Goal: Task Accomplishment & Management: Complete application form

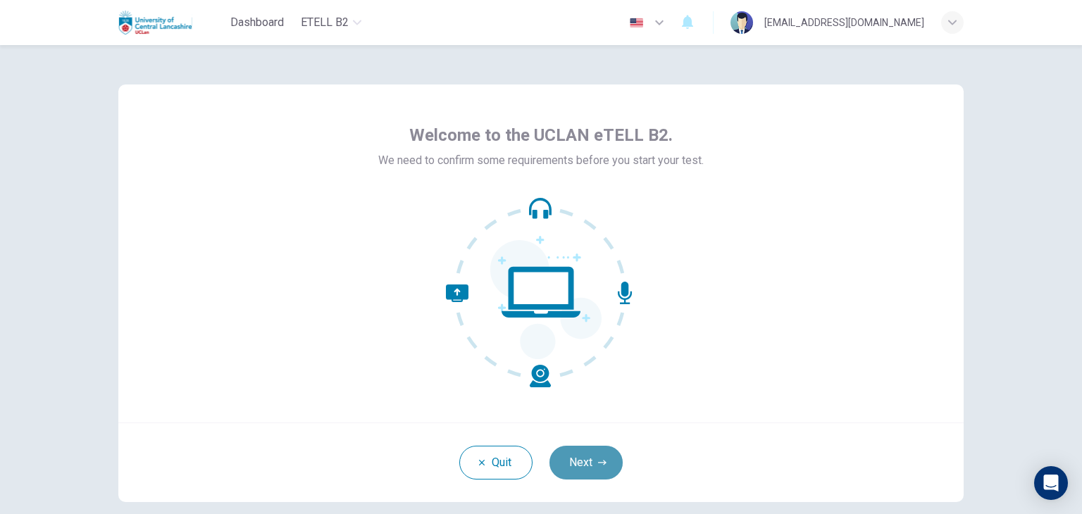
click at [598, 467] on icon "button" at bounding box center [602, 463] width 8 height 8
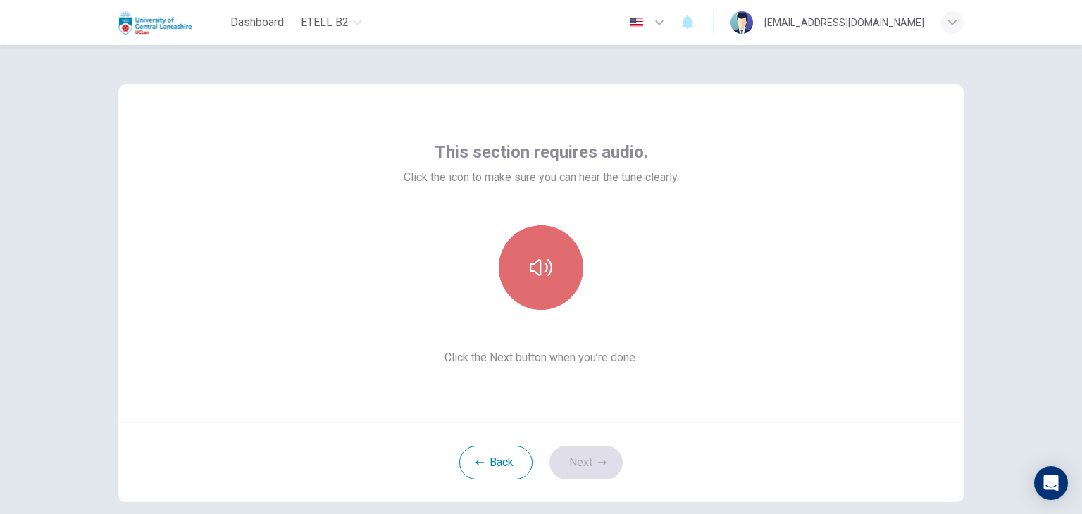
click at [538, 278] on icon "button" at bounding box center [541, 268] width 23 height 23
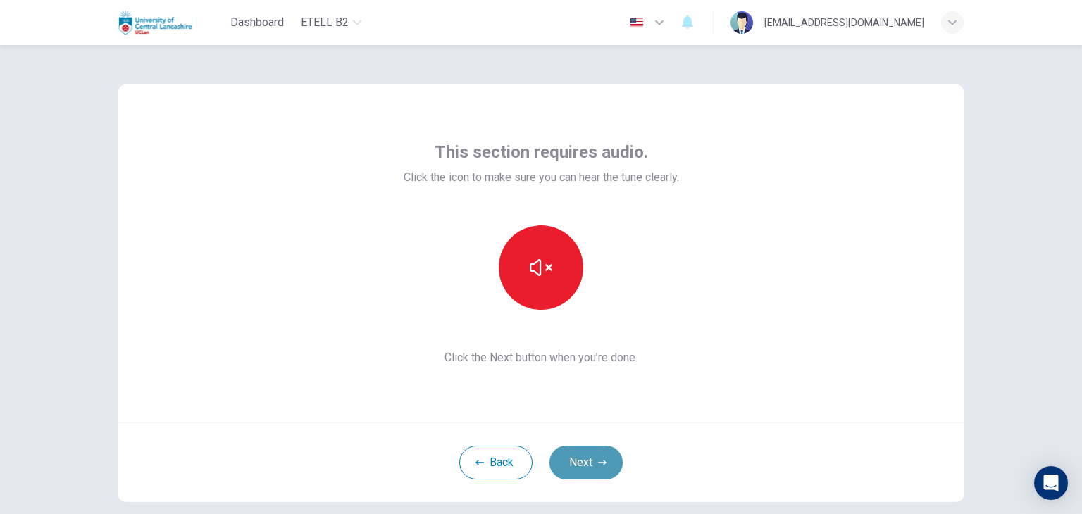
click at [583, 465] on button "Next" at bounding box center [586, 463] width 73 height 34
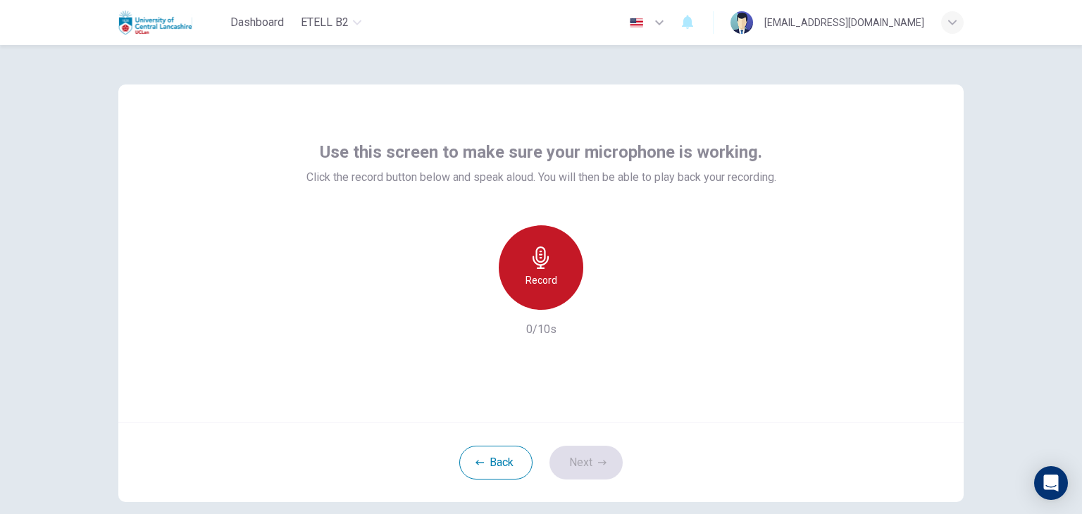
click at [535, 266] on icon "button" at bounding box center [541, 258] width 23 height 23
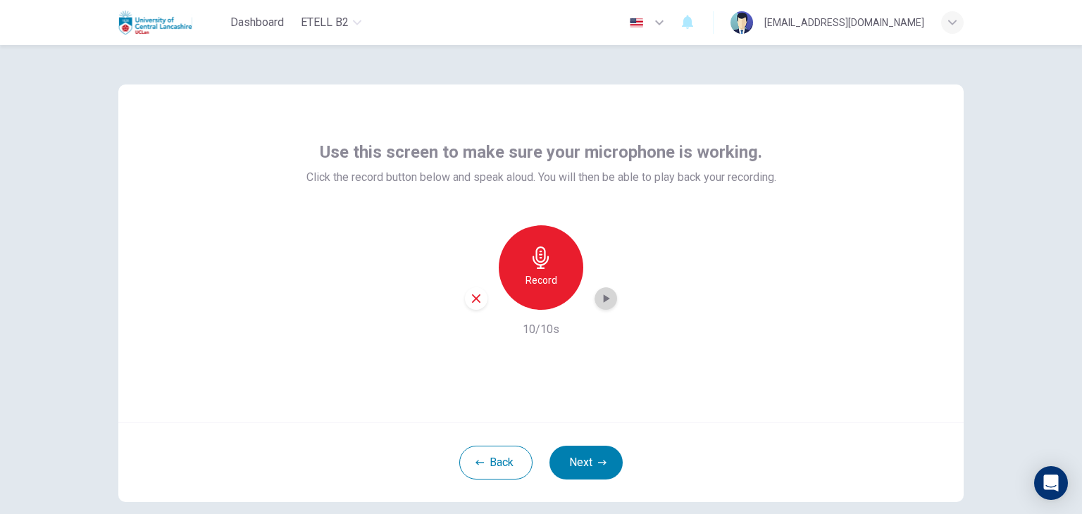
click at [604, 297] on icon "button" at bounding box center [607, 299] width 6 height 8
click at [583, 459] on button "Next" at bounding box center [586, 463] width 73 height 34
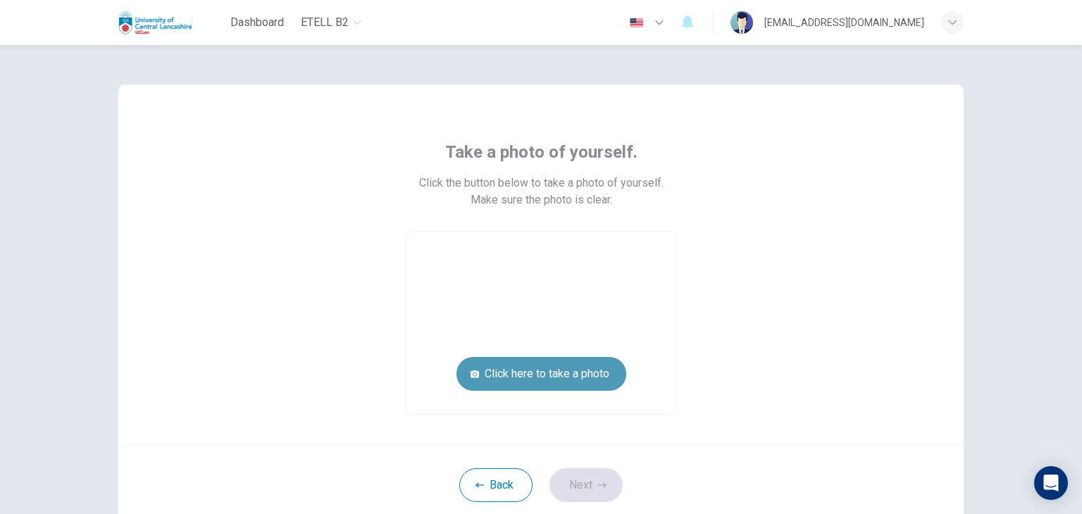
click at [565, 378] on button "Click here to take a photo" at bounding box center [542, 374] width 170 height 34
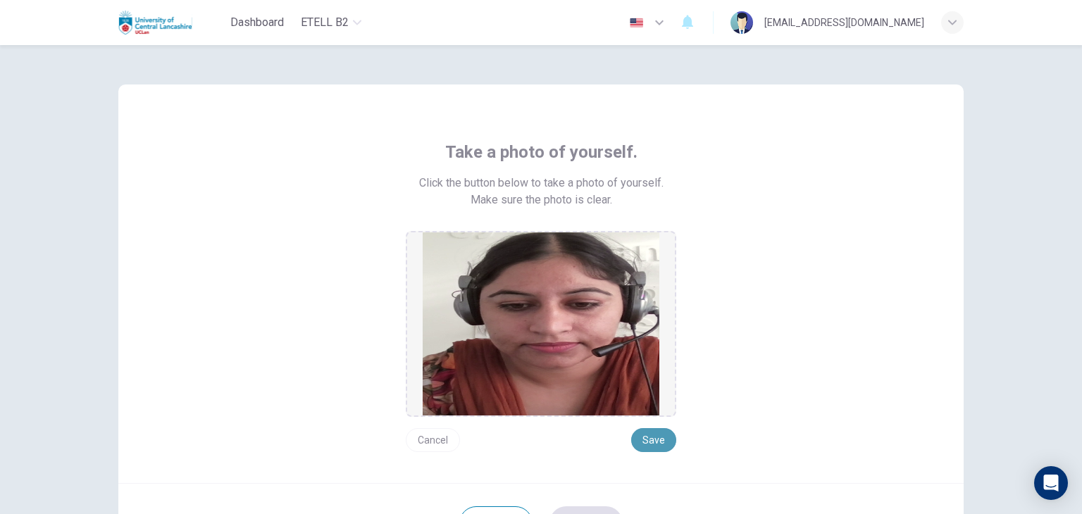
click at [646, 439] on button "Save" at bounding box center [653, 440] width 45 height 24
click at [653, 441] on button "Save" at bounding box center [653, 440] width 45 height 24
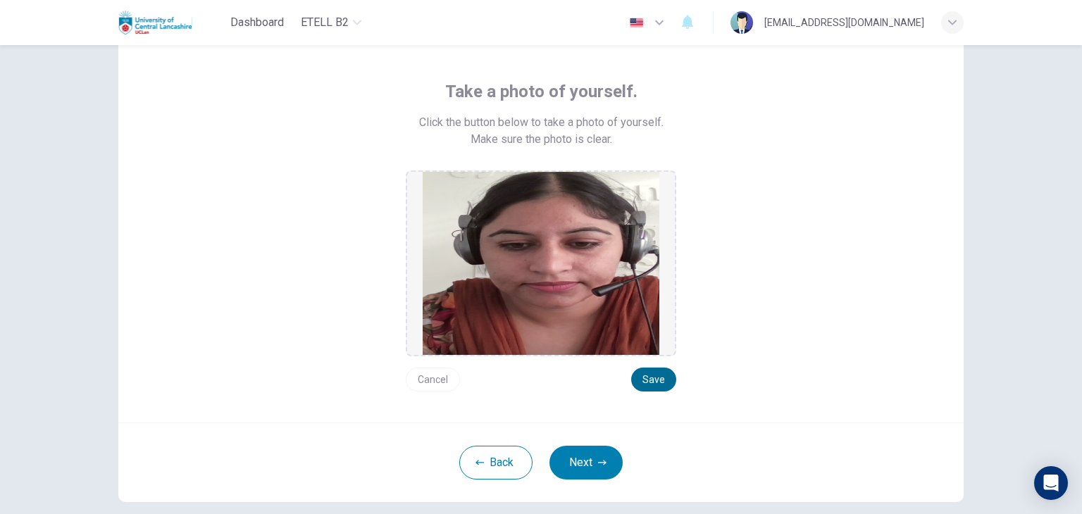
scroll to position [68, 0]
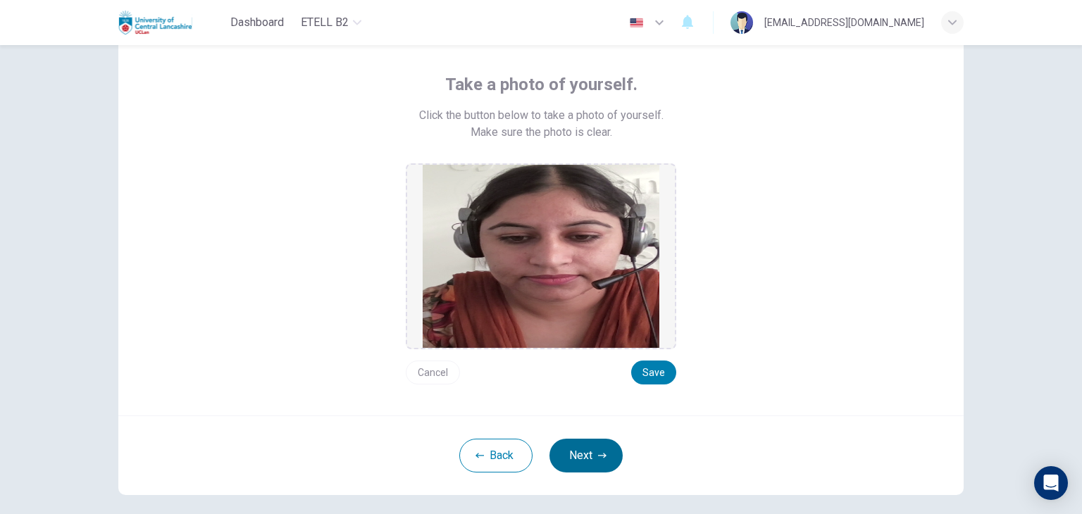
click at [582, 455] on button "Next" at bounding box center [586, 456] width 73 height 34
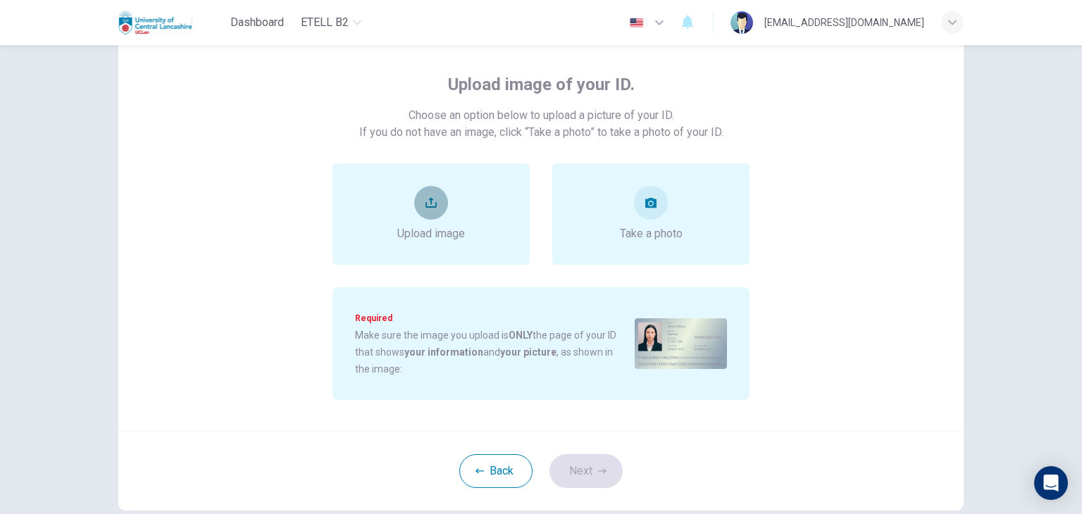
click at [432, 214] on button "upload" at bounding box center [431, 203] width 34 height 34
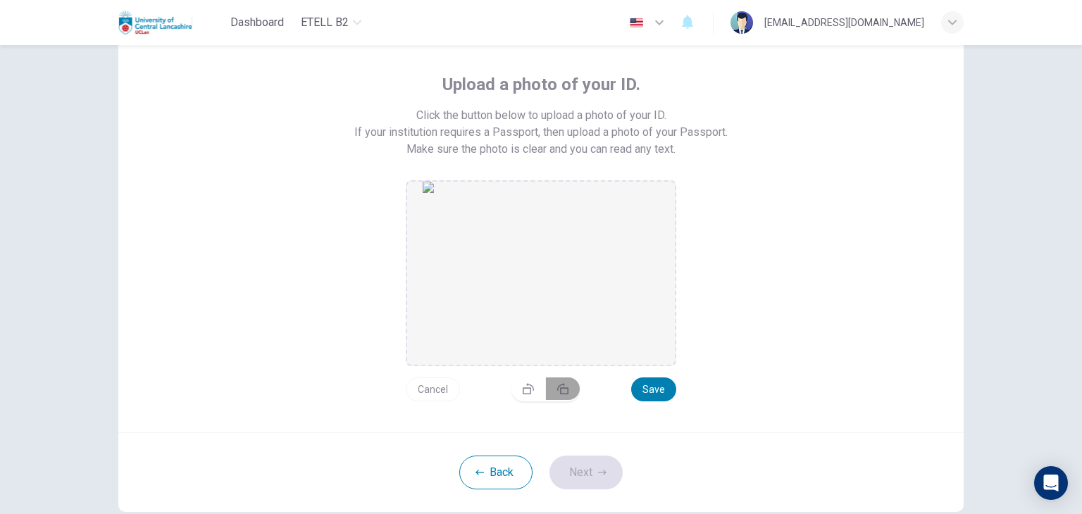
click at [557, 387] on icon "button" at bounding box center [562, 388] width 11 height 11
click at [557, 387] on button "button" at bounding box center [563, 394] width 34 height 23
click at [557, 387] on icon "button" at bounding box center [562, 388] width 11 height 11
click at [649, 395] on button "Save" at bounding box center [653, 395] width 45 height 24
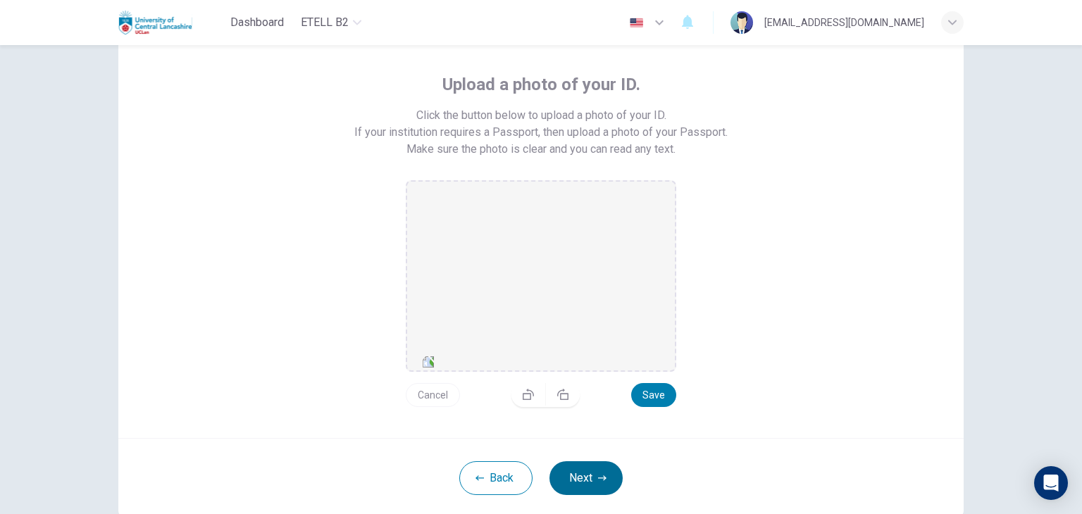
click at [584, 476] on button "Next" at bounding box center [586, 479] width 73 height 34
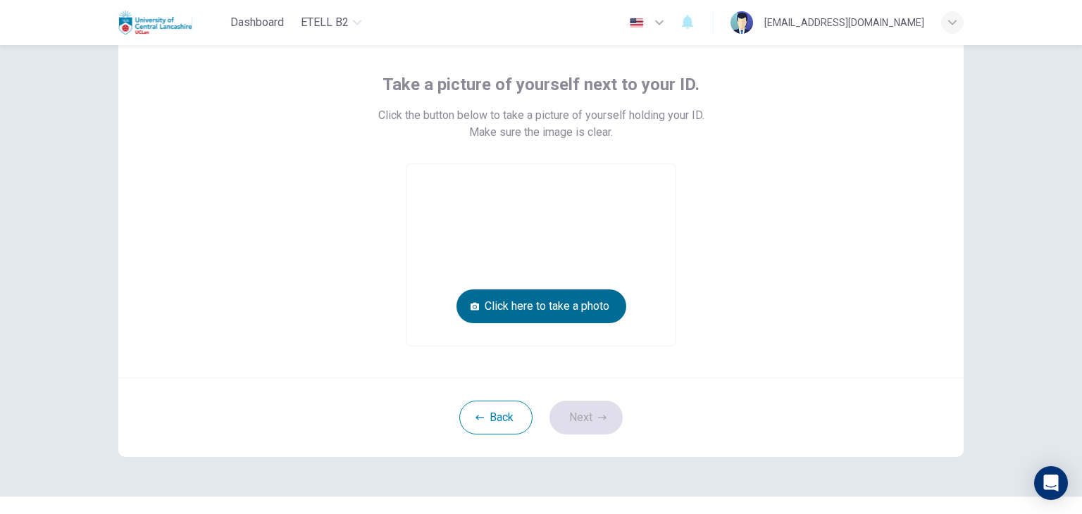
click at [597, 302] on button "Click here to take a photo" at bounding box center [542, 307] width 170 height 34
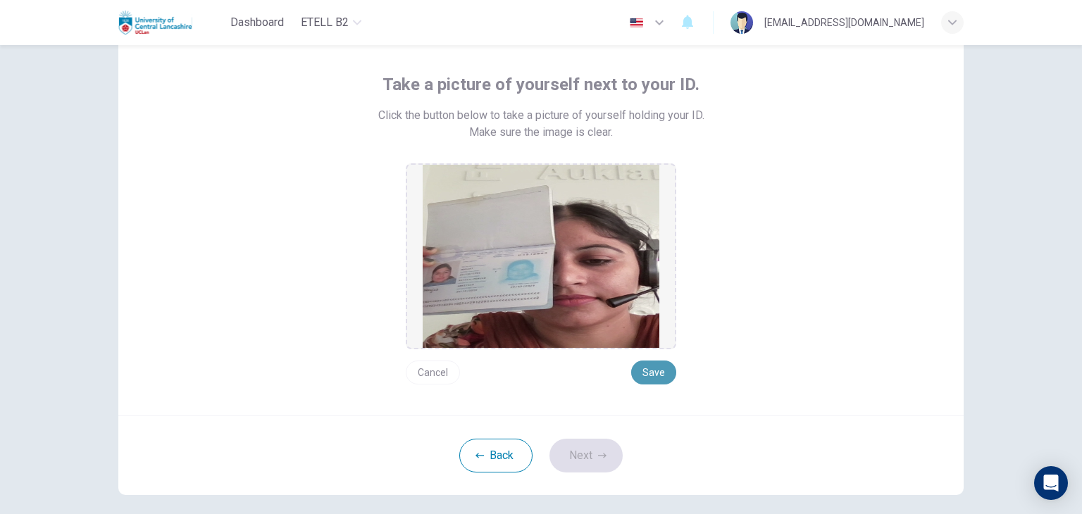
click at [652, 372] on button "Save" at bounding box center [653, 373] width 45 height 24
click at [580, 452] on button "Next" at bounding box center [586, 456] width 73 height 34
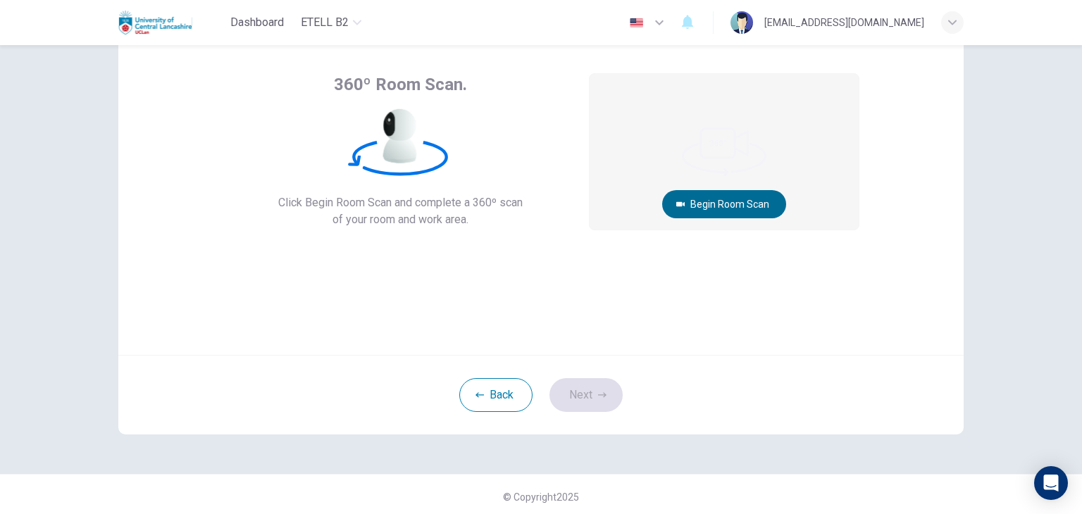
click at [732, 206] on button "Begin Room Scan" at bounding box center [724, 204] width 124 height 28
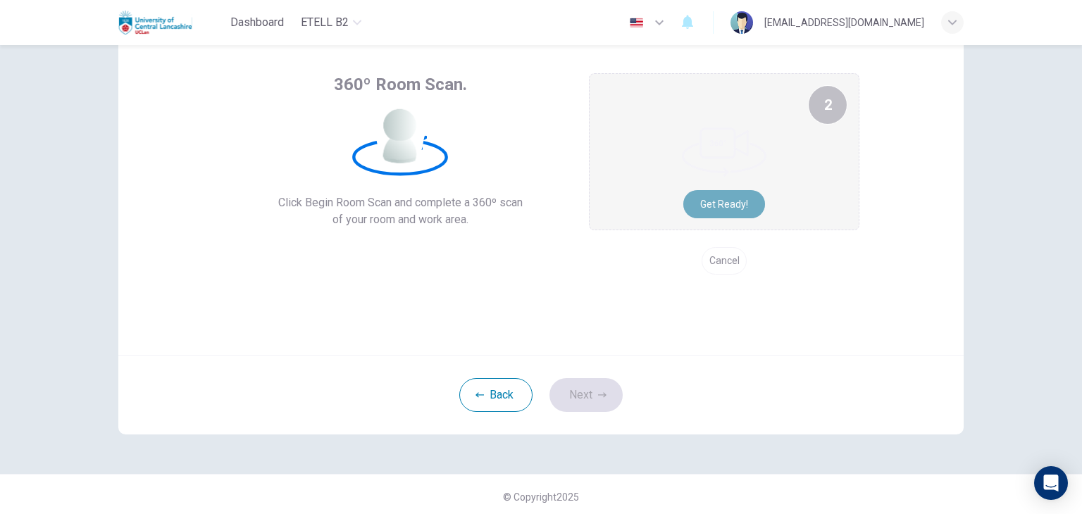
click at [732, 206] on button "Get ready!" at bounding box center [725, 204] width 82 height 28
click at [732, 206] on button "Recording in progress..." at bounding box center [724, 204] width 137 height 28
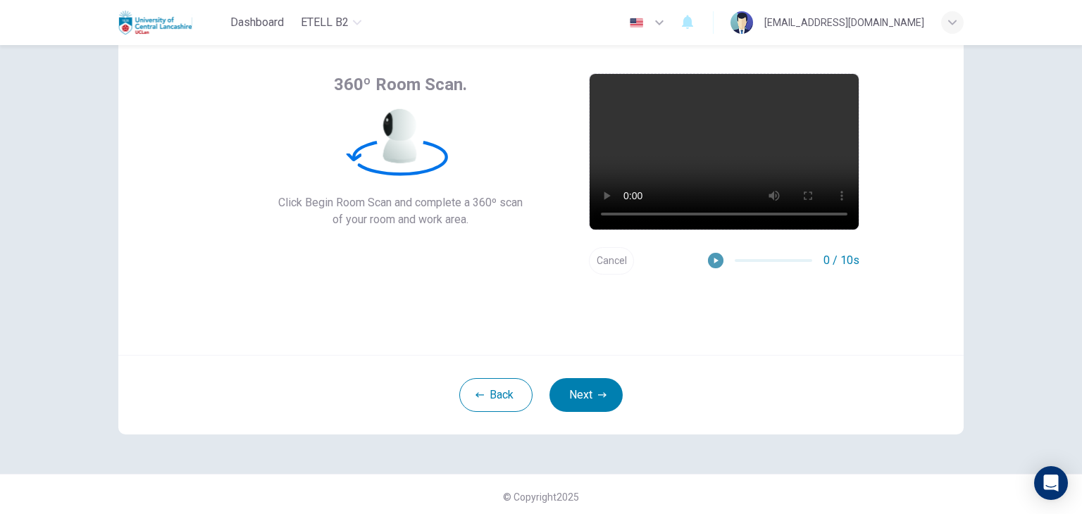
click at [711, 260] on icon "button" at bounding box center [716, 261] width 10 height 10
click at [598, 397] on icon "button" at bounding box center [602, 395] width 8 height 8
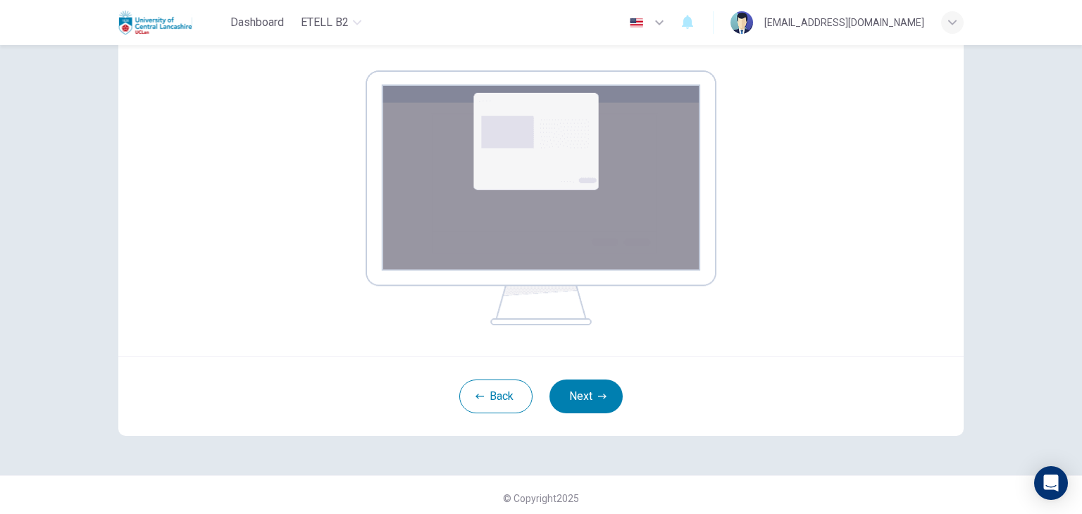
scroll to position [211, 0]
click at [593, 398] on button "Next" at bounding box center [586, 396] width 73 height 34
click at [581, 396] on button "Next" at bounding box center [586, 396] width 73 height 34
click at [595, 387] on button "Next" at bounding box center [586, 396] width 73 height 34
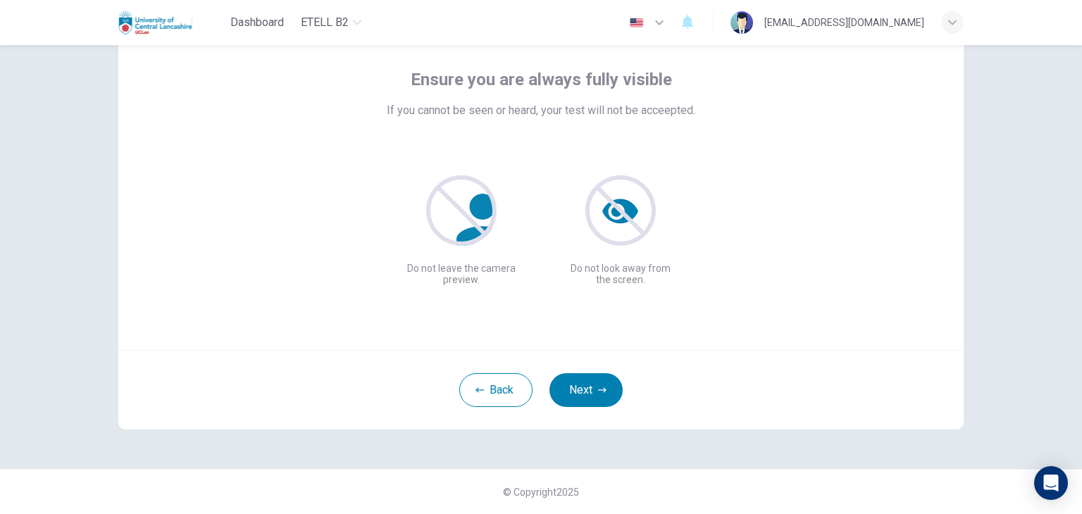
scroll to position [73, 0]
click at [593, 393] on button "Next" at bounding box center [586, 390] width 73 height 34
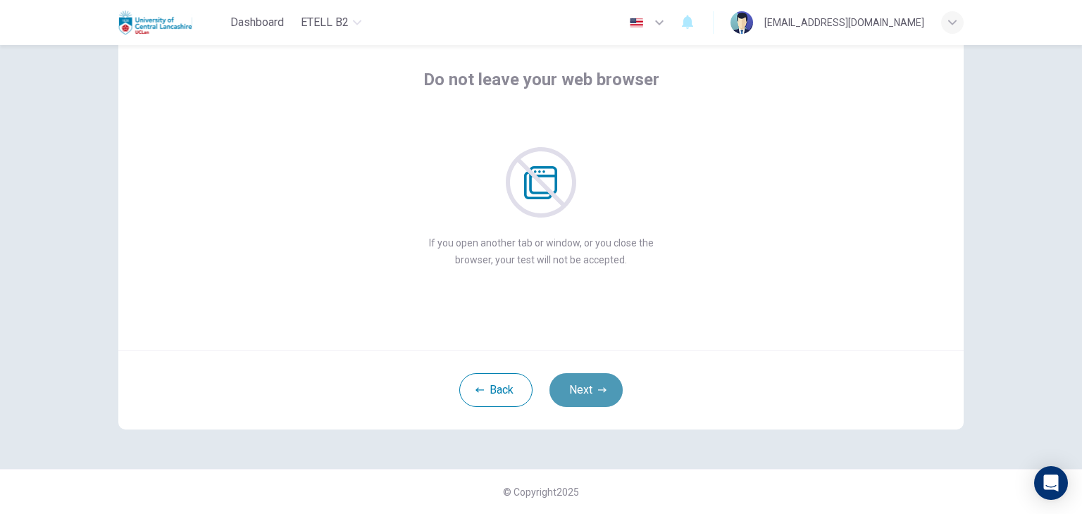
click at [593, 393] on button "Next" at bounding box center [586, 390] width 73 height 34
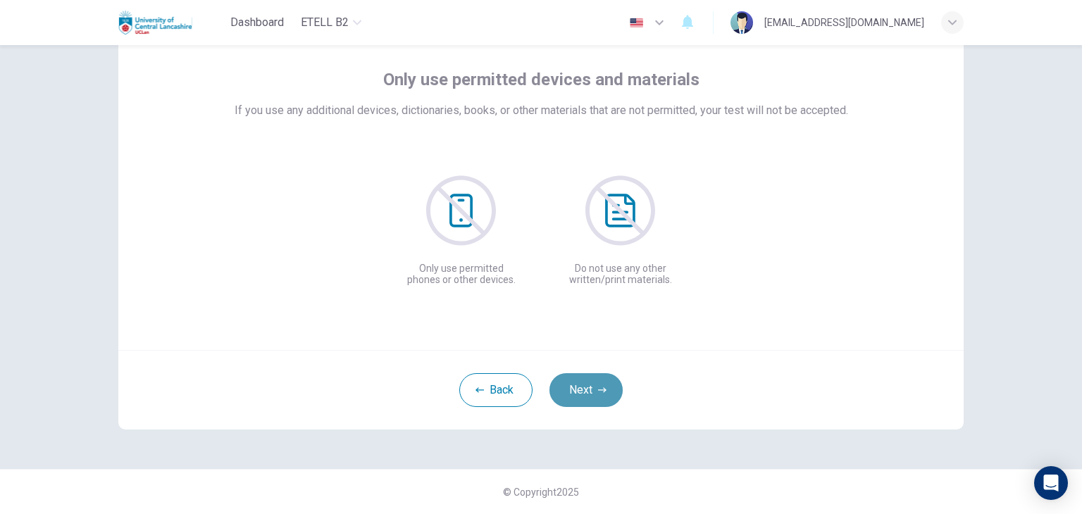
click at [593, 393] on button "Next" at bounding box center [586, 390] width 73 height 34
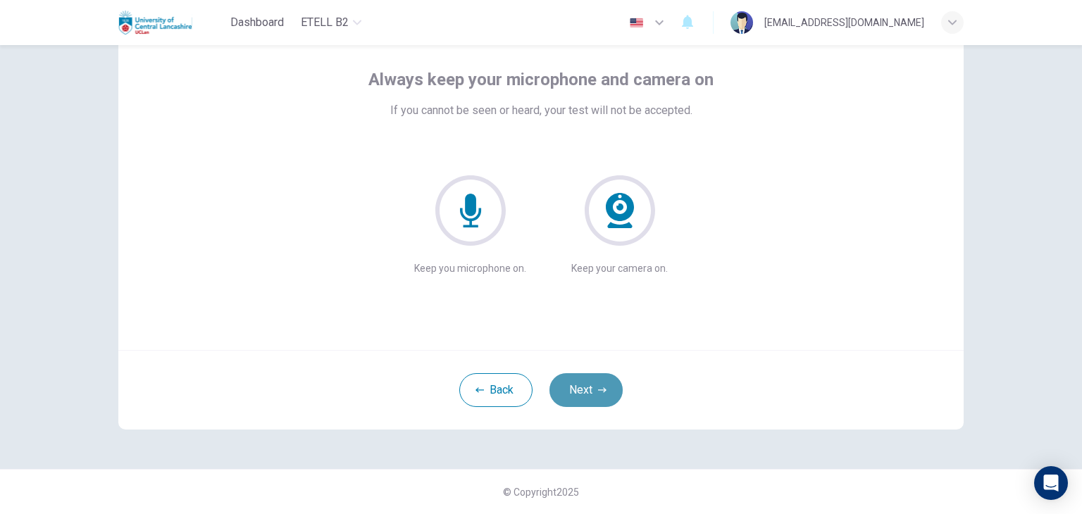
click at [593, 393] on button "Next" at bounding box center [586, 390] width 73 height 34
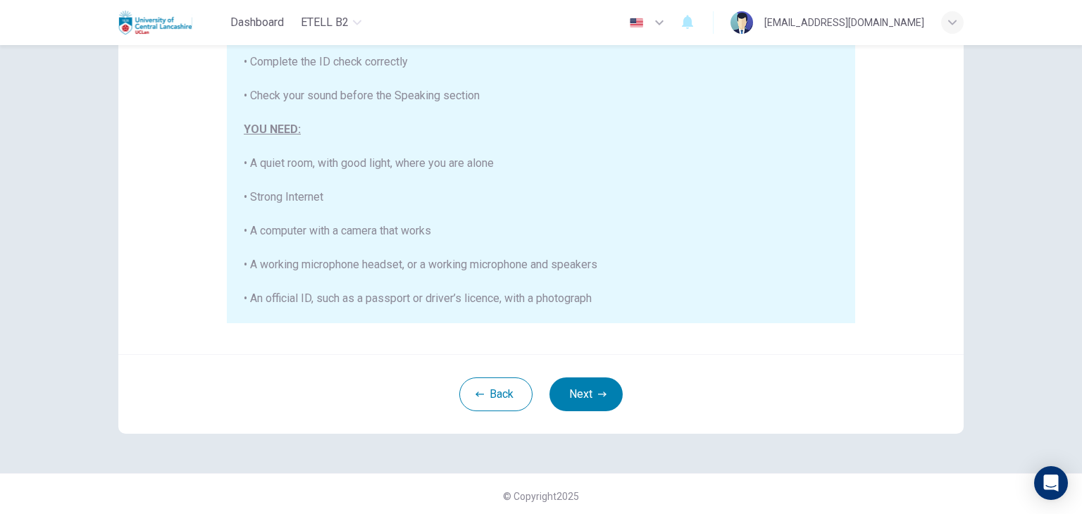
scroll to position [266, 0]
click at [593, 395] on button "Next" at bounding box center [586, 394] width 73 height 34
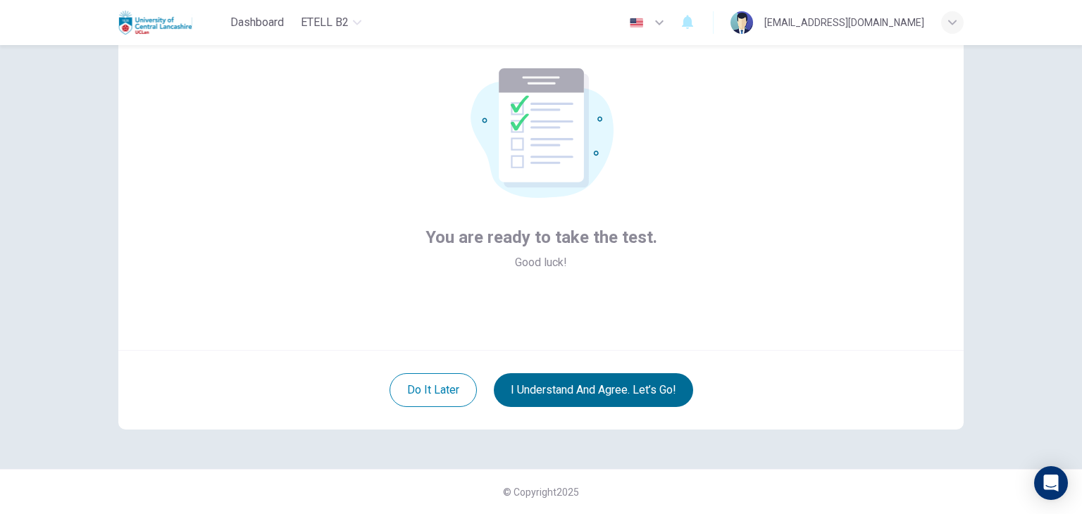
scroll to position [73, 0]
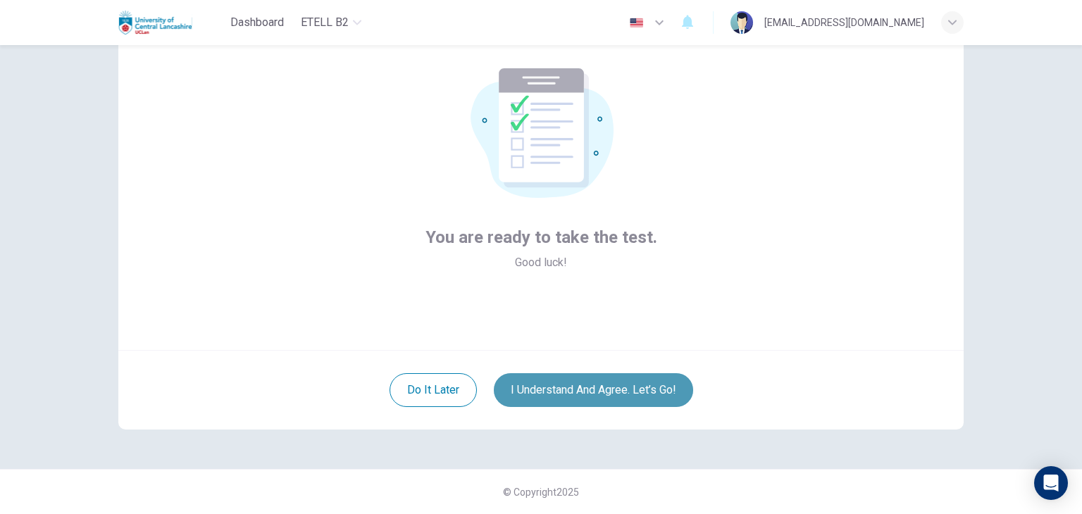
click at [640, 393] on button "I understand and agree. Let’s go!" at bounding box center [593, 390] width 199 height 34
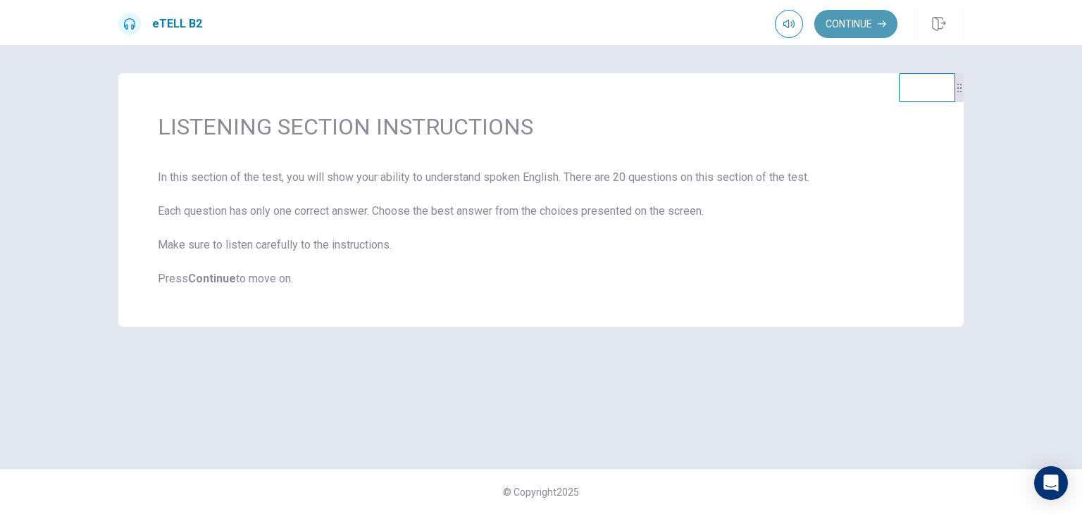
click at [864, 25] on button "Continue" at bounding box center [856, 24] width 83 height 28
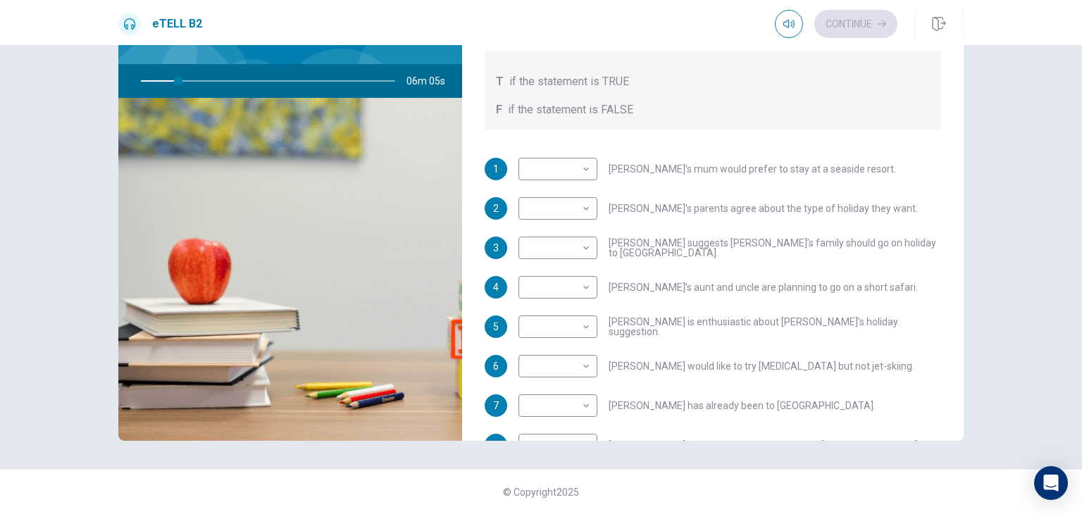
scroll to position [101, 0]
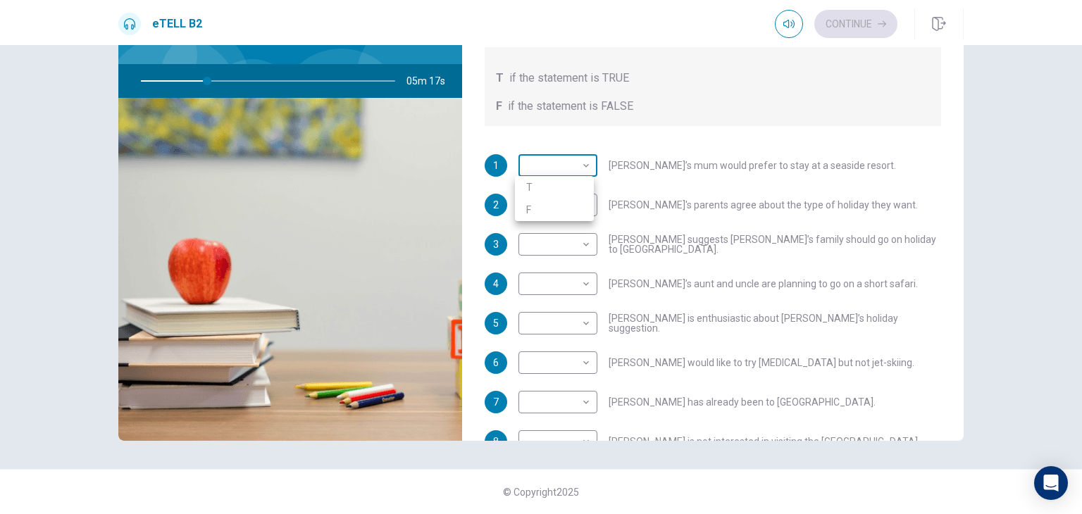
click at [584, 166] on body "This site uses cookies, as explained in our Privacy Policy . If you agree to th…" at bounding box center [541, 257] width 1082 height 514
type input "**"
click at [585, 209] on li "F" at bounding box center [554, 210] width 79 height 23
type input "*"
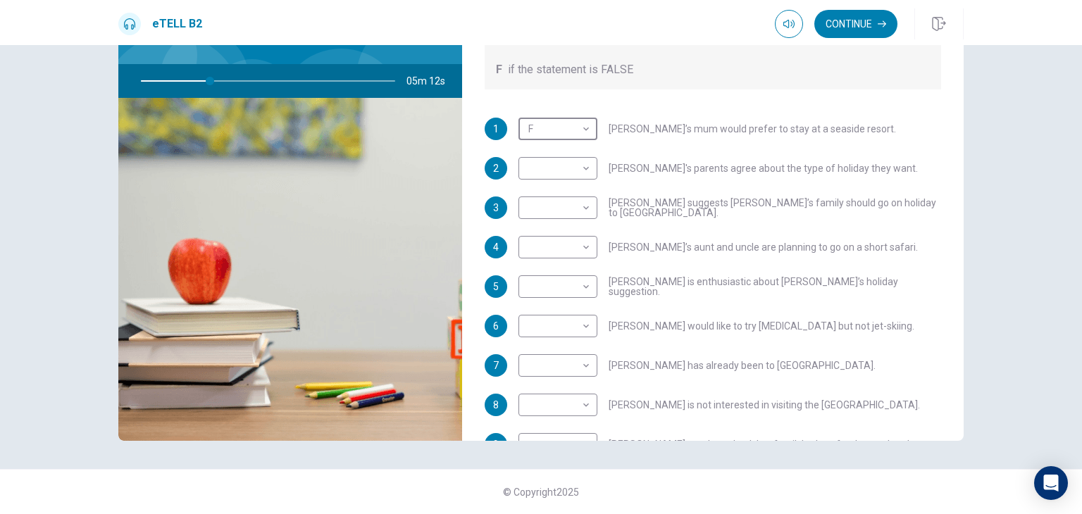
scroll to position [139, 0]
click at [583, 246] on body "This site uses cookies, as explained in our Privacy Policy . If you agree to th…" at bounding box center [541, 257] width 1082 height 514
type input "**"
click at [581, 263] on li "T" at bounding box center [554, 268] width 79 height 23
type input "*"
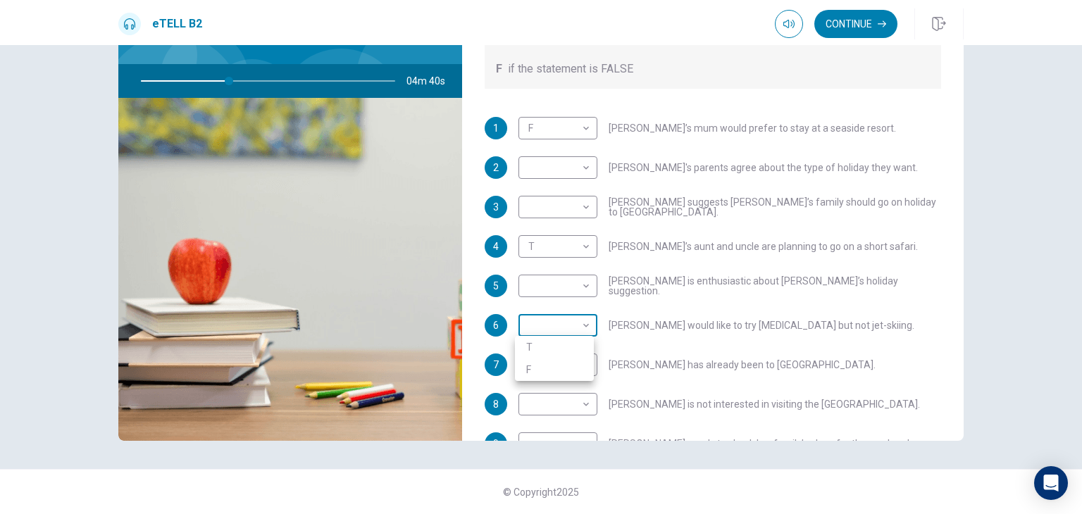
click at [583, 326] on body "This site uses cookies, as explained in our Privacy Policy . If you agree to th…" at bounding box center [541, 257] width 1082 height 514
type input "**"
click at [581, 340] on li "T" at bounding box center [554, 347] width 79 height 23
type input "*"
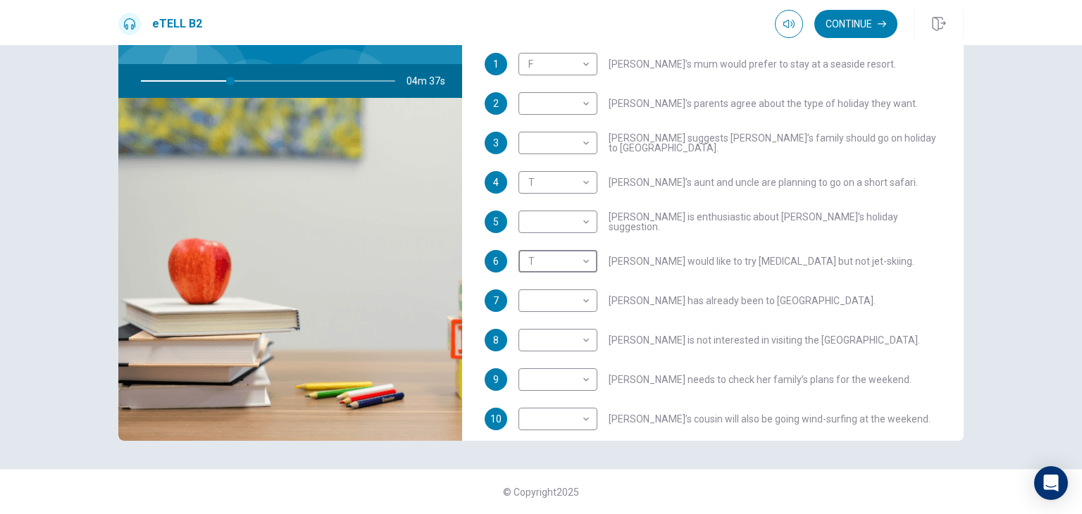
scroll to position [204, 0]
click at [583, 302] on body "This site uses cookies, as explained in our Privacy Policy . If you agree to th…" at bounding box center [541, 257] width 1082 height 514
type input "**"
click at [583, 339] on li "F" at bounding box center [554, 344] width 79 height 23
type input "*"
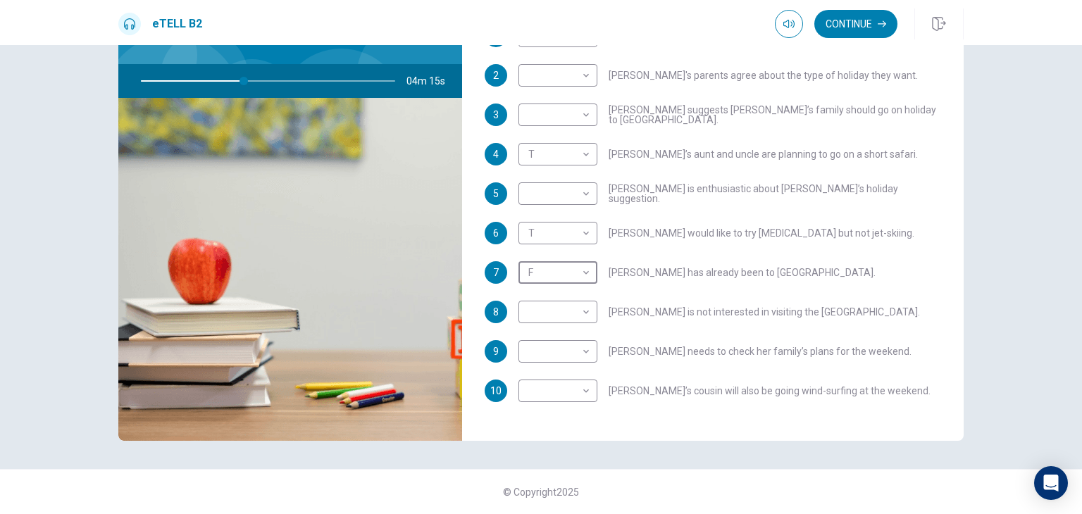
scroll to position [235, 0]
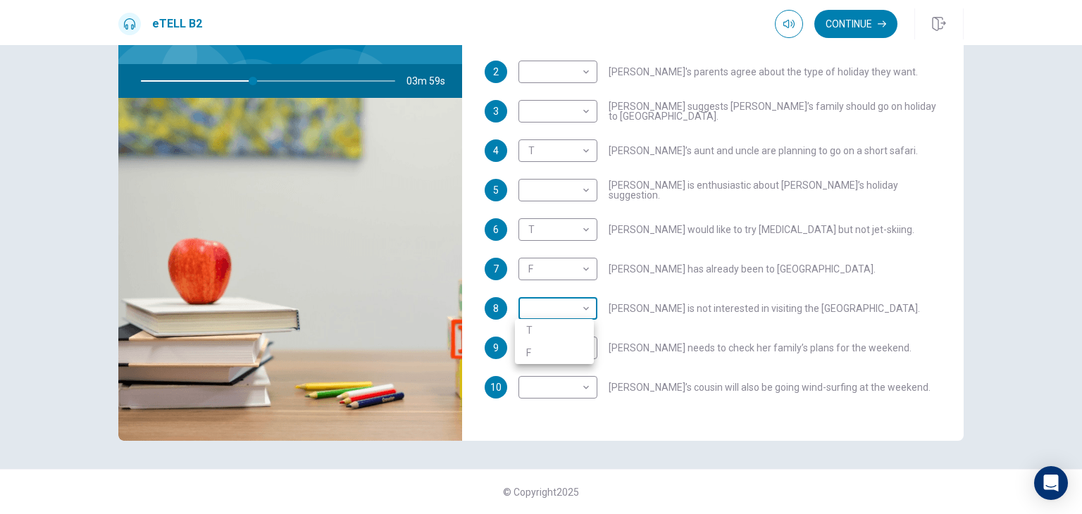
click at [583, 310] on body "This site uses cookies, as explained in our Privacy Policy . If you agree to th…" at bounding box center [541, 257] width 1082 height 514
type input "**"
click at [583, 347] on li "F" at bounding box center [554, 353] width 79 height 23
type input "*"
click at [584, 347] on body "This site uses cookies, as explained in our Privacy Policy . If you agree to th…" at bounding box center [541, 257] width 1082 height 514
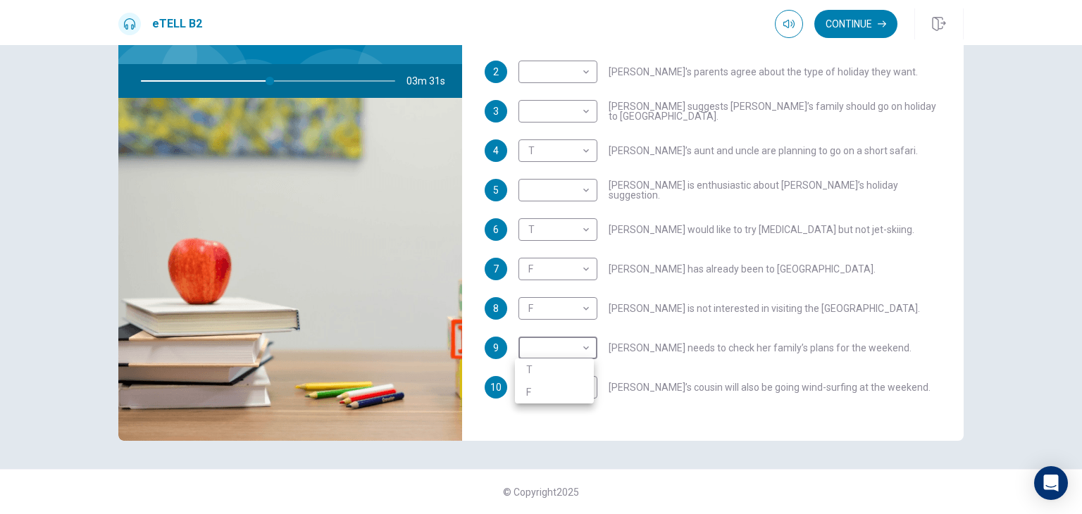
type input "**"
click at [583, 364] on li "T" at bounding box center [554, 370] width 79 height 23
type input "*"
click at [586, 388] on body "This site uses cookies, as explained in our Privacy Policy . If you agree to th…" at bounding box center [541, 257] width 1082 height 514
type input "**"
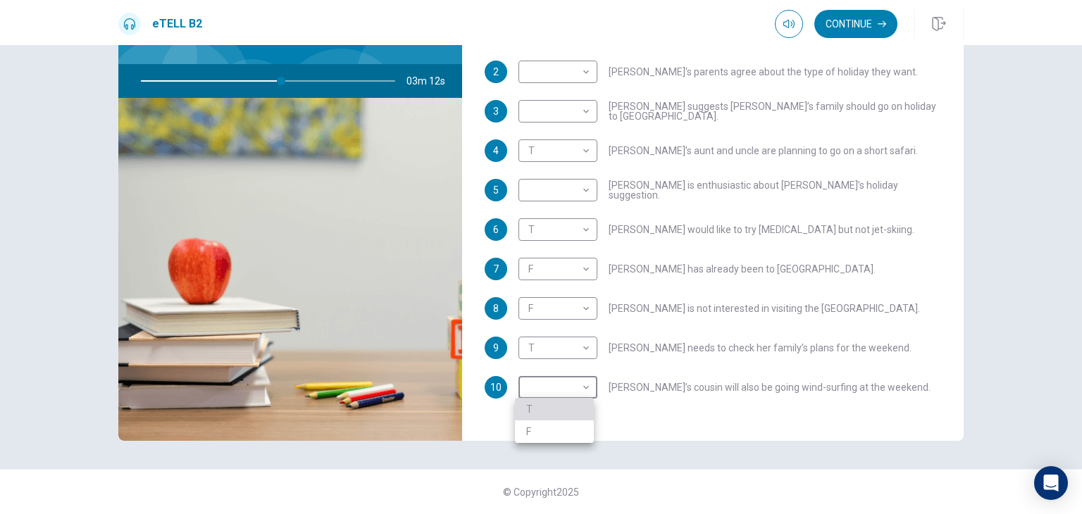
click at [585, 401] on li "T" at bounding box center [554, 409] width 79 height 23
type input "*"
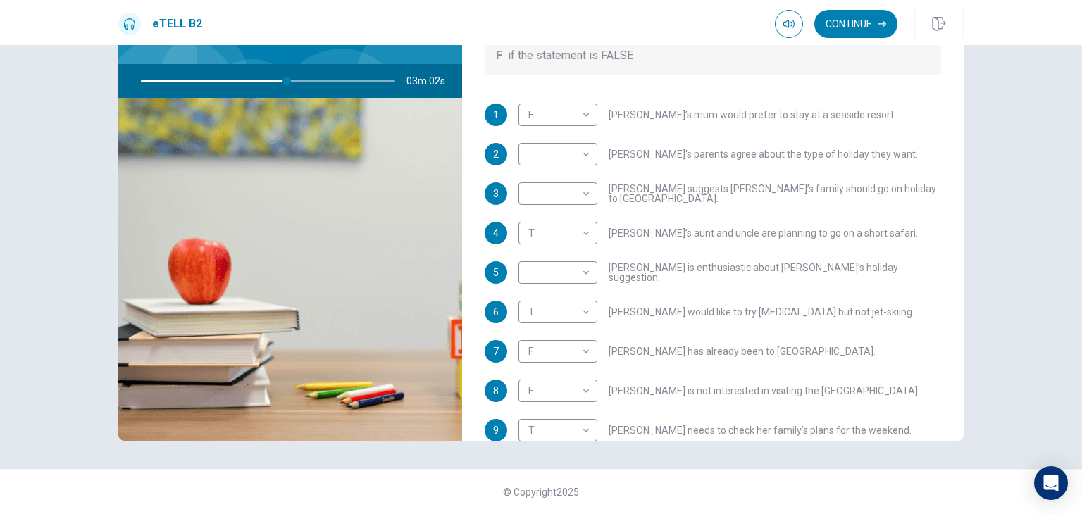
scroll to position [147, 0]
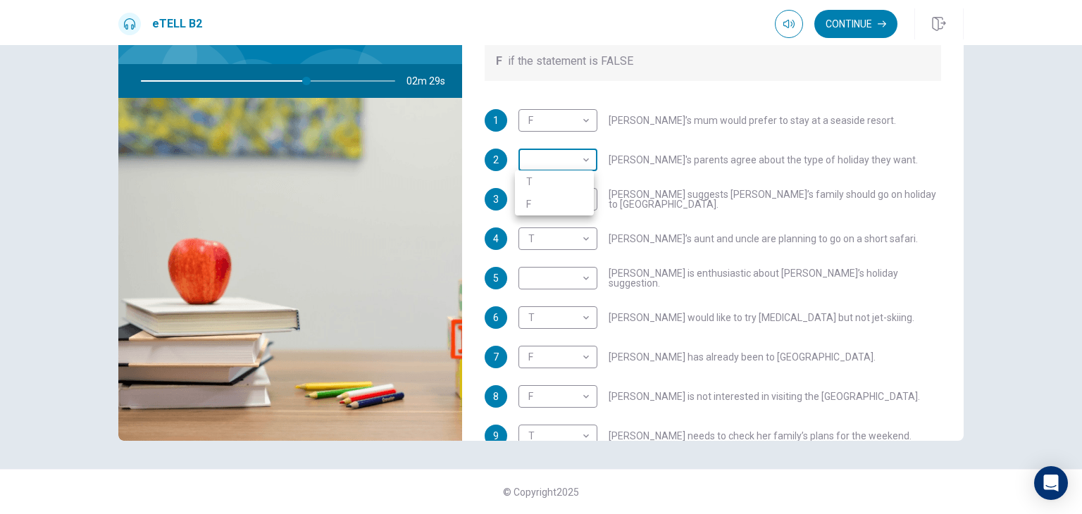
click at [580, 160] on body "This site uses cookies, as explained in our Privacy Policy . If you agree to th…" at bounding box center [541, 257] width 1082 height 514
type input "**"
click at [575, 204] on li "F" at bounding box center [554, 204] width 79 height 23
type input "*"
click at [583, 199] on body "This site uses cookies, as explained in our Privacy Policy . If you agree to th…" at bounding box center [541, 257] width 1082 height 514
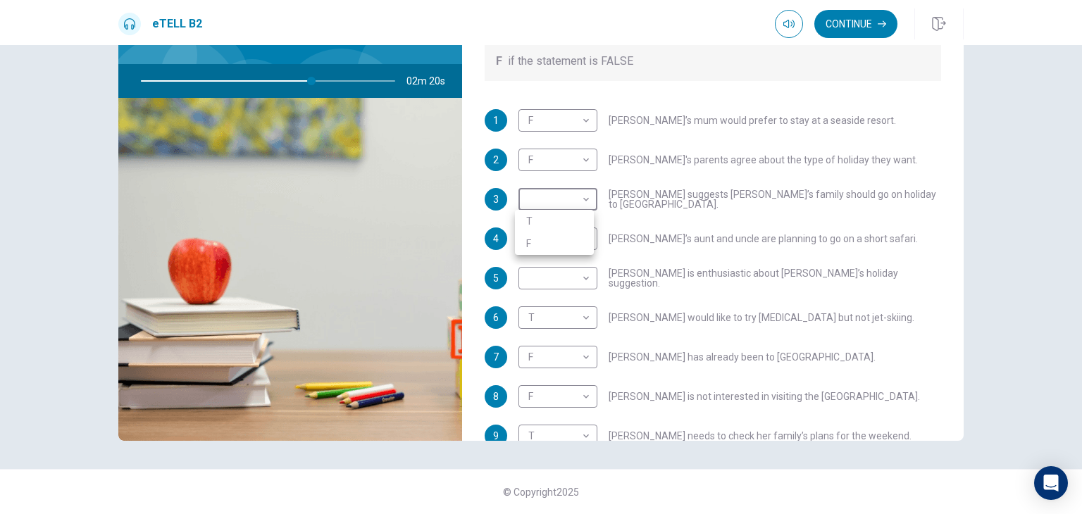
type input "**"
click at [583, 218] on li "T" at bounding box center [554, 221] width 79 height 23
type input "*"
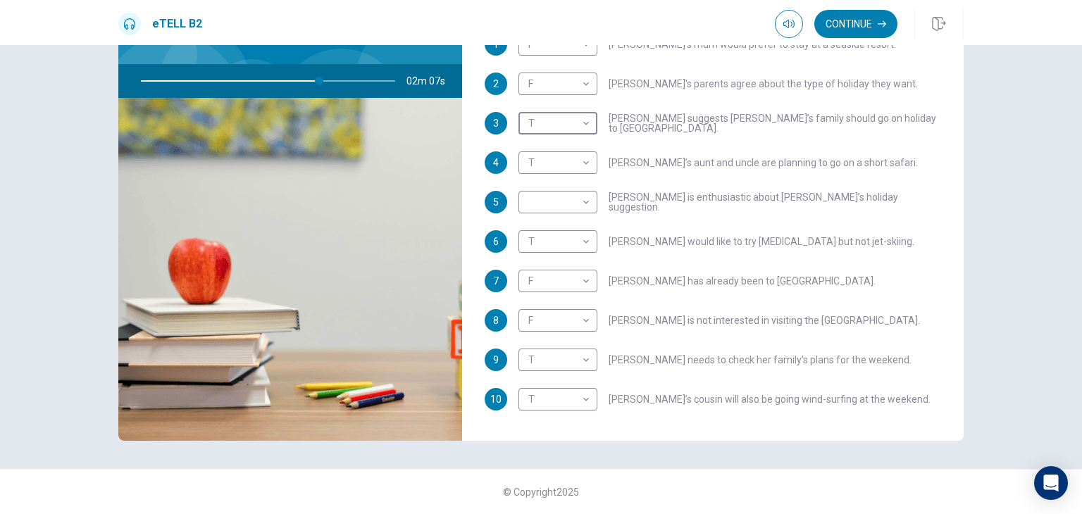
scroll to position [230, 0]
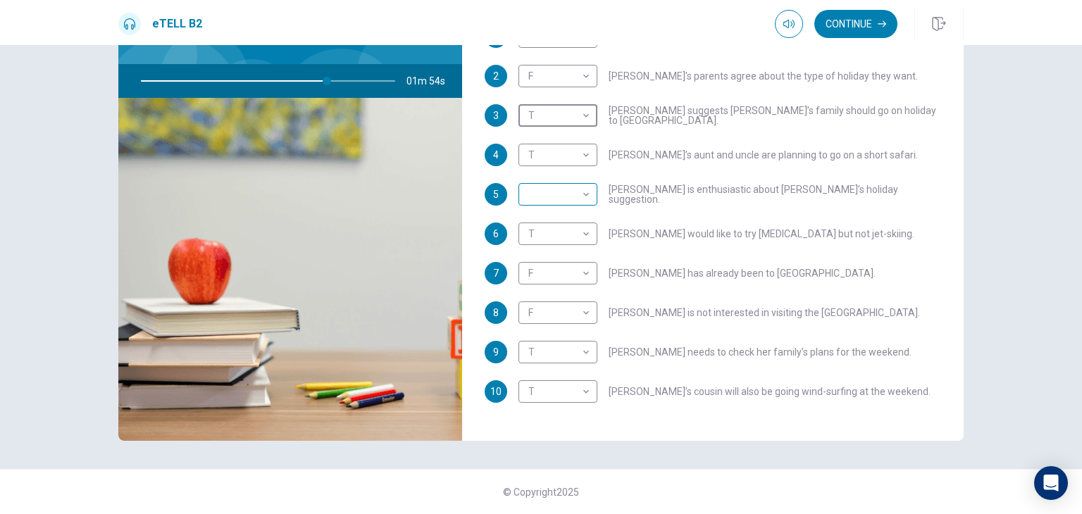
click at [581, 192] on body "This site uses cookies, as explained in our Privacy Policy . If you agree to th…" at bounding box center [541, 257] width 1082 height 514
type input "**"
click at [579, 209] on li "T" at bounding box center [554, 216] width 79 height 23
type input "*"
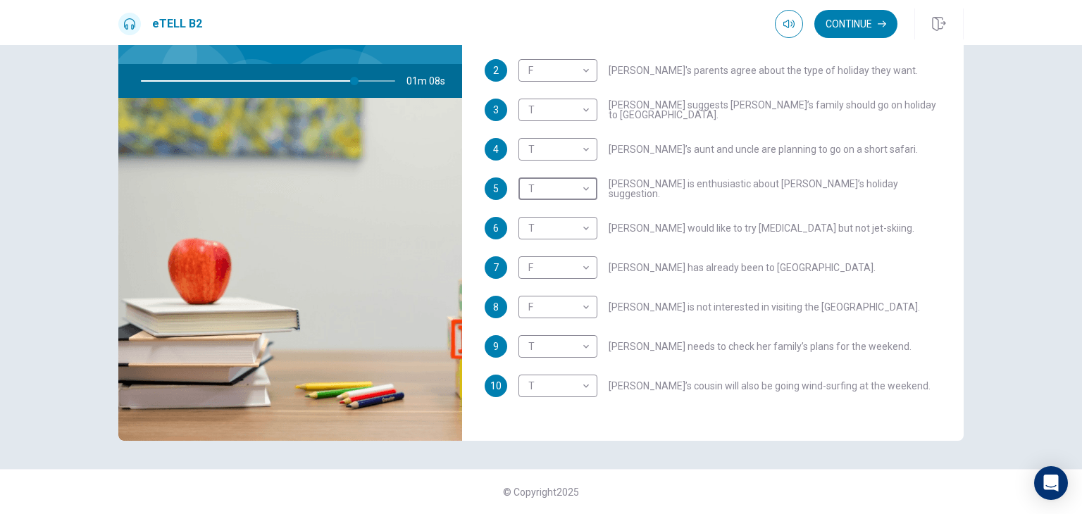
scroll to position [248, 0]
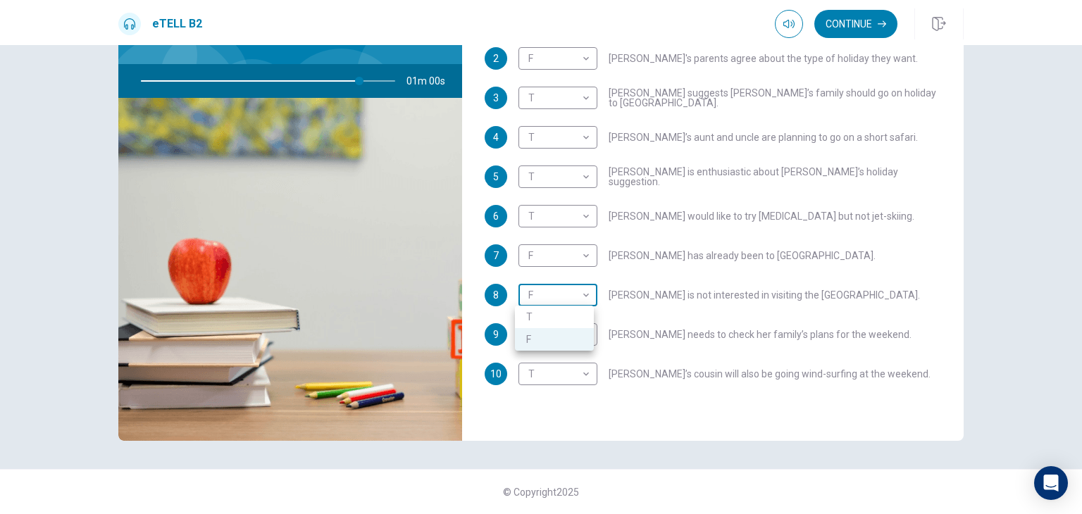
click at [584, 292] on body "This site uses cookies, as explained in our Privacy Policy . If you agree to th…" at bounding box center [541, 257] width 1082 height 514
type input "**"
click at [583, 311] on li "T" at bounding box center [554, 317] width 79 height 23
type input "*"
click at [855, 21] on button "Continue" at bounding box center [856, 24] width 83 height 28
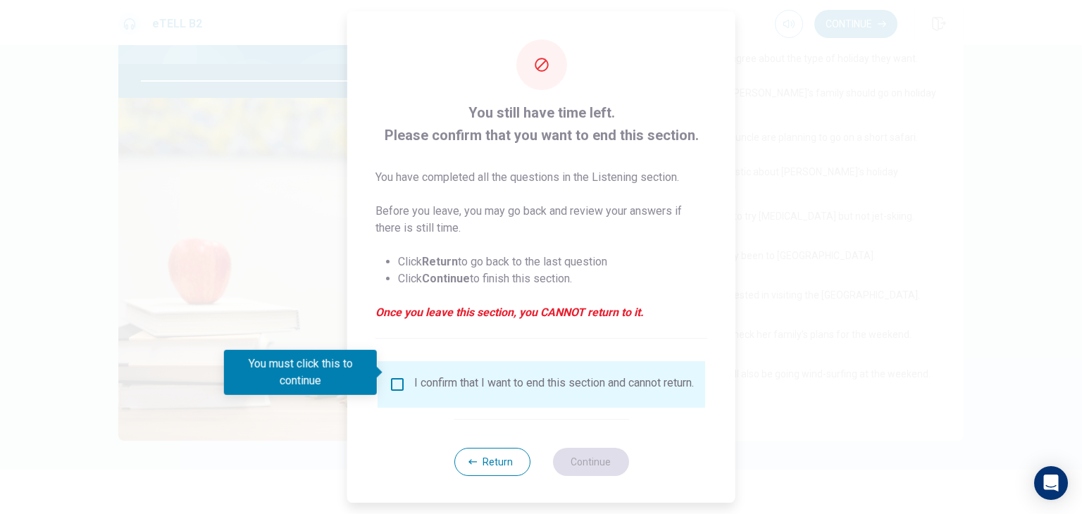
scroll to position [11, 0]
click at [489, 456] on button "Return" at bounding box center [492, 461] width 76 height 28
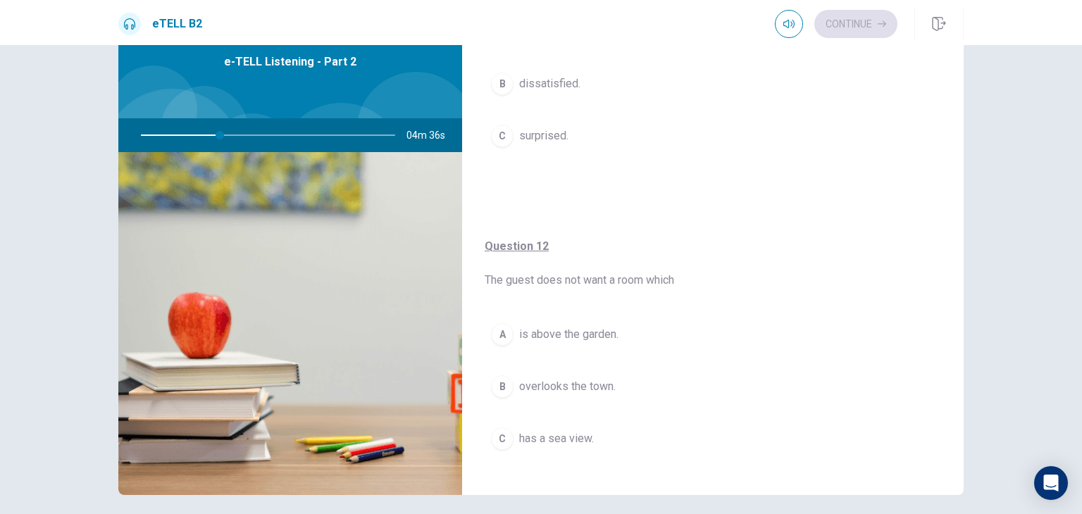
scroll to position [154, 0]
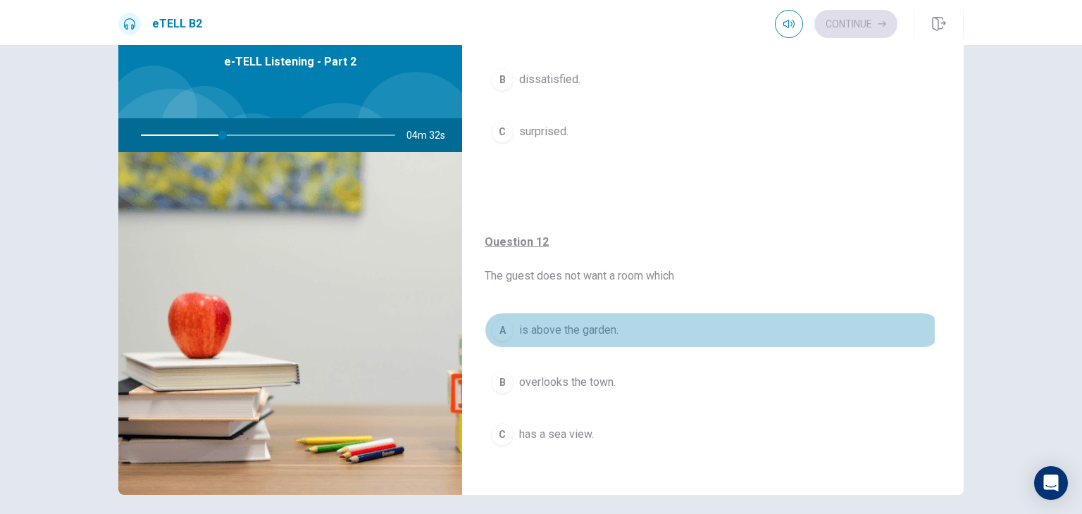
click at [504, 328] on div "A" at bounding box center [502, 330] width 23 height 23
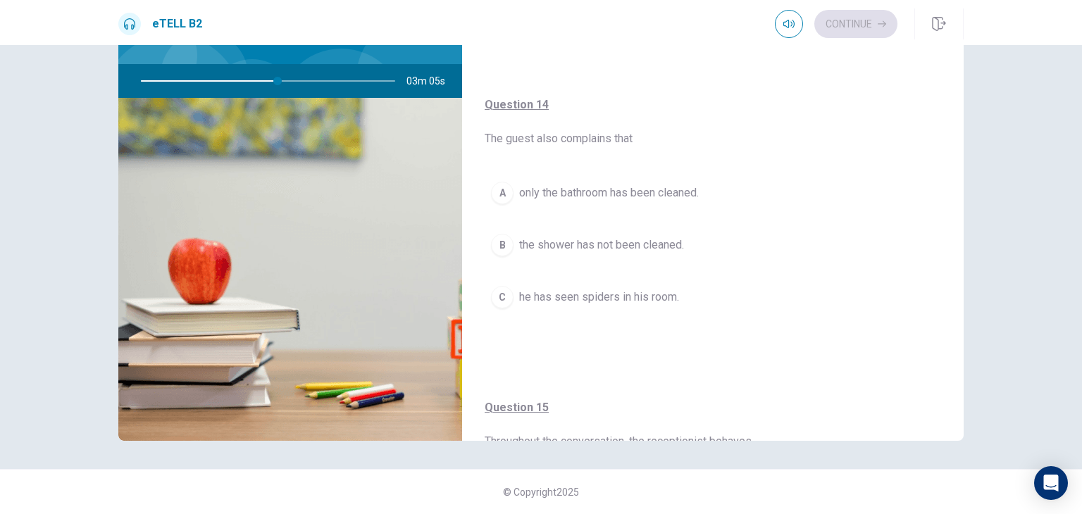
scroll to position [853, 0]
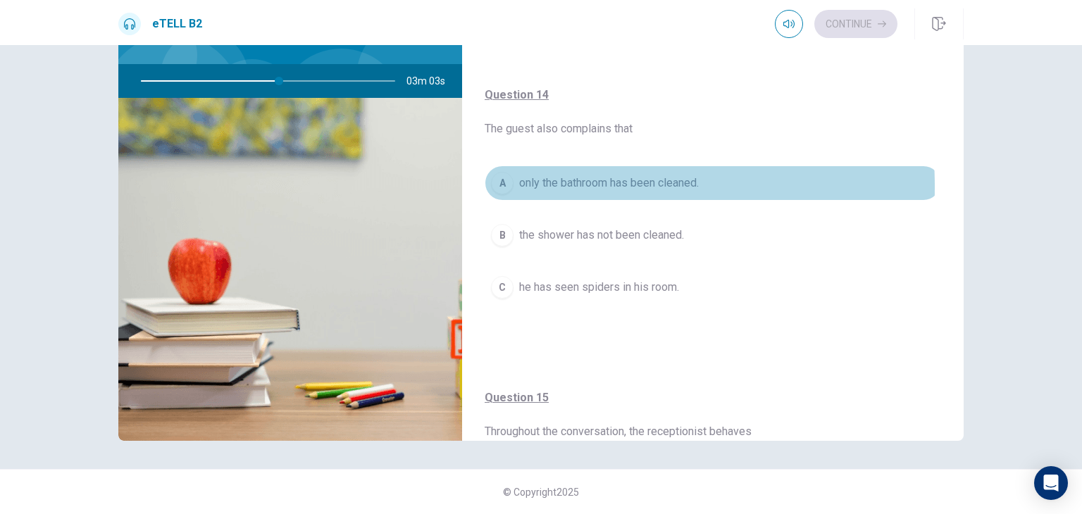
click at [496, 184] on div "A" at bounding box center [502, 183] width 23 height 23
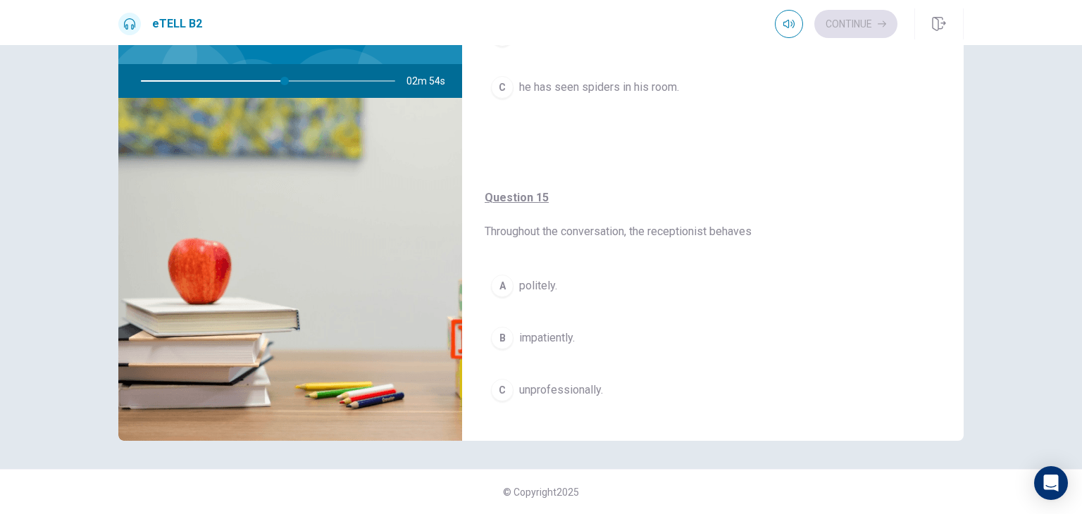
scroll to position [1071, 0]
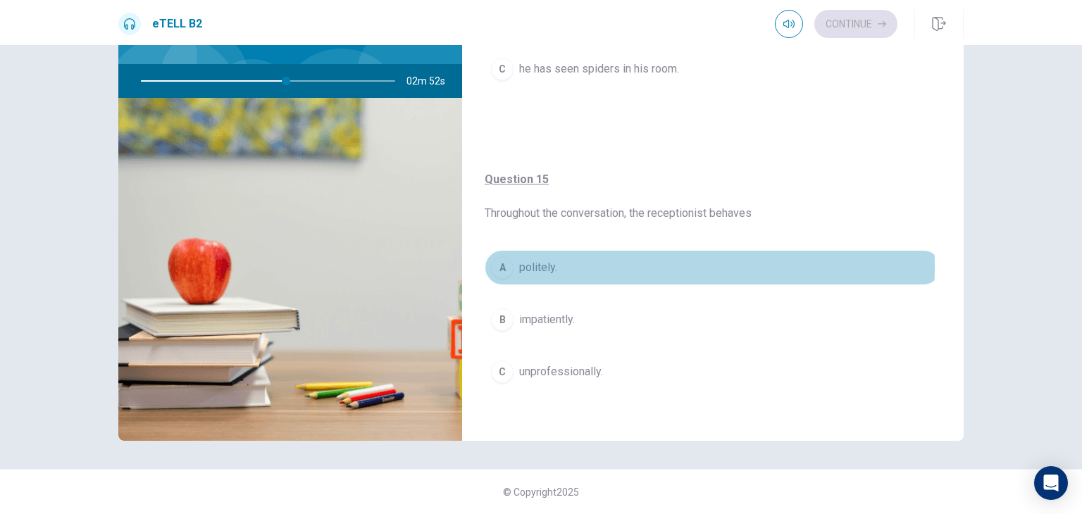
click at [497, 263] on div "A" at bounding box center [502, 268] width 23 height 23
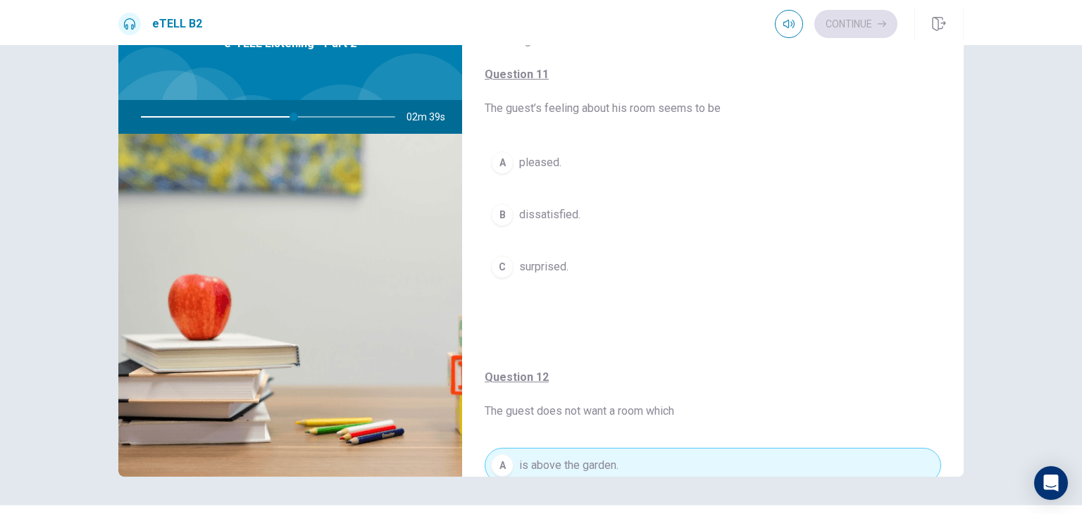
scroll to position [87, 0]
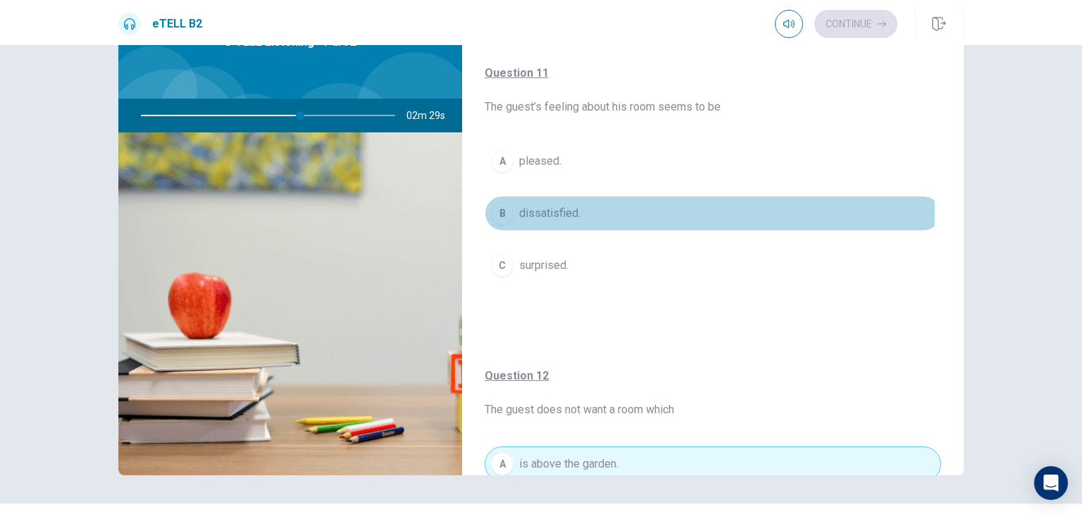
click at [502, 211] on div "B" at bounding box center [502, 213] width 23 height 23
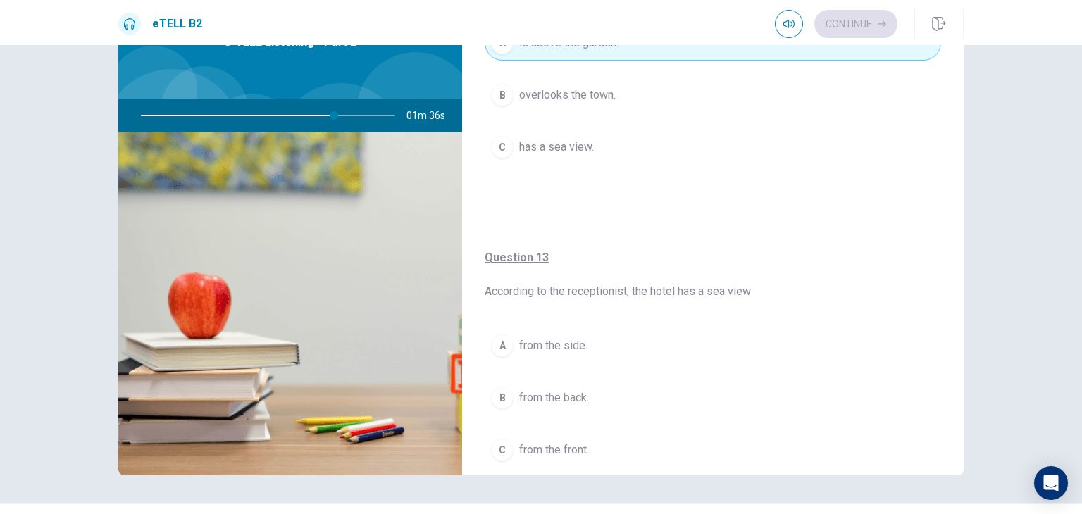
scroll to position [420, 0]
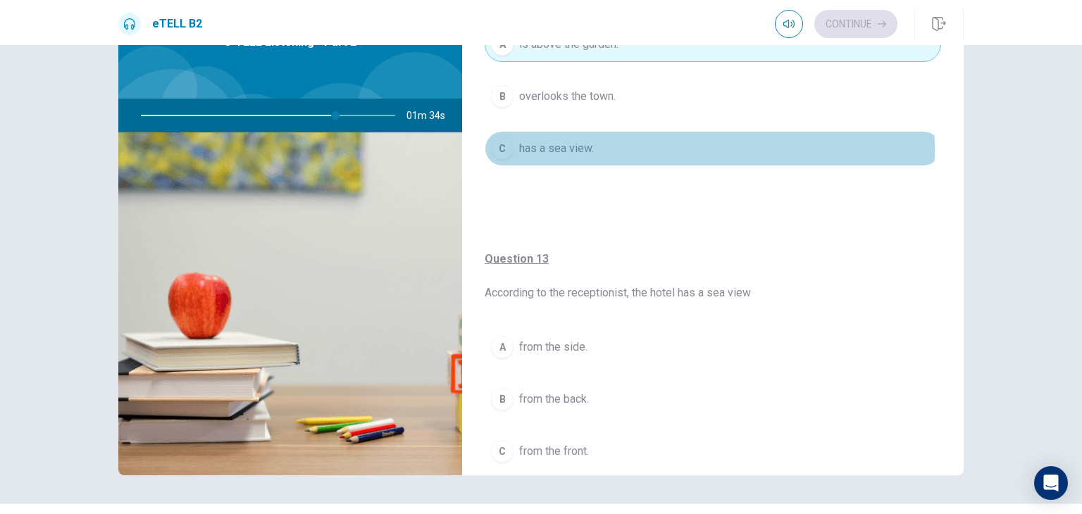
click at [496, 147] on div "C" at bounding box center [502, 148] width 23 height 23
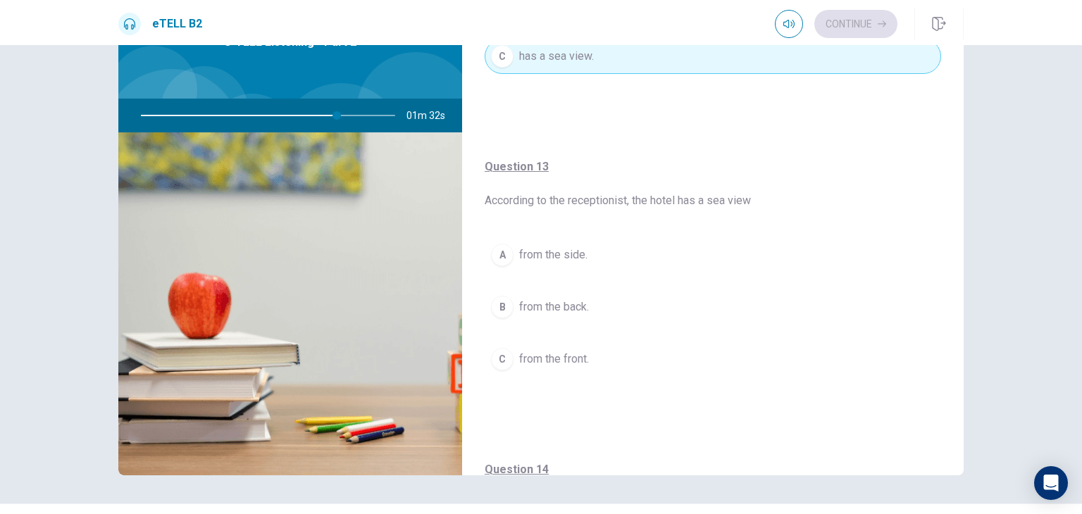
scroll to position [518, 0]
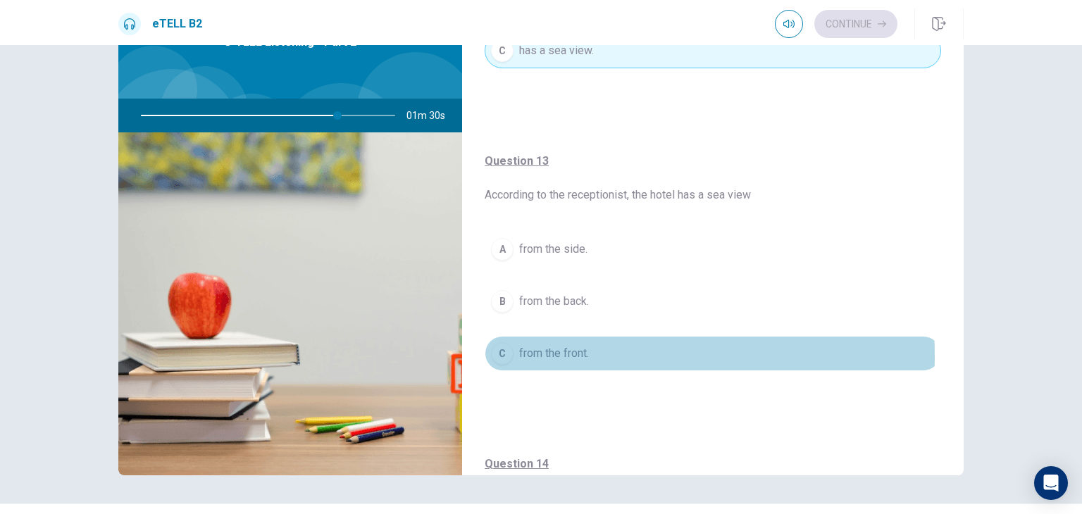
click at [500, 353] on div "C" at bounding box center [502, 353] width 23 height 23
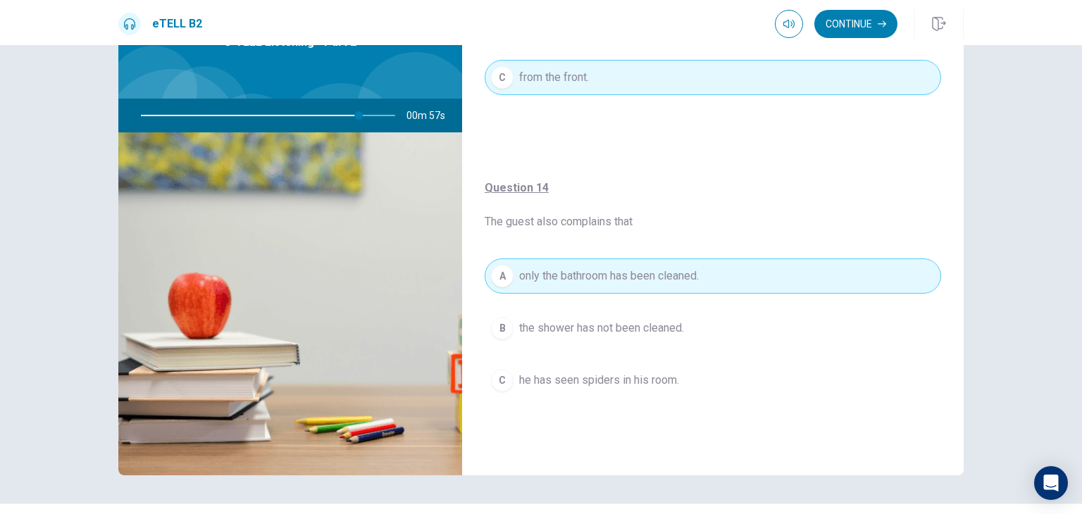
scroll to position [801, 0]
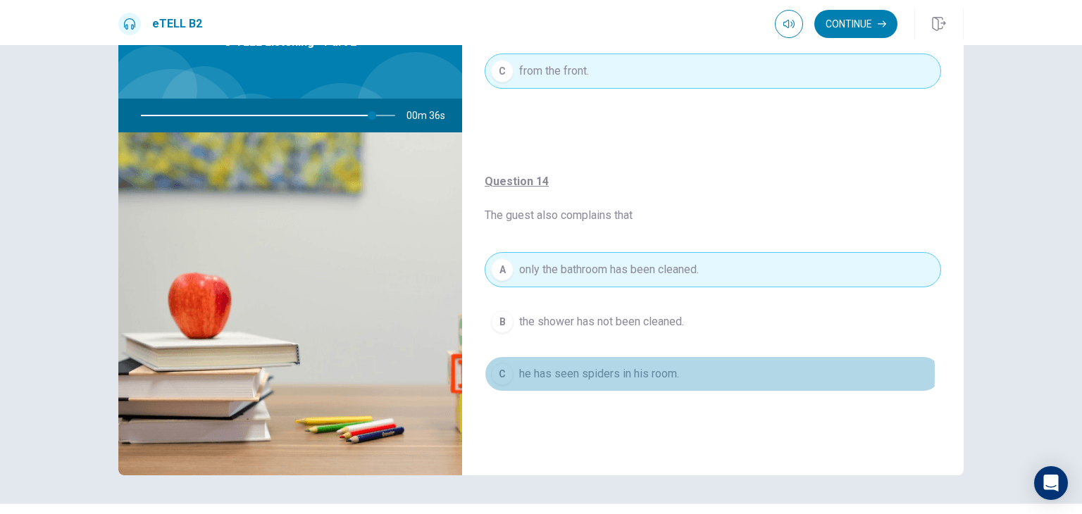
click at [498, 370] on div "C" at bounding box center [502, 374] width 23 height 23
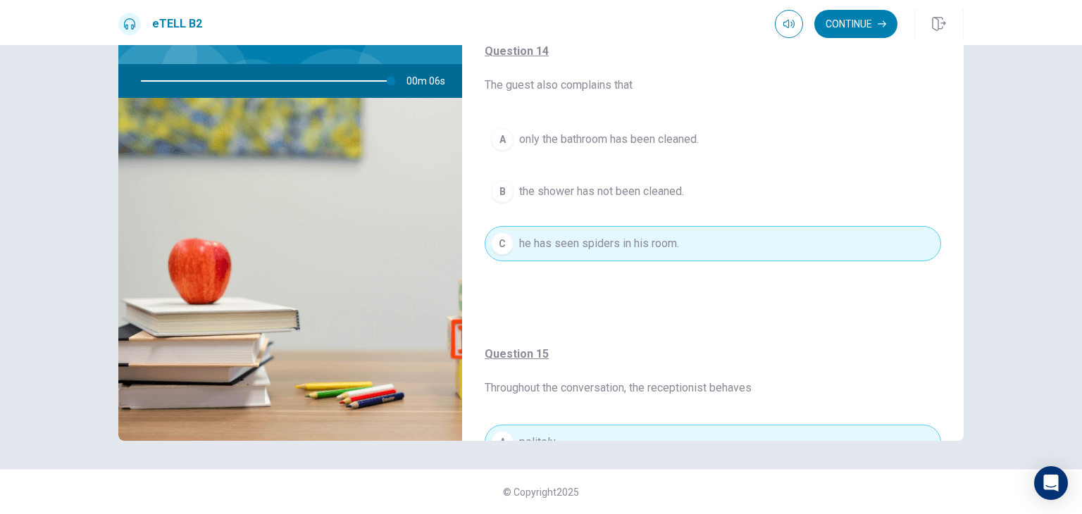
scroll to position [894, 0]
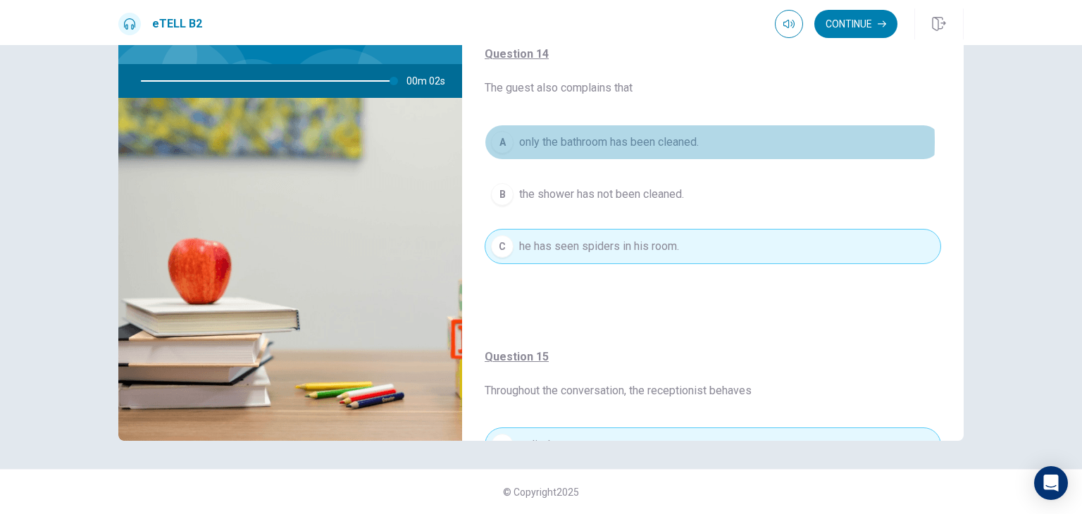
click at [645, 139] on span "only the bathroom has been cleaned." at bounding box center [609, 142] width 180 height 17
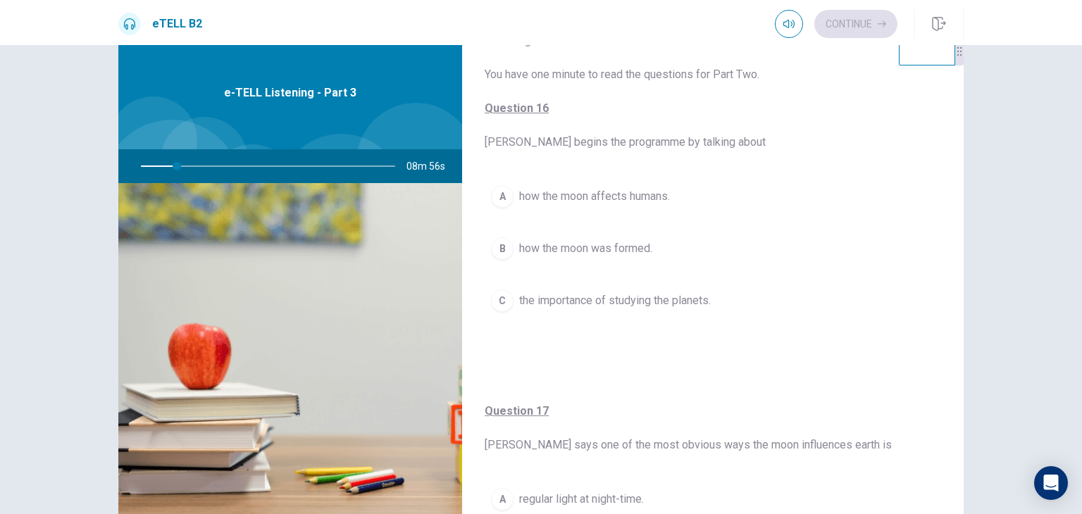
scroll to position [50, 0]
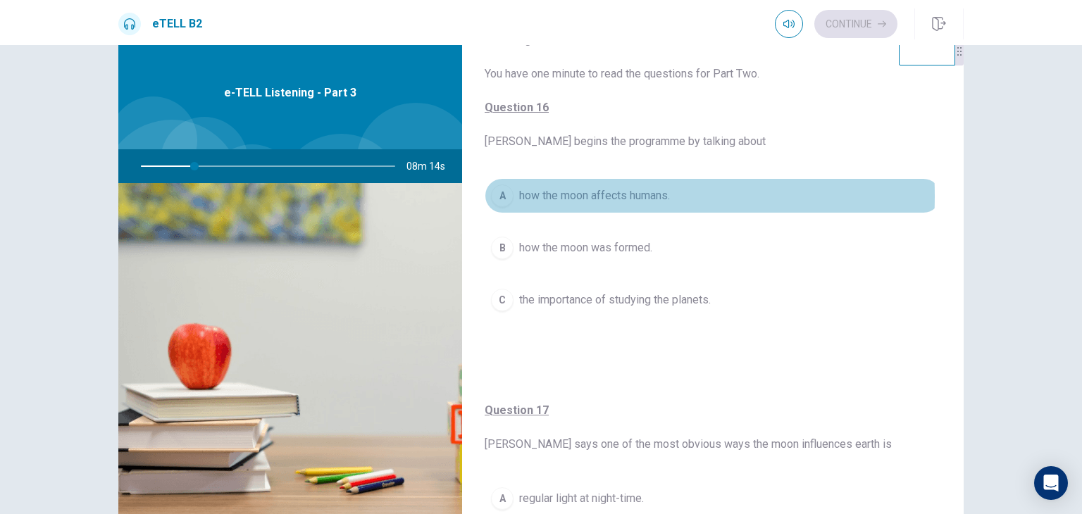
click at [501, 195] on div "A" at bounding box center [502, 196] width 23 height 23
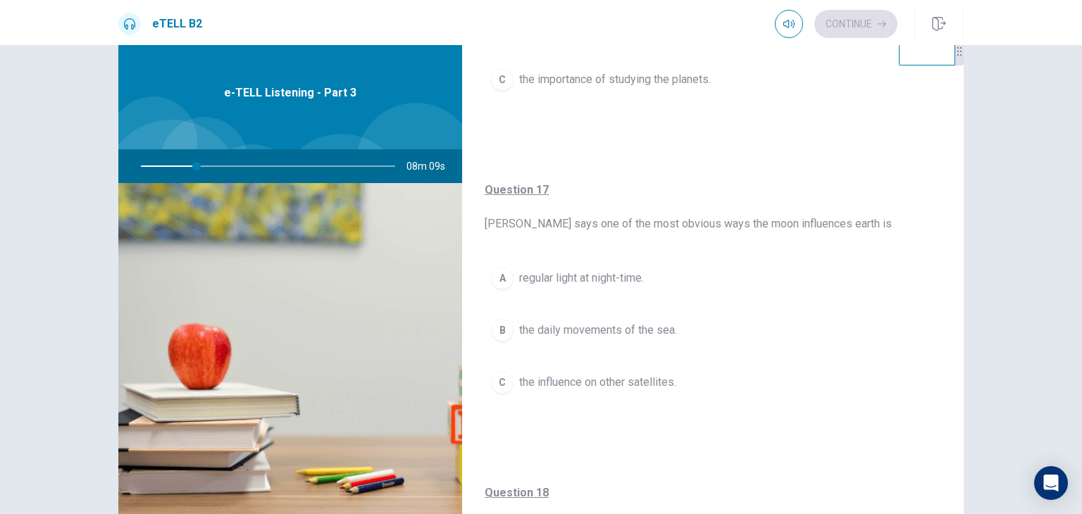
scroll to position [276, 0]
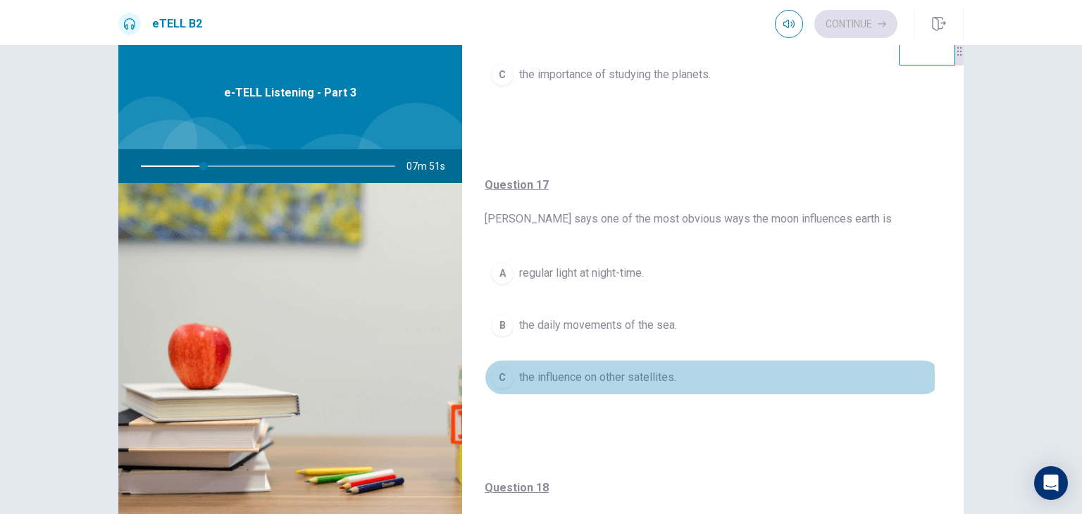
click at [495, 376] on div "C" at bounding box center [502, 377] width 23 height 23
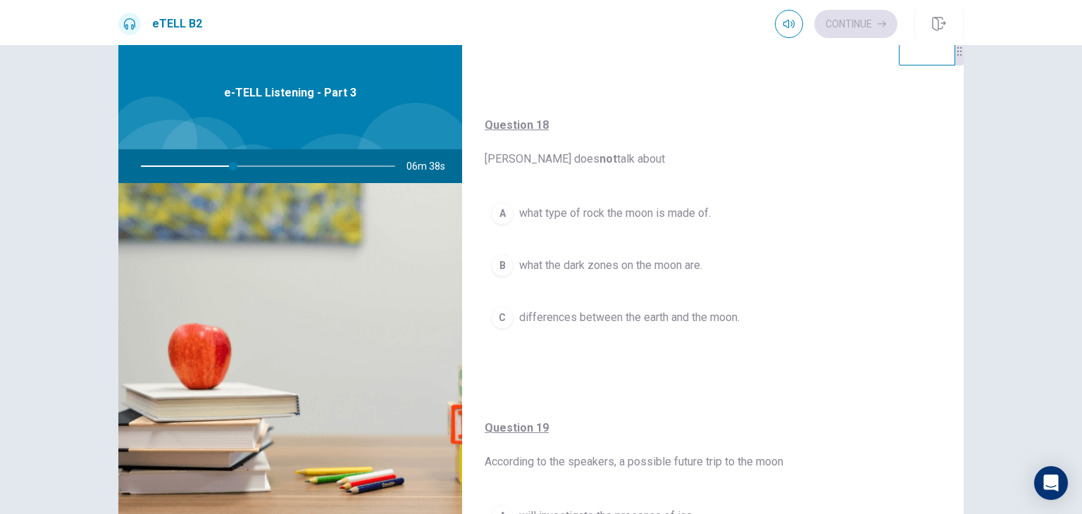
scroll to position [637, 0]
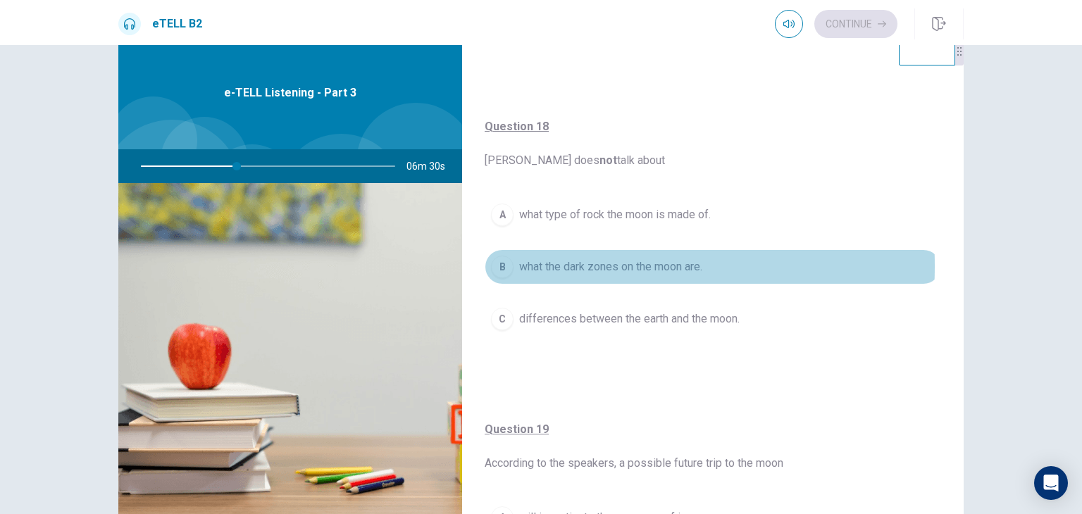
click at [502, 263] on div "B" at bounding box center [502, 267] width 23 height 23
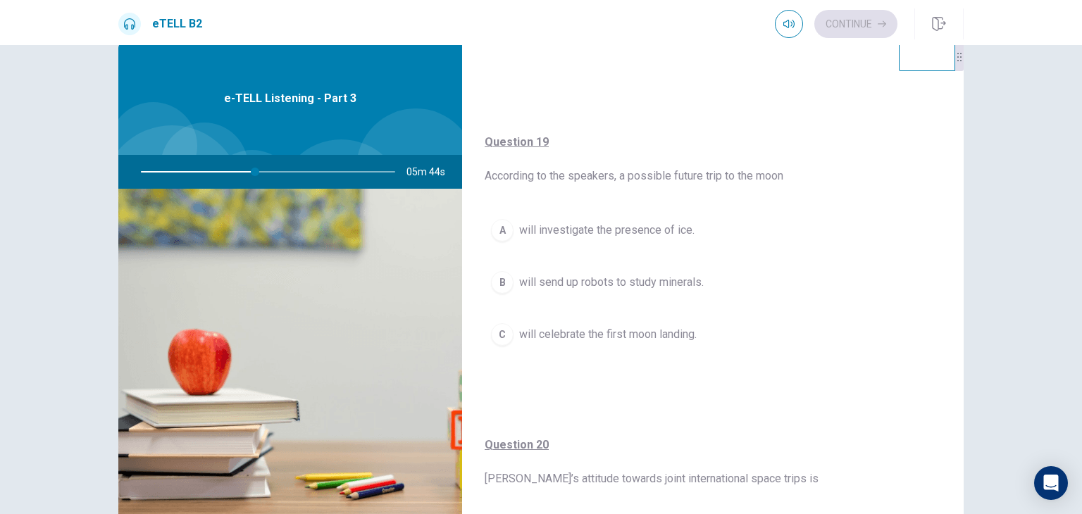
scroll to position [929, 0]
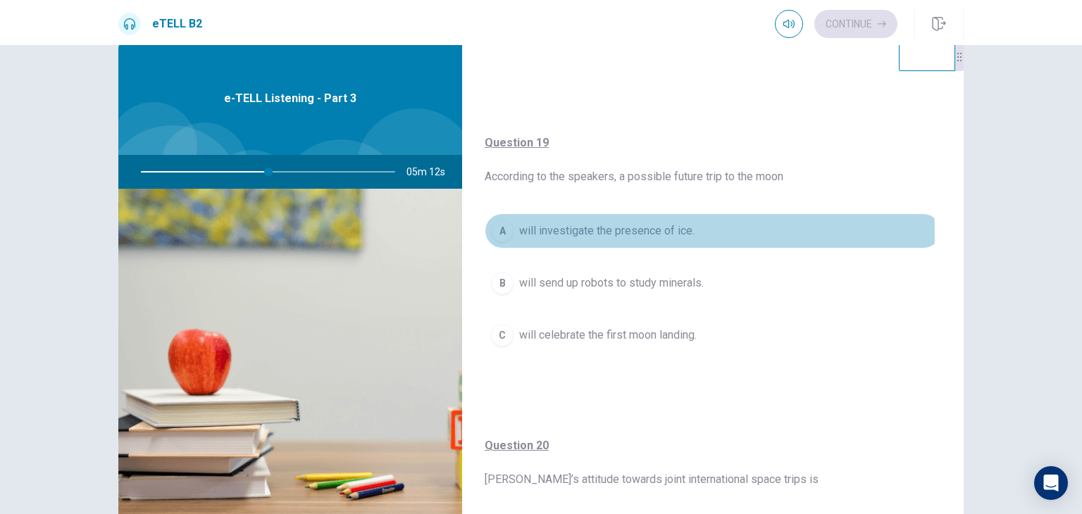
click at [500, 231] on div "A" at bounding box center [502, 231] width 23 height 23
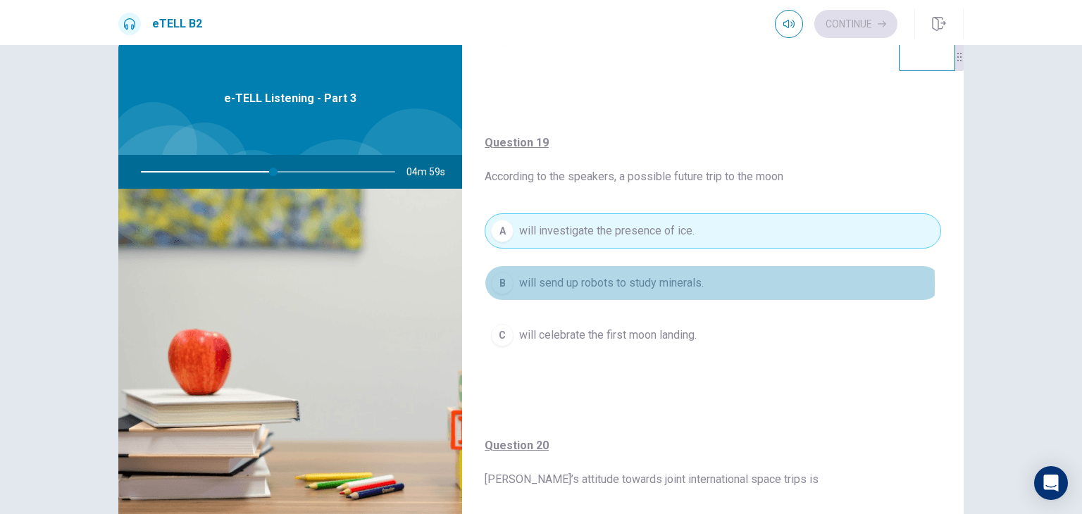
click at [499, 280] on div "B" at bounding box center [502, 283] width 23 height 23
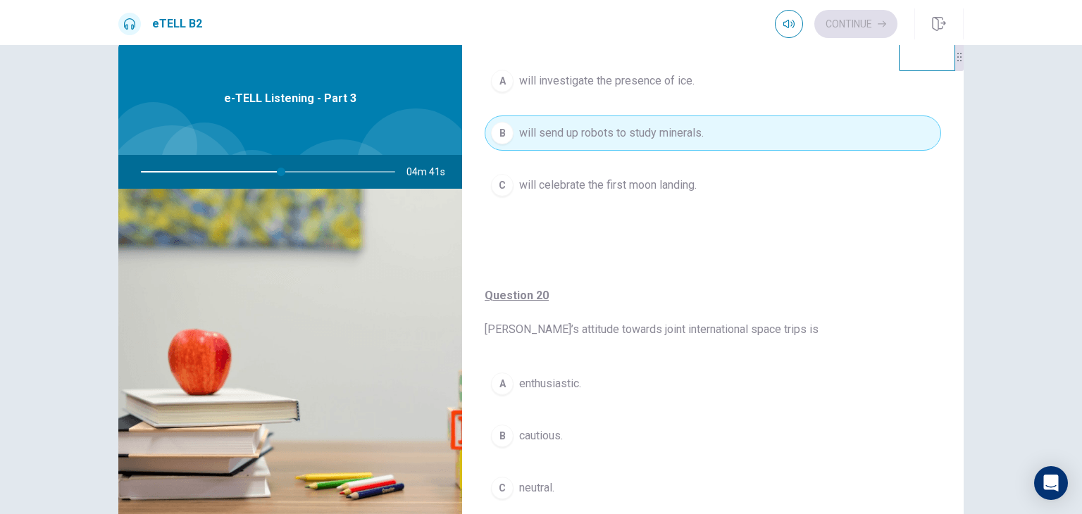
scroll to position [1105, 0]
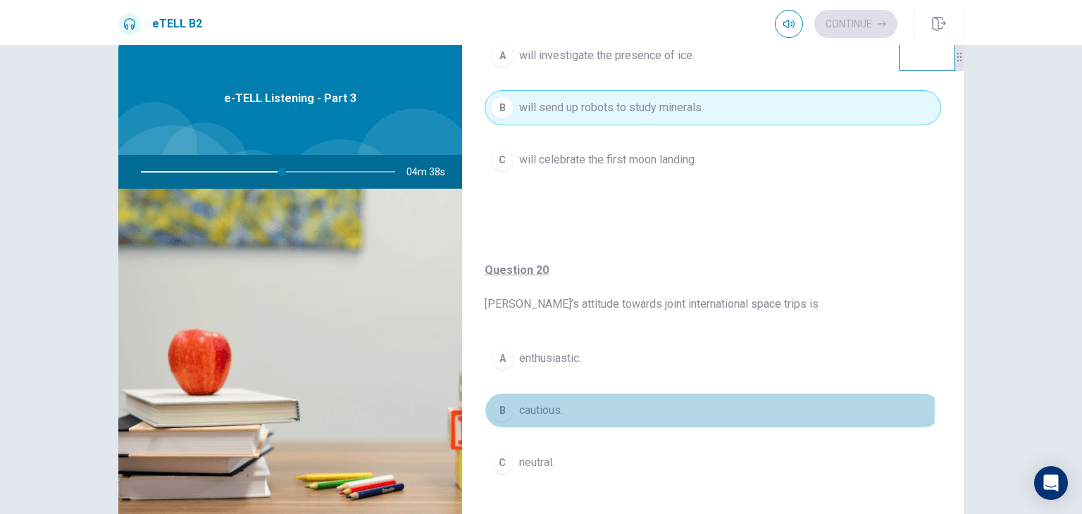
click at [501, 404] on div "B" at bounding box center [502, 411] width 23 height 23
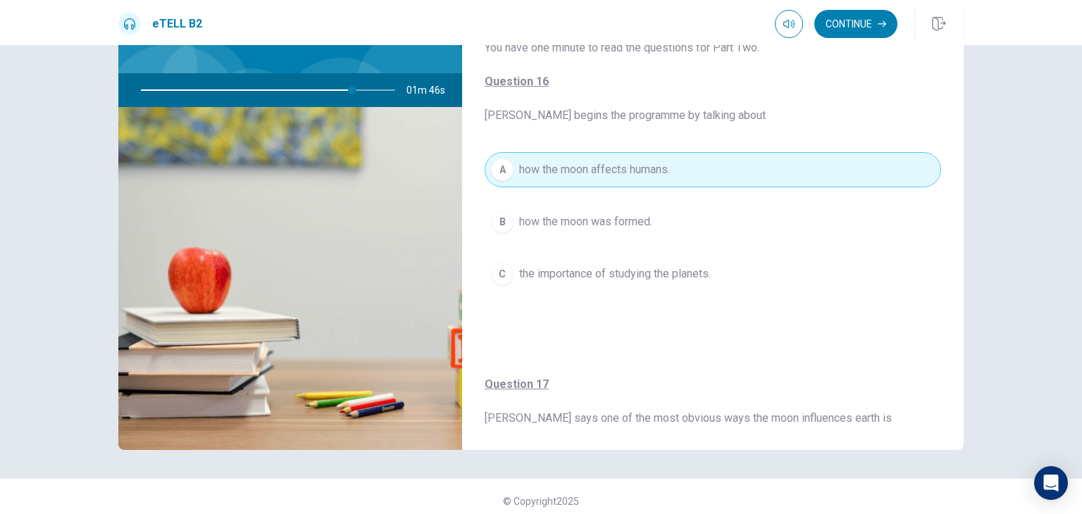
scroll to position [113, 0]
click at [496, 221] on div "B" at bounding box center [502, 221] width 23 height 23
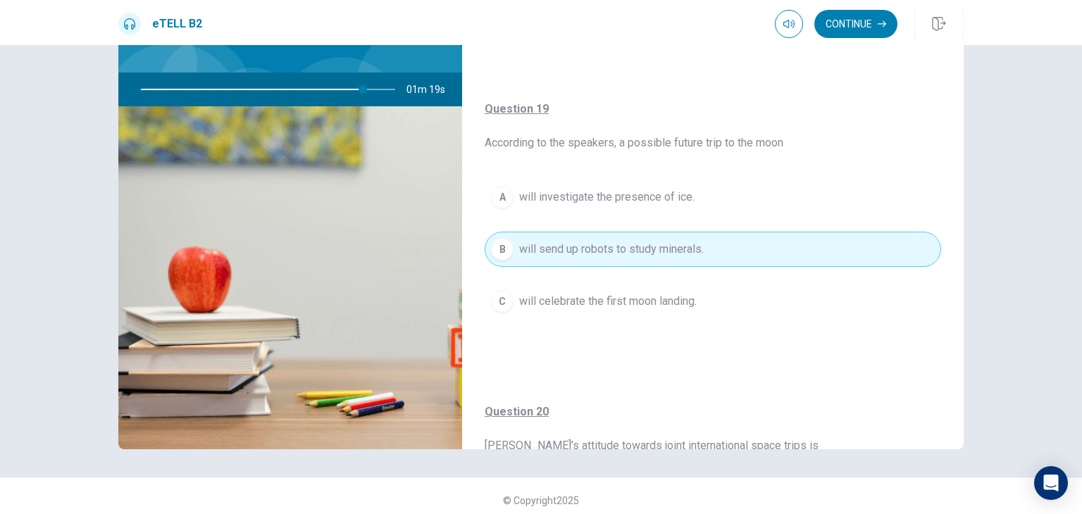
scroll to position [885, 0]
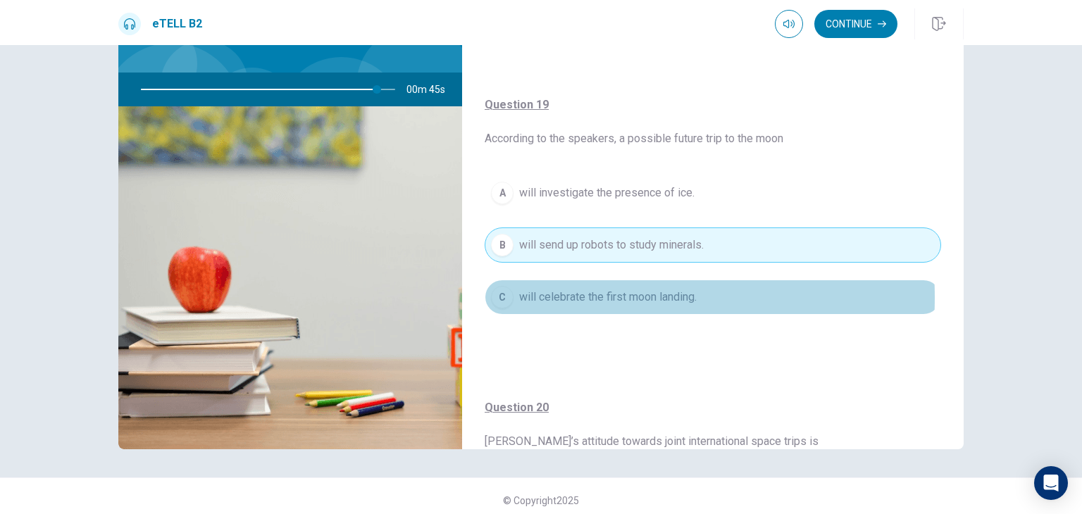
click at [502, 294] on div "C" at bounding box center [502, 297] width 23 height 23
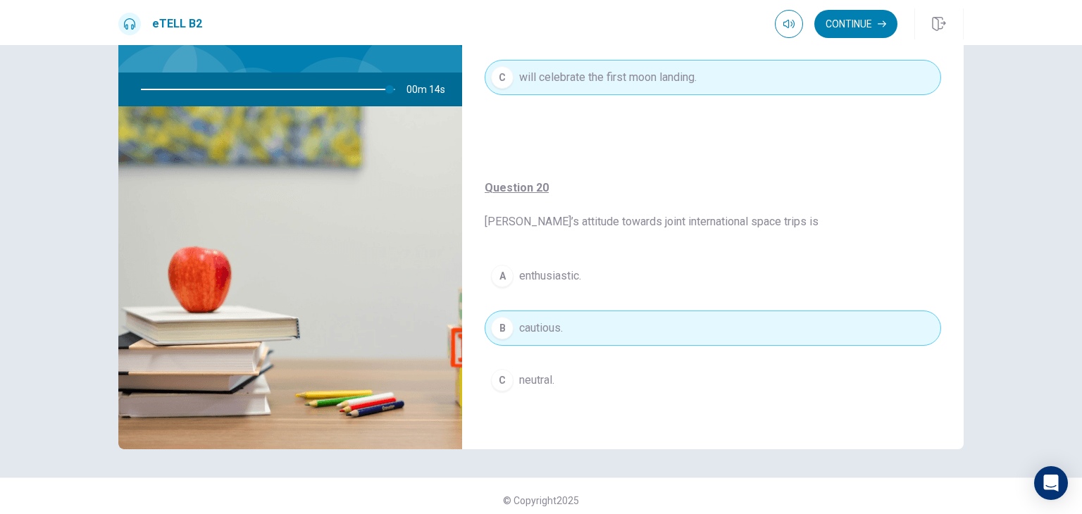
scroll to position [122, 0]
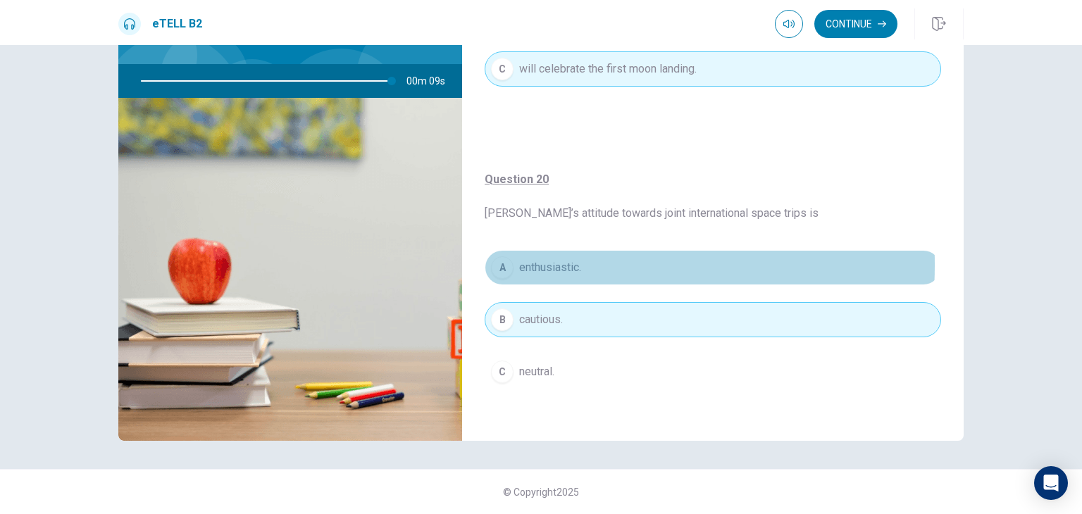
click at [494, 261] on div "A" at bounding box center [502, 268] width 23 height 23
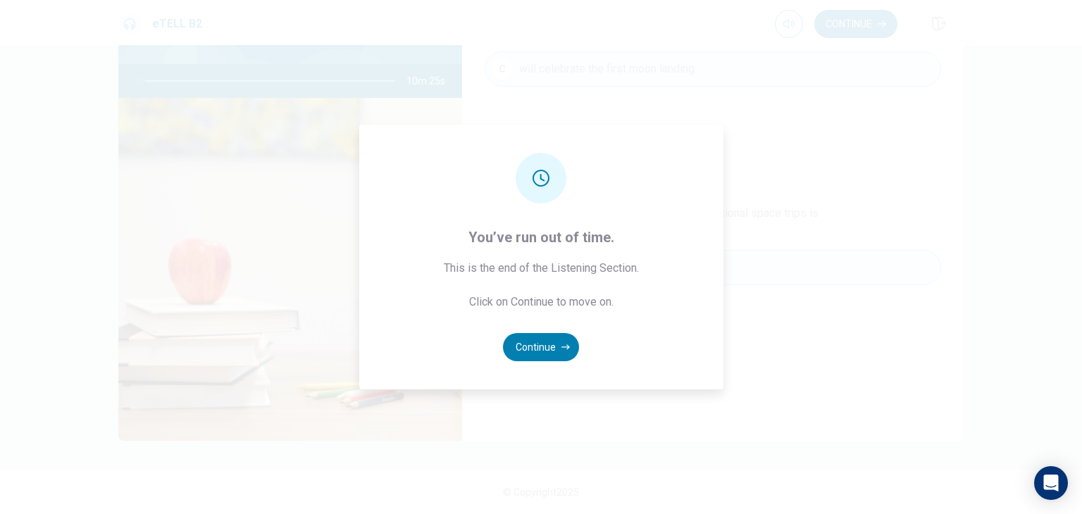
type input "*"
click at [554, 348] on button "Continue" at bounding box center [541, 347] width 76 height 28
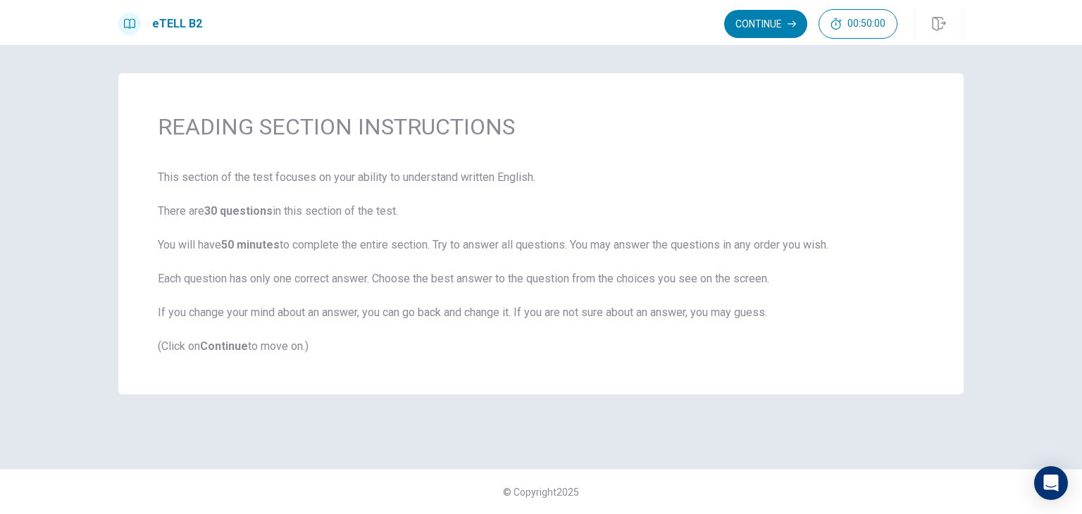
scroll to position [0, 0]
click at [760, 20] on button "Continue" at bounding box center [765, 24] width 83 height 28
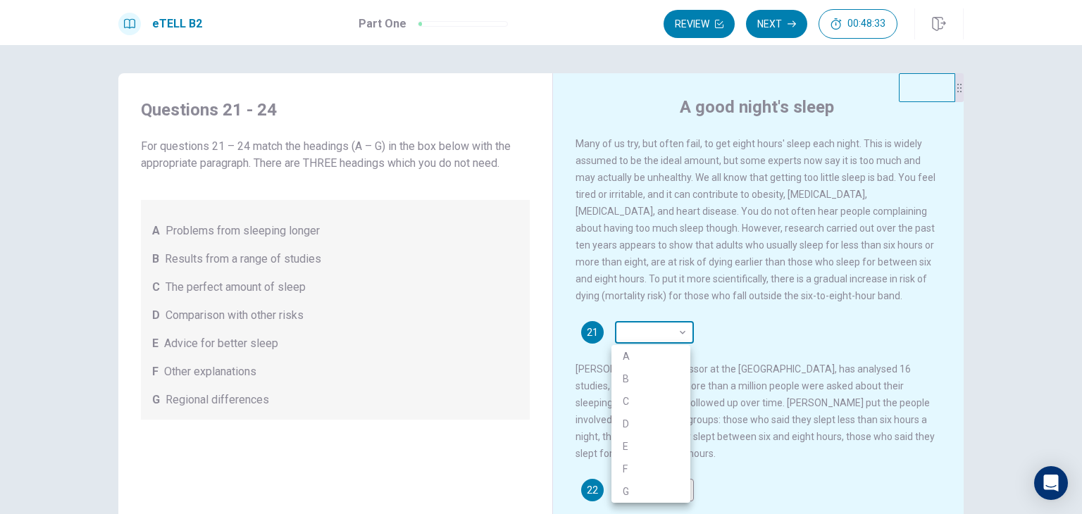
click at [680, 340] on body "This site uses cookies, as explained in our Privacy Policy . If you agree to th…" at bounding box center [541, 257] width 1082 height 514
click at [680, 444] on li "E" at bounding box center [651, 446] width 79 height 23
type input "*"
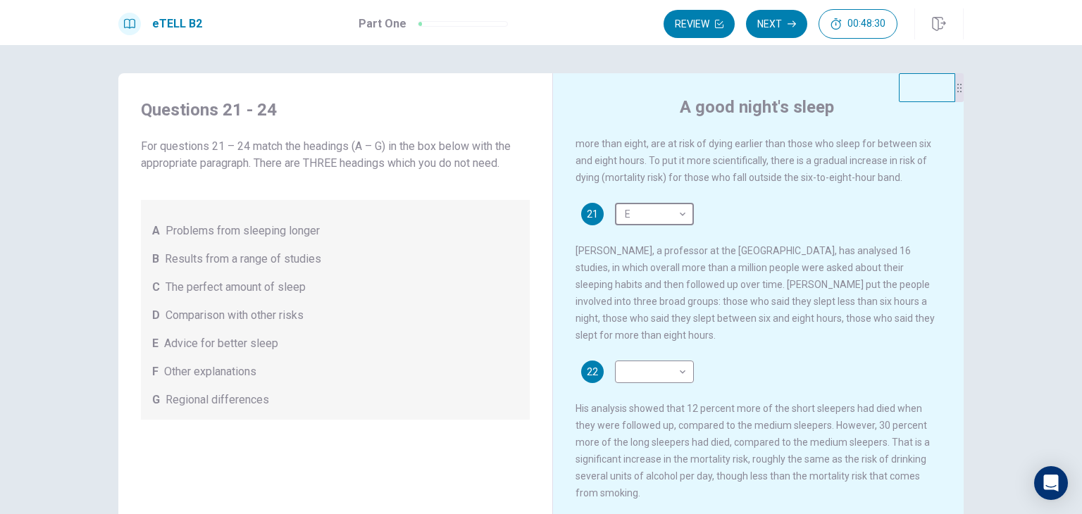
scroll to position [147, 0]
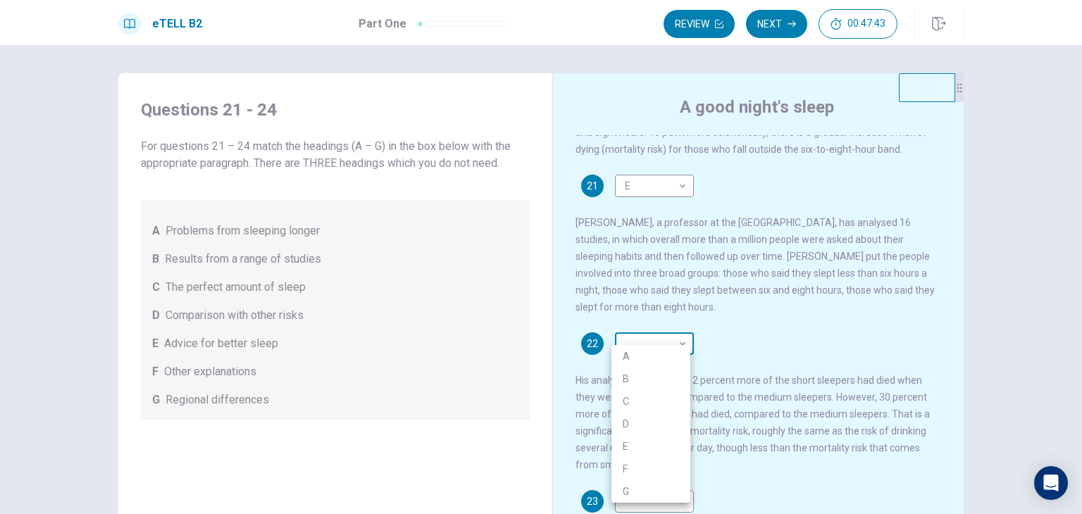
click at [677, 352] on body "This site uses cookies, as explained in our Privacy Policy . If you agree to th…" at bounding box center [541, 257] width 1082 height 514
click at [672, 373] on li "B" at bounding box center [651, 379] width 79 height 23
type input "*"
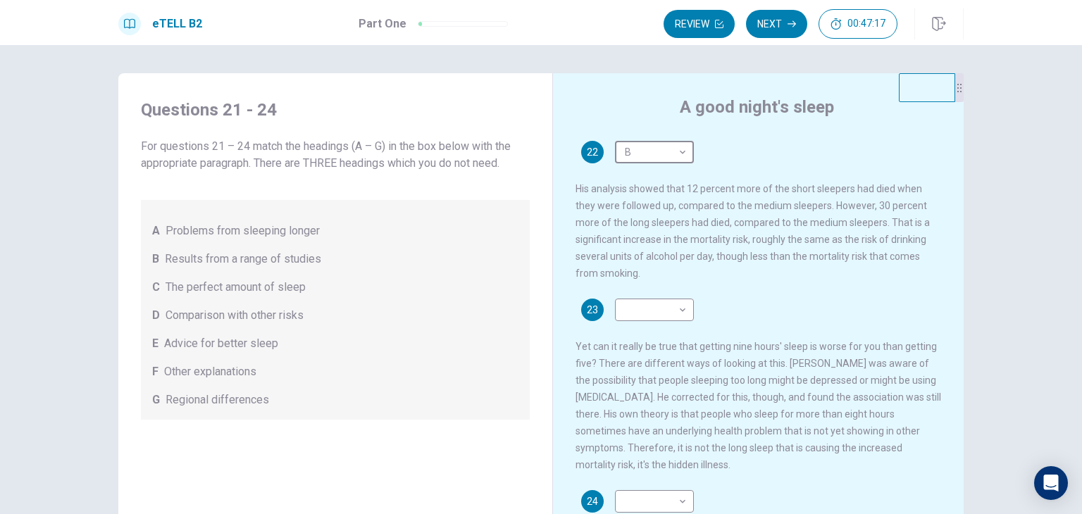
scroll to position [340, 0]
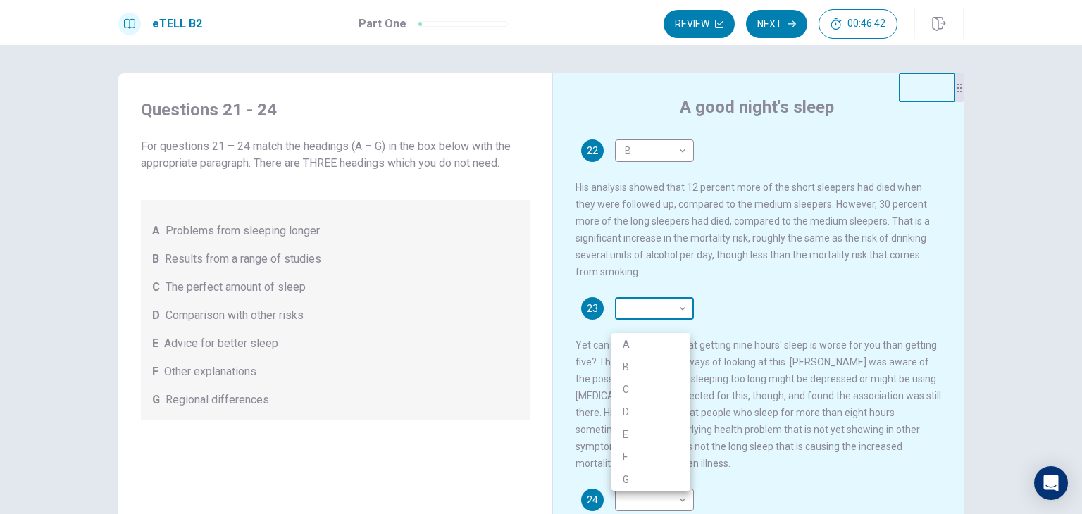
click at [677, 322] on body "This site uses cookies, as explained in our Privacy Policy . If you agree to th…" at bounding box center [541, 257] width 1082 height 514
click at [665, 404] on li "D" at bounding box center [651, 412] width 79 height 23
type input "*"
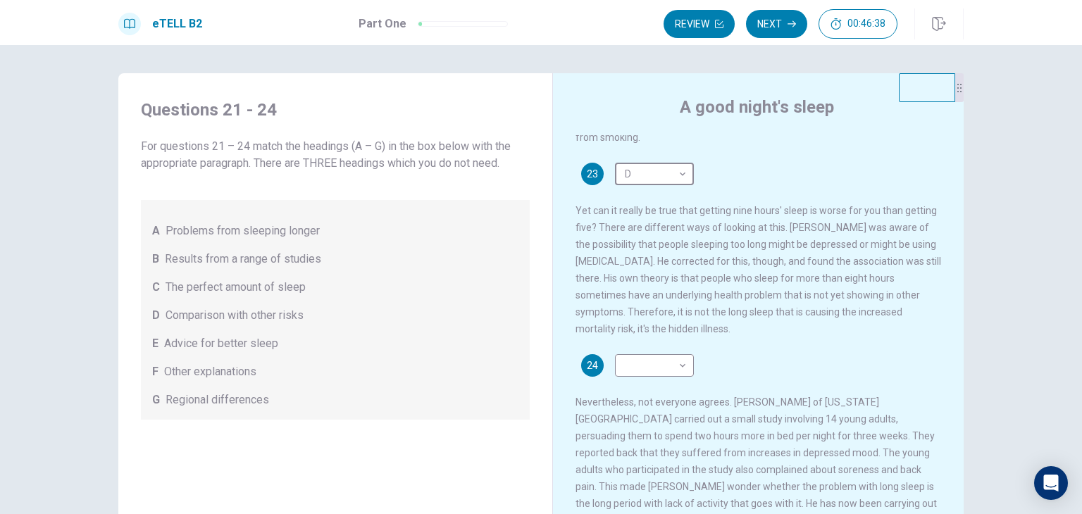
scroll to position [490, 0]
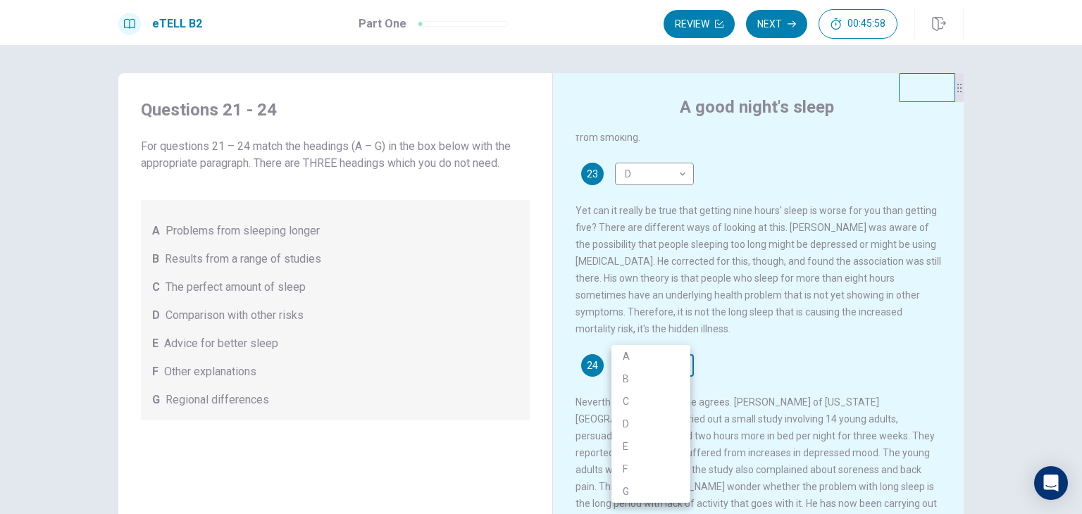
click at [680, 363] on body "This site uses cookies, as explained in our Privacy Policy . If you agree to th…" at bounding box center [541, 257] width 1082 height 514
click at [678, 421] on li "D" at bounding box center [651, 424] width 79 height 23
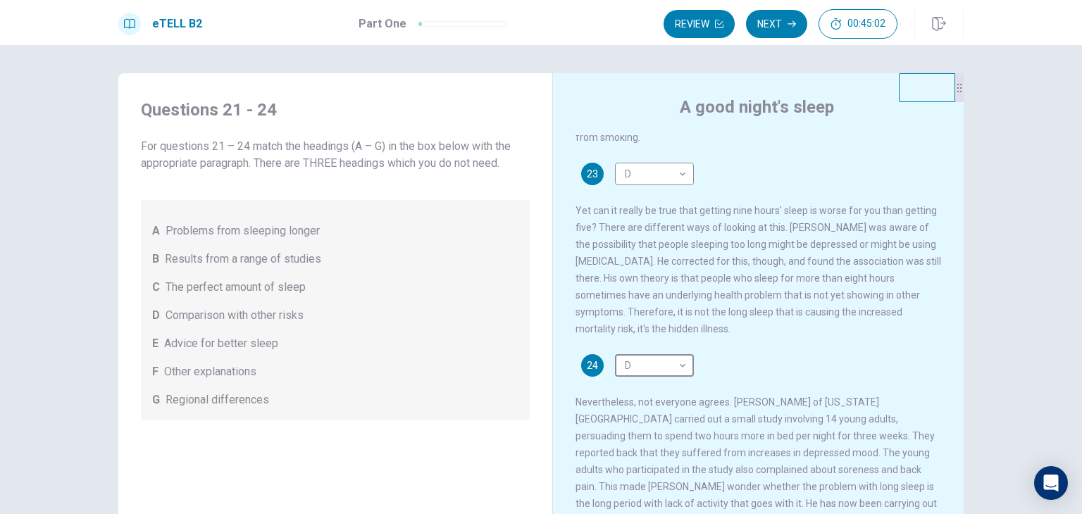
scroll to position [122, 0]
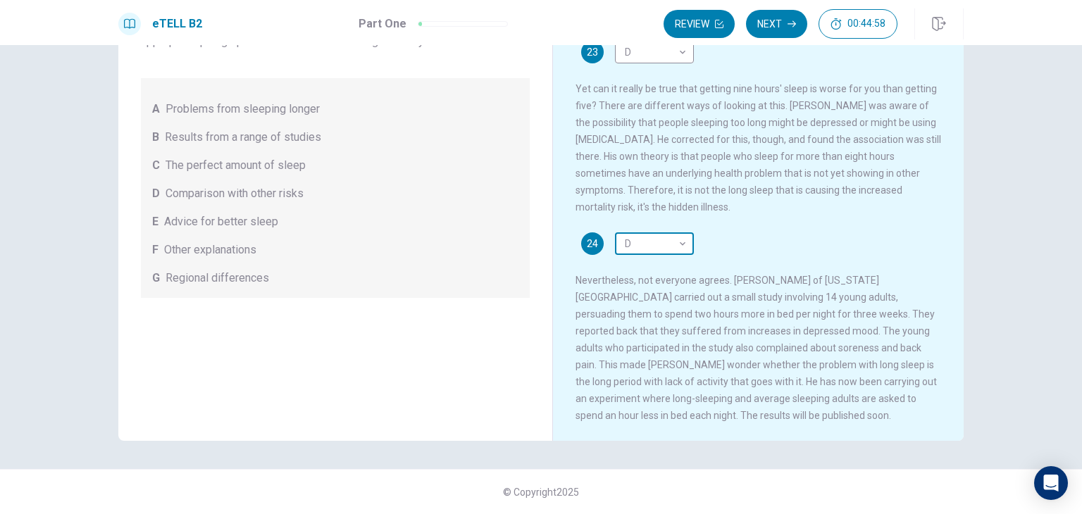
click at [681, 237] on body "This site uses cookies, as explained in our Privacy Policy . If you agree to th…" at bounding box center [541, 257] width 1082 height 514
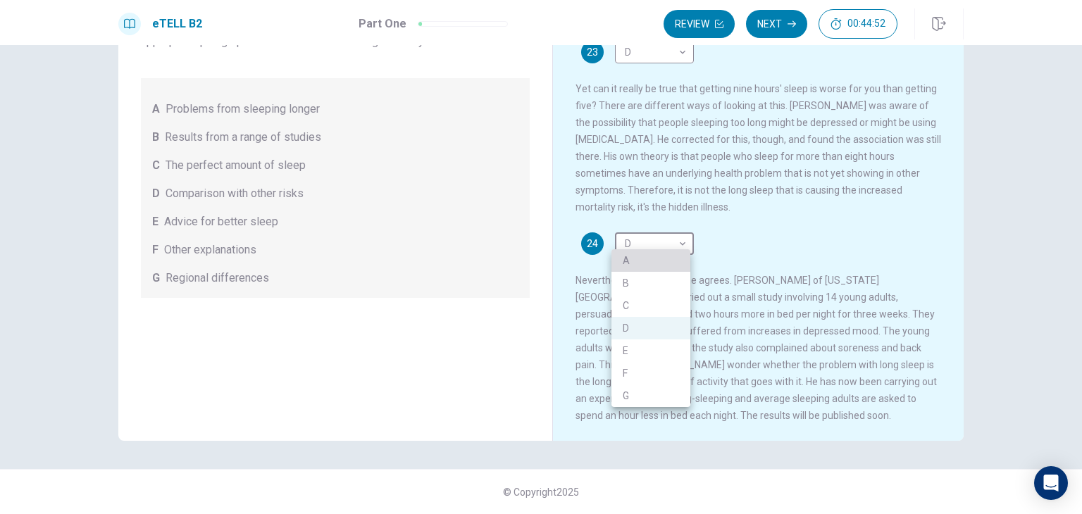
click at [672, 252] on li "A" at bounding box center [651, 260] width 79 height 23
type input "*"
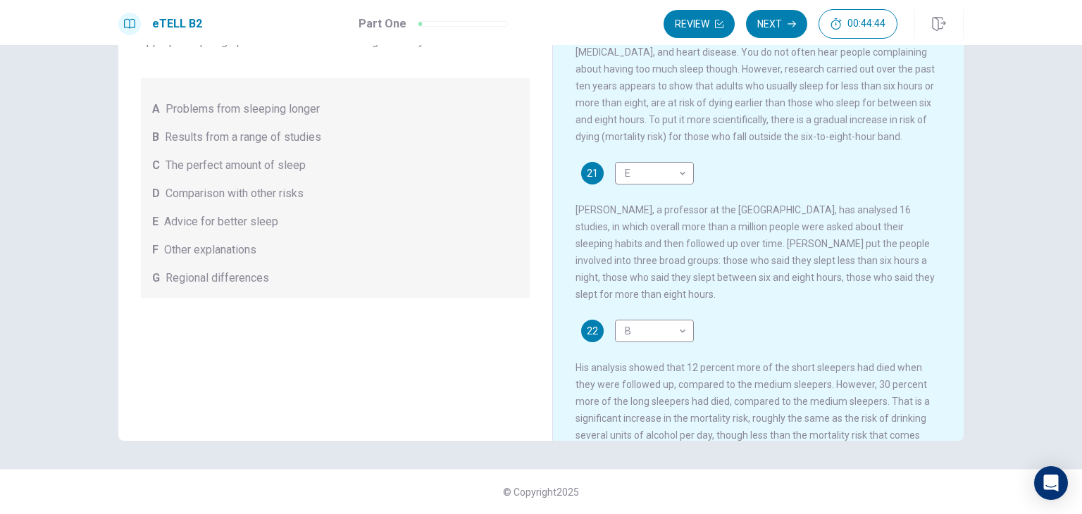
scroll to position [0, 0]
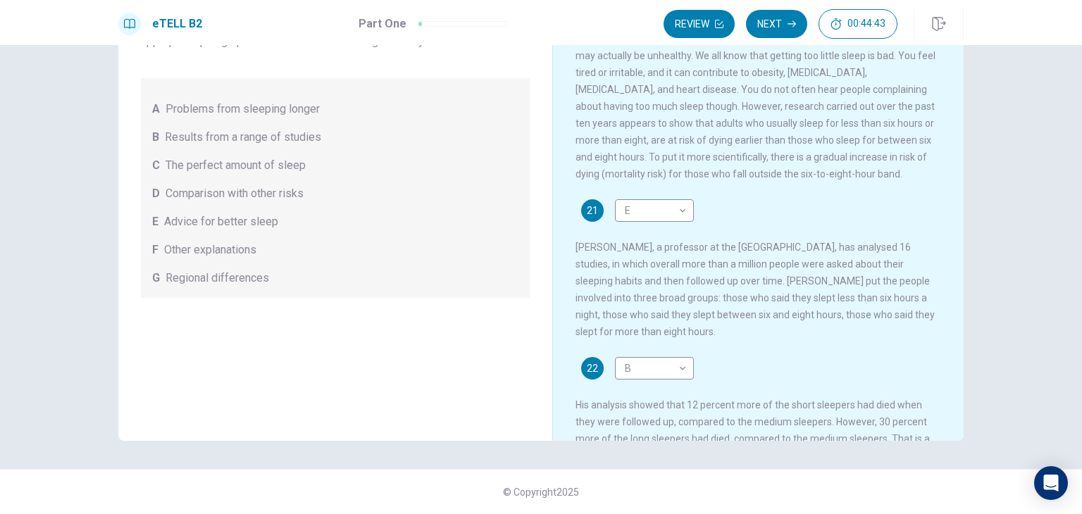
drag, startPoint x: 660, startPoint y: 250, endPoint x: 681, endPoint y: 245, distance: 22.6
click at [681, 245] on div "21 E * ​ [PERSON_NAME], a professor at the [GEOGRAPHIC_DATA], has analysed 16 s…" at bounding box center [759, 269] width 366 height 141
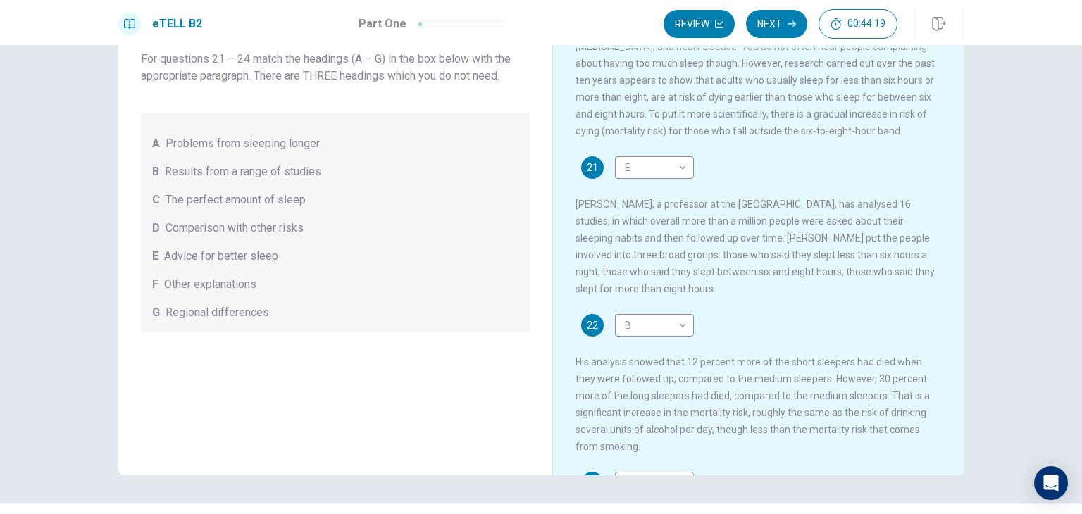
scroll to position [78, 0]
click at [679, 175] on body "This site uses cookies, as explained in our Privacy Policy . If you agree to th…" at bounding box center [541, 257] width 1082 height 514
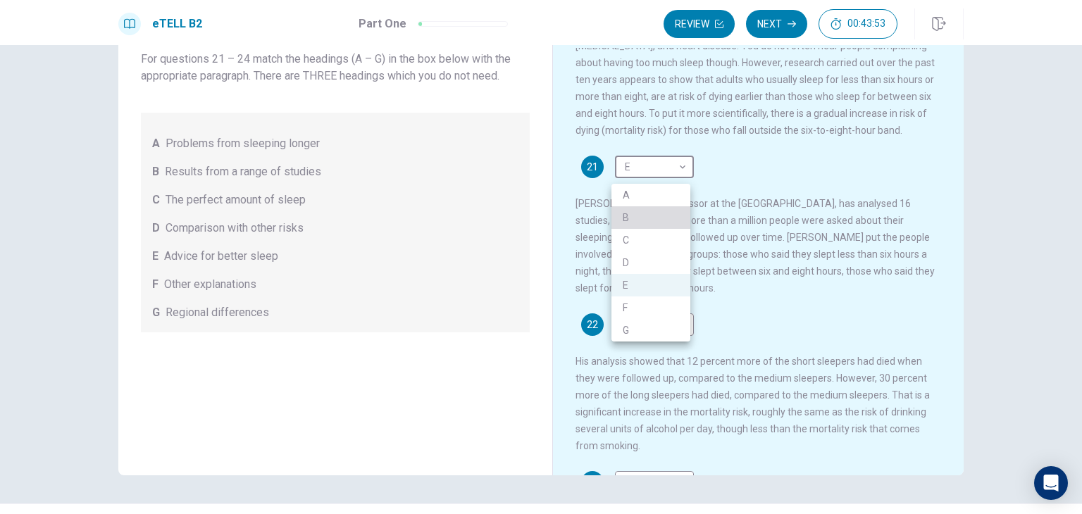
click at [669, 211] on li "B" at bounding box center [651, 217] width 79 height 23
type input "*"
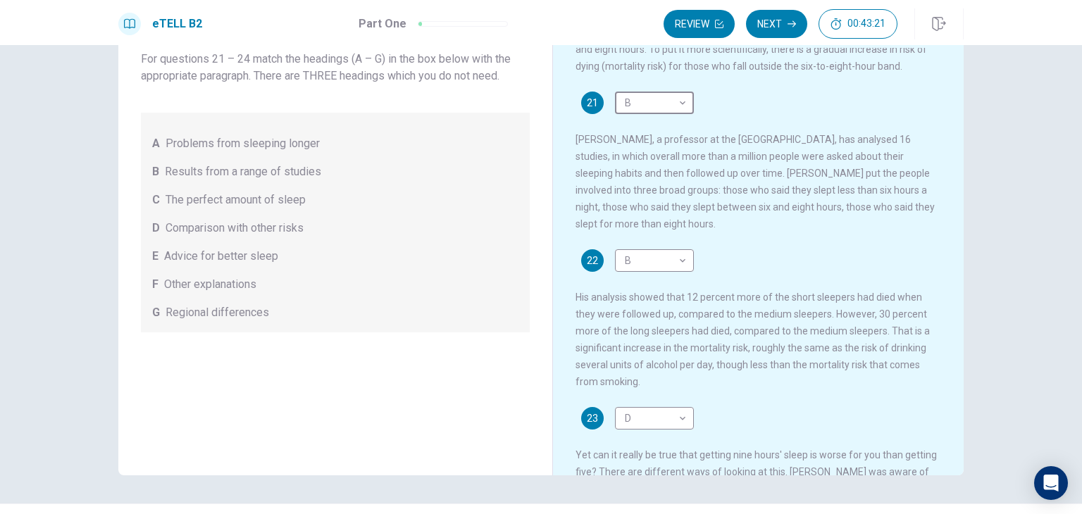
scroll to position [160, 0]
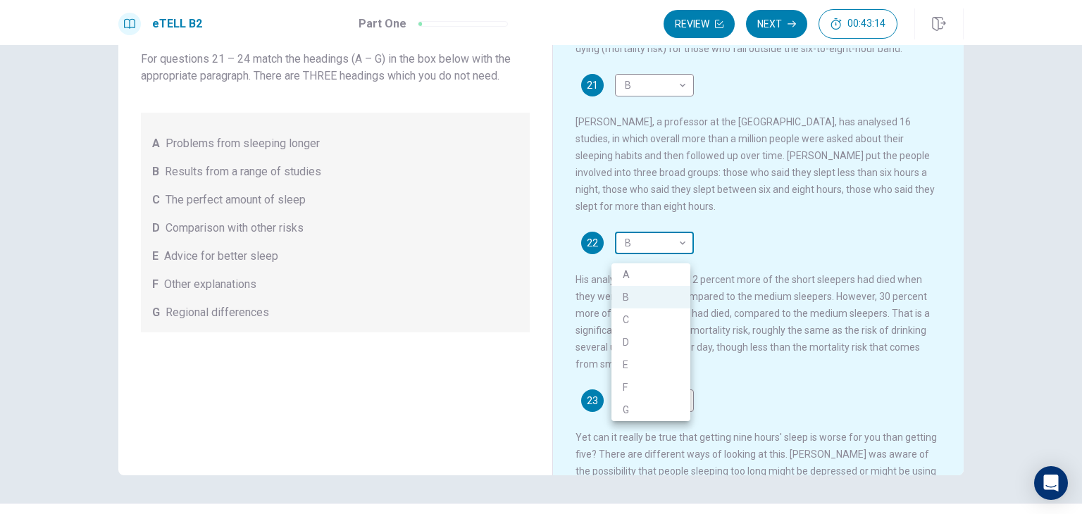
click at [676, 252] on body "This site uses cookies, as explained in our Privacy Policy . If you agree to th…" at bounding box center [541, 257] width 1082 height 514
click at [672, 335] on li "D" at bounding box center [651, 342] width 79 height 23
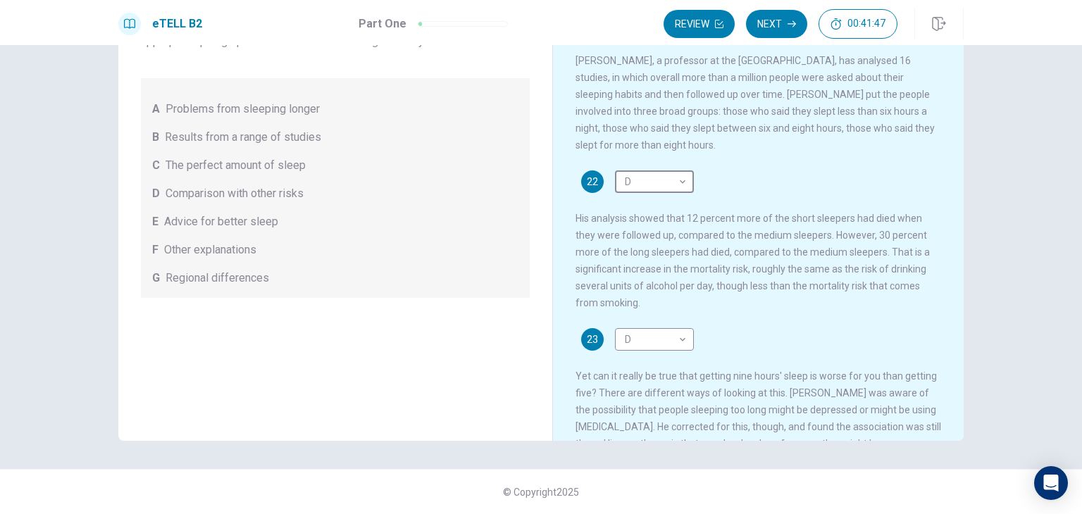
scroll to position [180, 0]
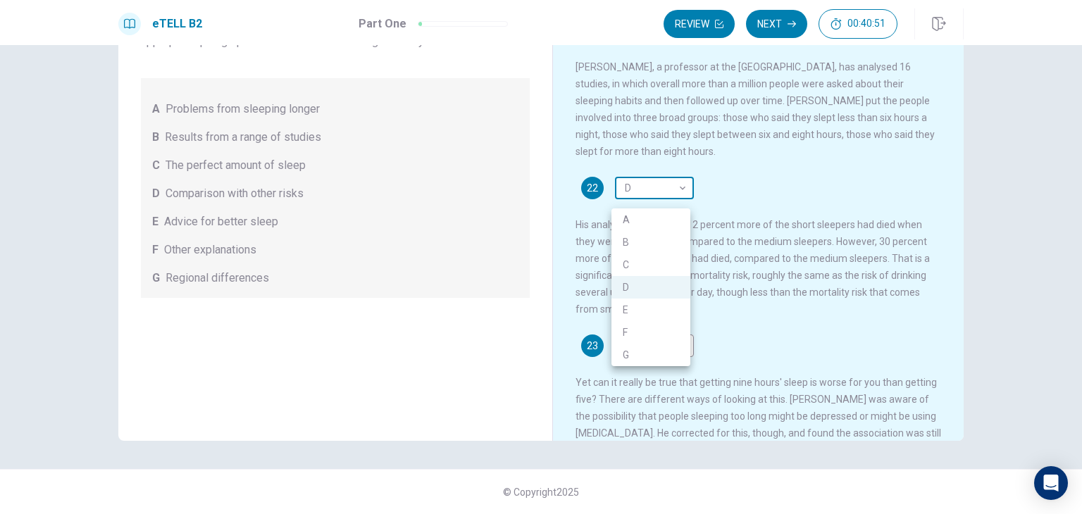
click at [676, 194] on body "This site uses cookies, as explained in our Privacy Policy . If you agree to th…" at bounding box center [541, 257] width 1082 height 514
click at [681, 307] on li "E" at bounding box center [651, 310] width 79 height 23
type input "*"
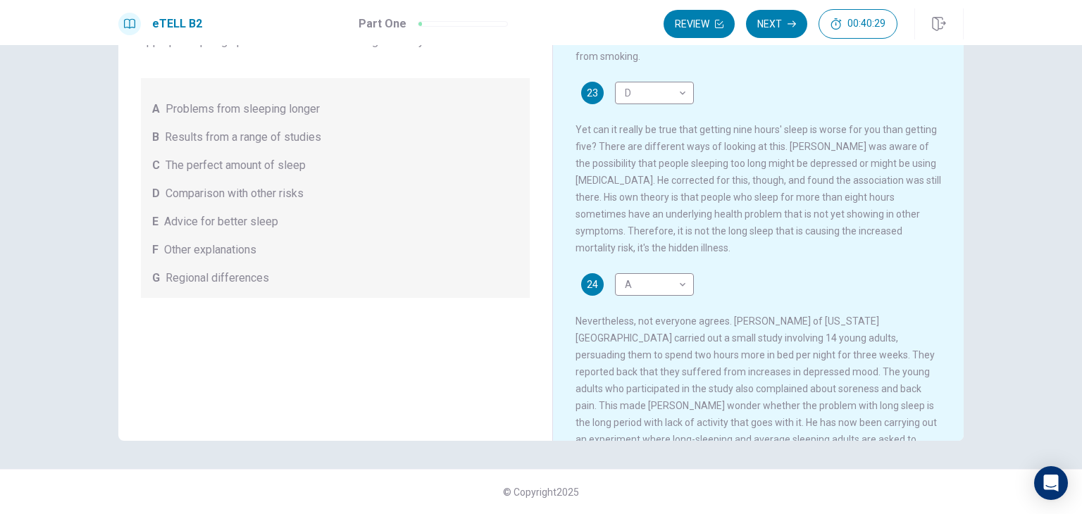
scroll to position [431, 0]
click at [774, 32] on button "Next" at bounding box center [776, 24] width 61 height 28
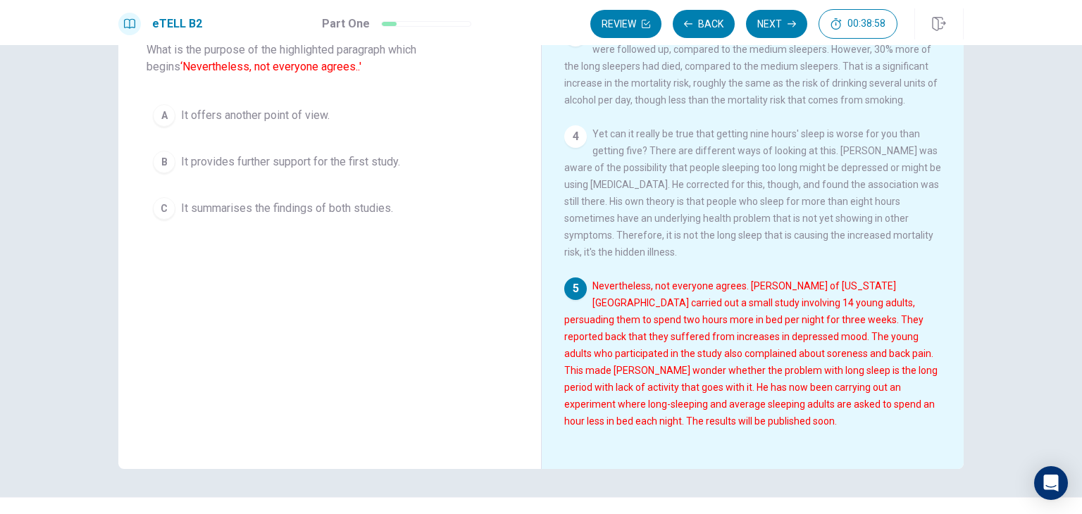
scroll to position [101, 0]
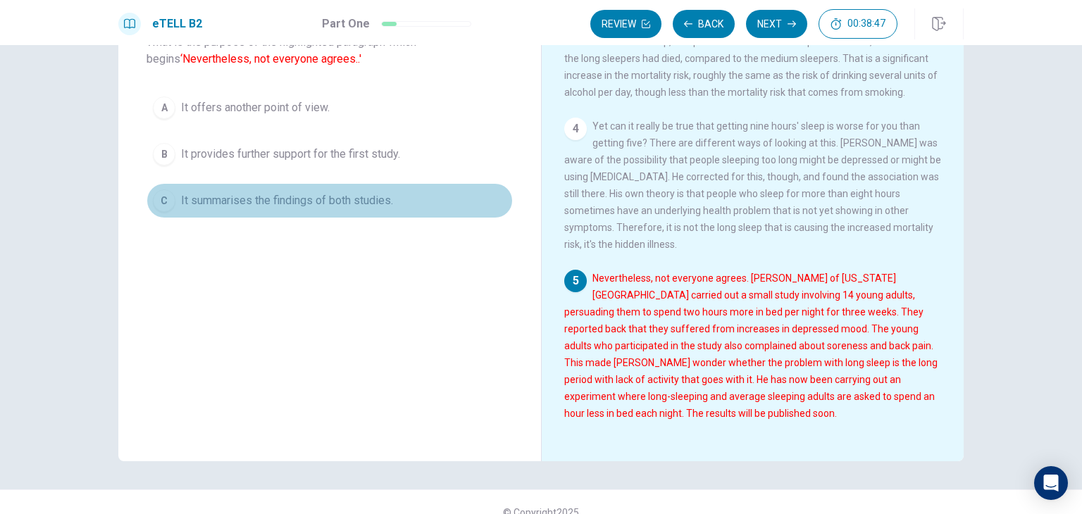
click at [159, 199] on div "C" at bounding box center [164, 201] width 23 height 23
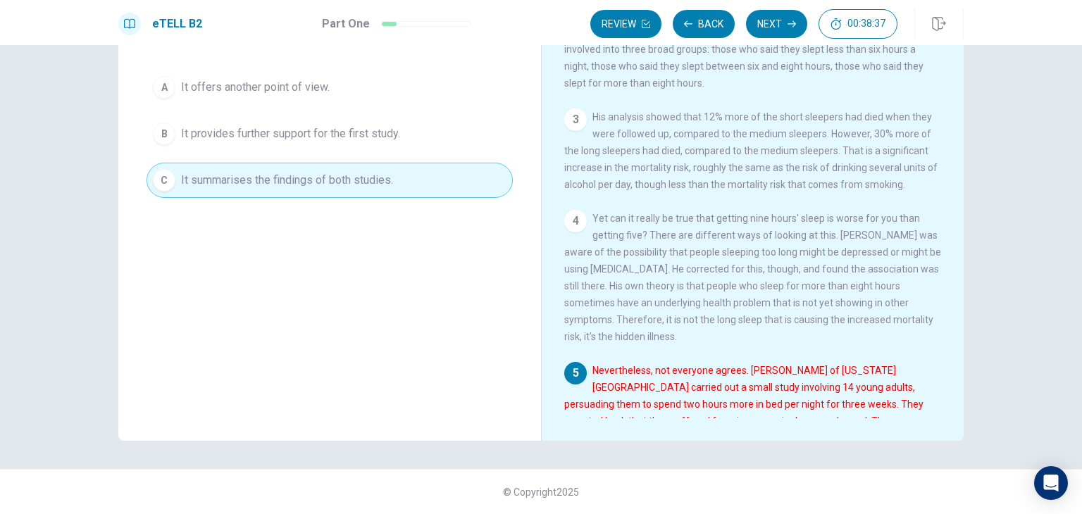
scroll to position [343, 0]
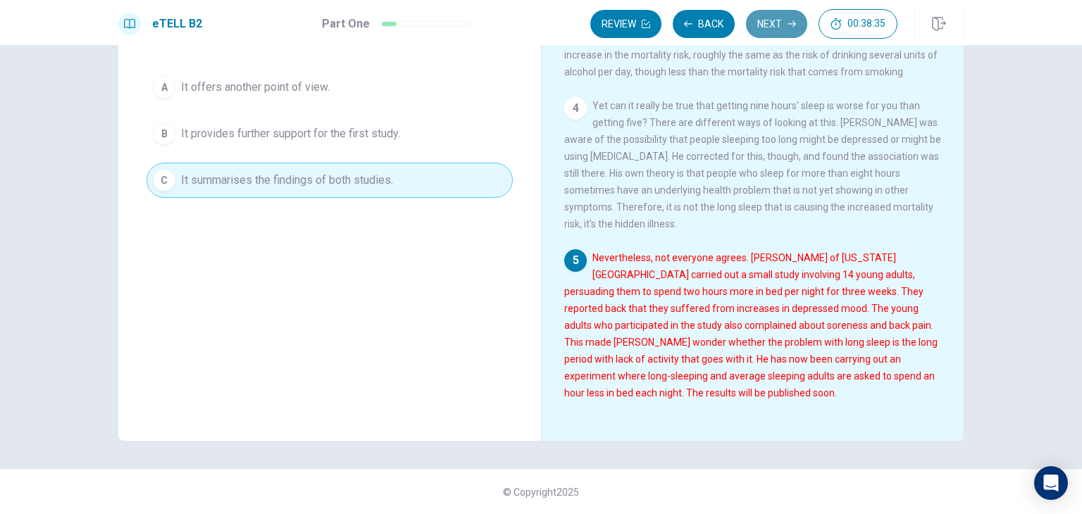
click at [770, 23] on button "Next" at bounding box center [776, 24] width 61 height 28
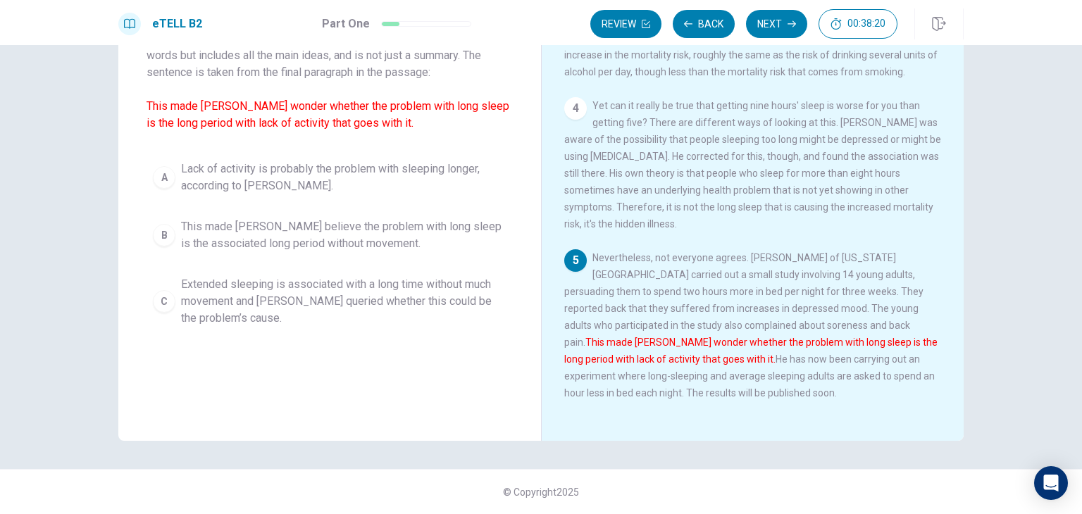
scroll to position [338, 0]
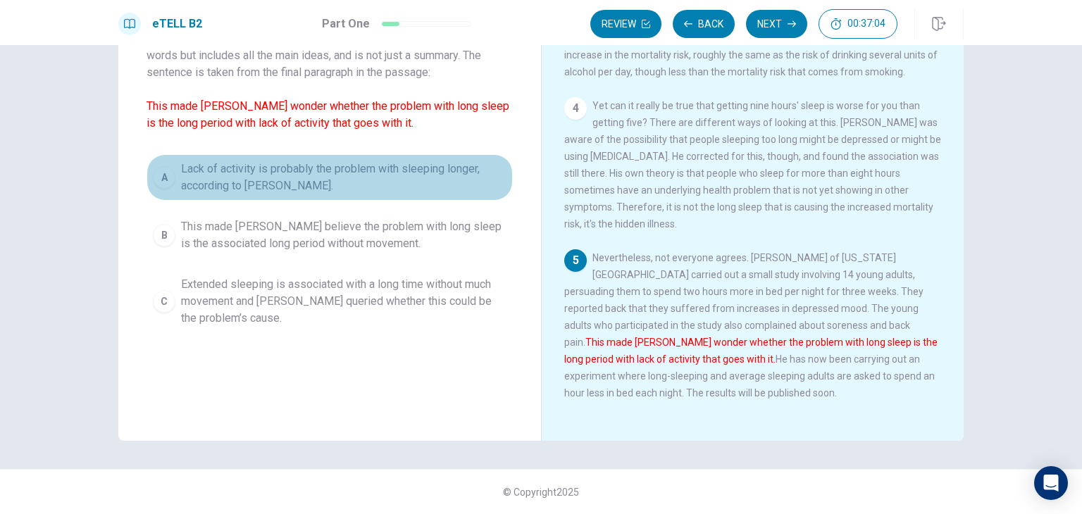
click at [158, 184] on div "A" at bounding box center [164, 177] width 23 height 23
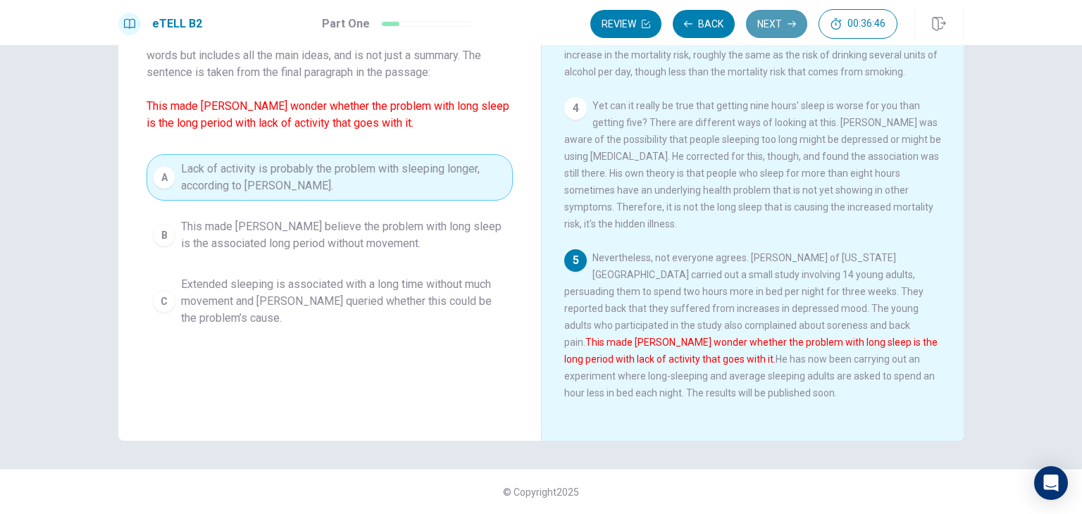
click at [768, 29] on button "Next" at bounding box center [776, 24] width 61 height 28
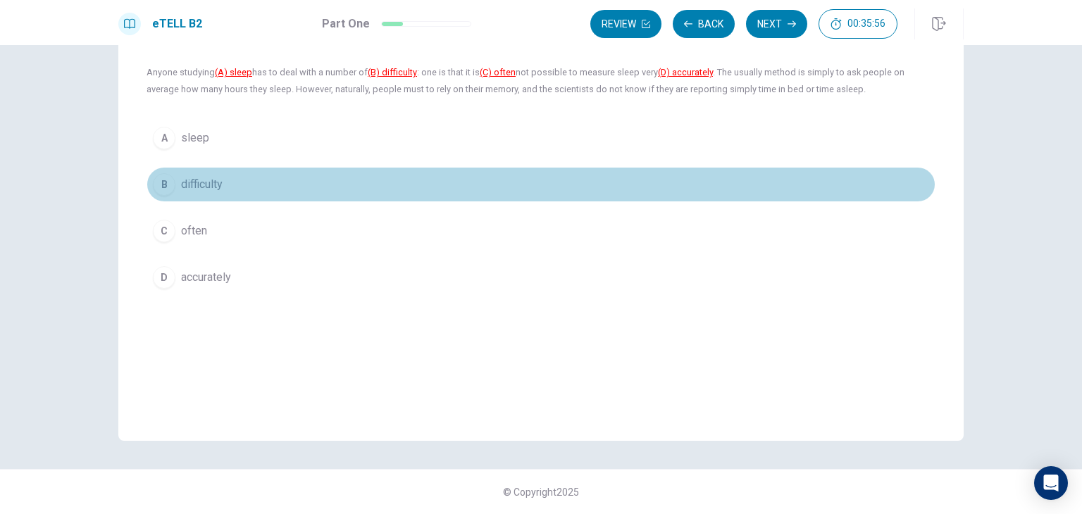
click at [160, 192] on div "B" at bounding box center [164, 184] width 23 height 23
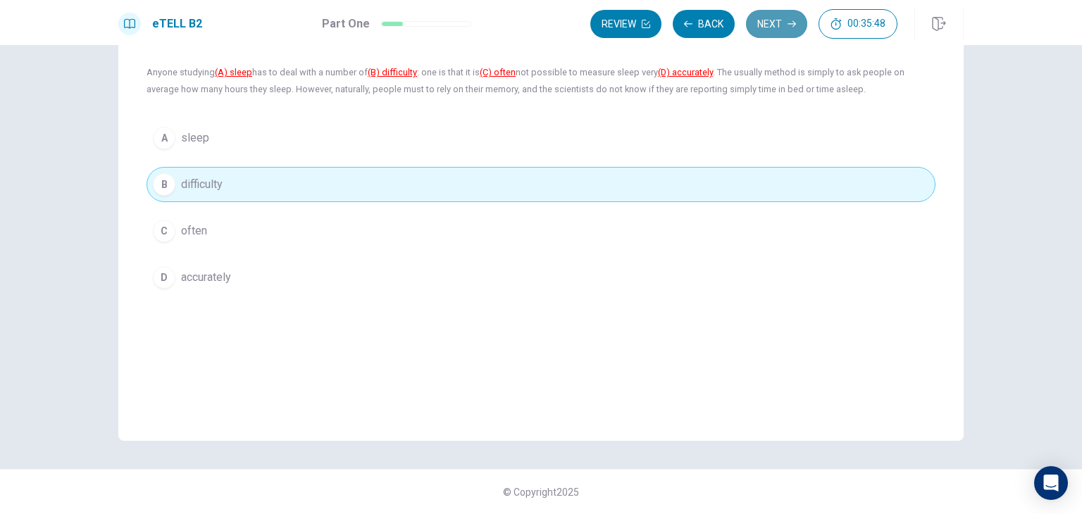
click at [769, 18] on button "Next" at bounding box center [776, 24] width 61 height 28
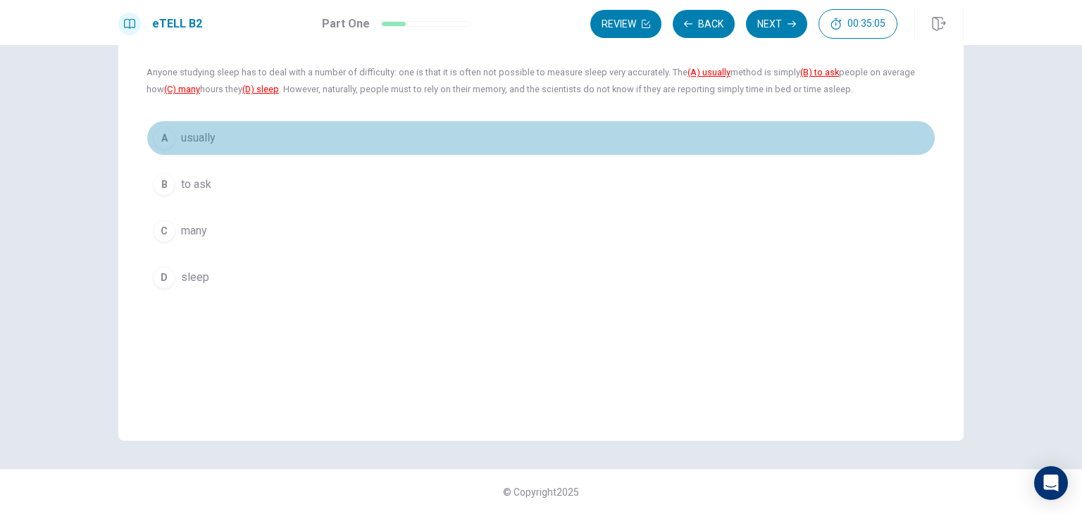
click at [167, 135] on div "A" at bounding box center [164, 138] width 23 height 23
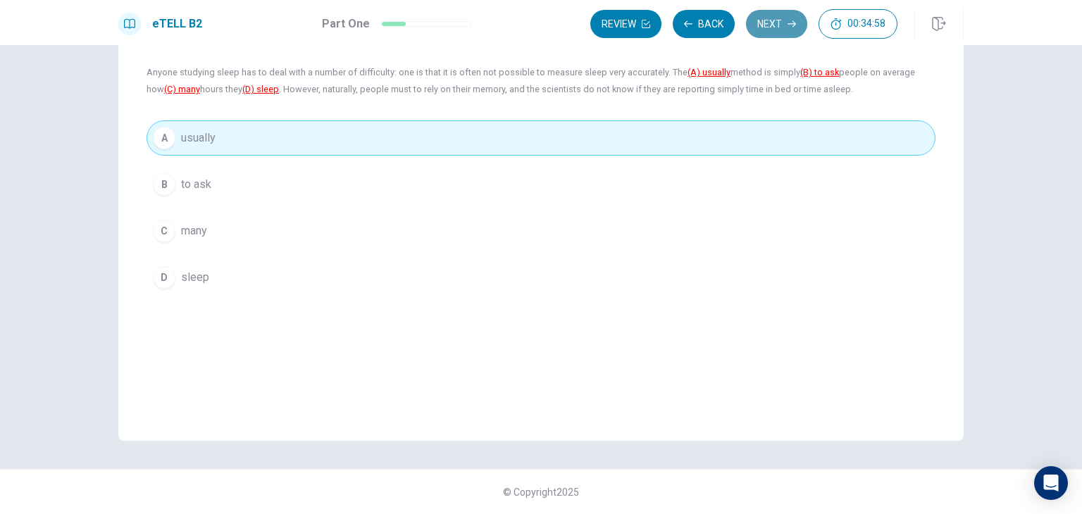
click at [778, 18] on button "Next" at bounding box center [776, 24] width 61 height 28
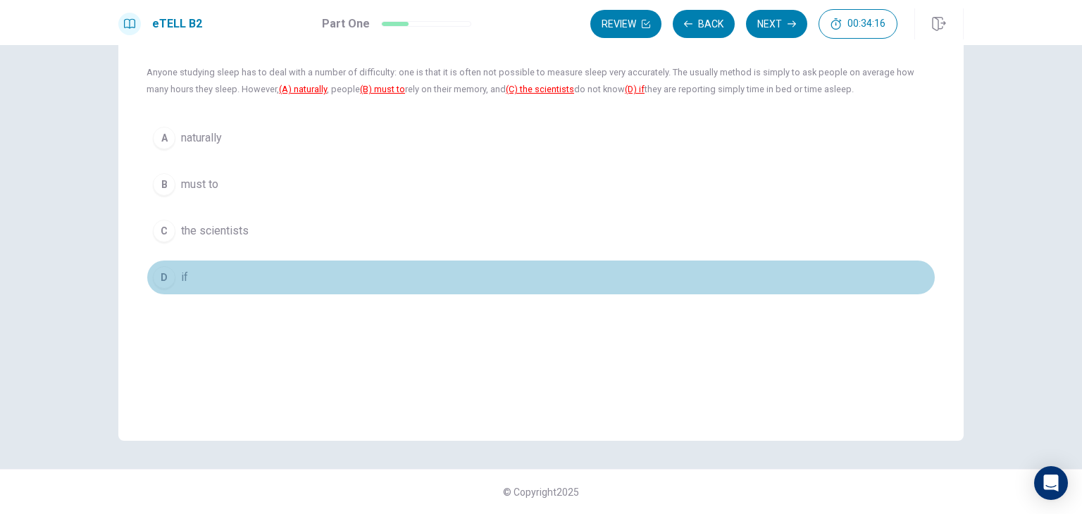
click at [159, 280] on div "D" at bounding box center [164, 277] width 23 height 23
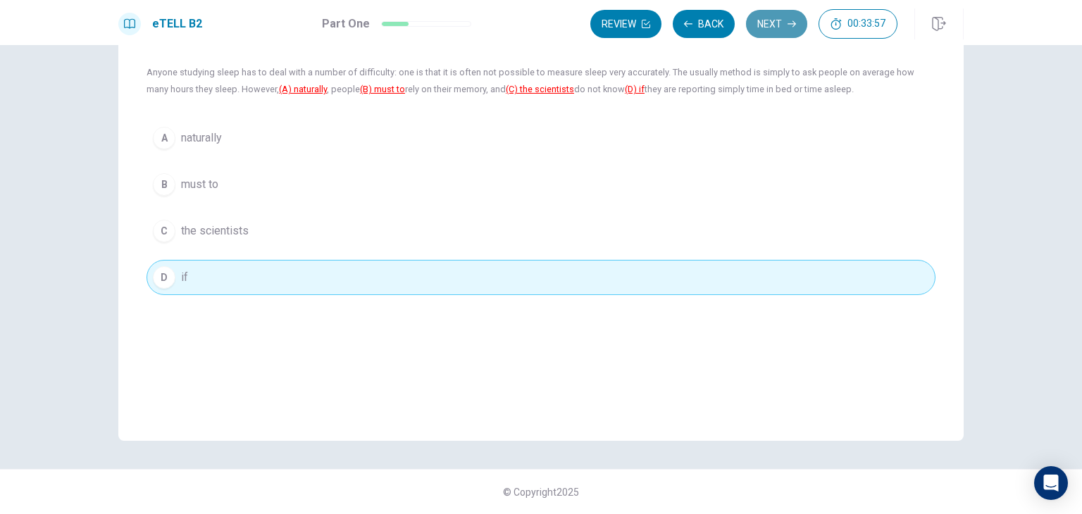
click at [767, 29] on button "Next" at bounding box center [776, 24] width 61 height 28
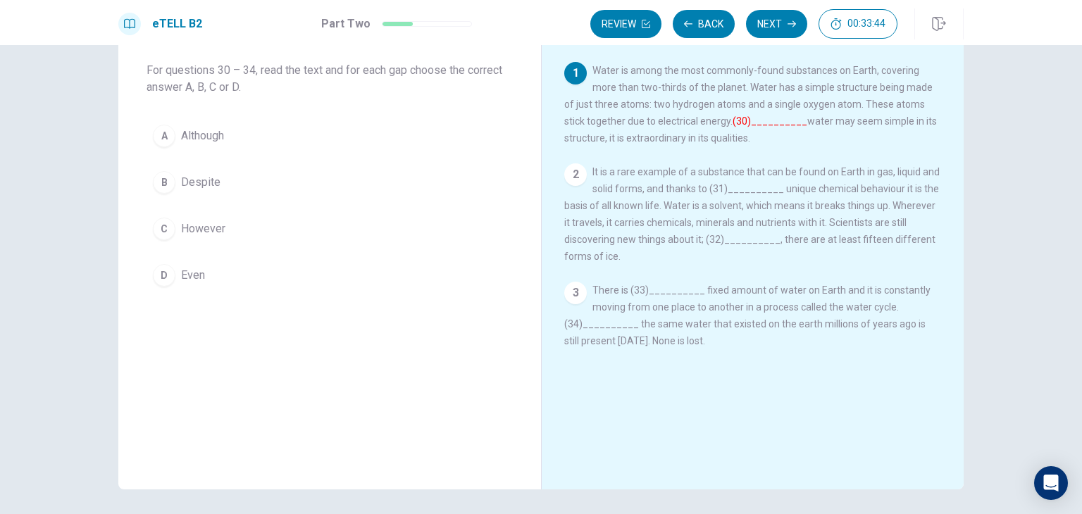
scroll to position [73, 0]
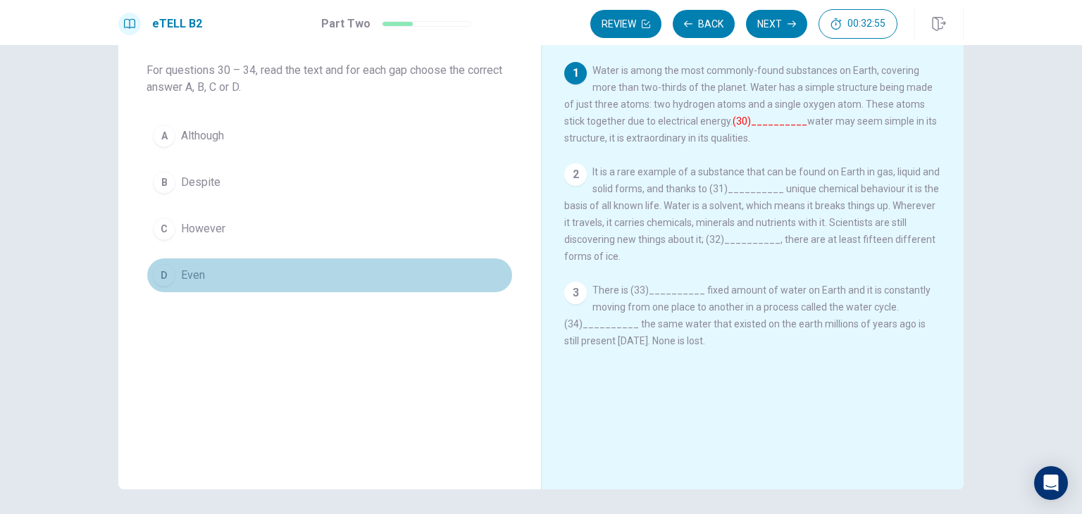
click at [162, 283] on div "D" at bounding box center [164, 275] width 23 height 23
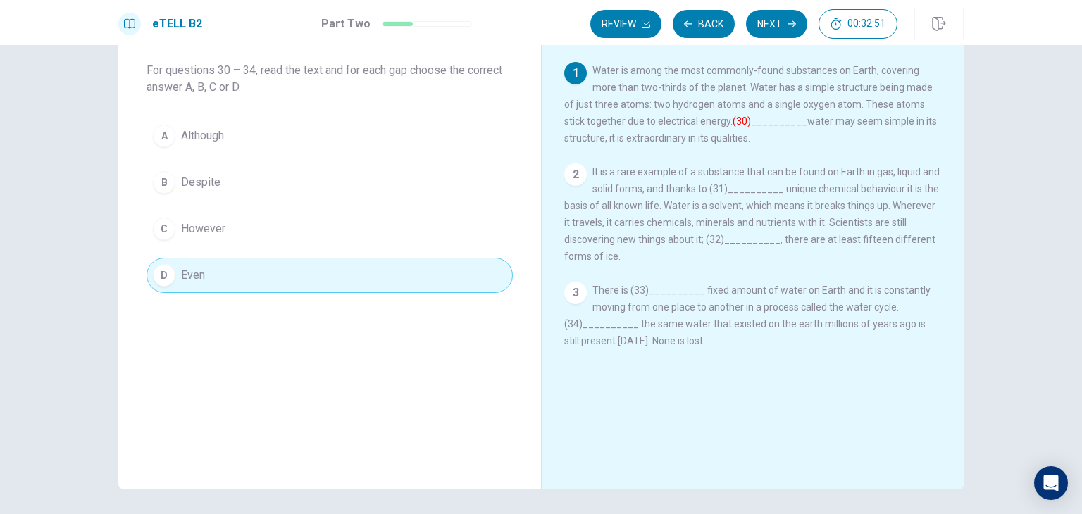
click at [739, 125] on font "(30)__________" at bounding box center [770, 121] width 75 height 11
click at [772, 23] on button "Next" at bounding box center [776, 24] width 61 height 28
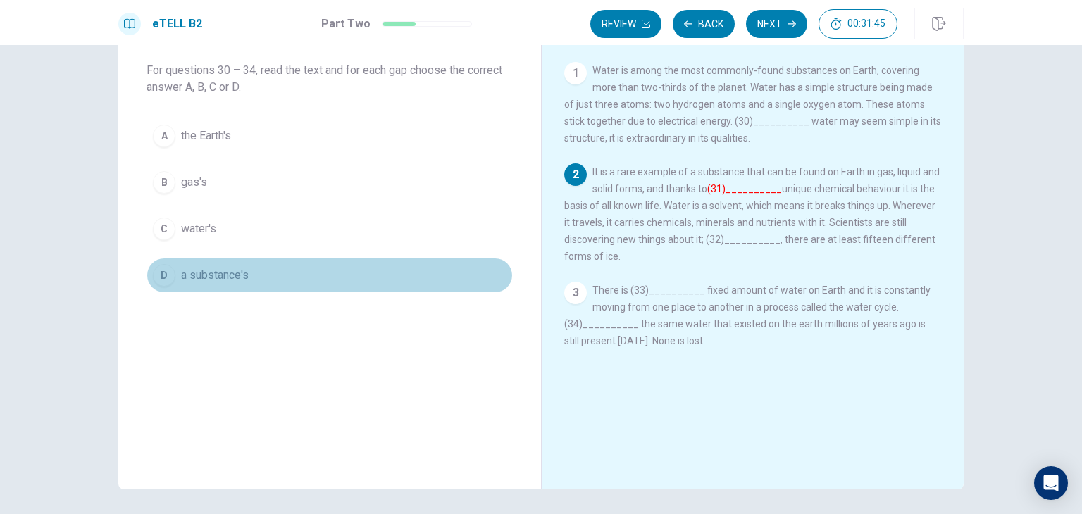
click at [153, 275] on div "D" at bounding box center [164, 275] width 23 height 23
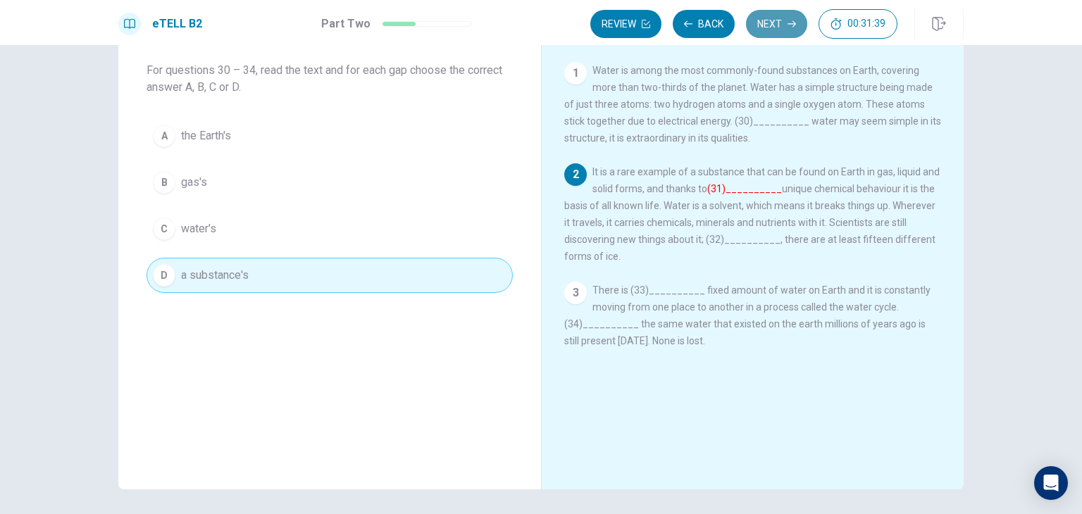
click at [786, 26] on button "Next" at bounding box center [776, 24] width 61 height 28
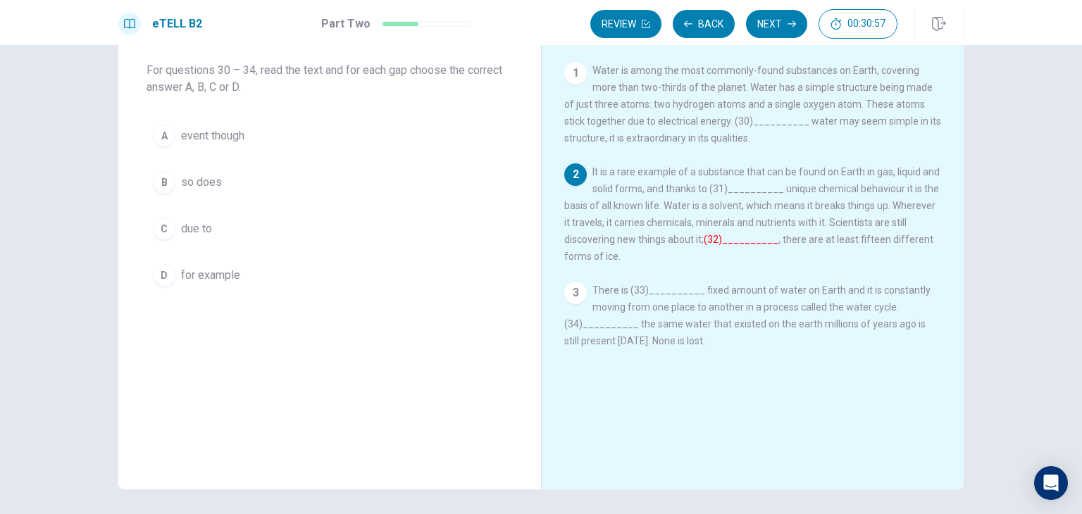
click at [166, 229] on div "C" at bounding box center [164, 229] width 23 height 23
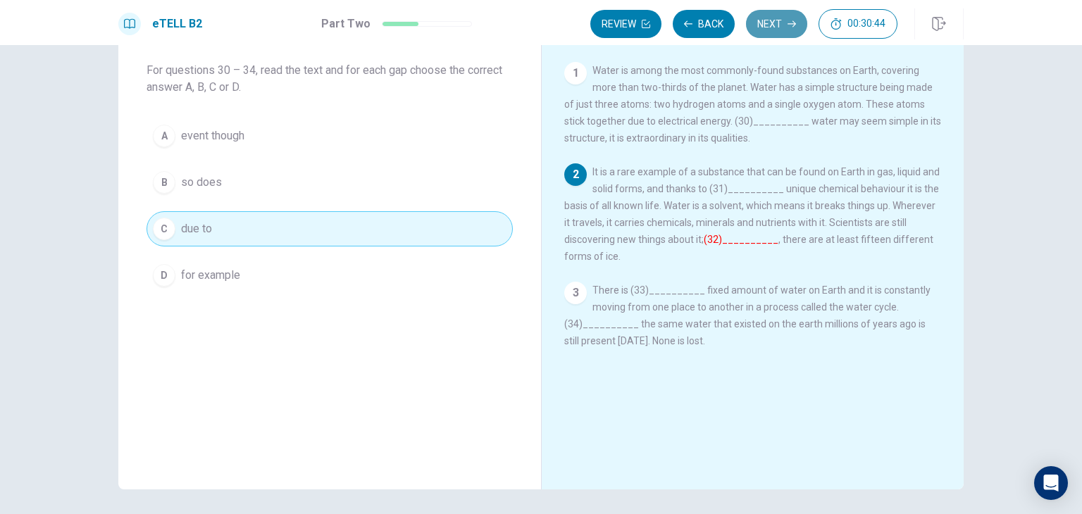
click at [774, 26] on button "Next" at bounding box center [776, 24] width 61 height 28
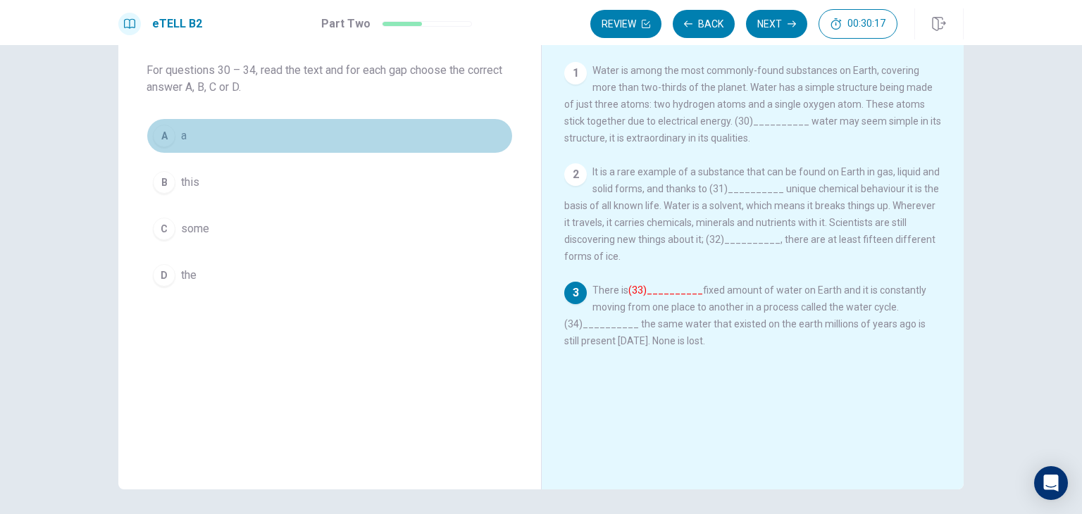
click at [163, 138] on div "A" at bounding box center [164, 136] width 23 height 23
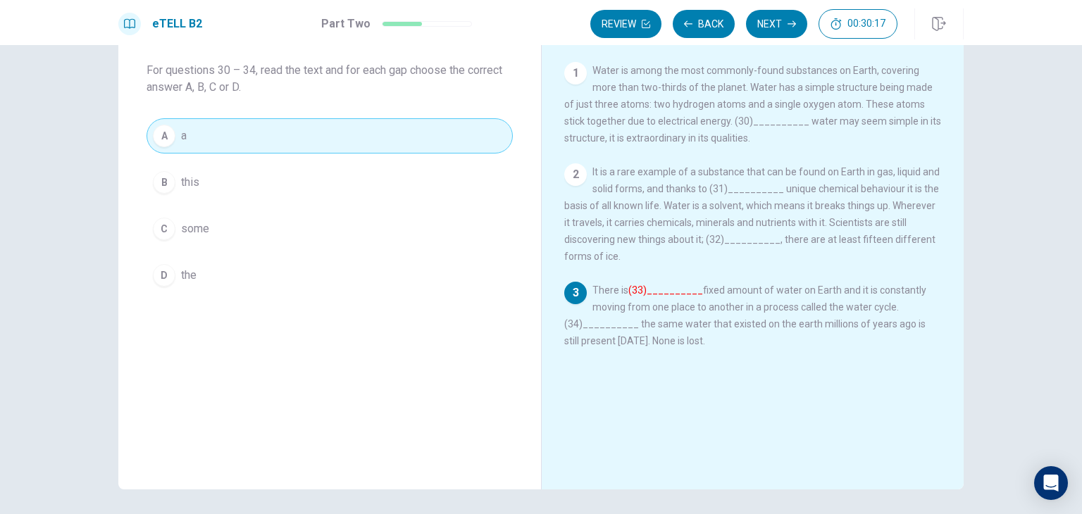
click at [163, 138] on div "A" at bounding box center [164, 136] width 23 height 23
click at [768, 22] on button "Next" at bounding box center [776, 24] width 61 height 28
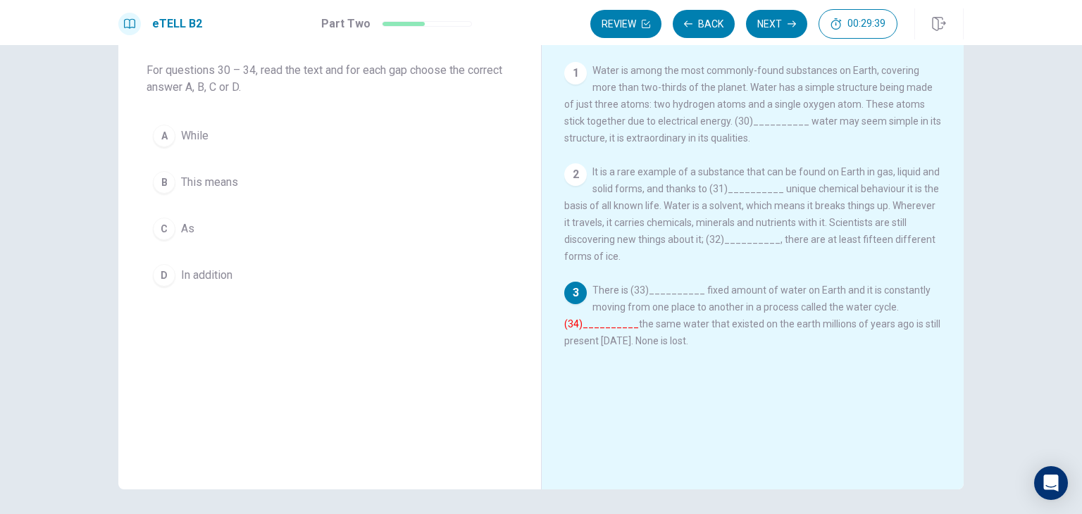
click at [169, 180] on div "B" at bounding box center [164, 182] width 23 height 23
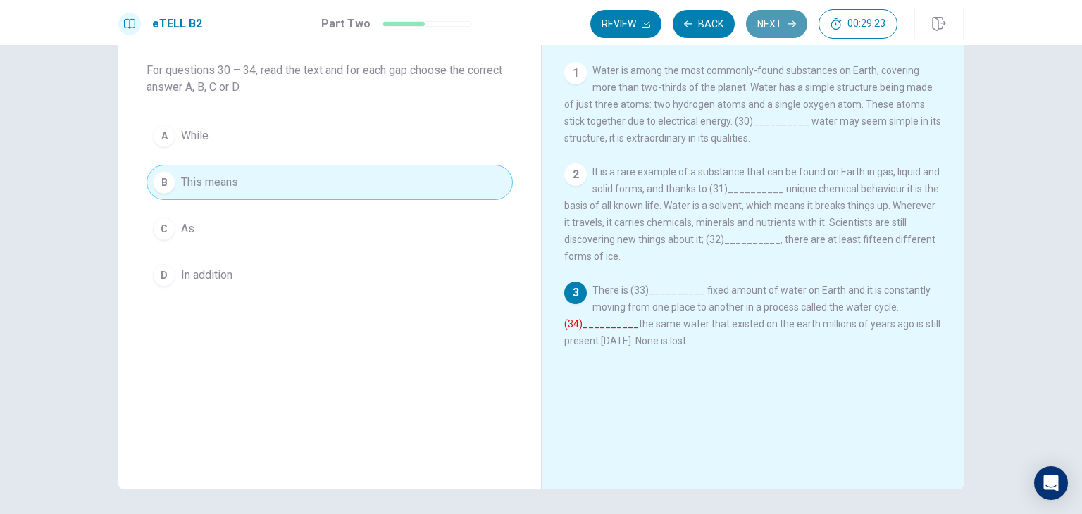
click at [771, 25] on button "Next" at bounding box center [776, 24] width 61 height 28
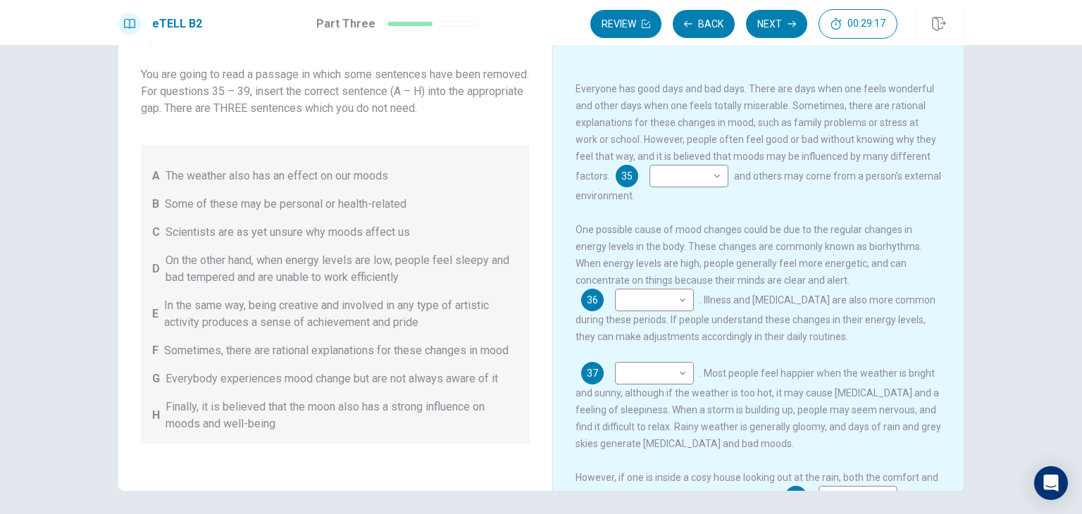
scroll to position [85, 0]
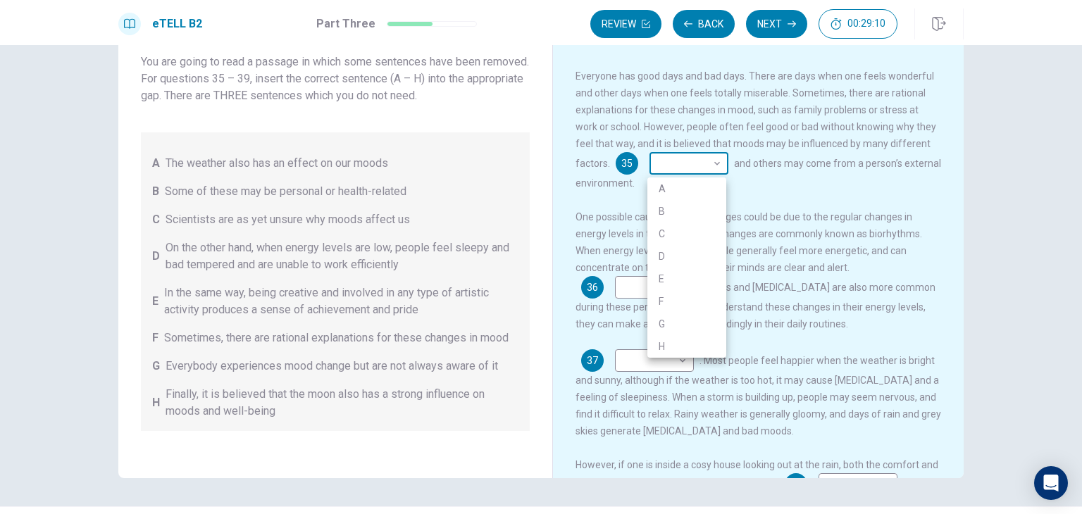
click at [719, 165] on body "This site uses cookies, as explained in our Privacy Policy . If you agree to th…" at bounding box center [541, 257] width 1082 height 514
click at [801, 177] on div at bounding box center [541, 257] width 1082 height 514
click at [712, 167] on body "This site uses cookies, as explained in our Privacy Policy . If you agree to th…" at bounding box center [541, 257] width 1082 height 514
click at [685, 294] on li "F" at bounding box center [687, 301] width 79 height 23
type input "*"
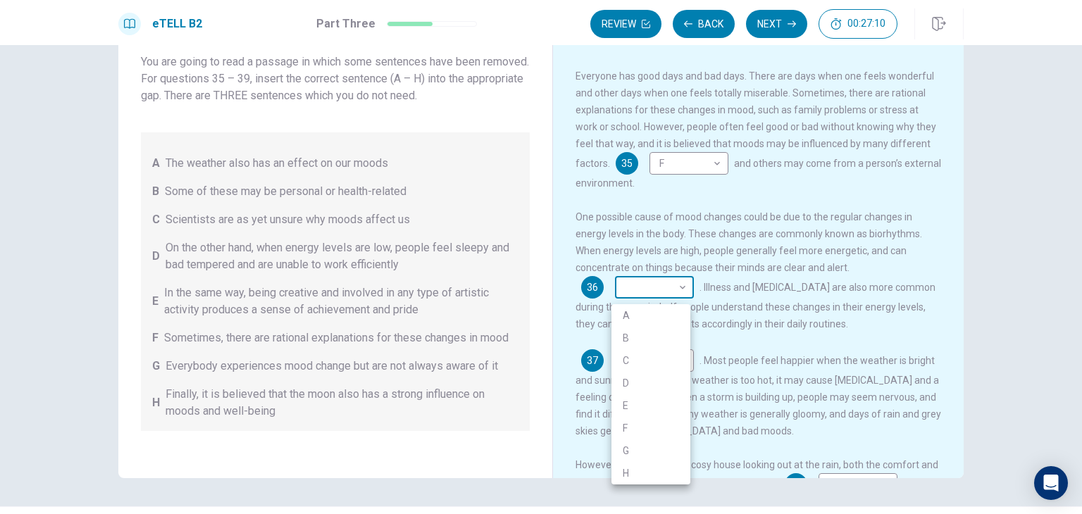
click at [678, 295] on body "This site uses cookies, as explained in our Privacy Policy . If you agree to th…" at bounding box center [541, 257] width 1082 height 514
click at [665, 307] on li "A" at bounding box center [651, 315] width 79 height 23
type input "*"
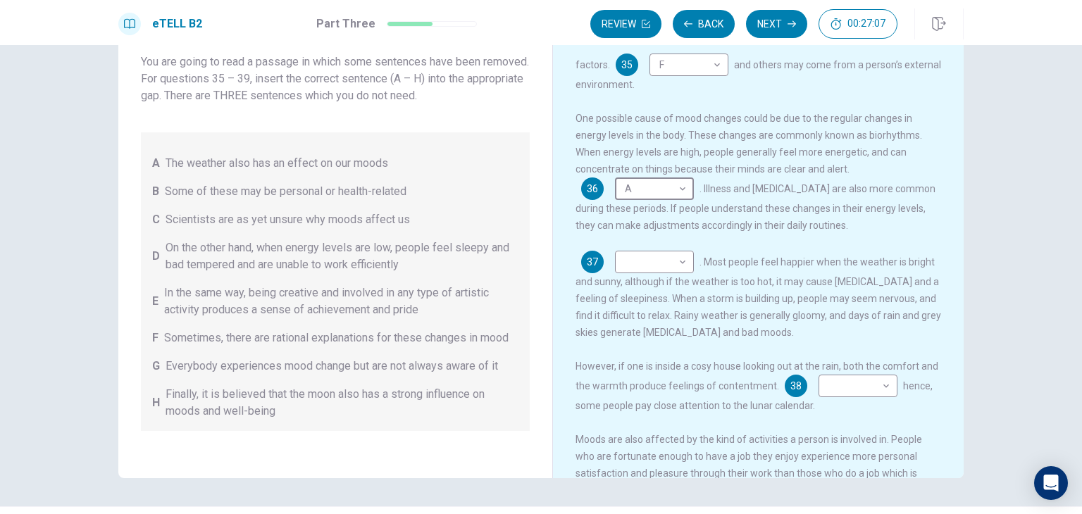
scroll to position [114, 0]
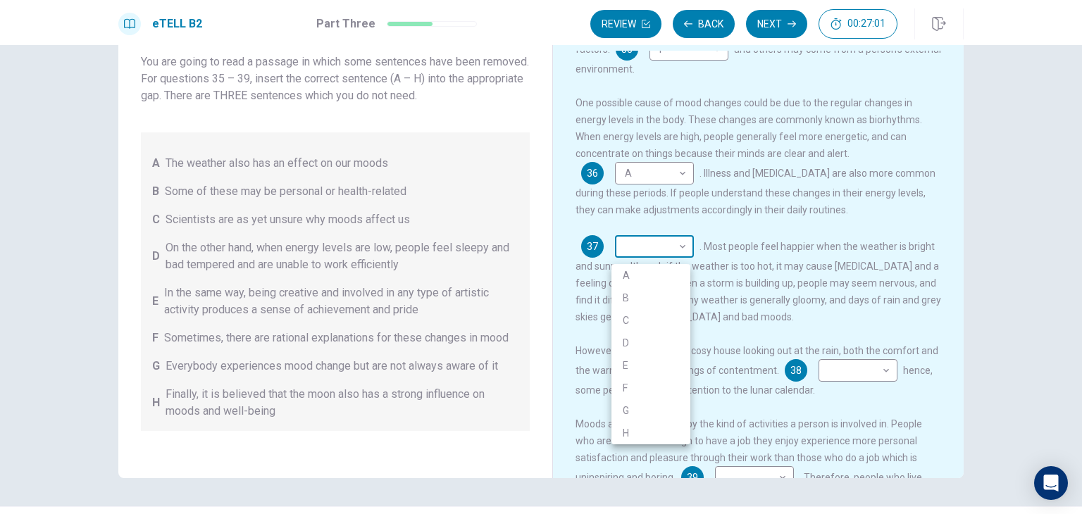
click at [674, 255] on body "This site uses cookies, as explained in our Privacy Policy . If you agree to th…" at bounding box center [541, 257] width 1082 height 514
click at [672, 266] on li "A" at bounding box center [651, 275] width 79 height 23
type input "*"
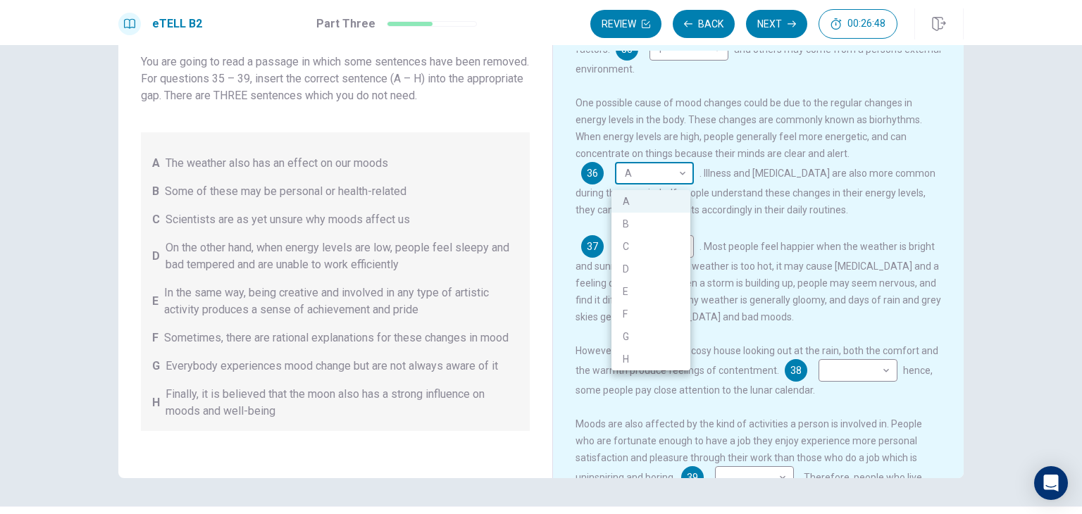
click at [679, 181] on body "This site uses cookies, as explained in our Privacy Policy . If you agree to th…" at bounding box center [541, 257] width 1082 height 514
click at [669, 223] on li "B" at bounding box center [651, 224] width 79 height 23
type input "*"
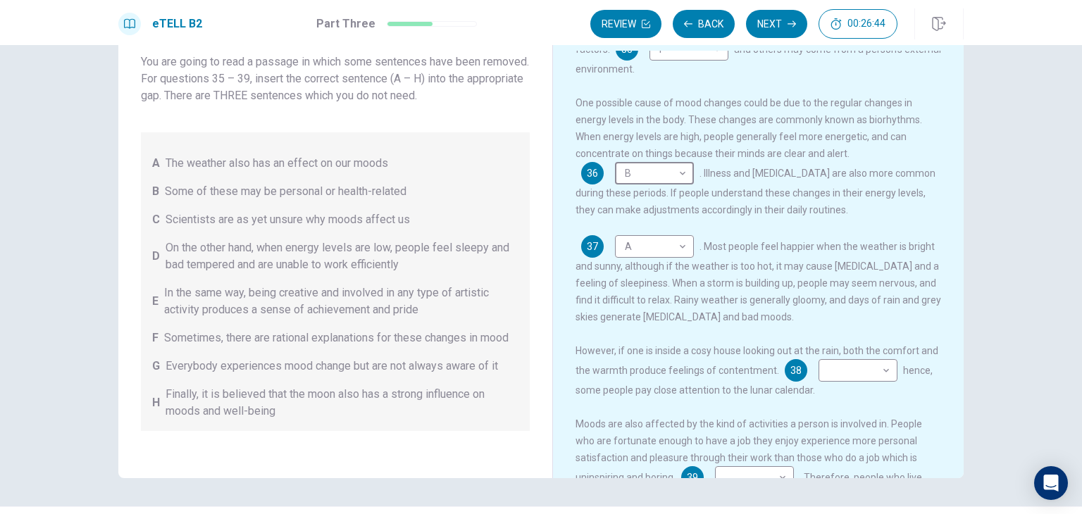
scroll to position [233, 0]
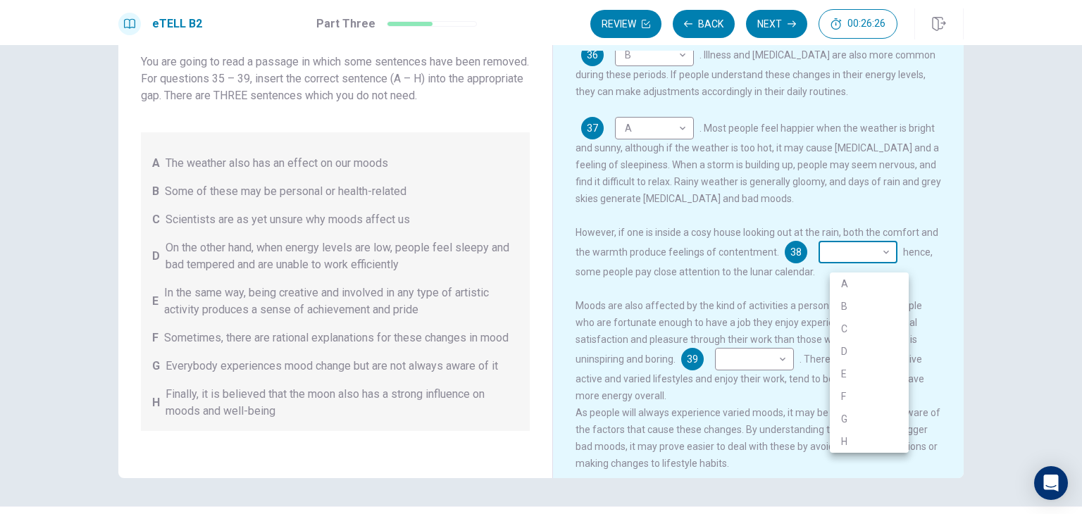
click at [899, 257] on body "This site uses cookies, as explained in our Privacy Policy . If you agree to th…" at bounding box center [541, 257] width 1082 height 514
click at [869, 370] on li "E" at bounding box center [869, 374] width 79 height 23
type input "*"
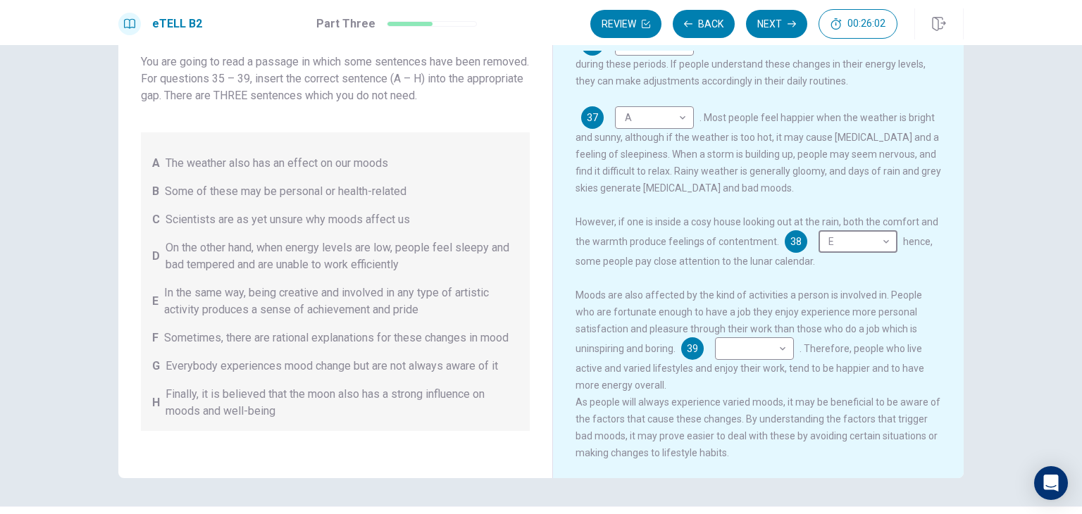
scroll to position [122, 0]
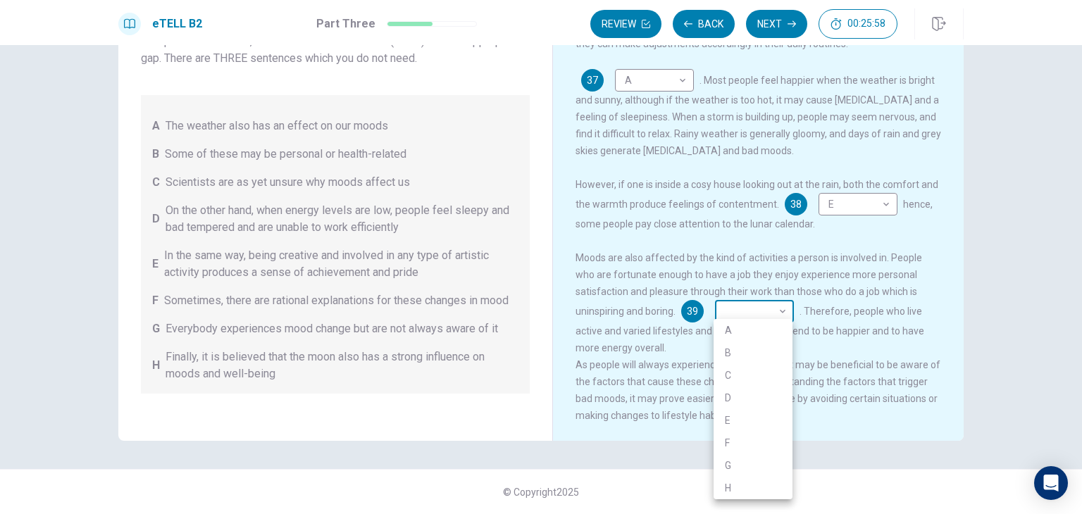
click at [781, 305] on body "This site uses cookies, as explained in our Privacy Policy . If you agree to th…" at bounding box center [541, 257] width 1082 height 514
click at [789, 477] on li "H" at bounding box center [753, 488] width 79 height 23
type input "*"
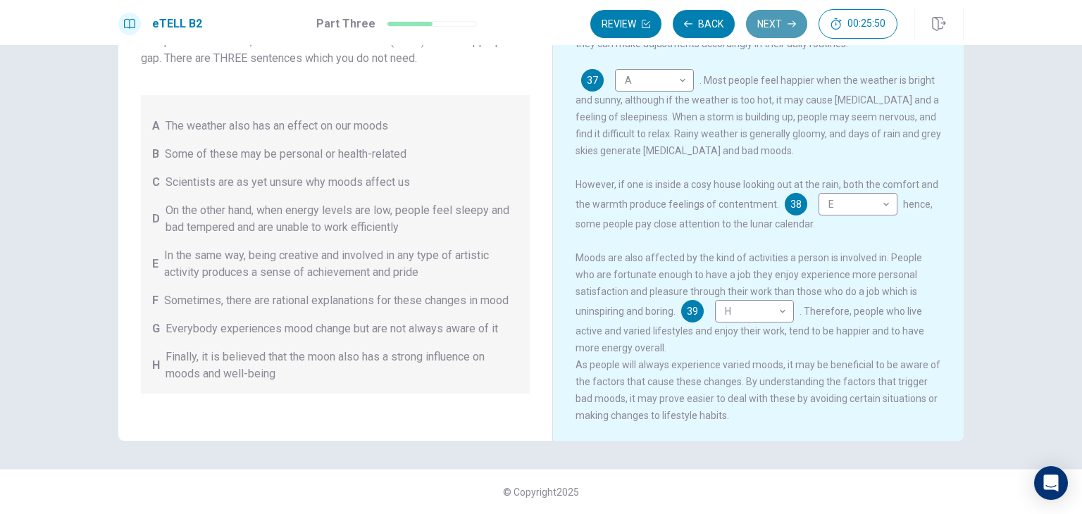
click at [778, 15] on button "Next" at bounding box center [776, 24] width 61 height 28
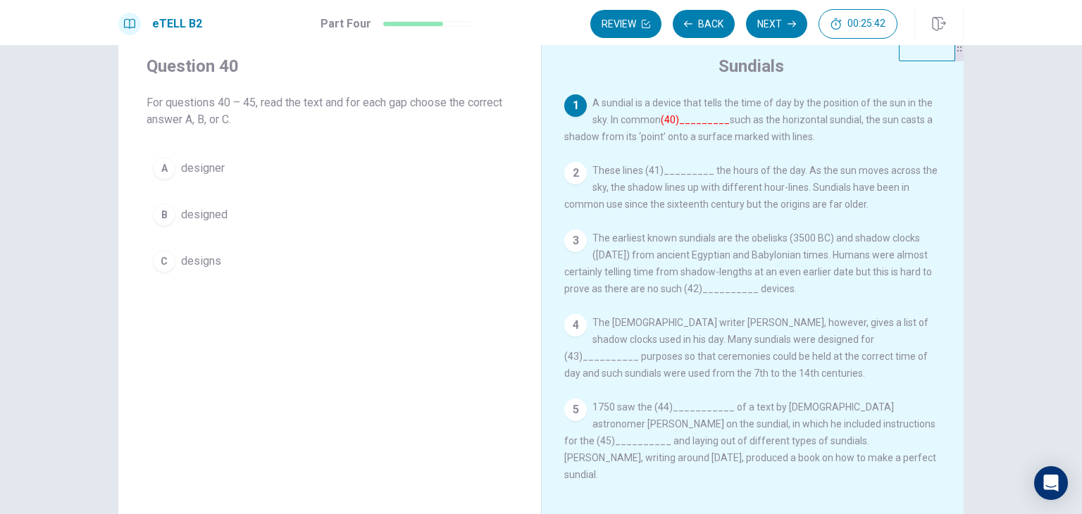
scroll to position [45, 0]
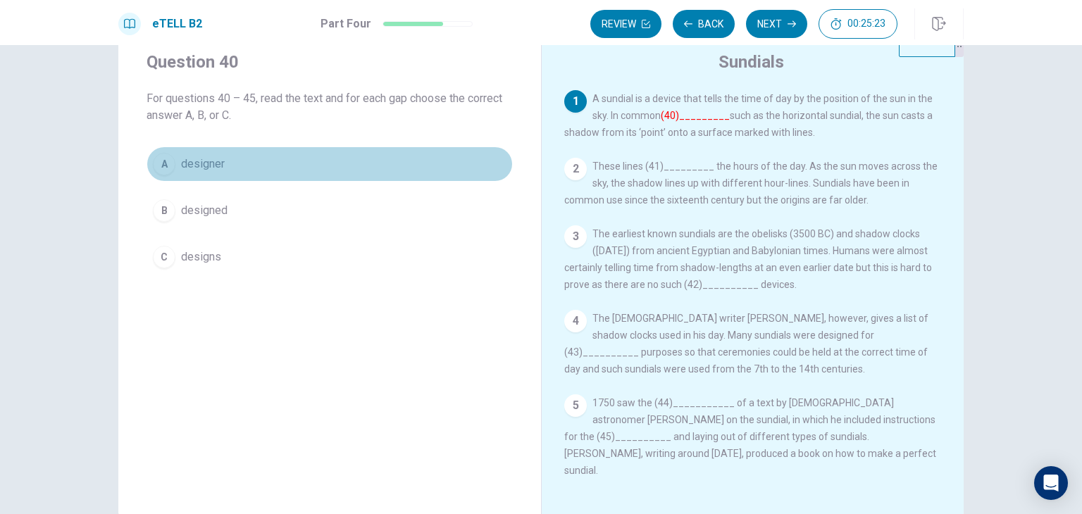
click at [199, 173] on button "A designer" at bounding box center [330, 164] width 366 height 35
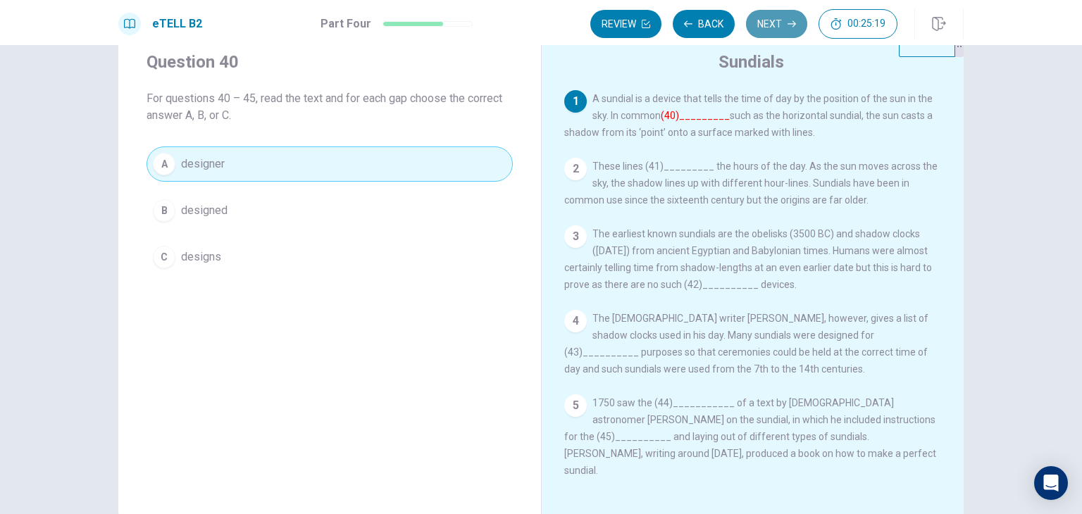
click at [789, 20] on icon "button" at bounding box center [792, 24] width 8 height 8
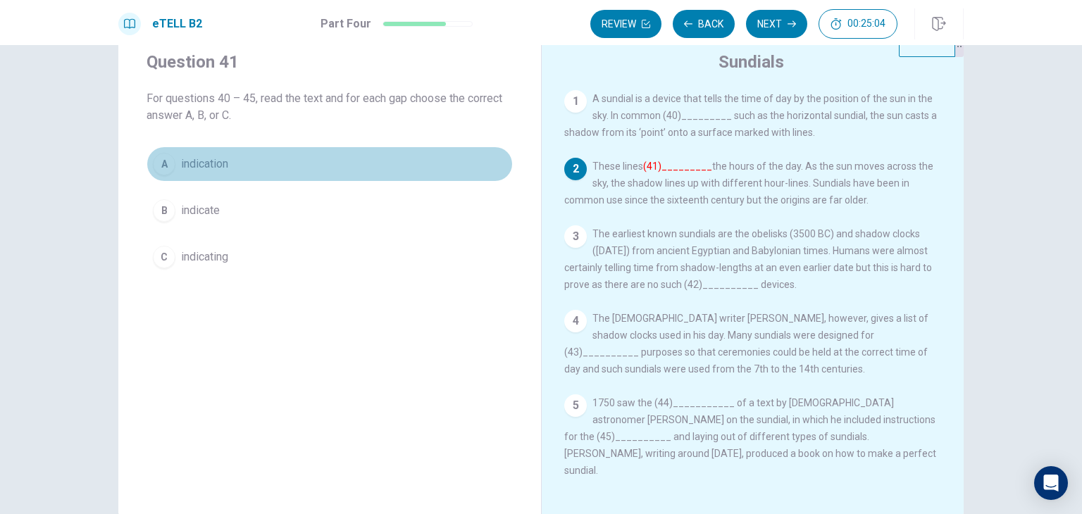
click at [158, 162] on div "A" at bounding box center [164, 164] width 23 height 23
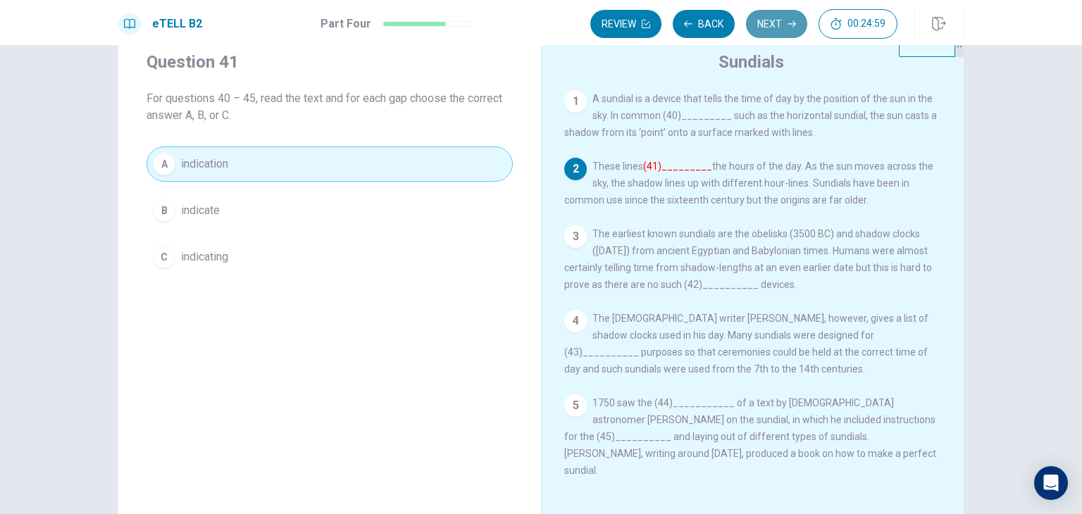
click at [771, 27] on button "Next" at bounding box center [776, 24] width 61 height 28
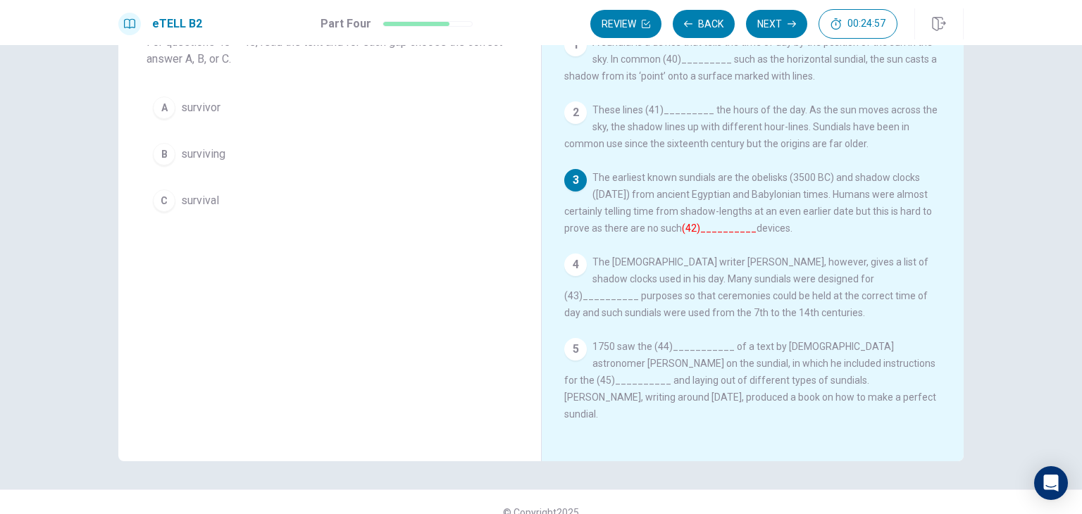
scroll to position [122, 0]
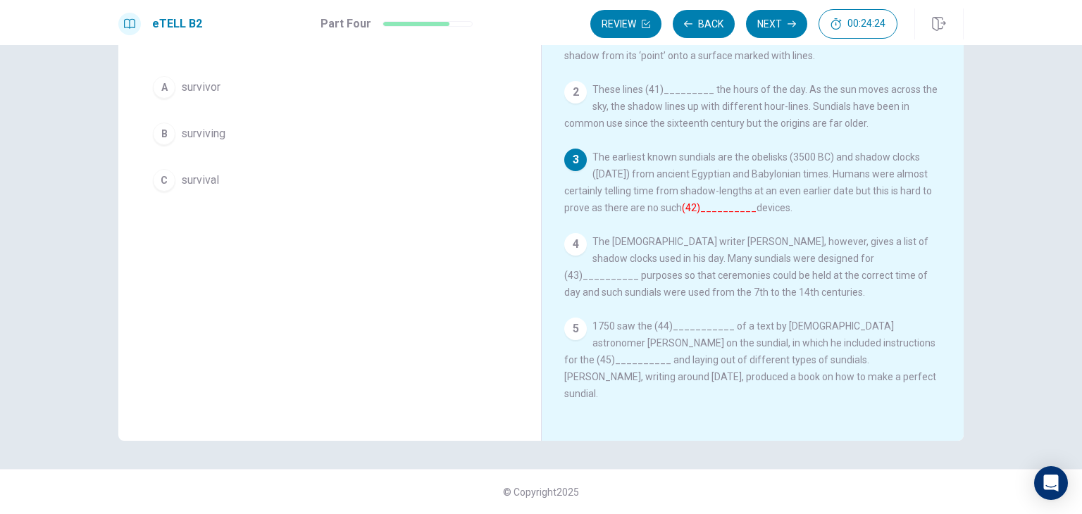
click at [163, 128] on div "B" at bounding box center [164, 134] width 23 height 23
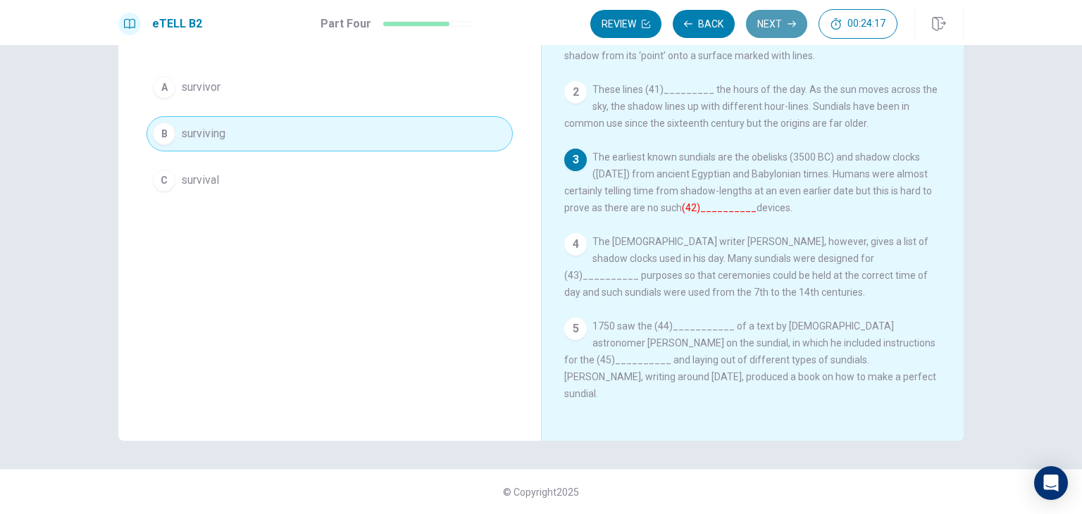
click at [777, 29] on button "Next" at bounding box center [776, 24] width 61 height 28
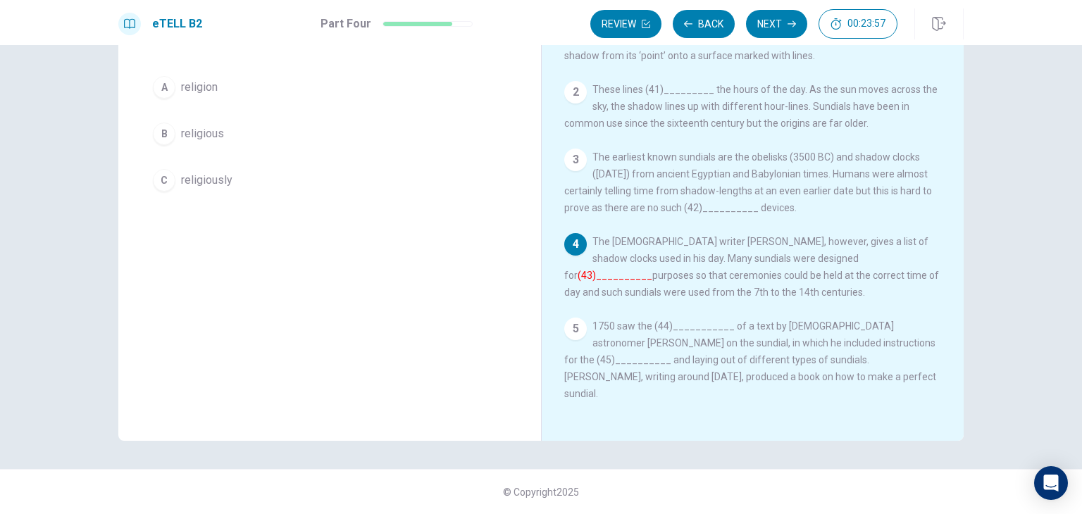
click at [165, 128] on div "B" at bounding box center [164, 134] width 23 height 23
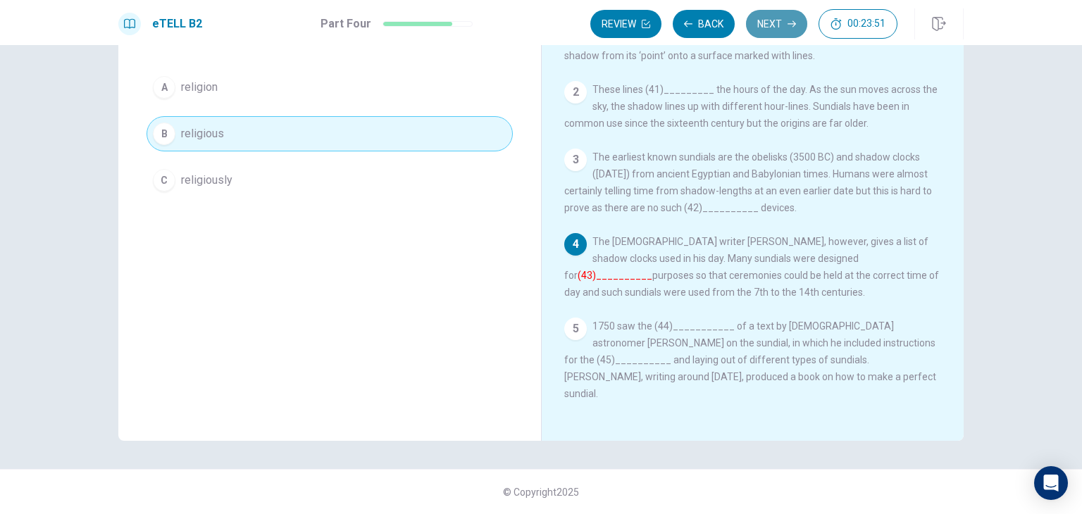
click at [780, 22] on button "Next" at bounding box center [776, 24] width 61 height 28
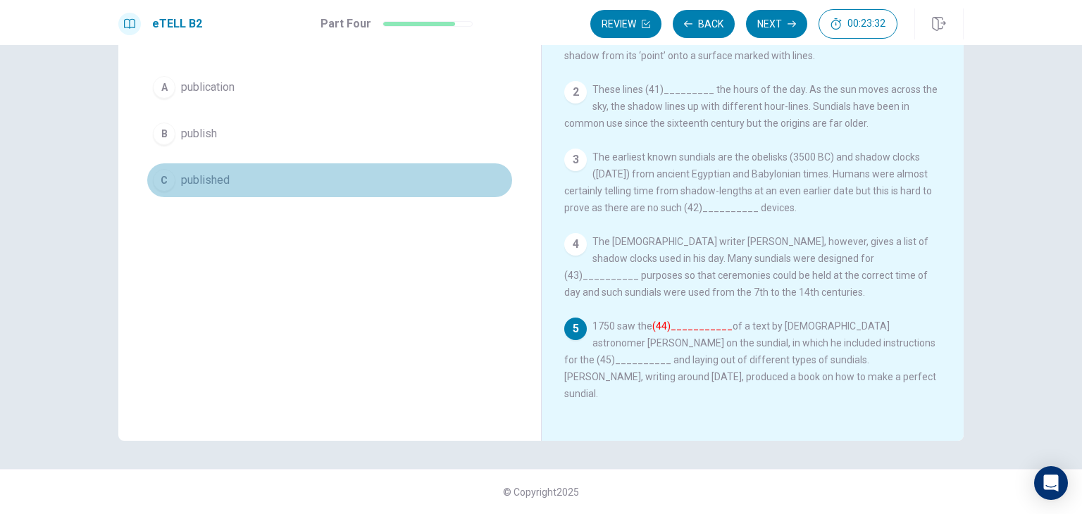
click at [153, 177] on div "C" at bounding box center [164, 180] width 23 height 23
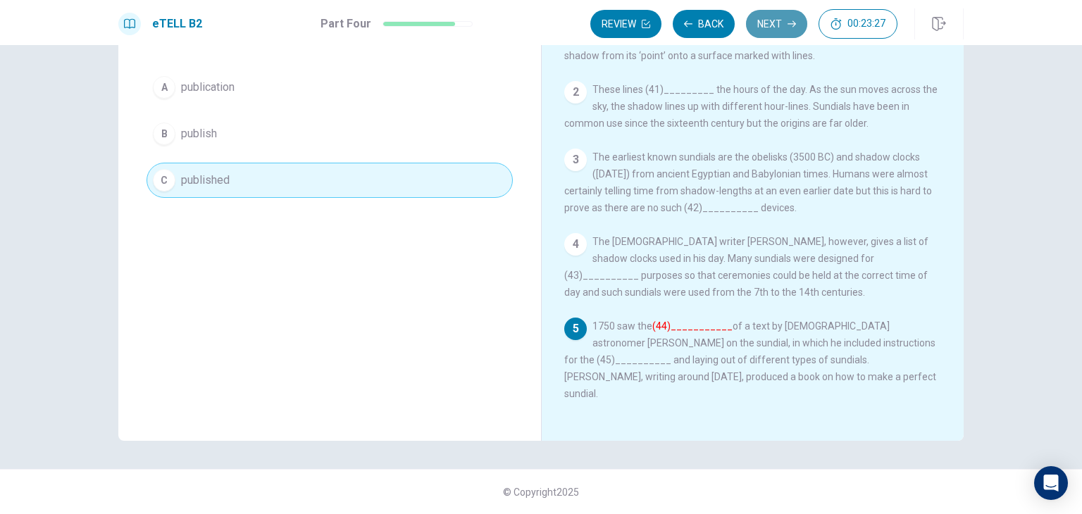
click at [784, 29] on button "Next" at bounding box center [776, 24] width 61 height 28
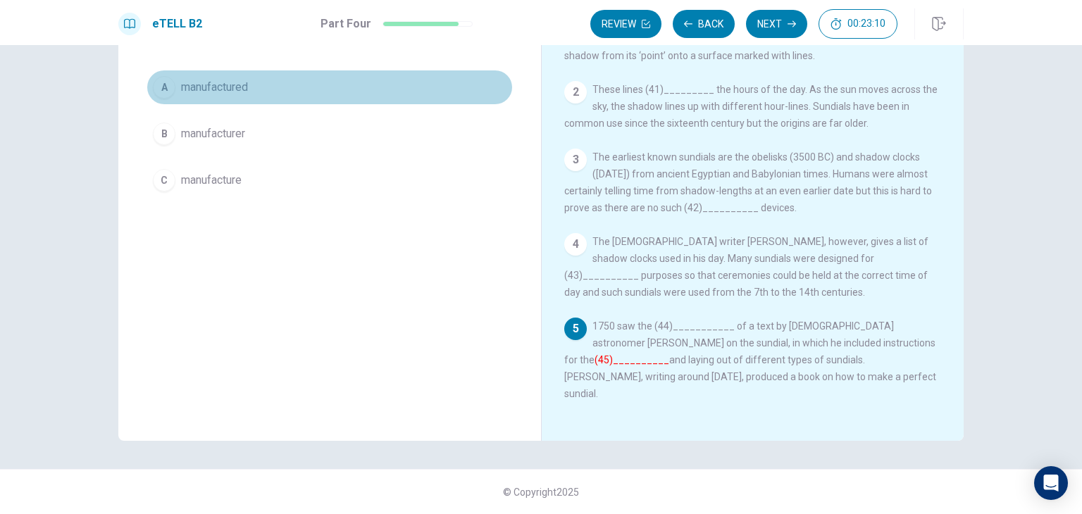
click at [156, 83] on div "A" at bounding box center [164, 87] width 23 height 23
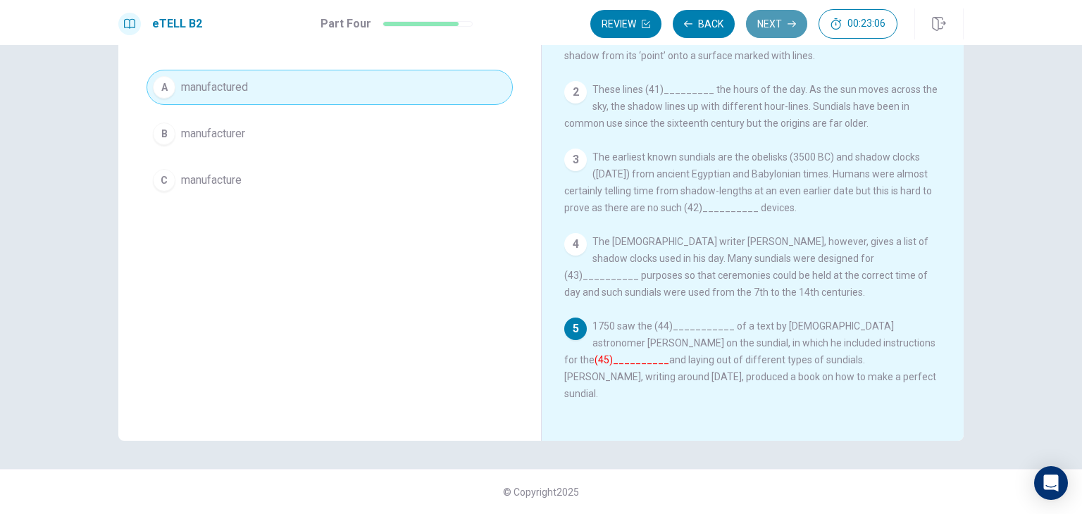
click at [787, 25] on button "Next" at bounding box center [776, 24] width 61 height 28
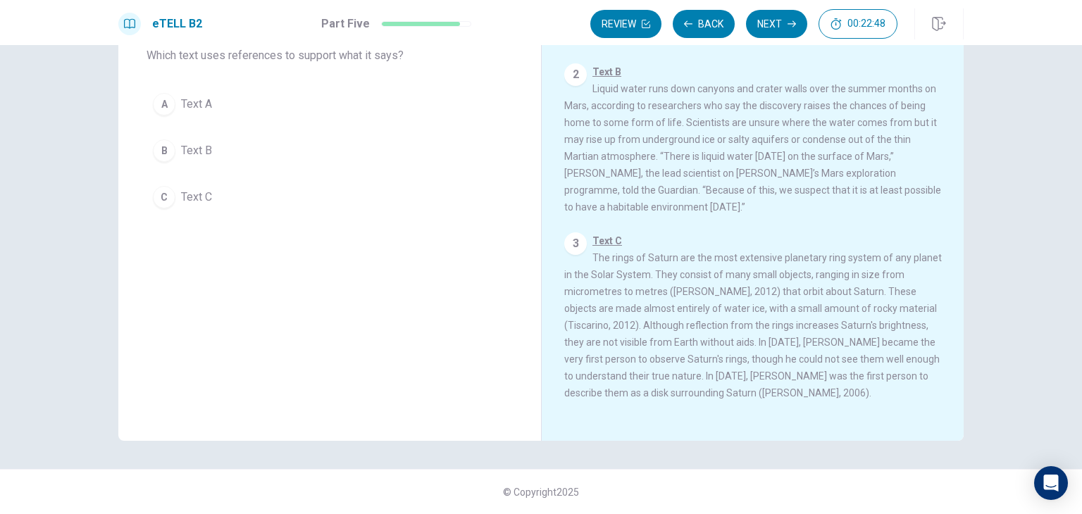
scroll to position [152, 0]
click at [572, 237] on div "3" at bounding box center [575, 244] width 23 height 23
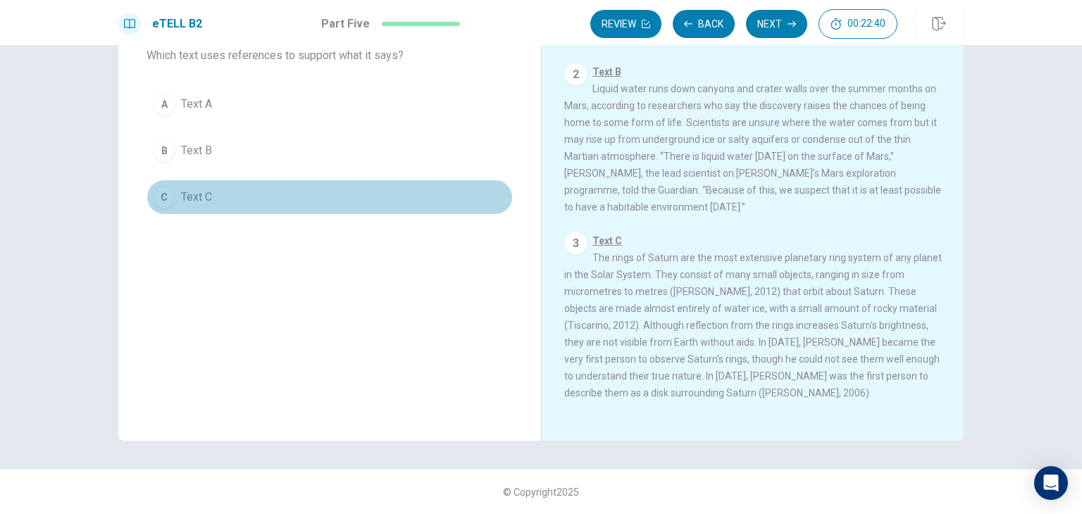
click at [157, 196] on div "C" at bounding box center [164, 197] width 23 height 23
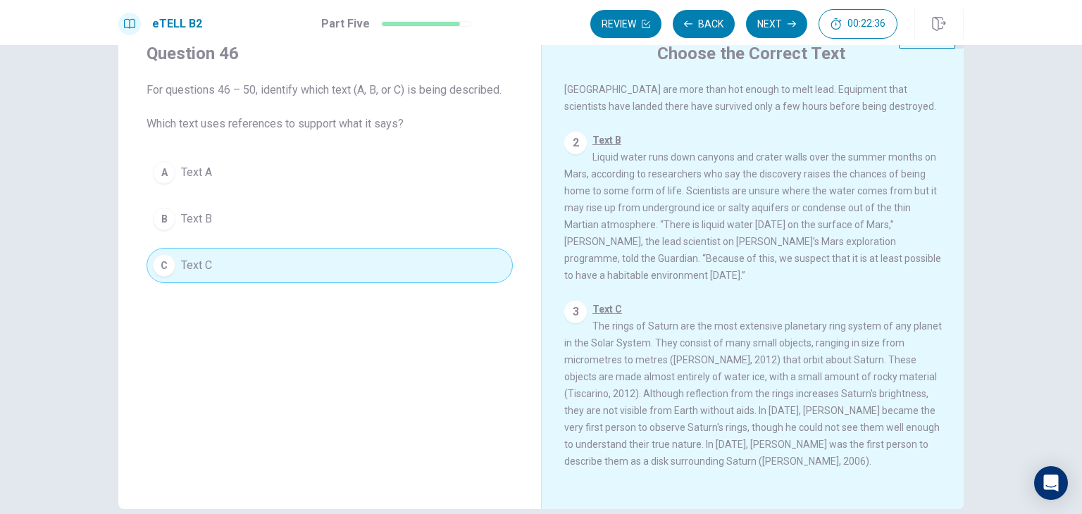
scroll to position [0, 0]
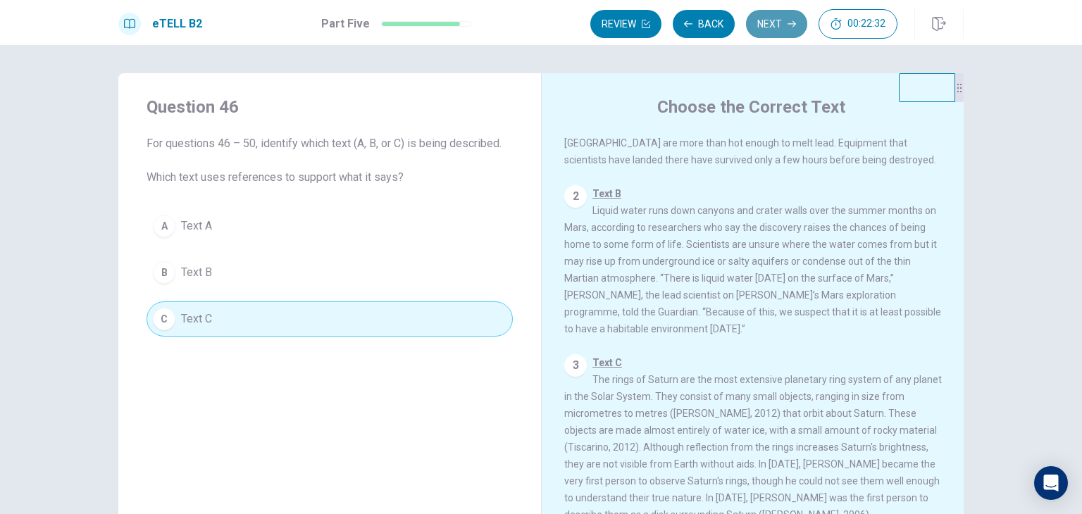
click at [776, 29] on button "Next" at bounding box center [776, 24] width 61 height 28
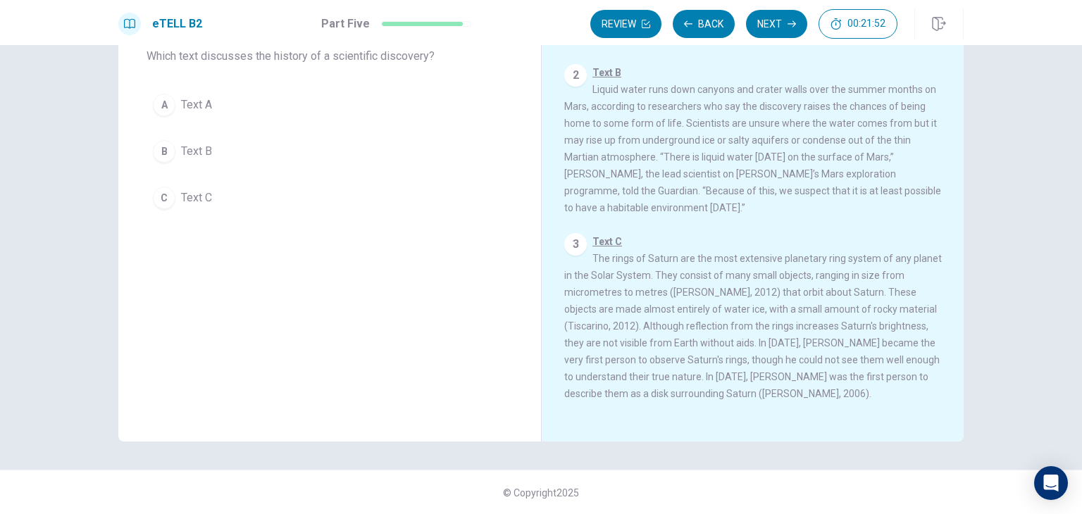
scroll to position [121, 0]
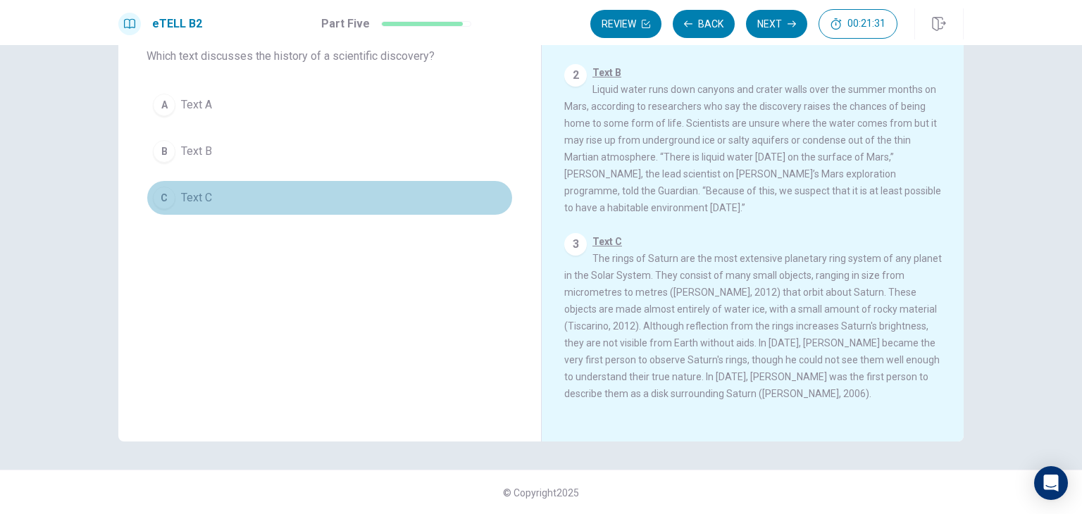
click at [153, 199] on div "C" at bounding box center [164, 198] width 23 height 23
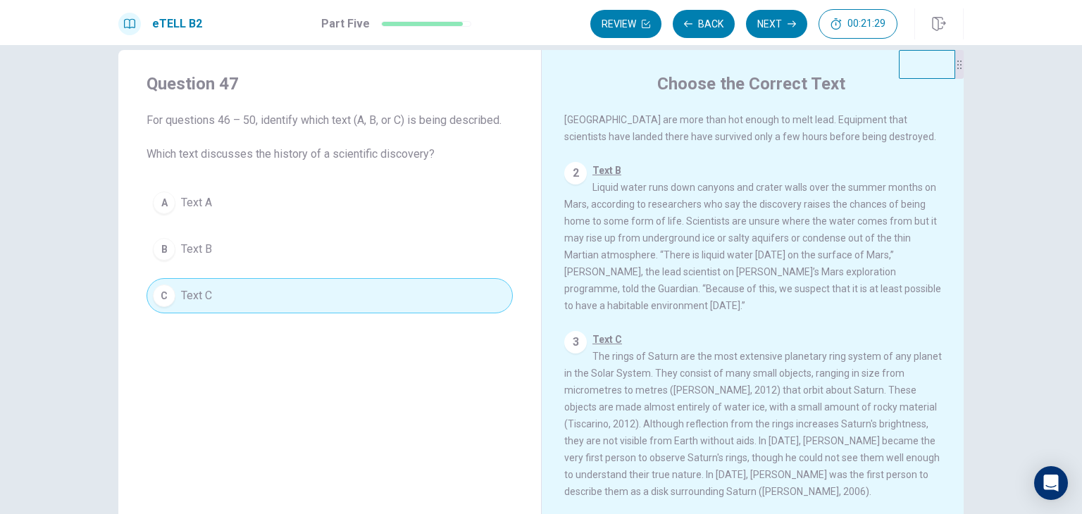
scroll to position [0, 0]
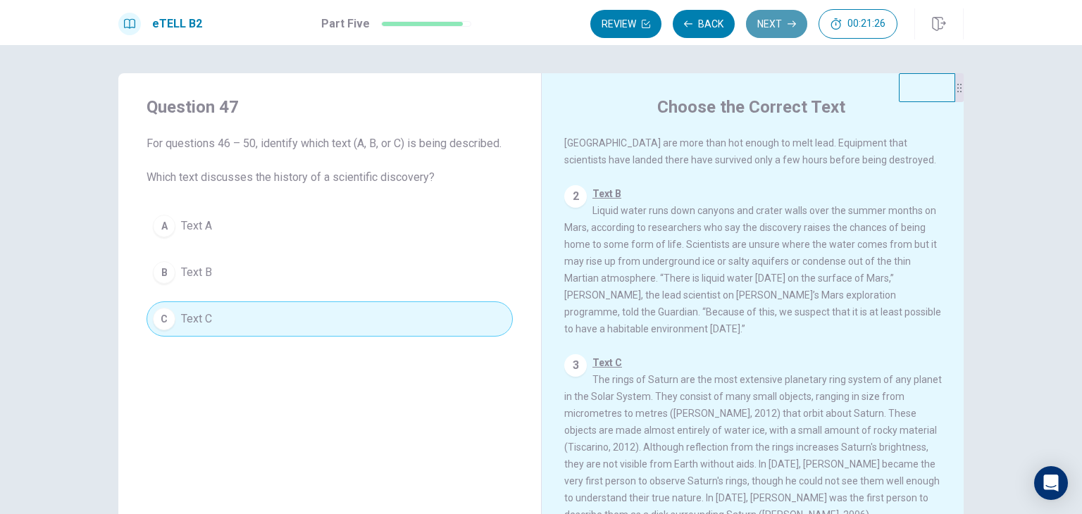
click at [777, 25] on button "Next" at bounding box center [776, 24] width 61 height 28
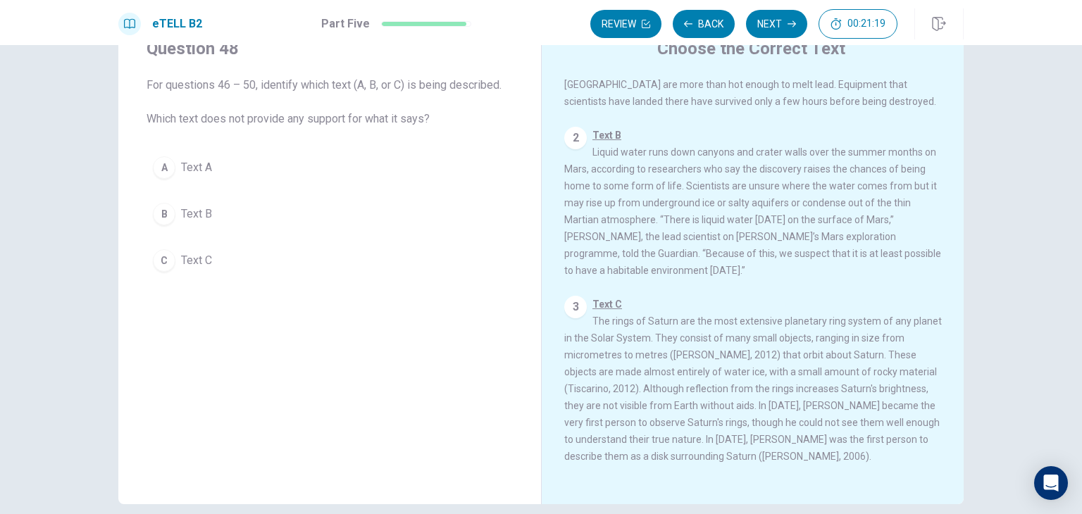
scroll to position [59, 0]
click at [658, 322] on div "3 Text C The rings of Saturn are the most extensive planetary ring system of an…" at bounding box center [753, 379] width 378 height 169
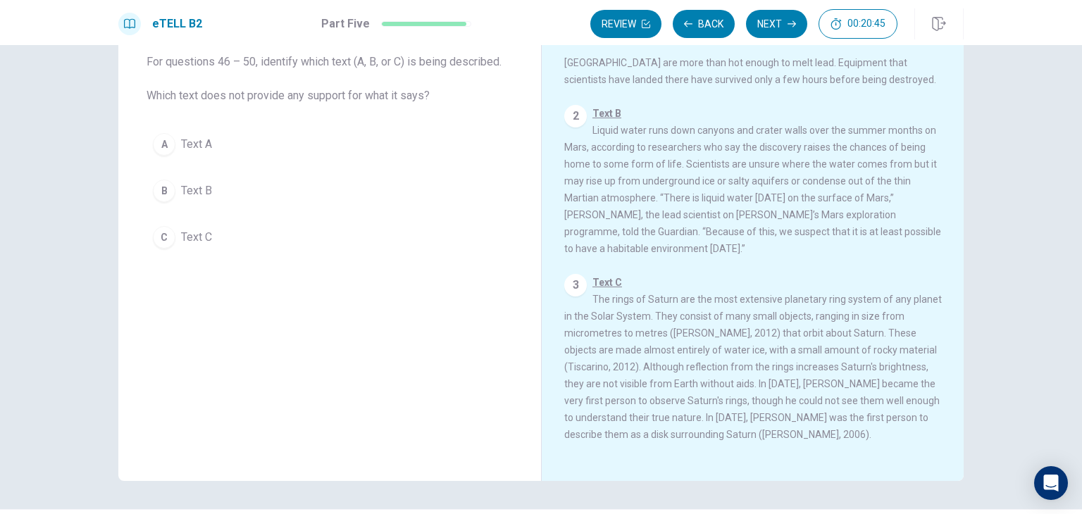
scroll to position [152, 0]
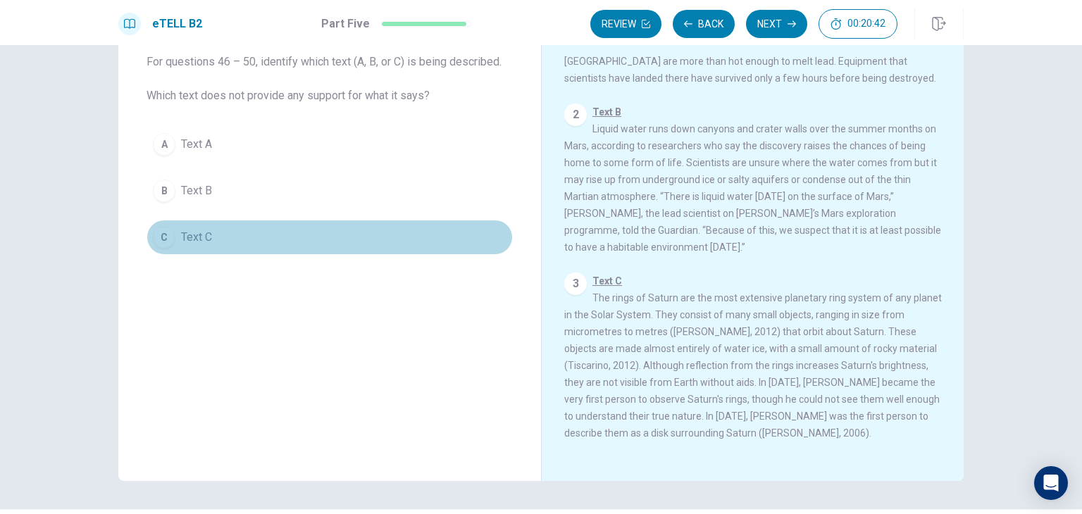
click at [159, 235] on div "C" at bounding box center [164, 237] width 23 height 23
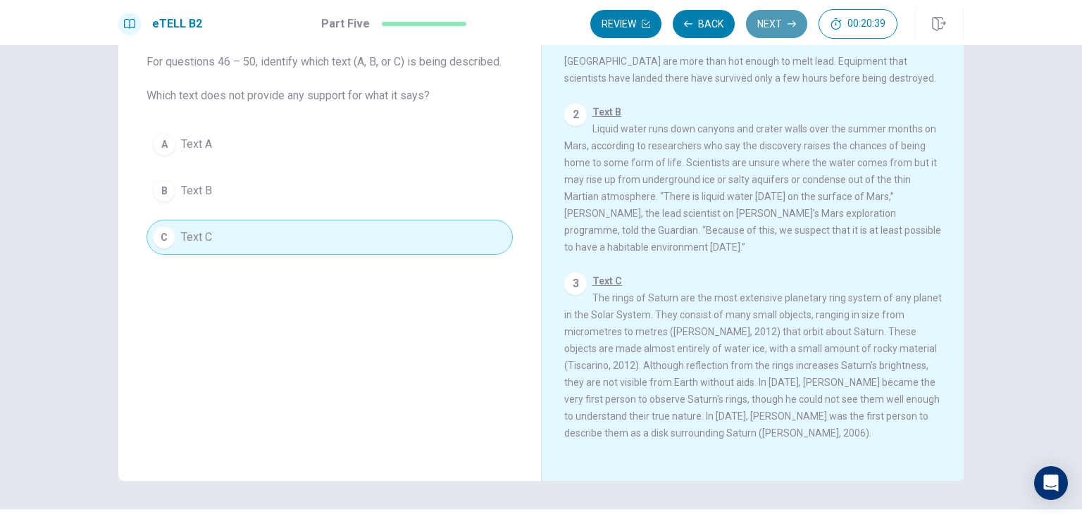
click at [784, 20] on button "Next" at bounding box center [776, 24] width 61 height 28
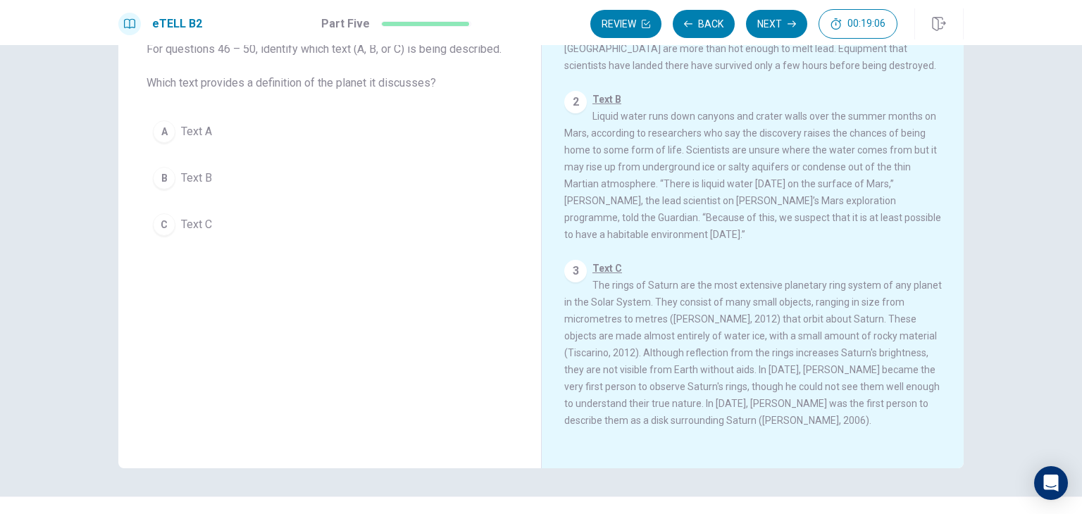
scroll to position [95, 0]
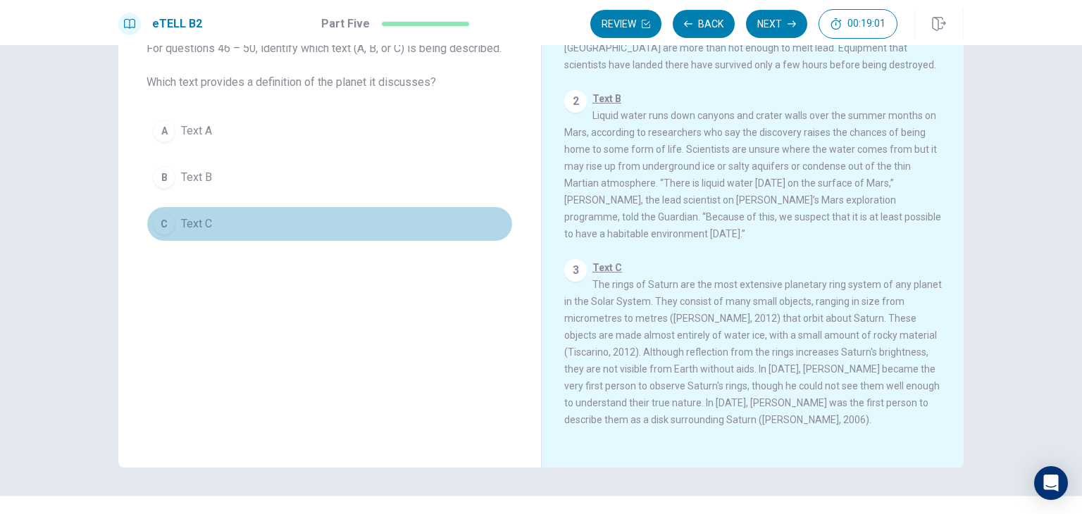
click at [160, 228] on div "C" at bounding box center [164, 224] width 23 height 23
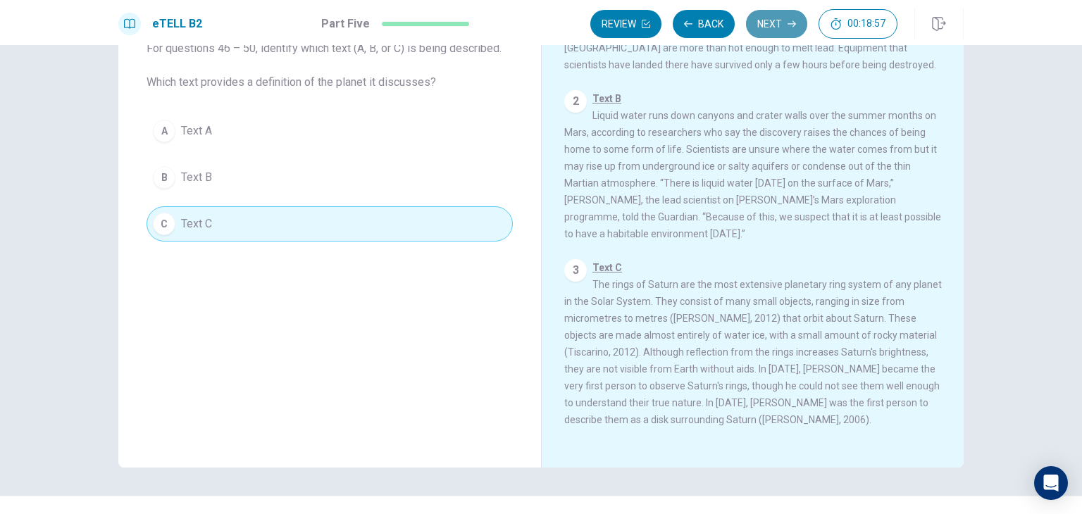
click at [778, 29] on button "Next" at bounding box center [776, 24] width 61 height 28
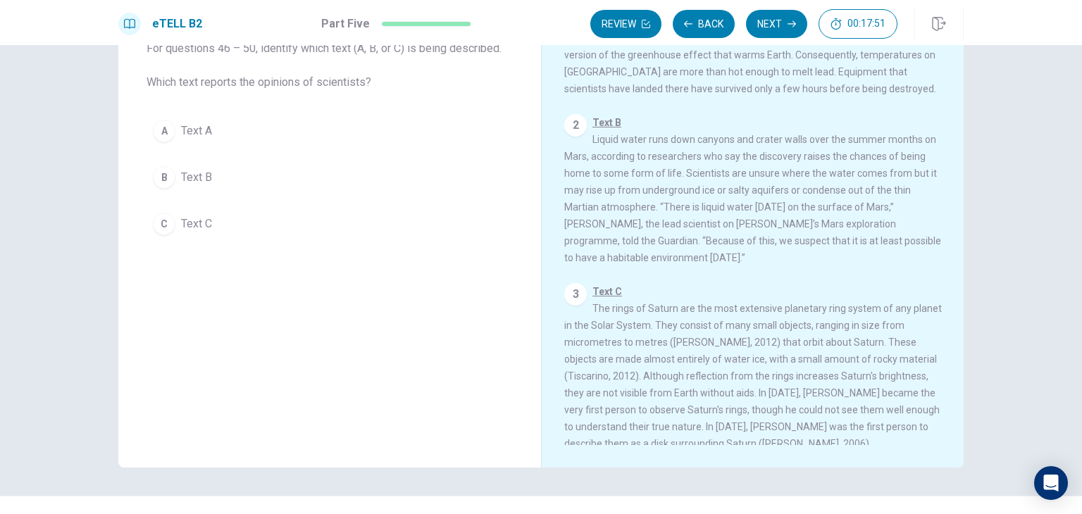
scroll to position [113, 0]
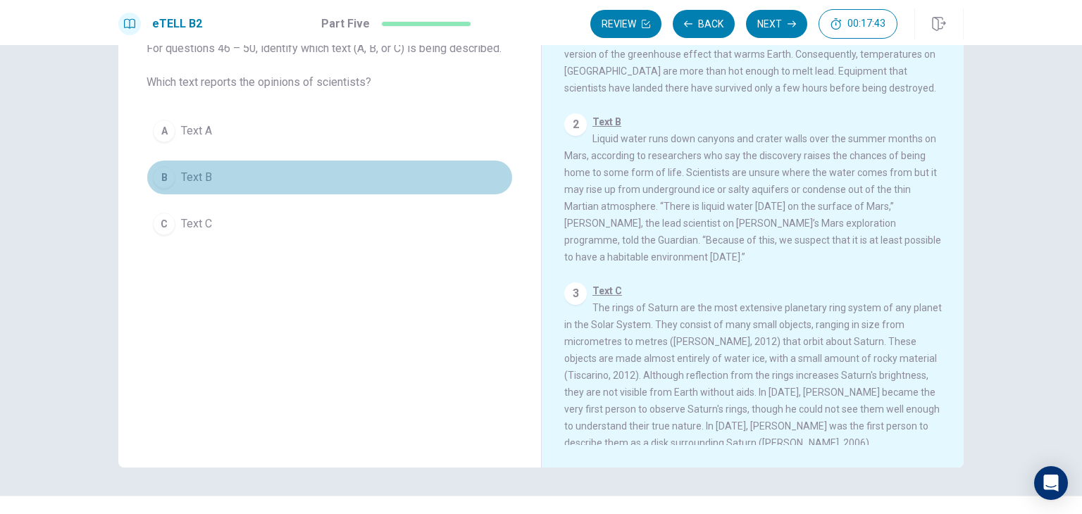
click at [158, 177] on div "B" at bounding box center [164, 177] width 23 height 23
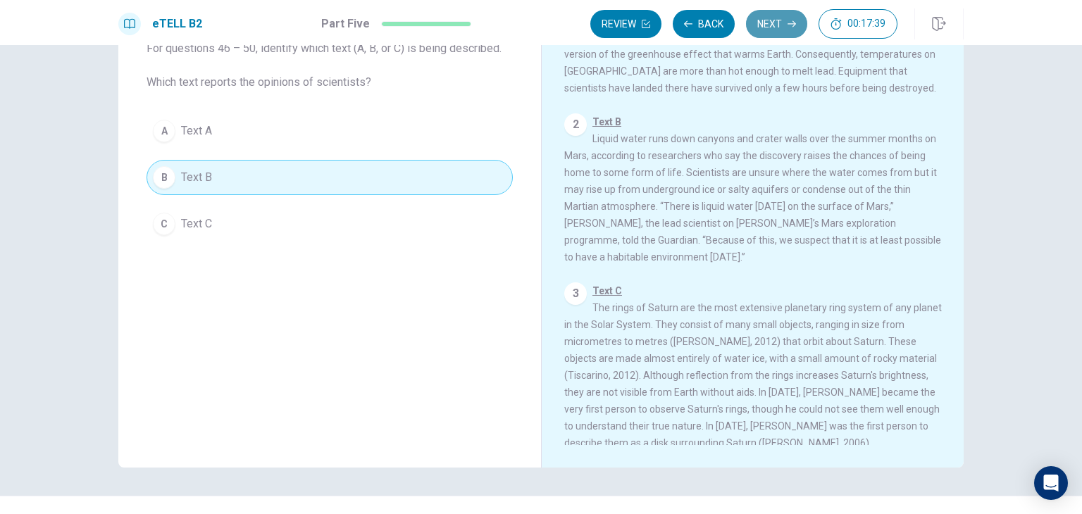
click at [774, 26] on button "Next" at bounding box center [776, 24] width 61 height 28
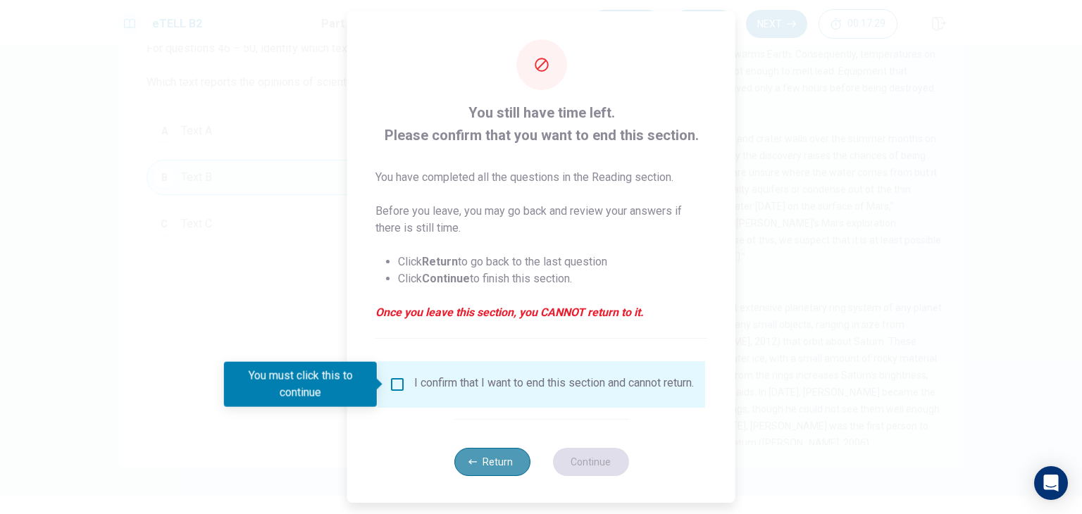
click at [487, 461] on button "Return" at bounding box center [492, 462] width 76 height 28
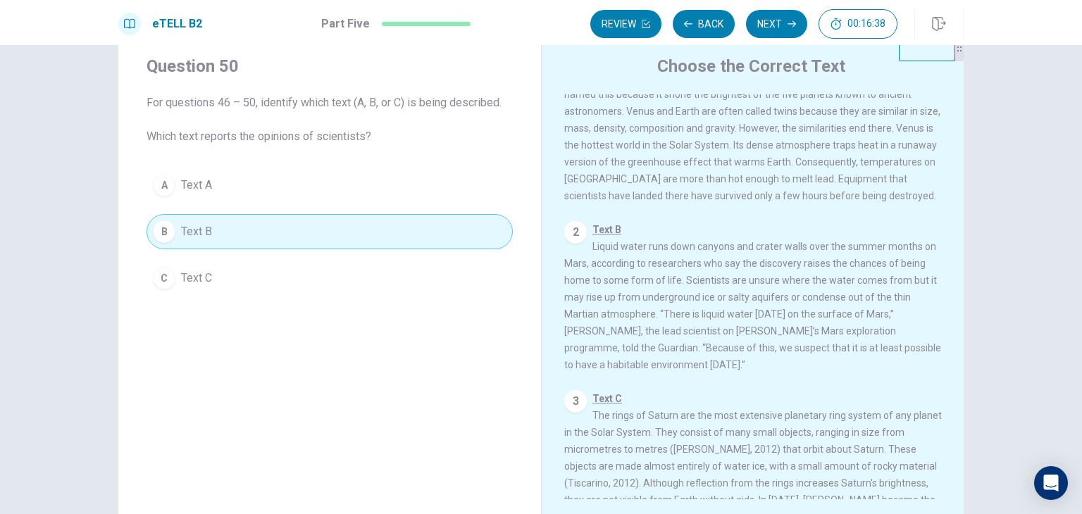
scroll to position [0, 0]
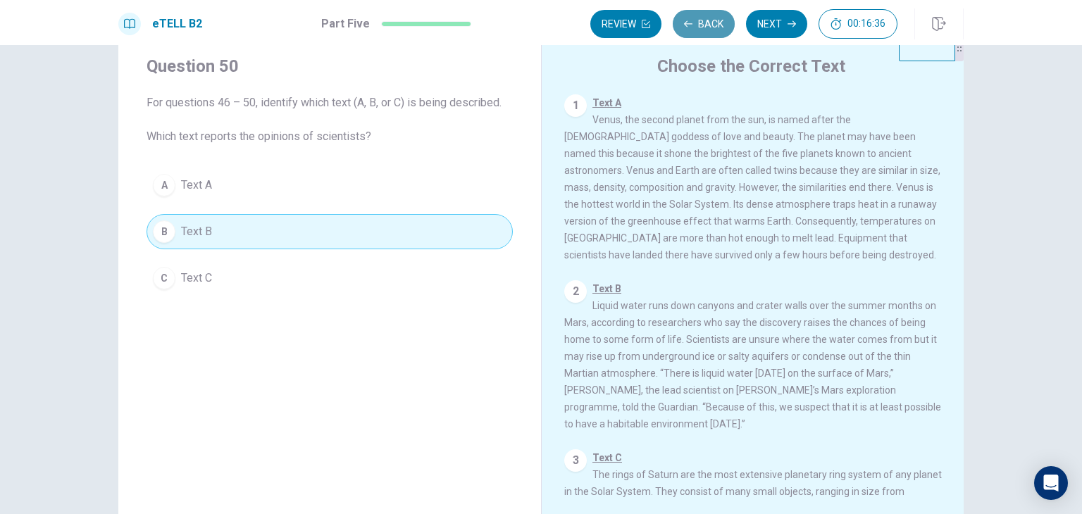
click at [699, 26] on button "Back" at bounding box center [704, 24] width 62 height 28
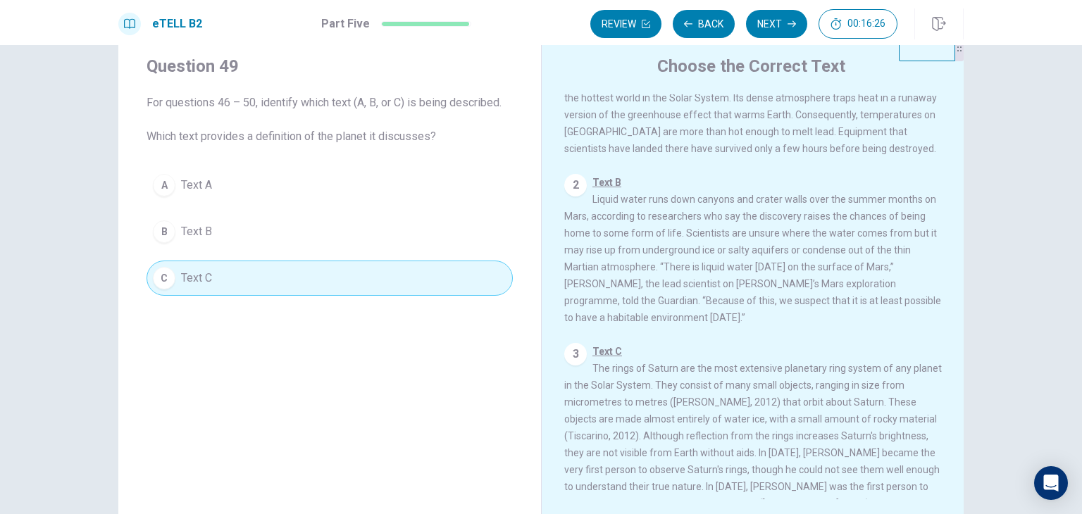
scroll to position [152, 0]
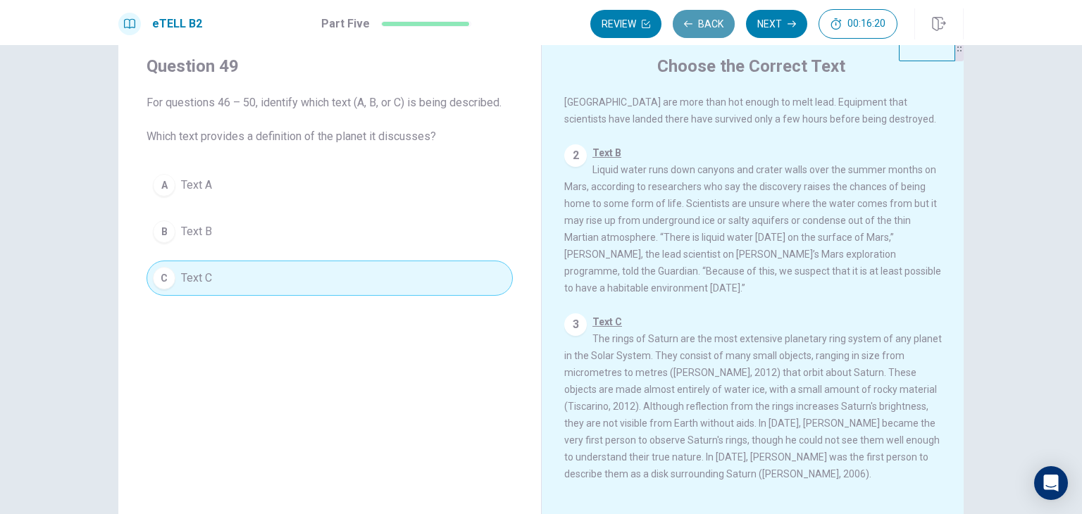
click at [709, 21] on button "Back" at bounding box center [704, 24] width 62 height 28
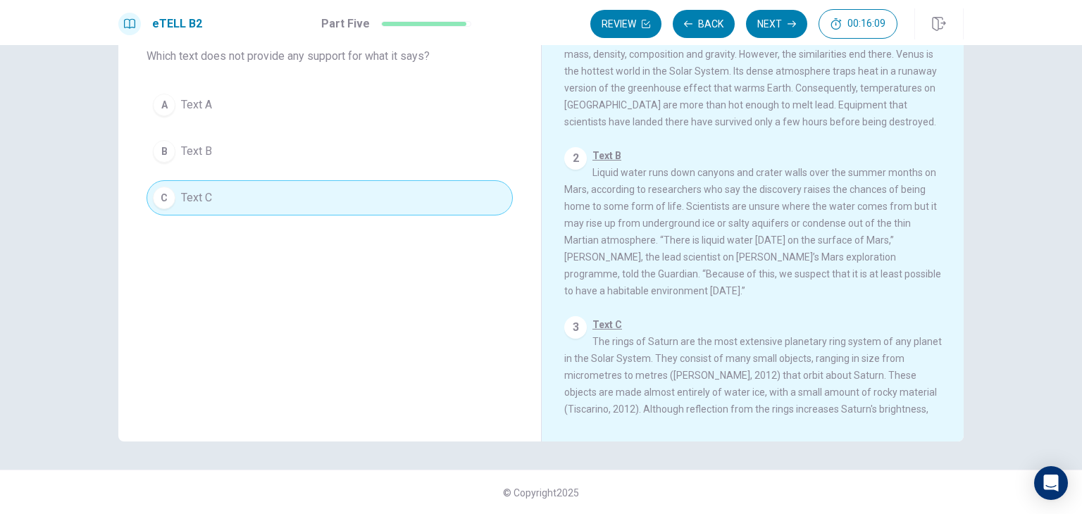
scroll to position [52, 0]
click at [703, 22] on button "Back" at bounding box center [704, 24] width 62 height 28
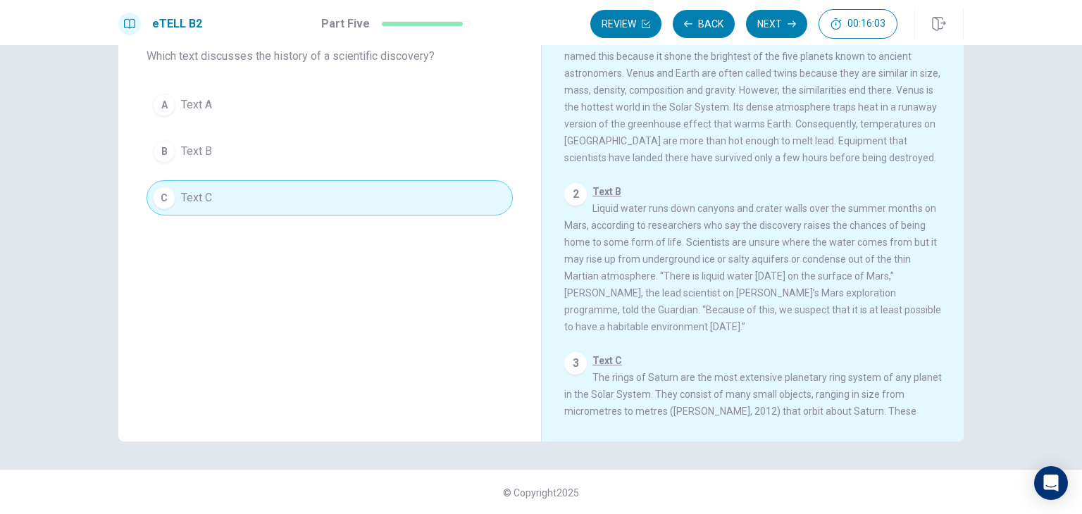
scroll to position [17, 0]
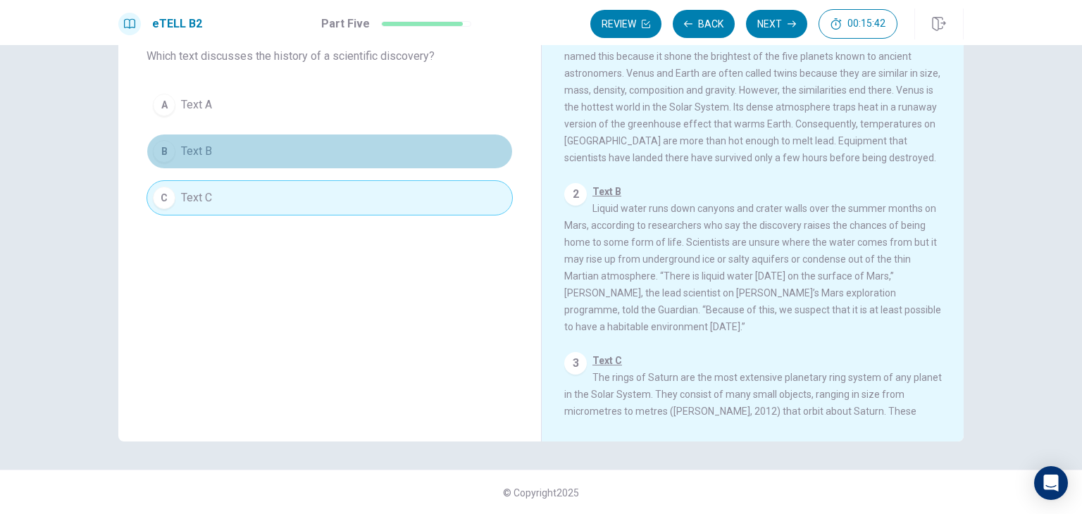
click at [172, 153] on button "B Text B" at bounding box center [330, 151] width 366 height 35
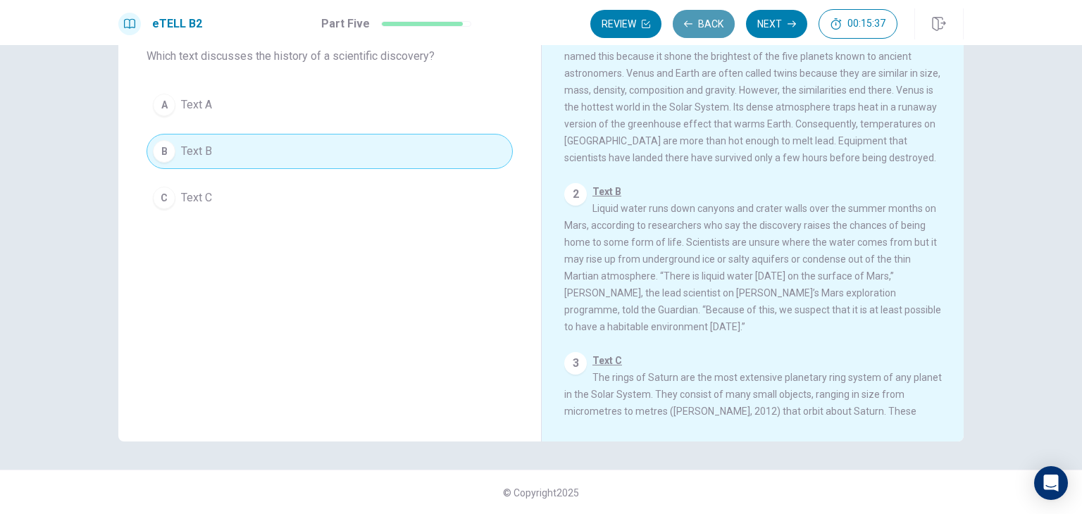
click at [703, 26] on button "Back" at bounding box center [704, 24] width 62 height 28
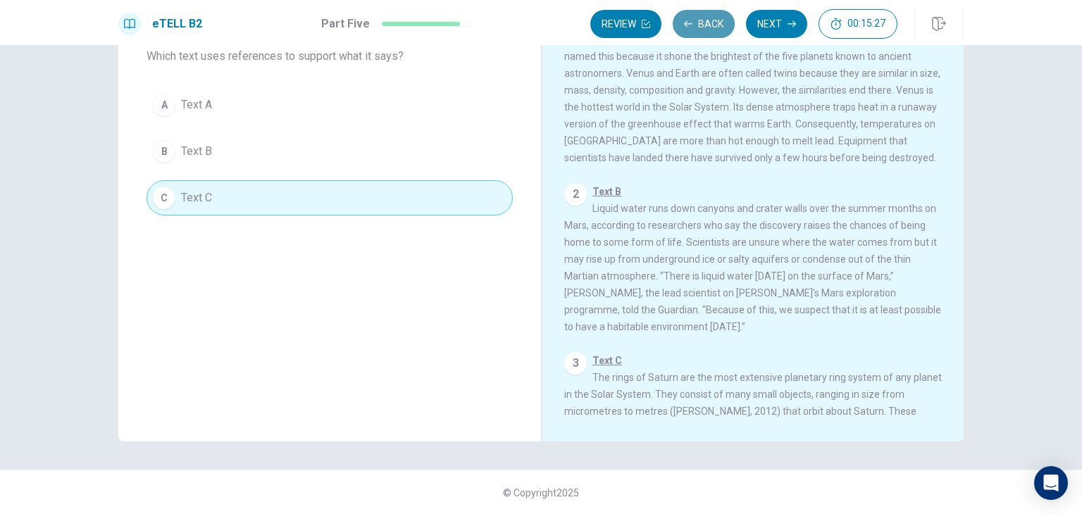
click at [696, 21] on button "Back" at bounding box center [704, 24] width 62 height 28
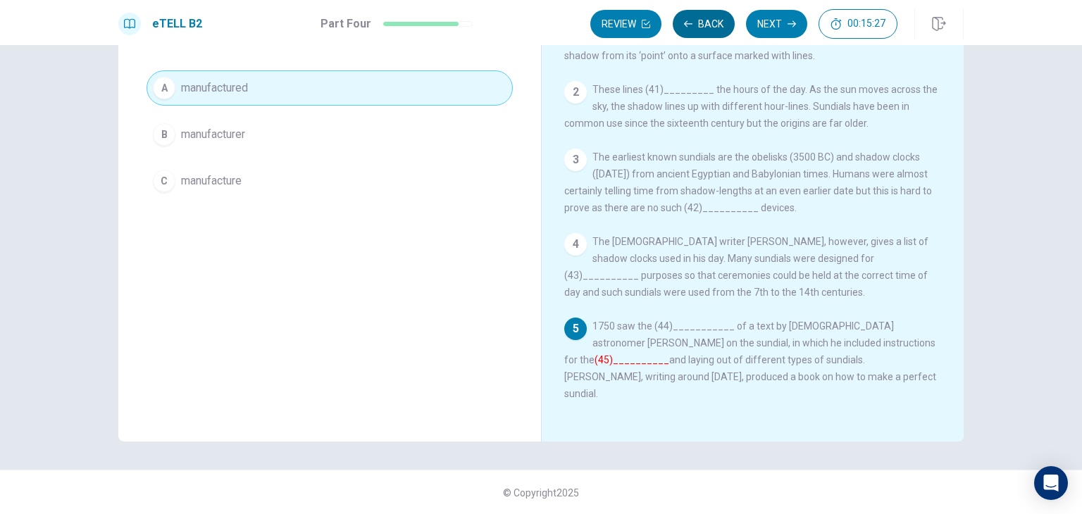
scroll to position [0, 0]
click at [717, 18] on button "Back" at bounding box center [704, 24] width 62 height 28
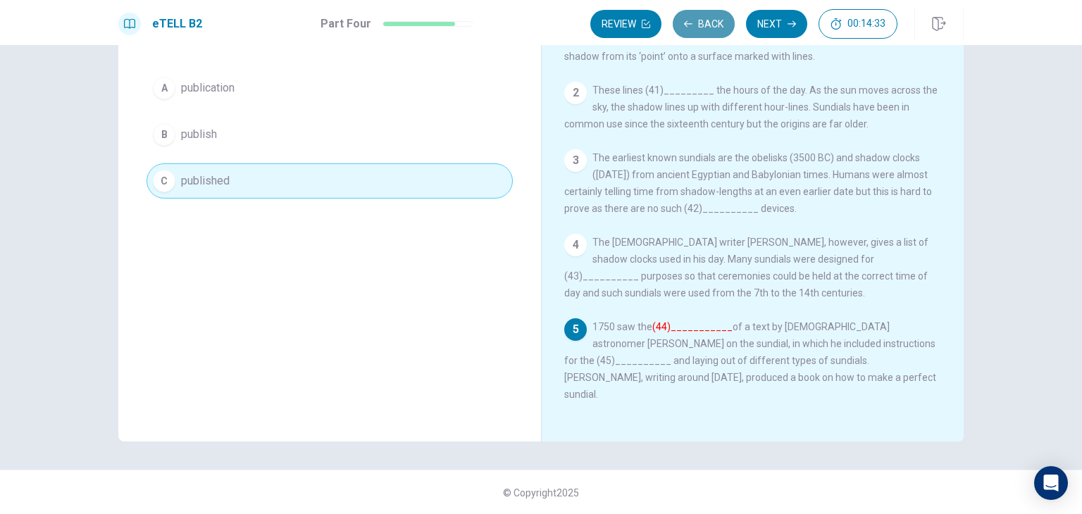
click at [697, 32] on button "Back" at bounding box center [704, 24] width 62 height 28
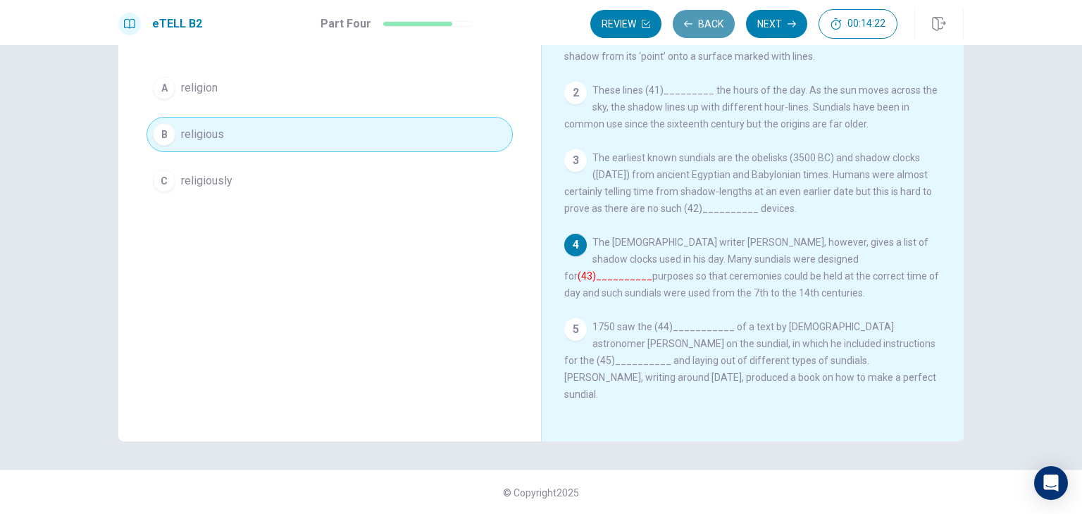
click at [705, 26] on button "Back" at bounding box center [704, 24] width 62 height 28
click at [705, 28] on button "Back" at bounding box center [704, 24] width 62 height 28
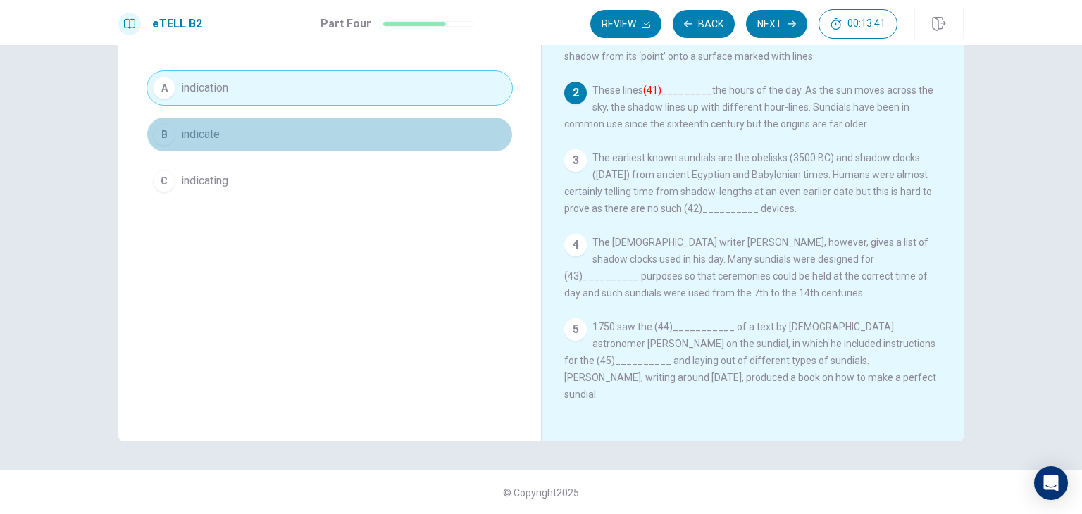
click at [163, 135] on div "B" at bounding box center [164, 134] width 23 height 23
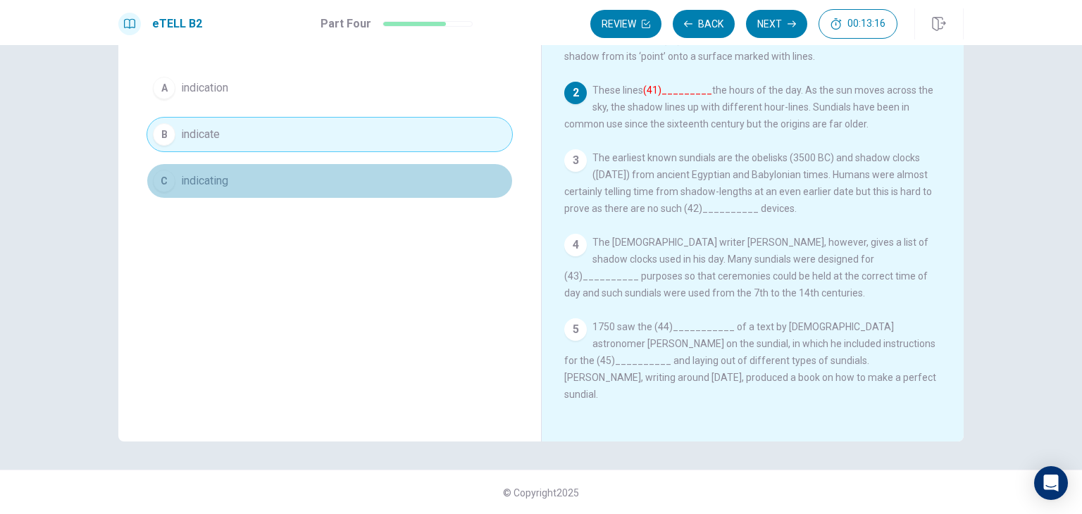
click at [209, 183] on span "indicating" at bounding box center [204, 181] width 47 height 17
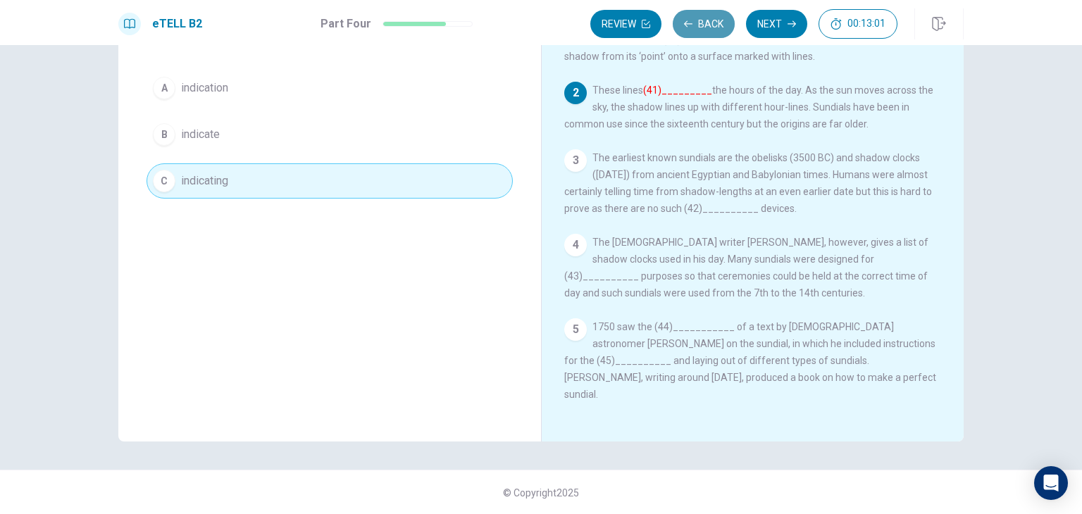
click at [700, 28] on button "Back" at bounding box center [704, 24] width 62 height 28
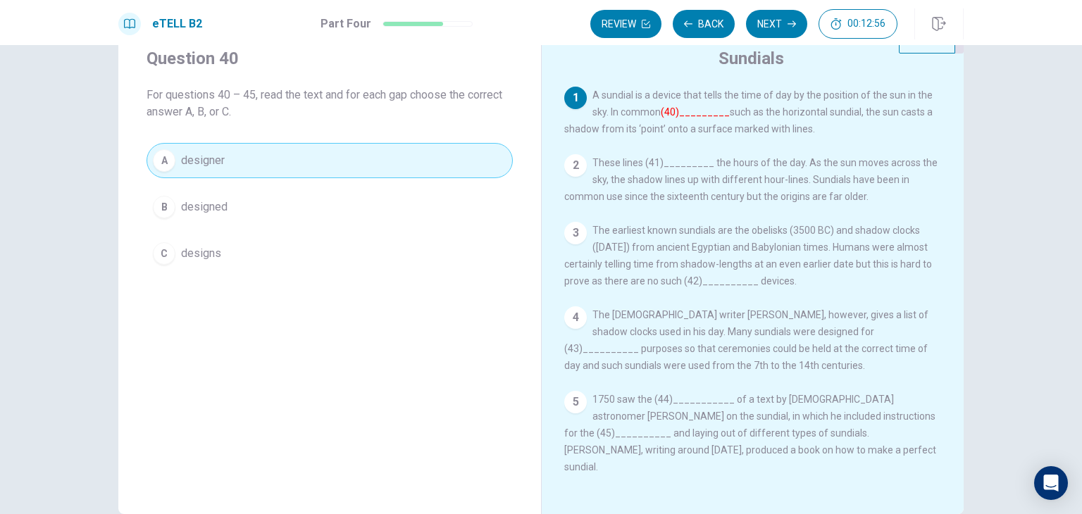
scroll to position [45, 0]
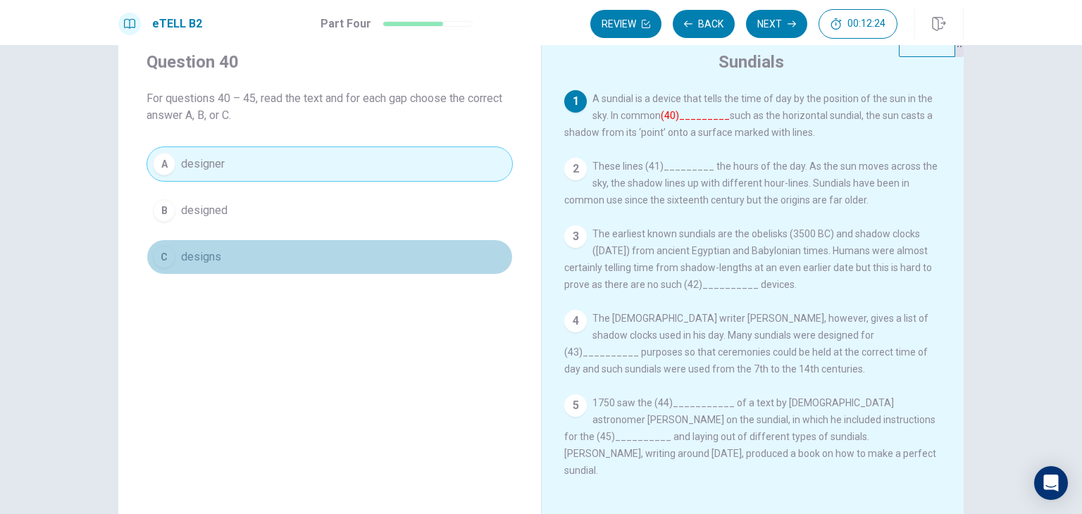
click at [194, 259] on span "designs" at bounding box center [201, 257] width 40 height 17
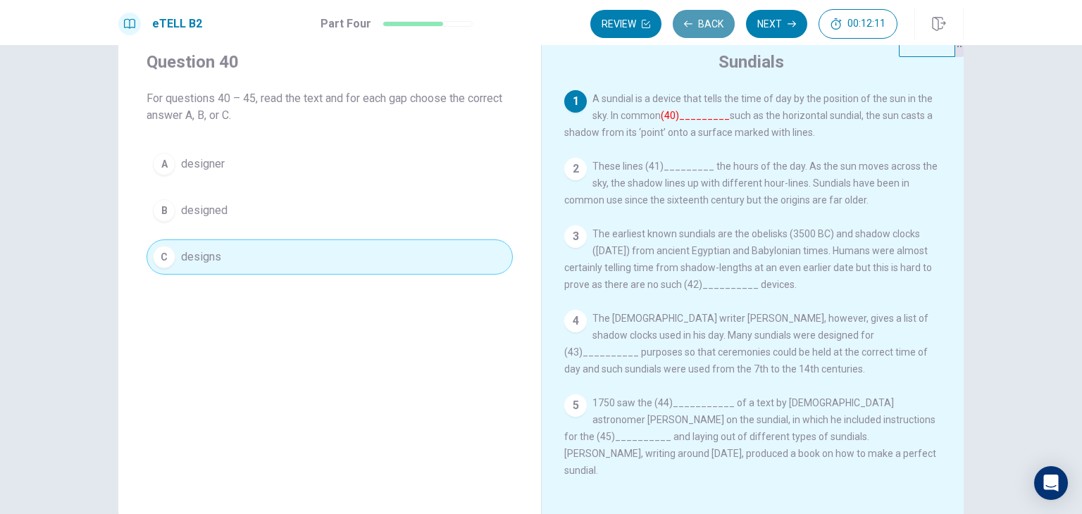
click at [717, 20] on button "Back" at bounding box center [704, 24] width 62 height 28
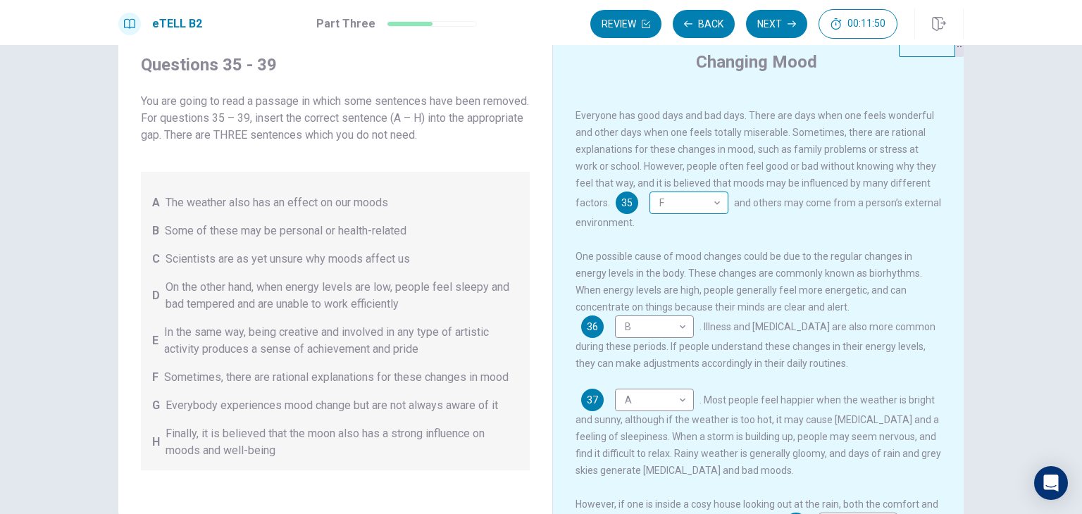
click at [715, 205] on body "This site uses cookies, as explained in our Privacy Policy . If you agree to th…" at bounding box center [541, 257] width 1082 height 514
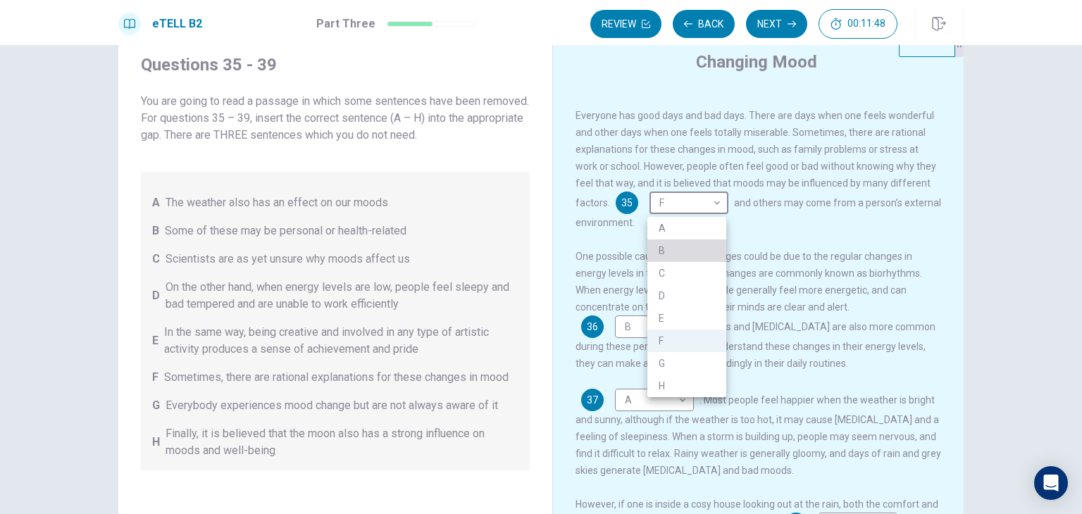
click at [711, 247] on li "B" at bounding box center [687, 251] width 79 height 23
type input "*"
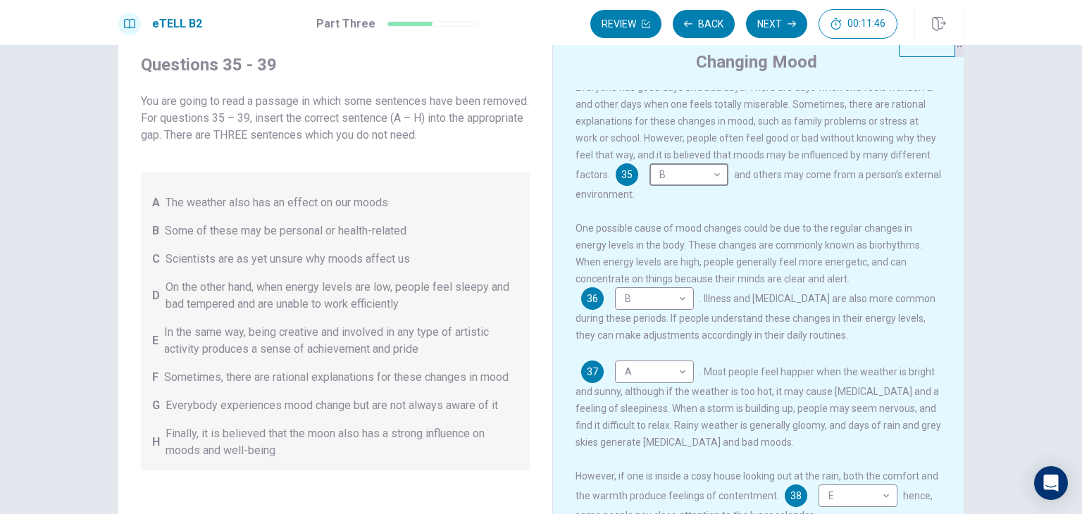
scroll to position [52, 0]
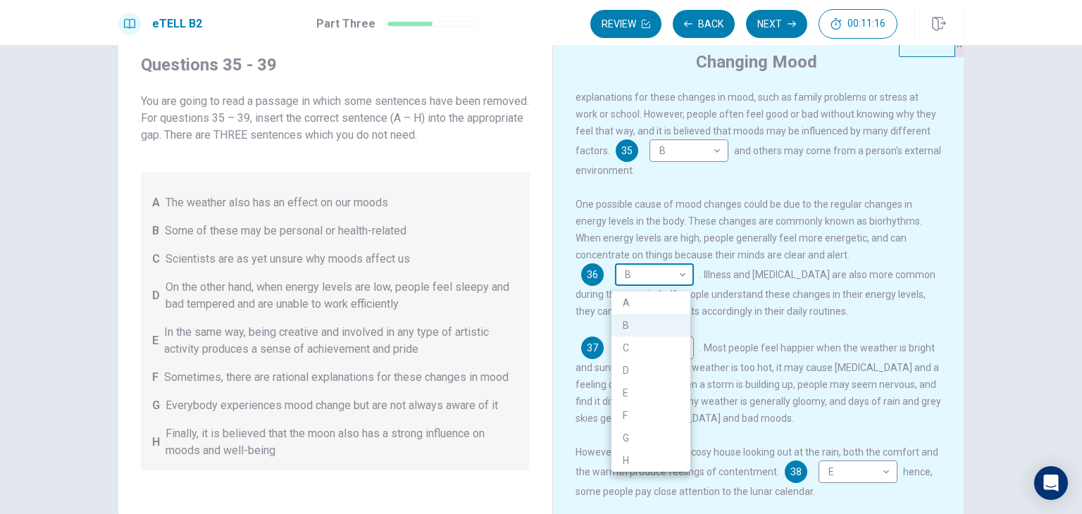
click at [680, 283] on body "This site uses cookies, as explained in our Privacy Policy . If you agree to th…" at bounding box center [541, 257] width 1082 height 514
click at [680, 419] on li "F" at bounding box center [651, 415] width 79 height 23
type input "*"
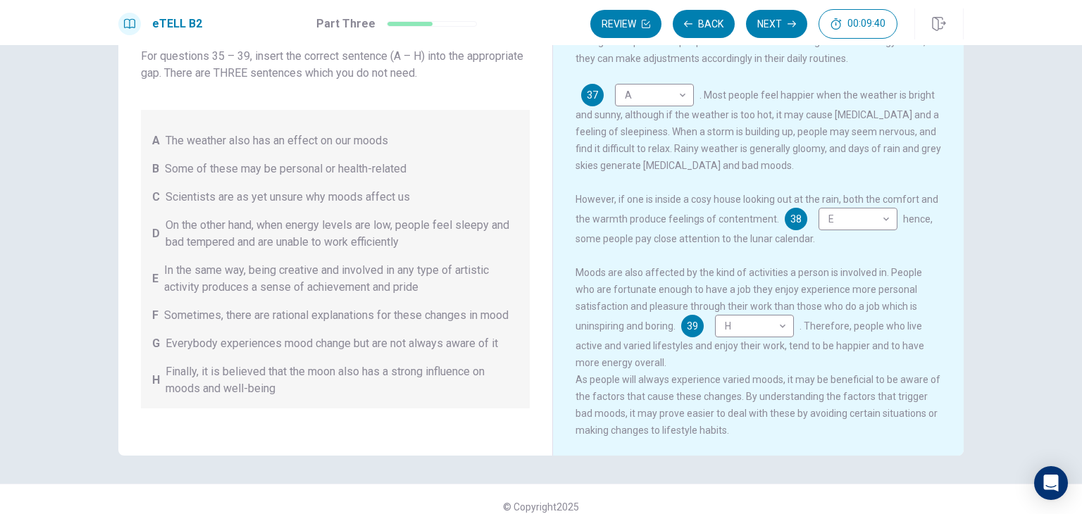
scroll to position [122, 0]
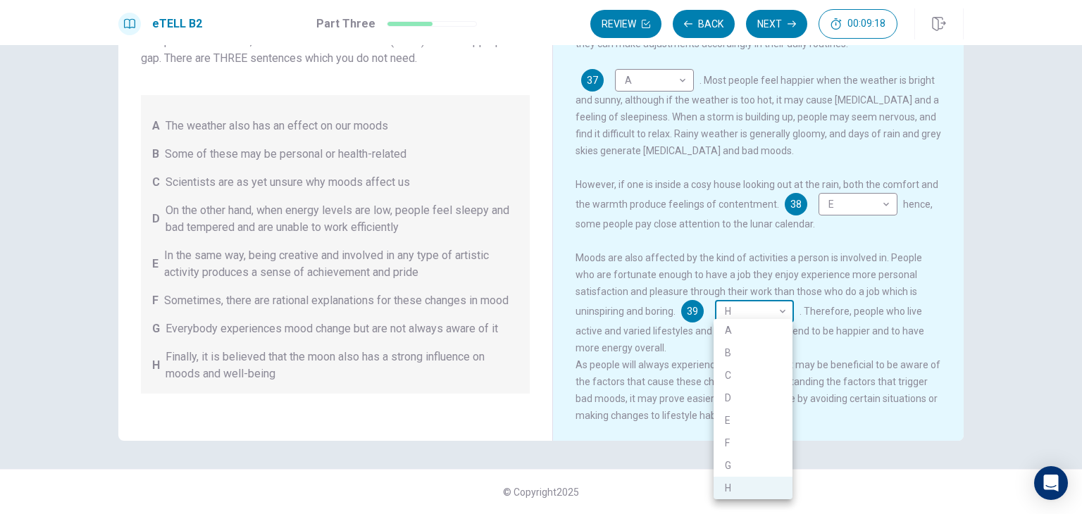
click at [782, 307] on body "This site uses cookies, as explained in our Privacy Policy . If you agree to th…" at bounding box center [541, 257] width 1082 height 514
click at [758, 426] on li "E" at bounding box center [753, 420] width 79 height 23
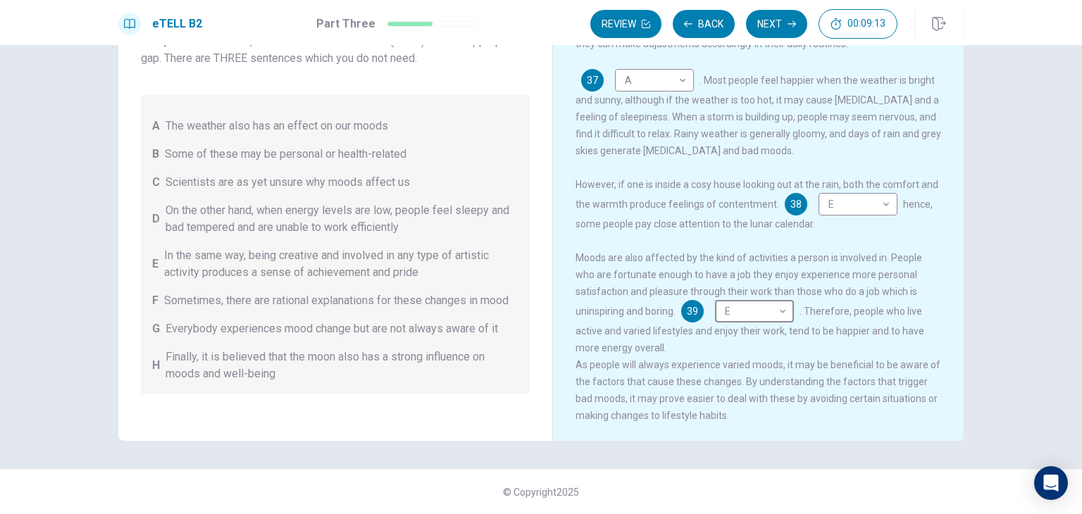
type input "*"
click at [891, 197] on body "This site uses cookies, as explained in our Privacy Policy . If you agree to th…" at bounding box center [541, 257] width 1082 height 514
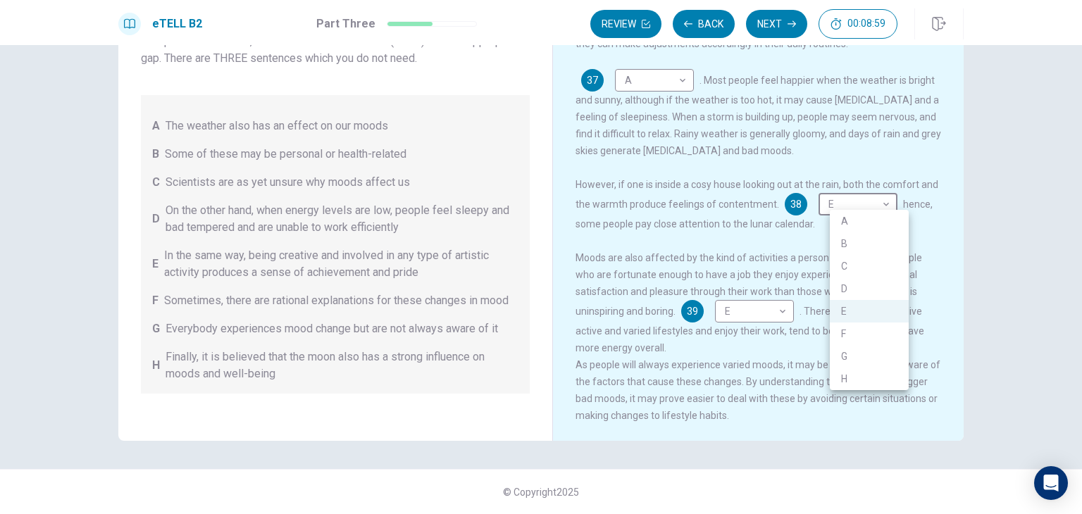
click at [867, 288] on li "D" at bounding box center [869, 289] width 79 height 23
type input "*"
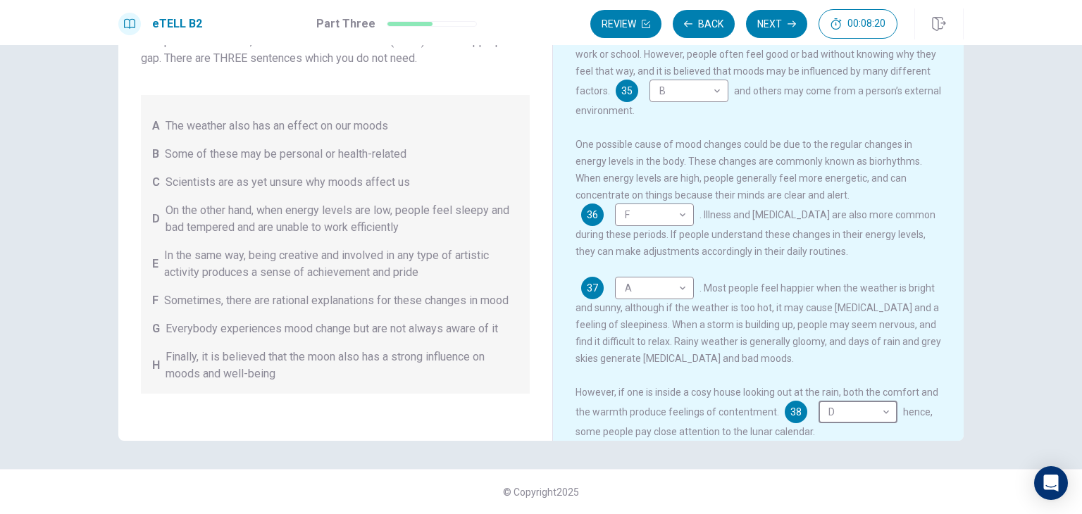
scroll to position [0, 0]
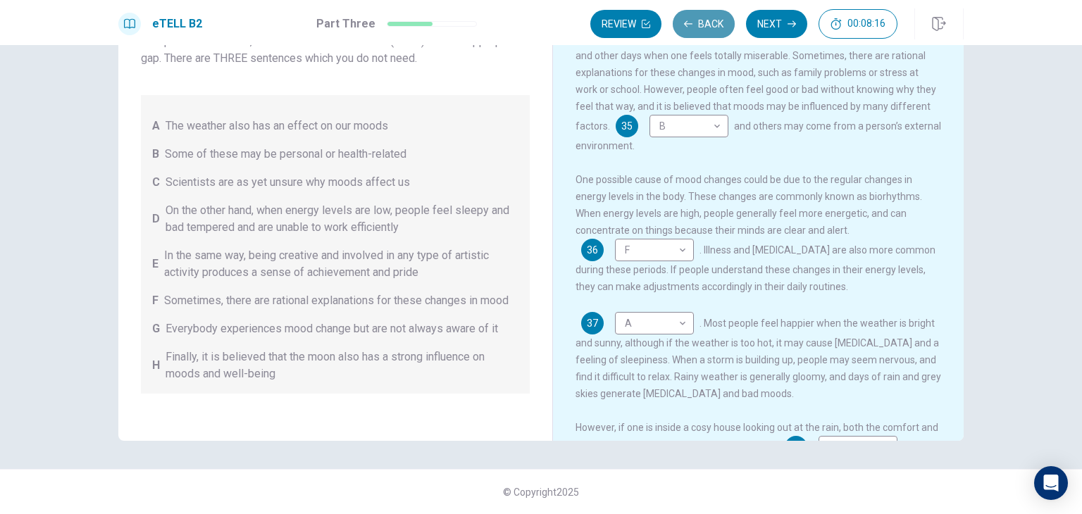
click at [706, 20] on button "Back" at bounding box center [704, 24] width 62 height 28
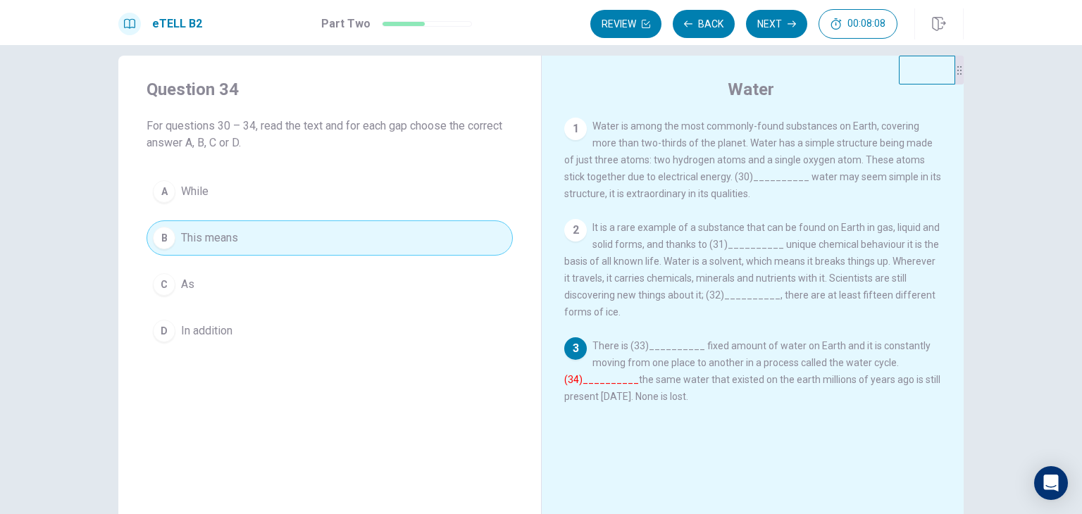
scroll to position [17, 0]
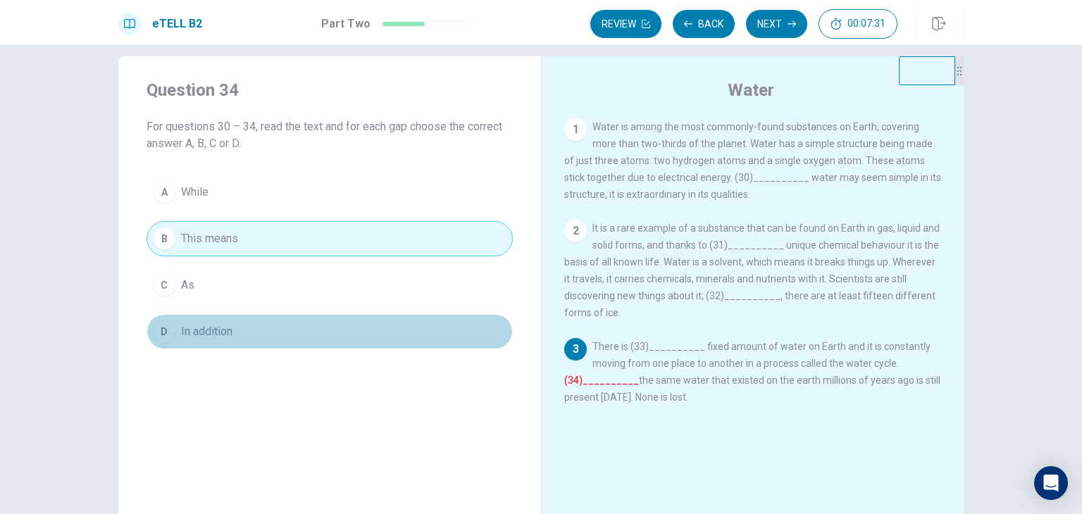
click at [181, 335] on span "In addition" at bounding box center [206, 331] width 51 height 17
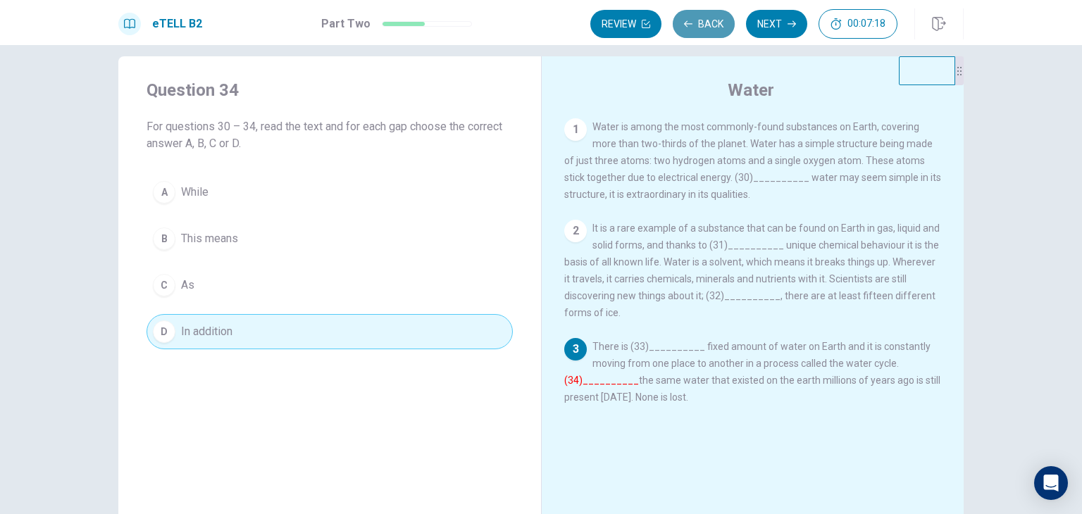
click at [709, 24] on button "Back" at bounding box center [704, 24] width 62 height 28
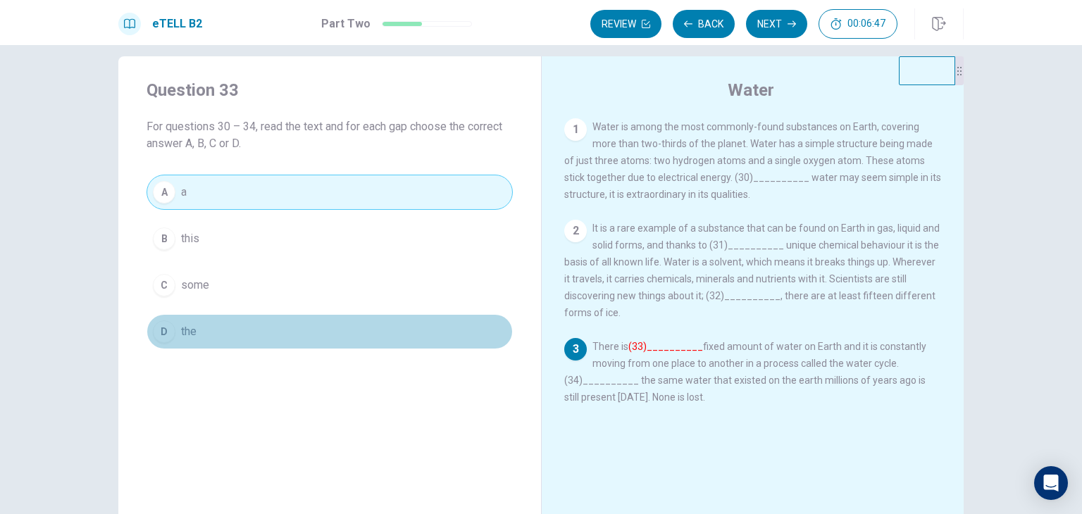
click at [174, 330] on button "D the" at bounding box center [330, 331] width 366 height 35
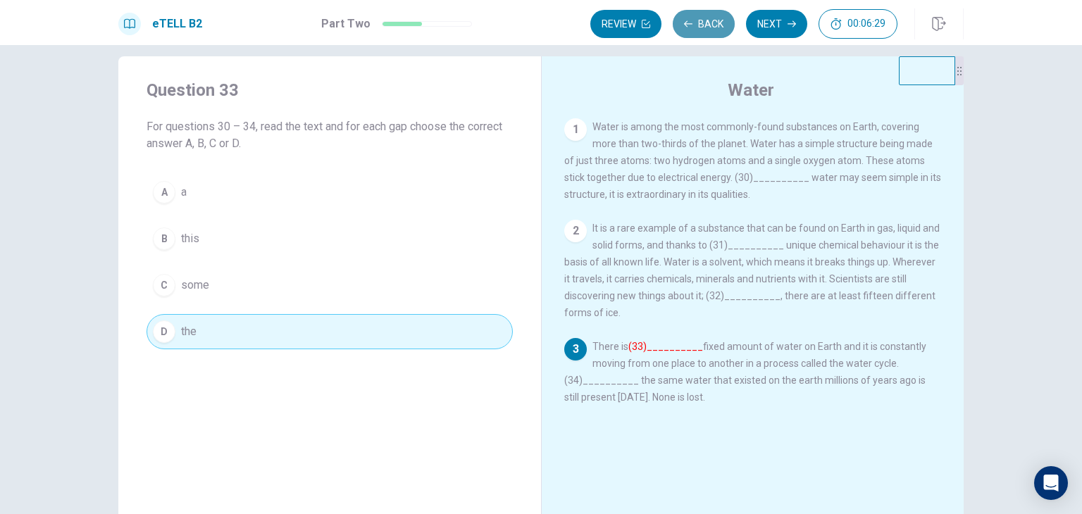
click at [709, 19] on button "Back" at bounding box center [704, 24] width 62 height 28
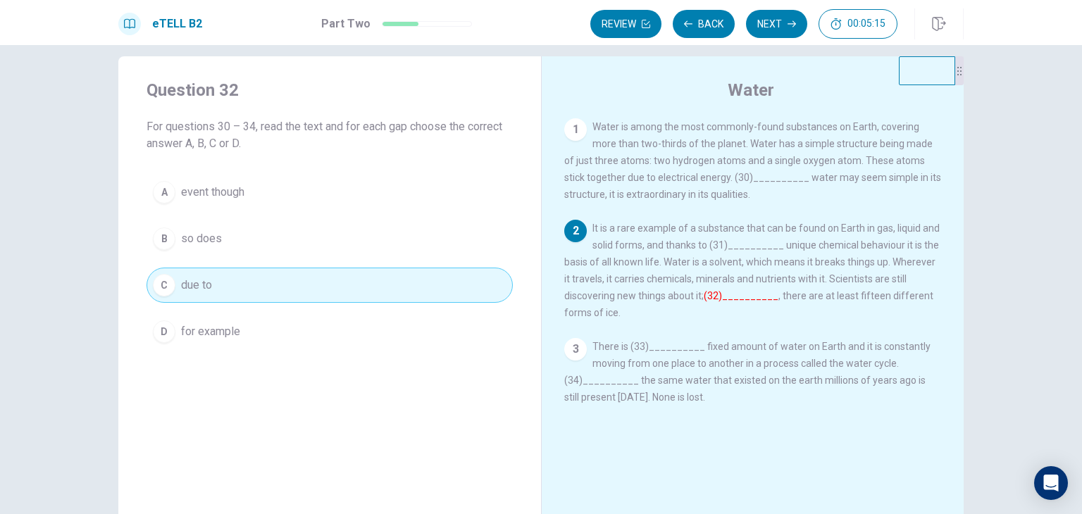
click at [214, 235] on span "so does" at bounding box center [201, 238] width 41 height 17
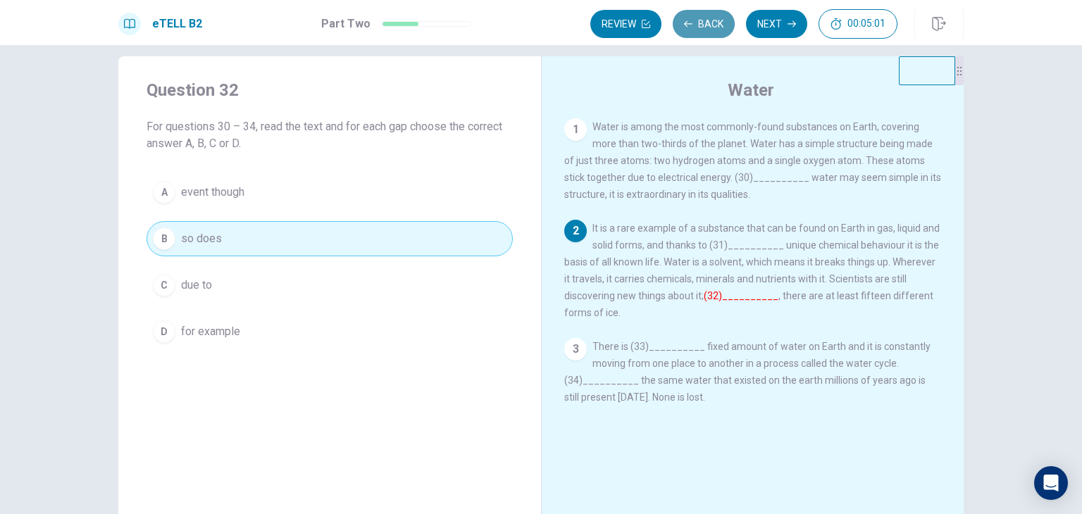
click at [710, 27] on button "Back" at bounding box center [704, 24] width 62 height 28
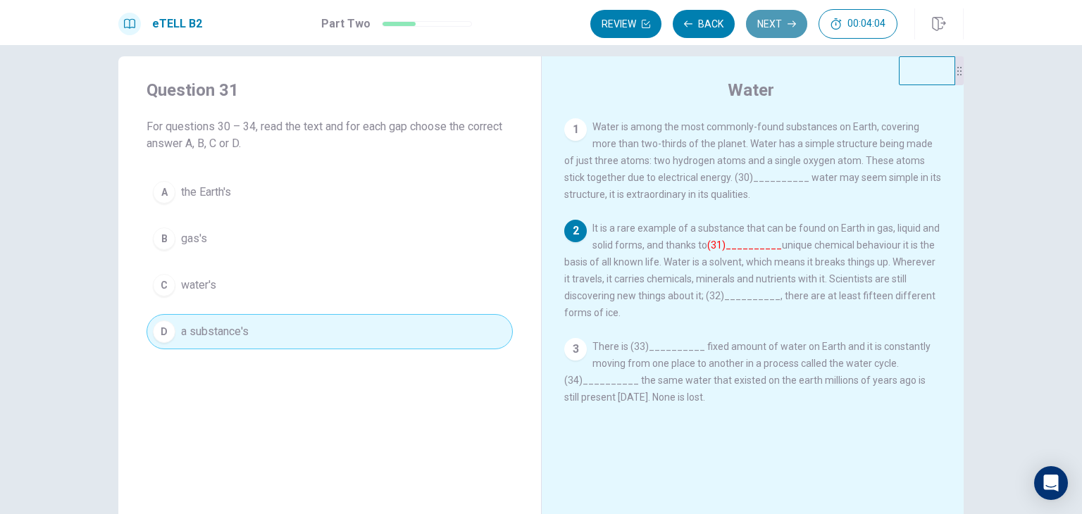
click at [782, 20] on button "Next" at bounding box center [776, 24] width 61 height 28
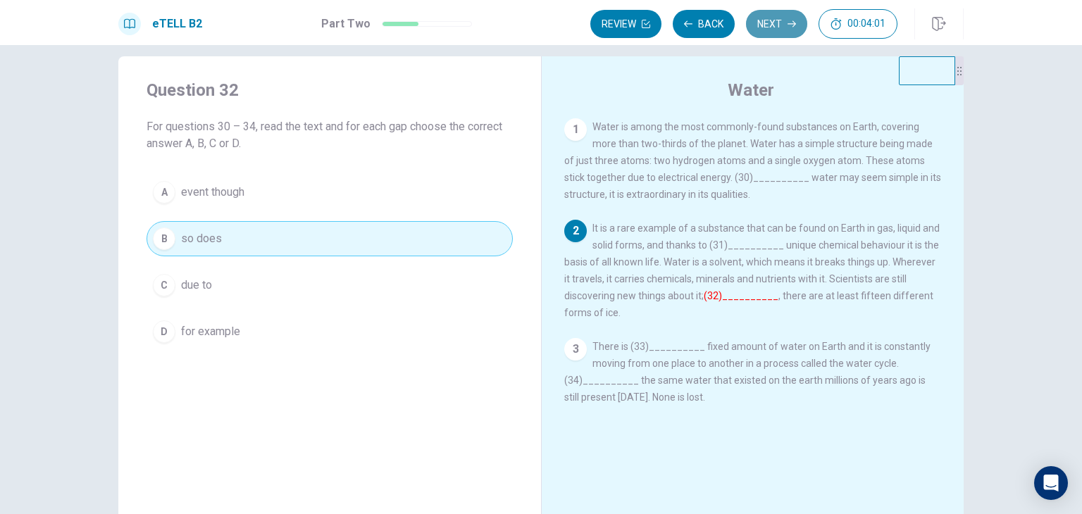
click at [782, 20] on button "Next" at bounding box center [776, 24] width 61 height 28
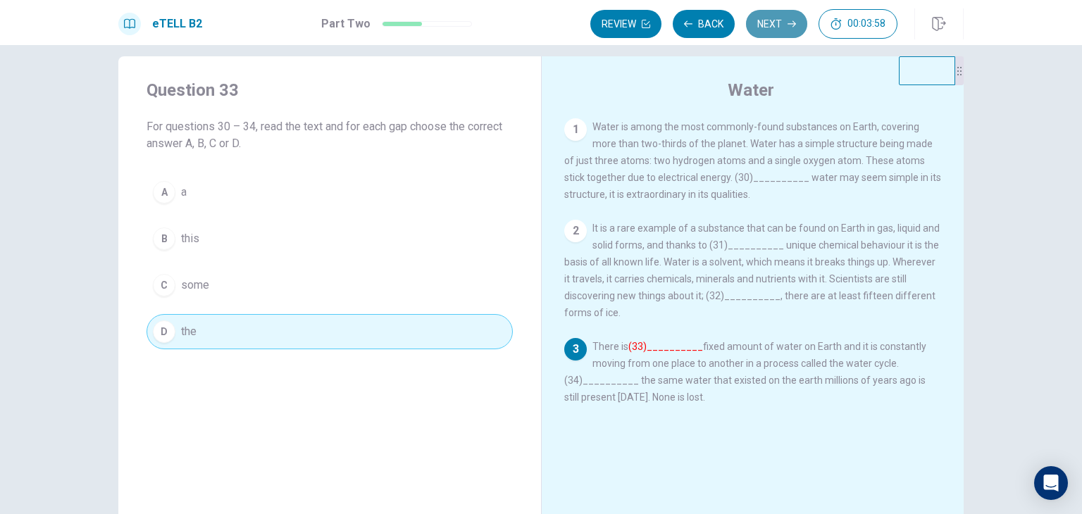
click at [782, 20] on button "Next" at bounding box center [776, 24] width 61 height 28
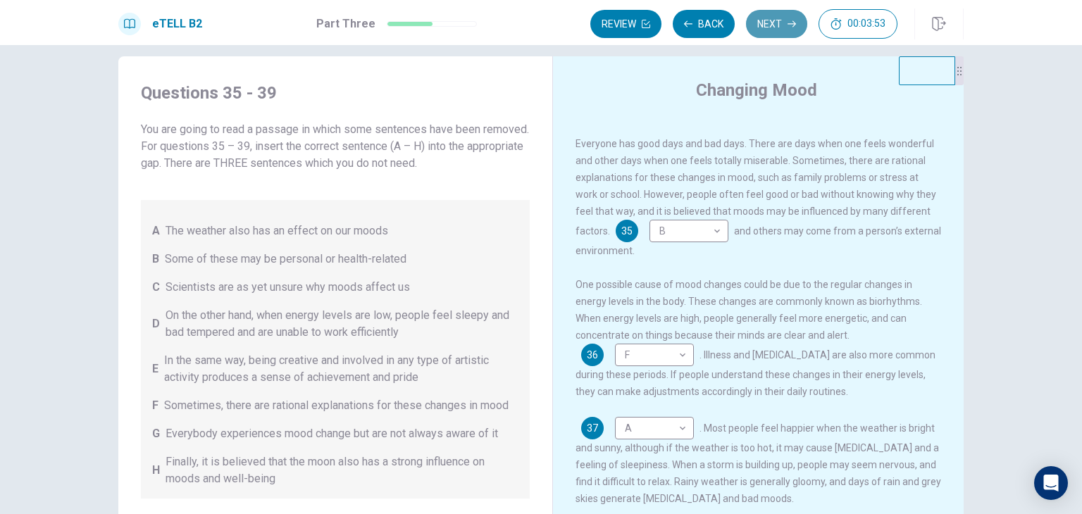
click at [782, 20] on button "Next" at bounding box center [776, 24] width 61 height 28
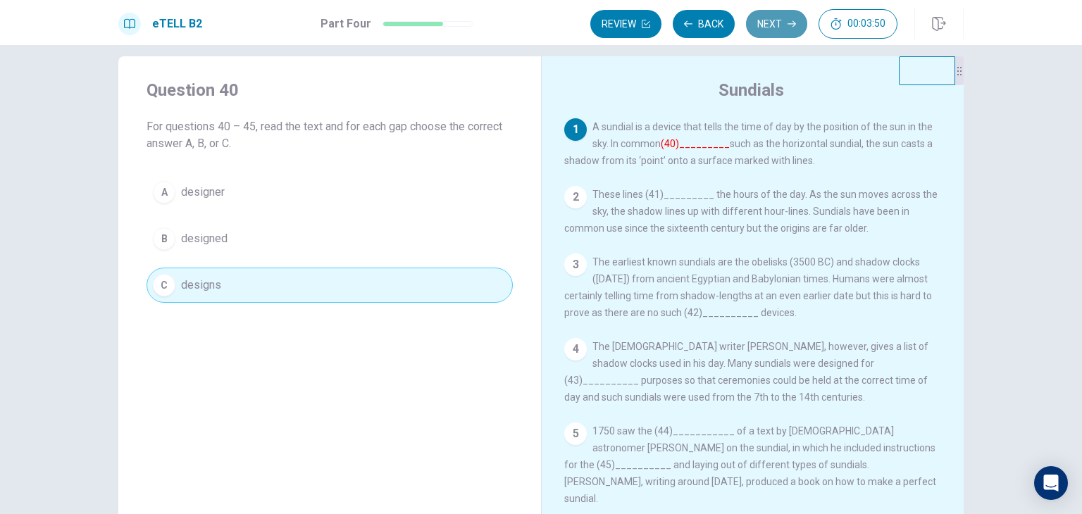
click at [782, 20] on button "Next" at bounding box center [776, 24] width 61 height 28
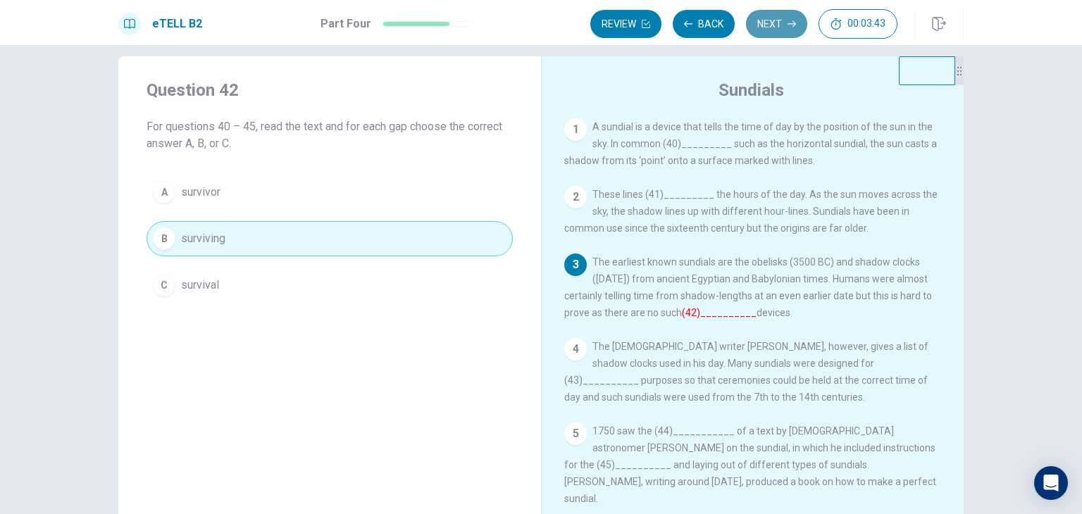
click at [782, 20] on button "Next" at bounding box center [776, 24] width 61 height 28
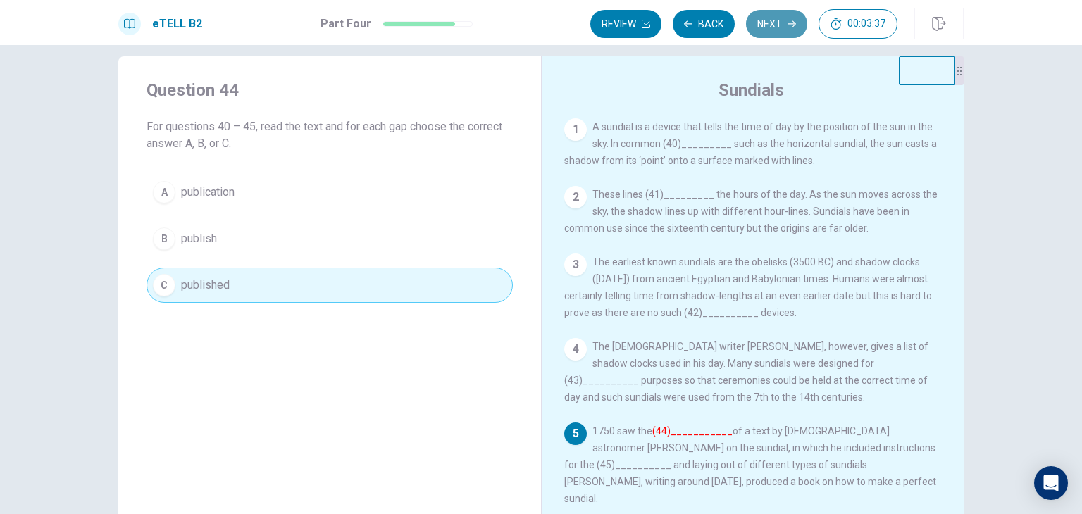
click at [782, 20] on button "Next" at bounding box center [776, 24] width 61 height 28
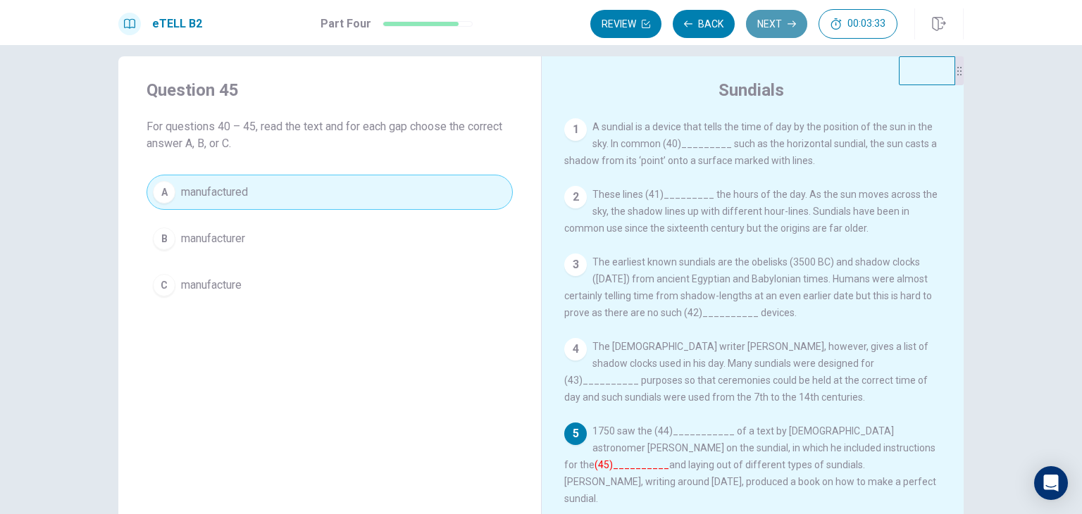
click at [782, 20] on button "Next" at bounding box center [776, 24] width 61 height 28
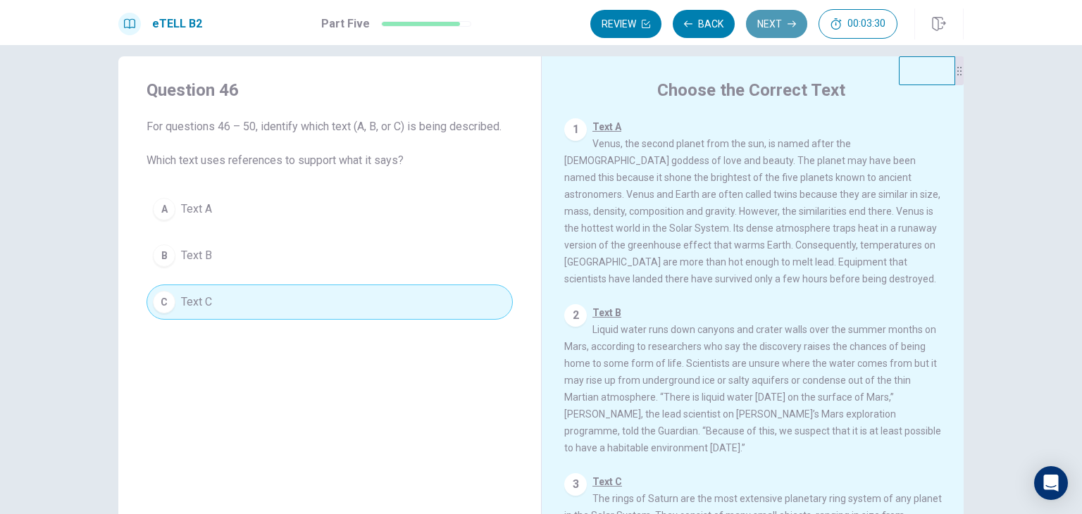
click at [782, 20] on button "Next" at bounding box center [776, 24] width 61 height 28
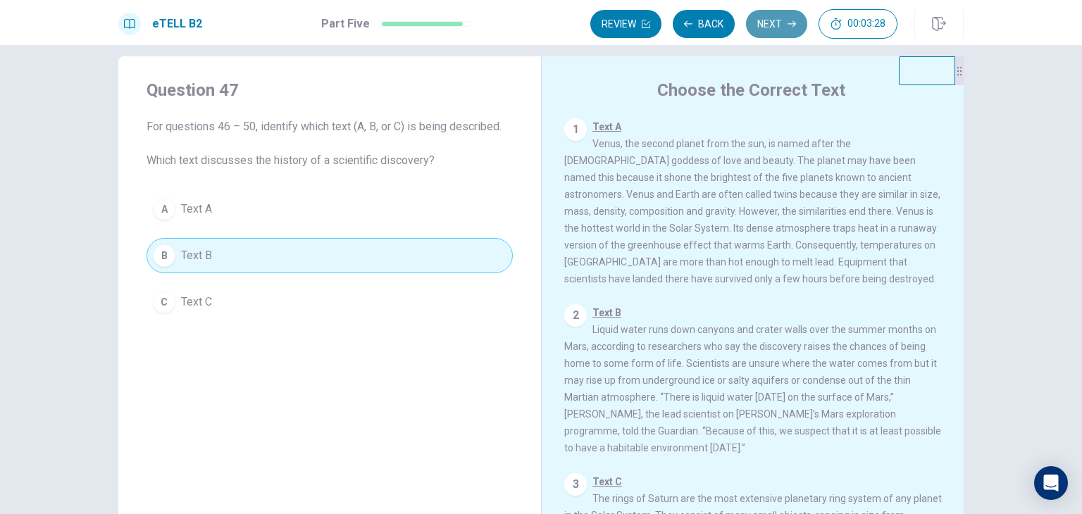
click at [782, 20] on button "Next" at bounding box center [776, 24] width 61 height 28
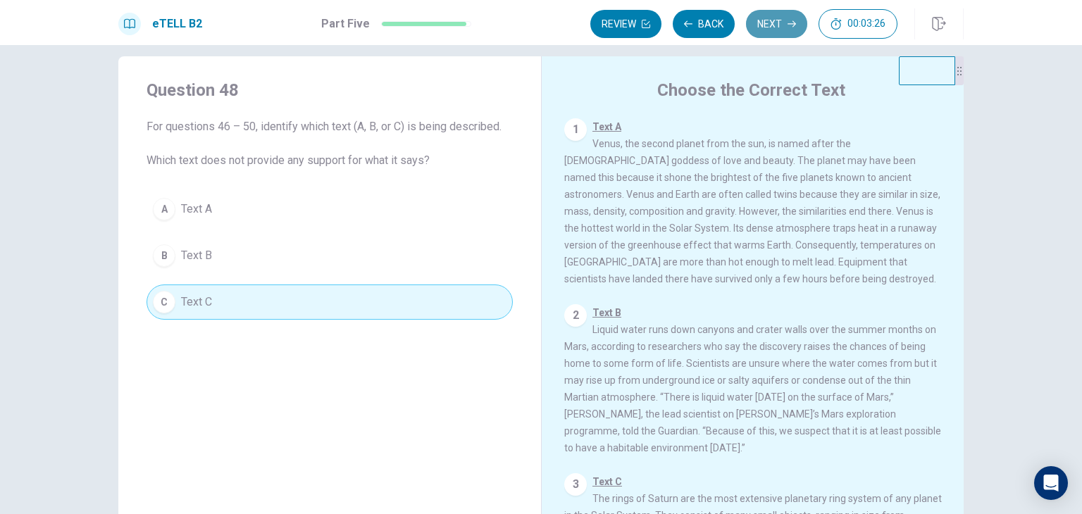
click at [782, 20] on button "Next" at bounding box center [776, 24] width 61 height 28
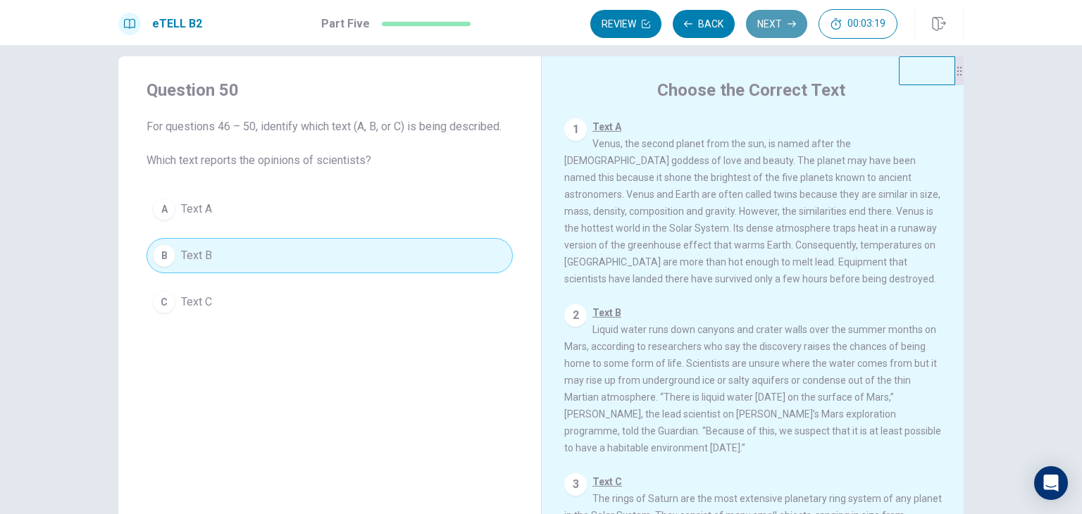
click at [782, 20] on button "Next" at bounding box center [776, 24] width 61 height 28
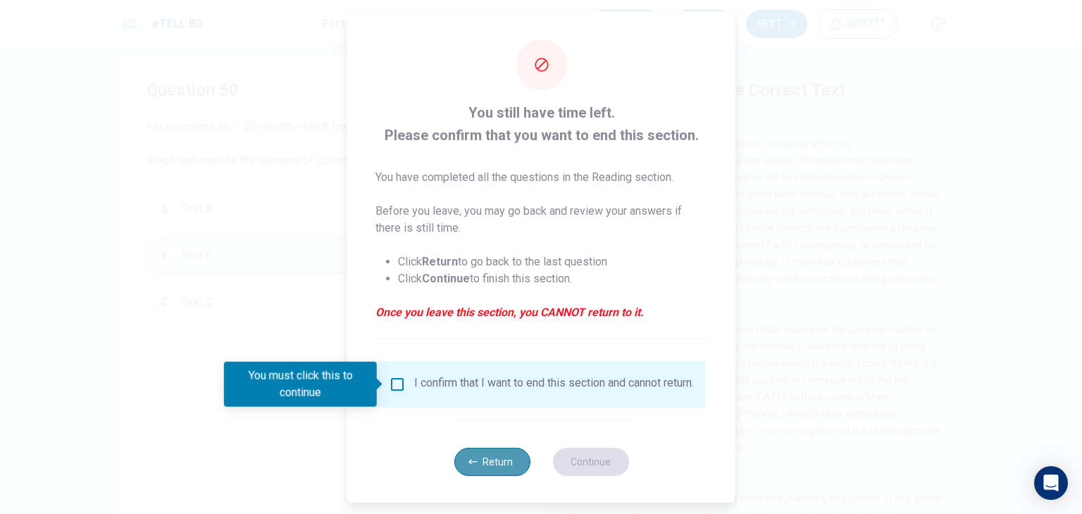
click at [493, 460] on button "Return" at bounding box center [492, 462] width 76 height 28
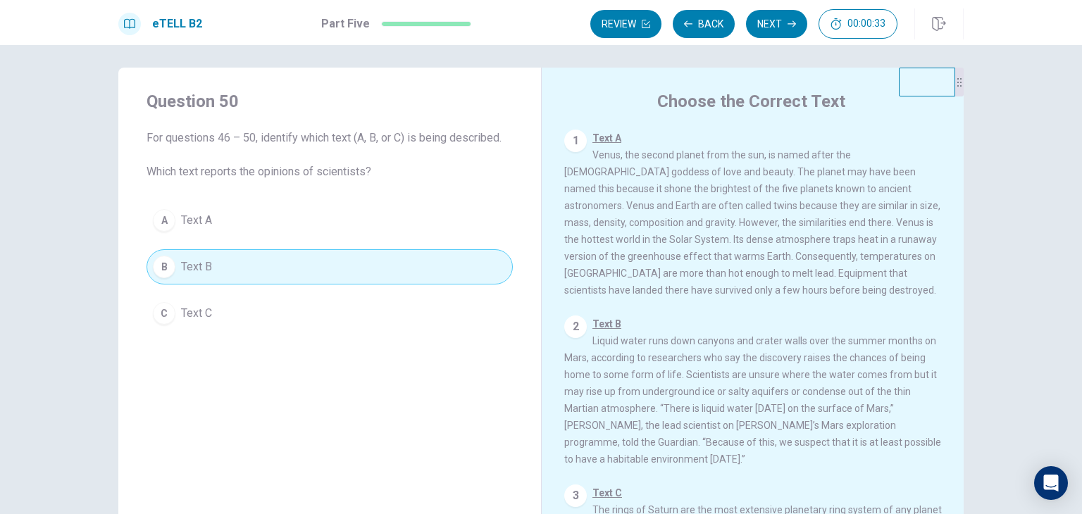
scroll to position [0, 0]
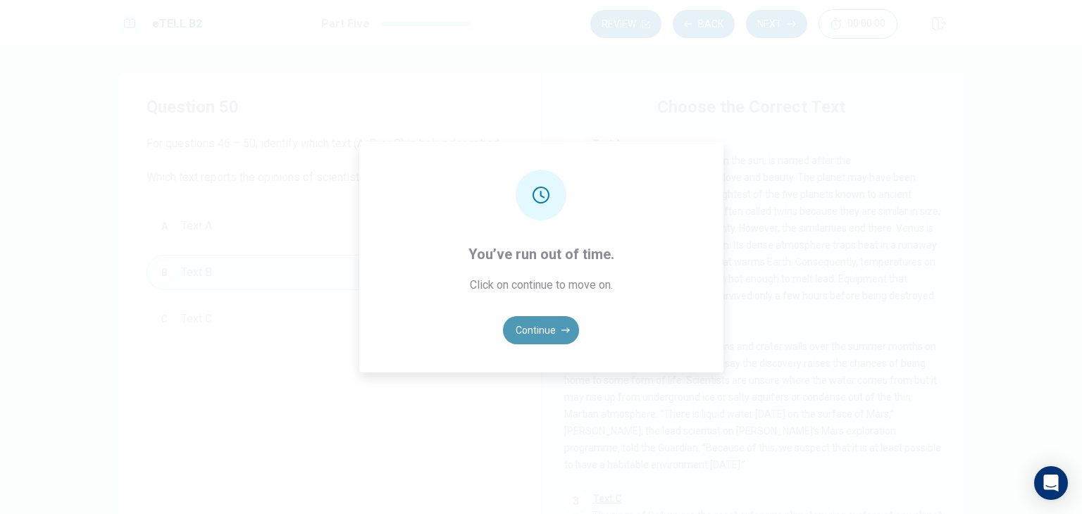
click at [560, 332] on button "Continue" at bounding box center [541, 330] width 76 height 28
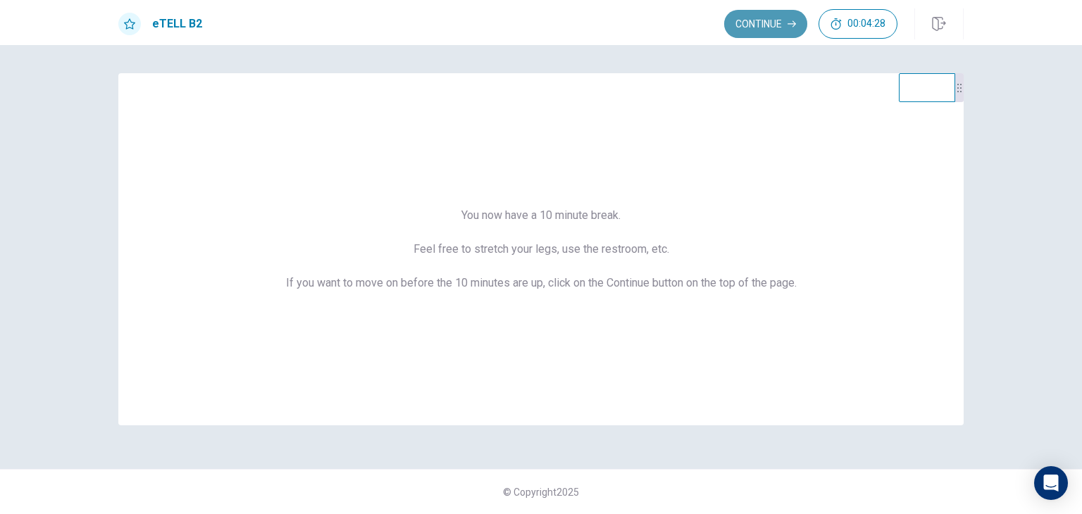
click at [764, 24] on button "Continue" at bounding box center [765, 24] width 83 height 28
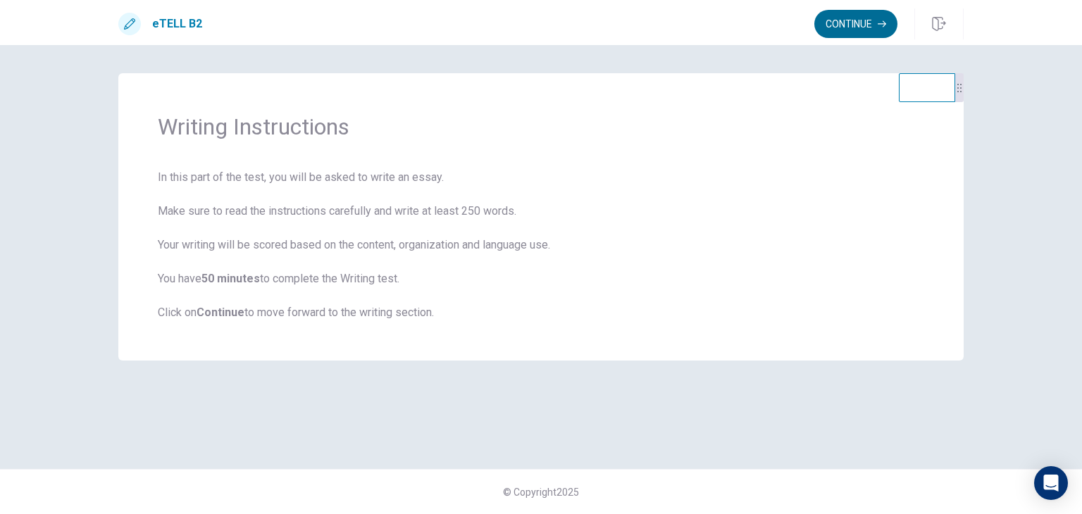
click at [850, 24] on button "Continue" at bounding box center [856, 24] width 83 height 28
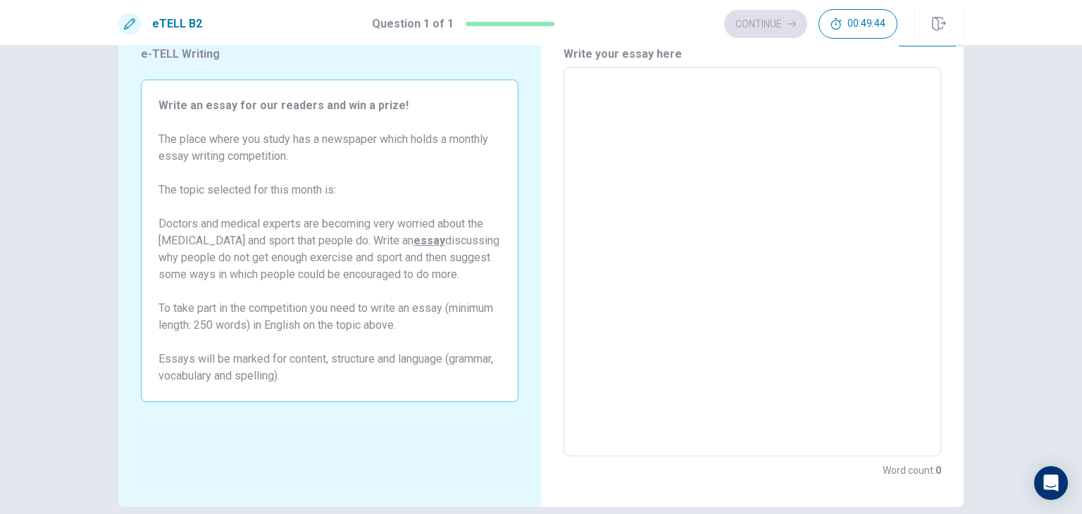
scroll to position [58, 0]
click at [578, 82] on textarea at bounding box center [753, 260] width 358 height 366
type textarea "*"
type textarea "**"
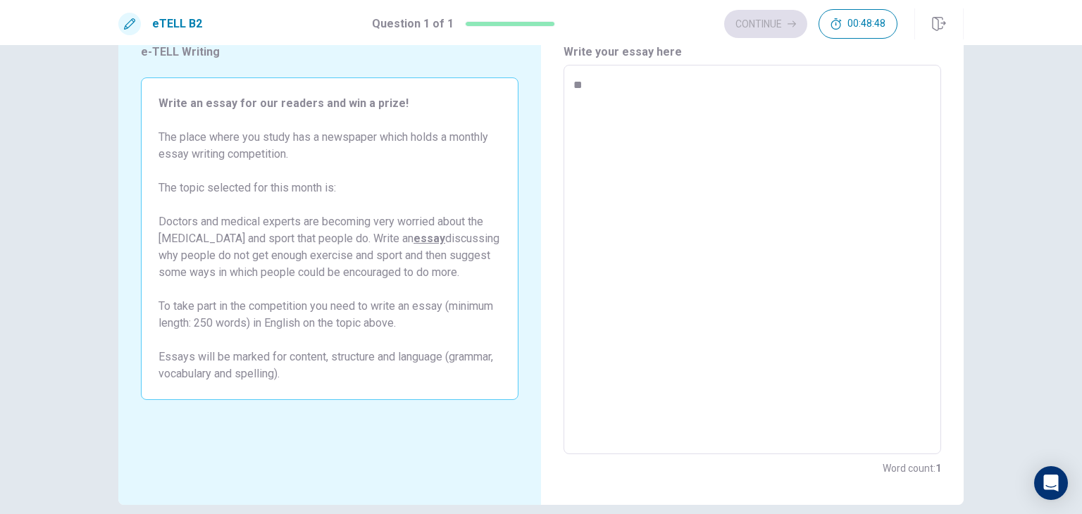
type textarea "*"
type textarea "***"
type textarea "*"
type textarea "**"
type textarea "*"
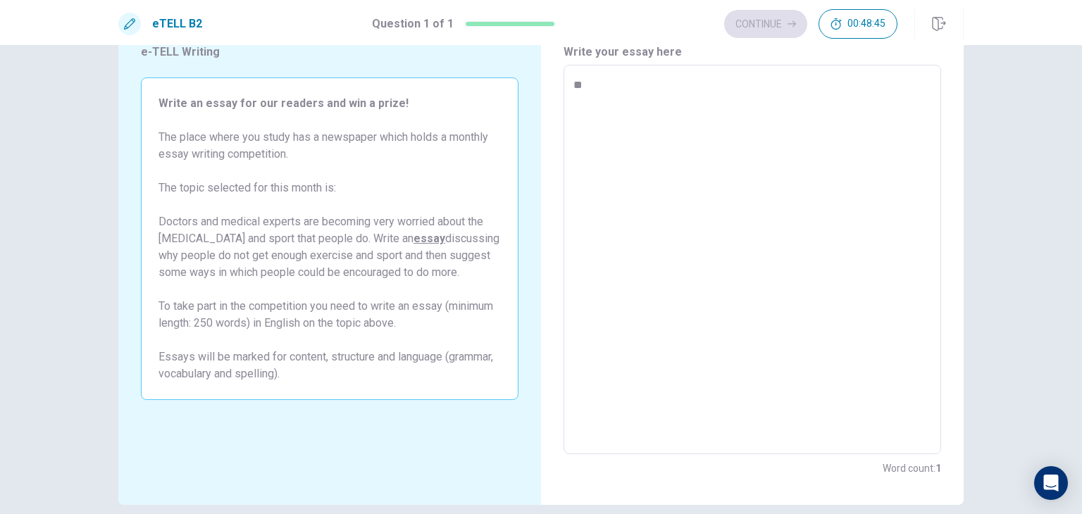
type textarea "*"
type textarea "**"
type textarea "*"
type textarea "***"
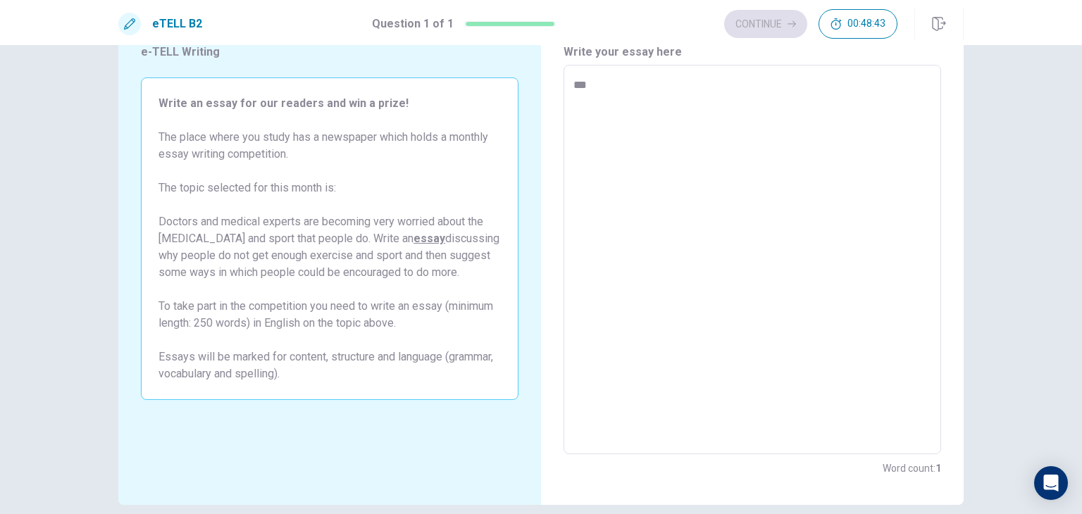
type textarea "*"
type textarea "***"
type textarea "*"
type textarea "*****"
type textarea "*"
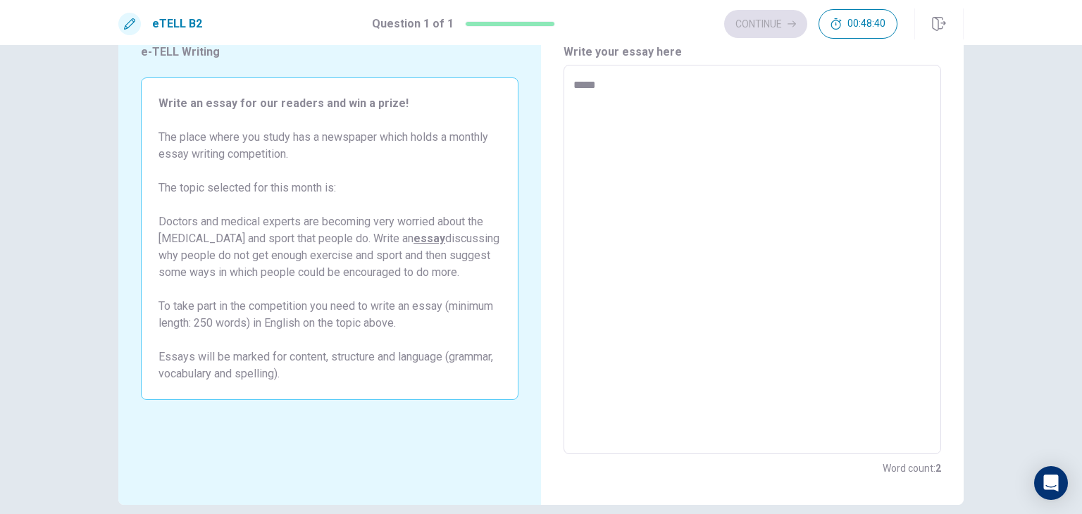
type textarea "******"
type textarea "*"
type textarea "*******"
type textarea "*"
type textarea "********"
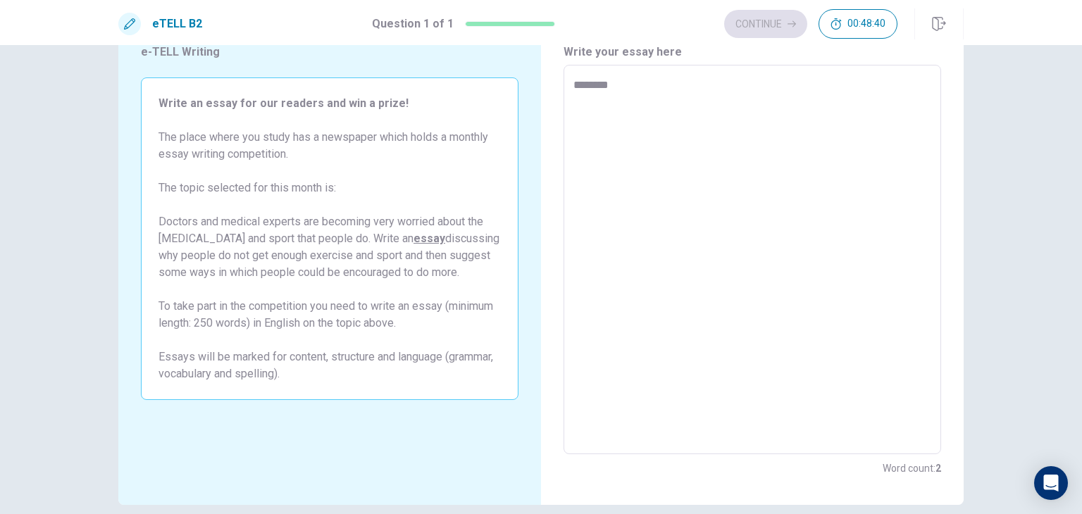
type textarea "*"
type textarea "*********"
type textarea "*"
type textarea "**********"
type textarea "*"
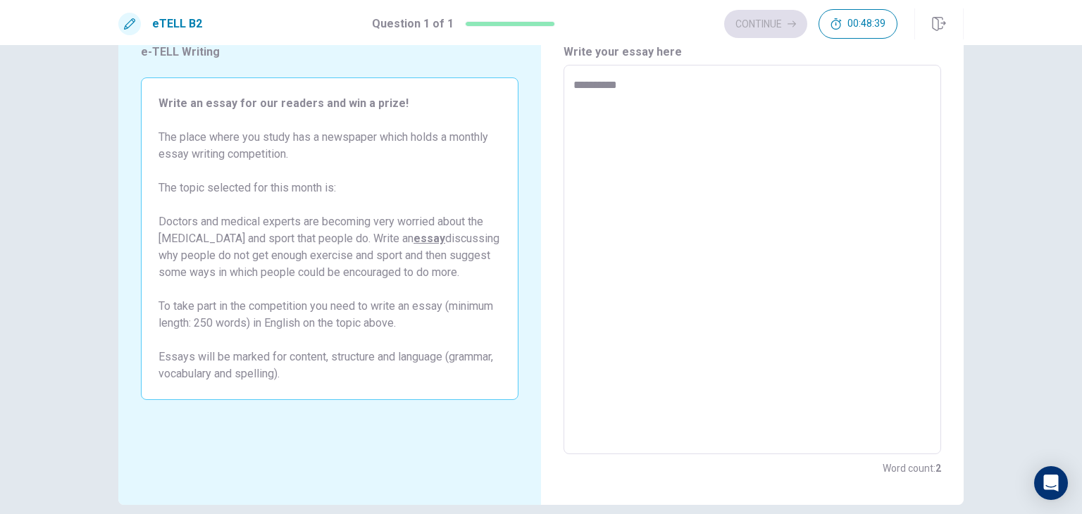
type textarea "**********"
type textarea "*"
type textarea "**********"
type textarea "*"
type textarea "**********"
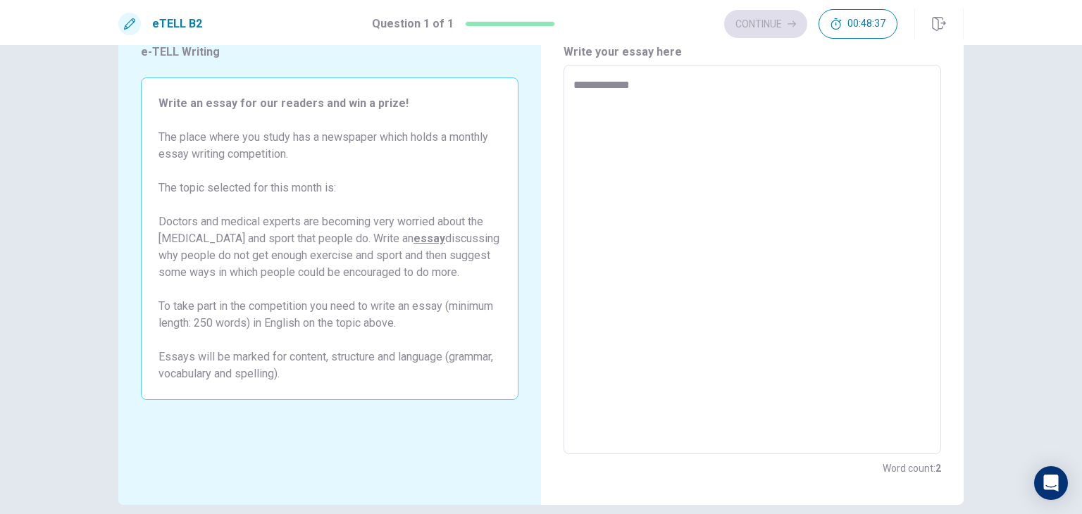
type textarea "*"
type textarea "**********"
type textarea "*"
type textarea "**********"
type textarea "*"
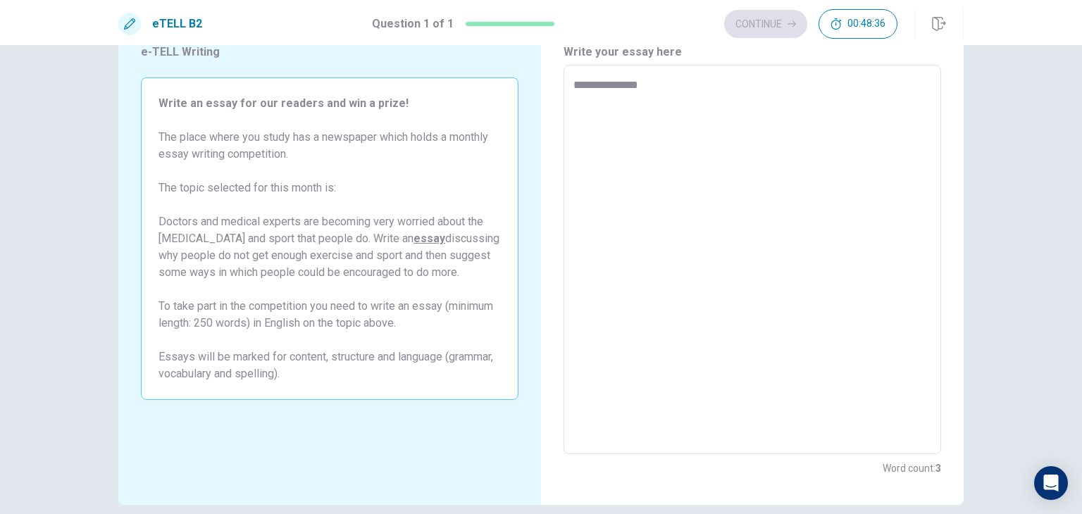
type textarea "**********"
type textarea "*"
type textarea "**********"
type textarea "*"
type textarea "**********"
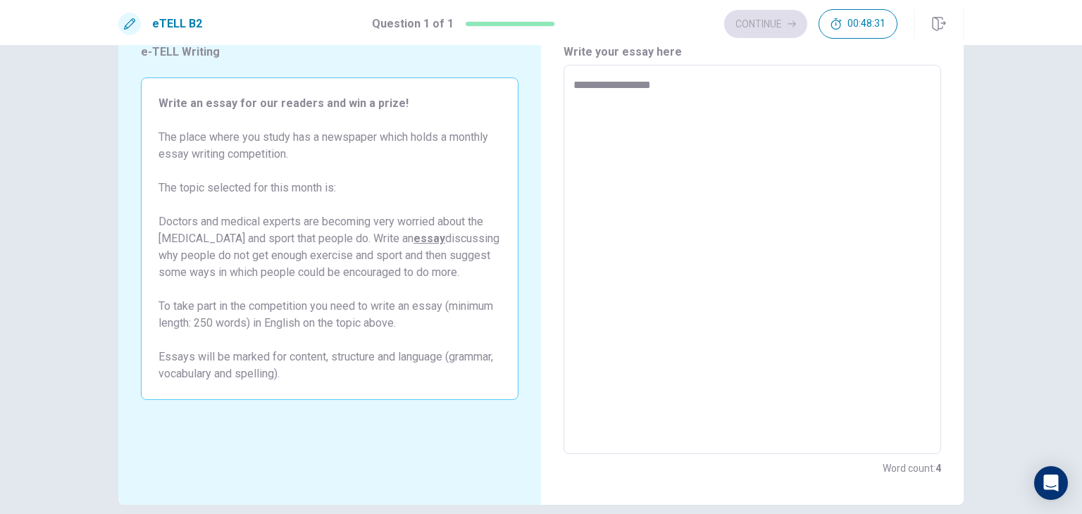
type textarea "*"
type textarea "**********"
type textarea "*"
type textarea "**********"
type textarea "*"
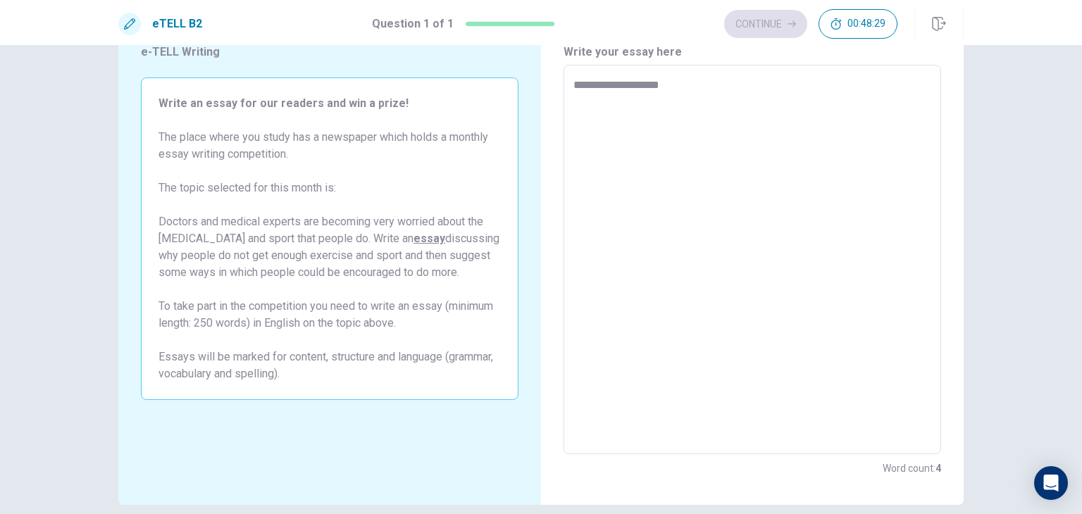
type textarea "**********"
type textarea "*"
type textarea "**********"
type textarea "*"
type textarea "**********"
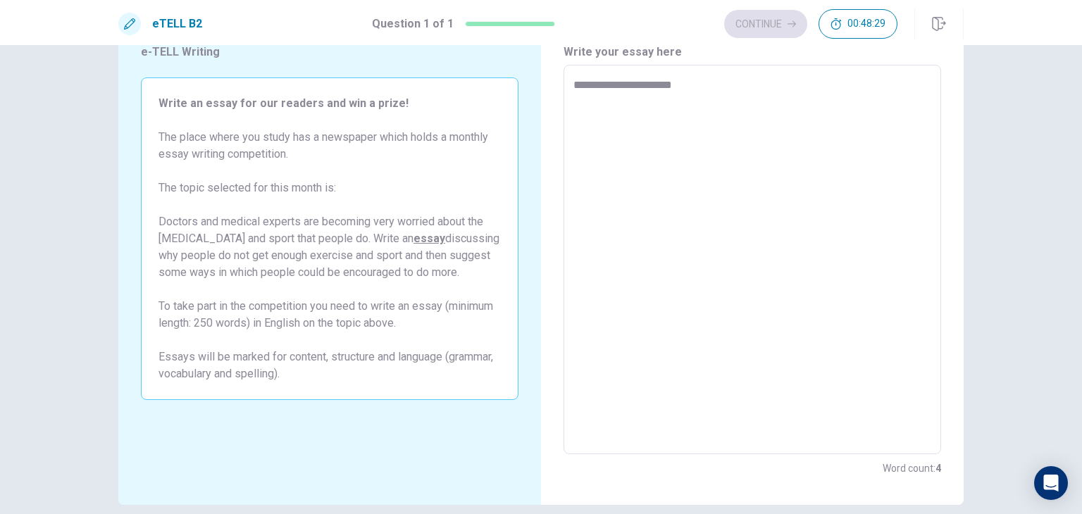
type textarea "*"
type textarea "**********"
type textarea "*"
type textarea "**********"
type textarea "*"
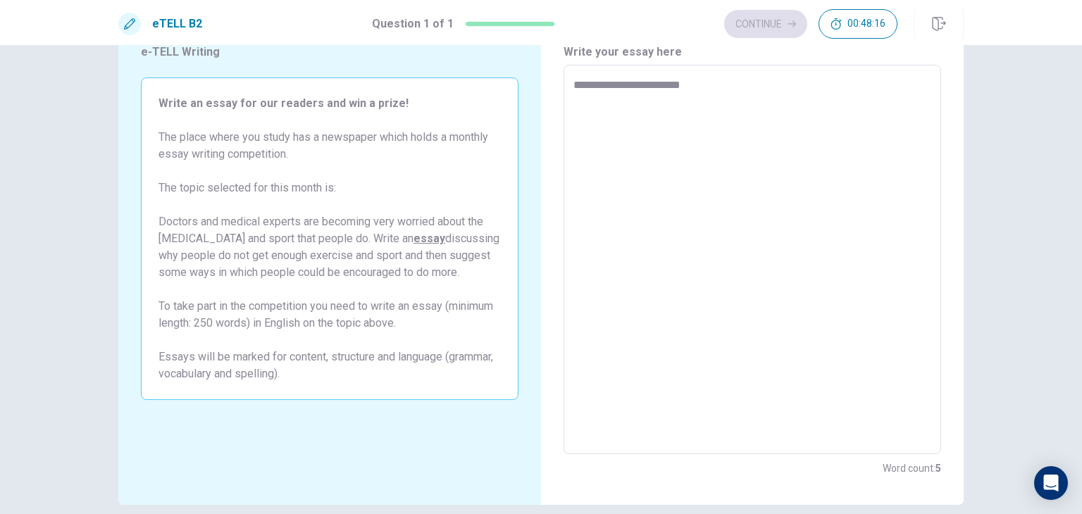
type textarea "**********"
type textarea "*"
type textarea "**********"
type textarea "*"
type textarea "**********"
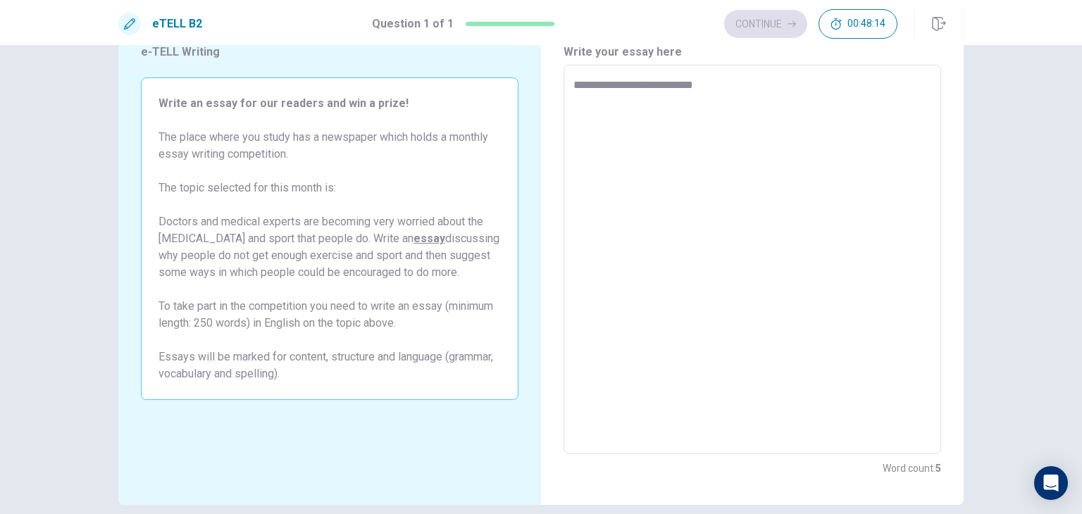
type textarea "*"
type textarea "**********"
type textarea "*"
type textarea "**********"
type textarea "*"
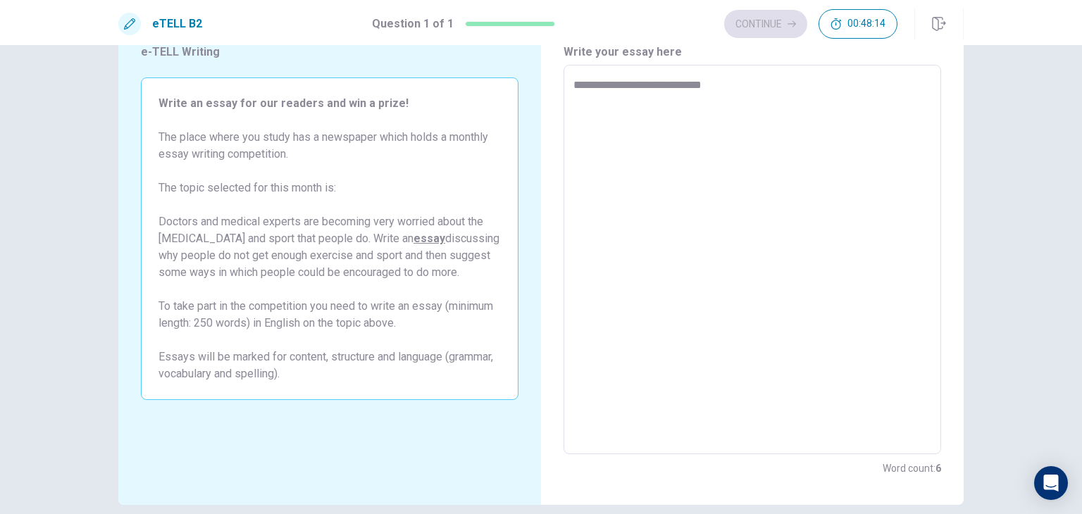
type textarea "**********"
type textarea "*"
type textarea "**********"
type textarea "*"
type textarea "**********"
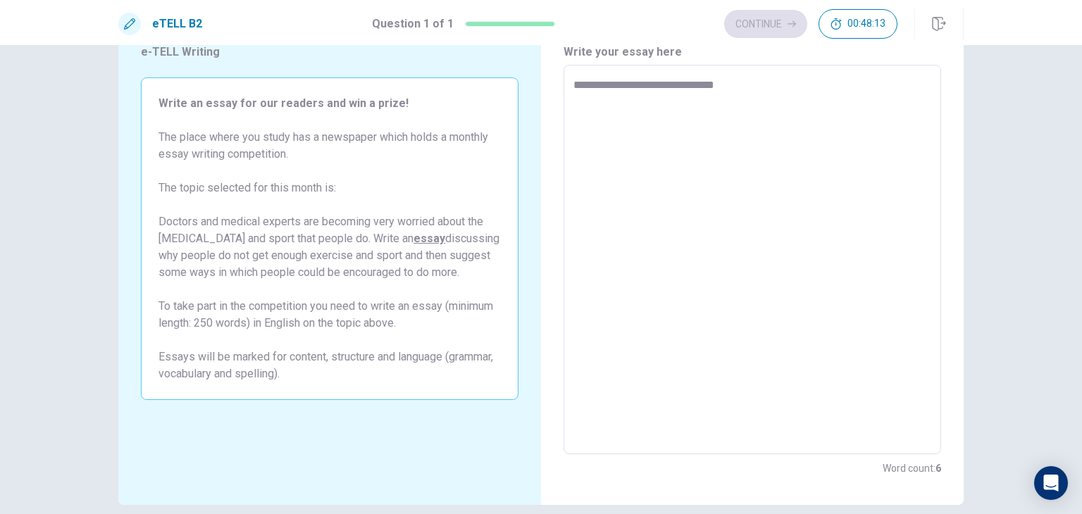
type textarea "*"
type textarea "**********"
type textarea "*"
type textarea "**********"
type textarea "*"
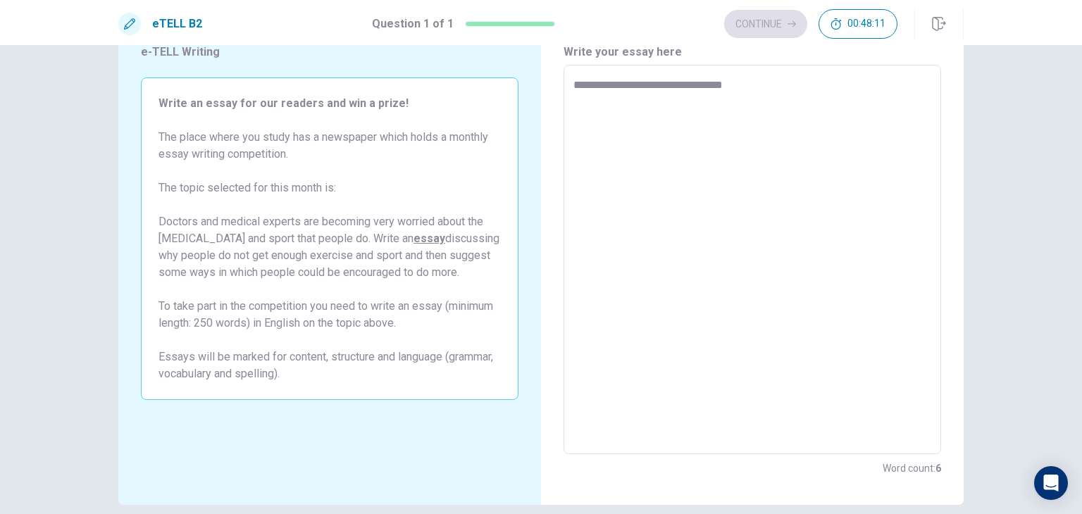
type textarea "**********"
type textarea "*"
type textarea "**********"
type textarea "*"
type textarea "**********"
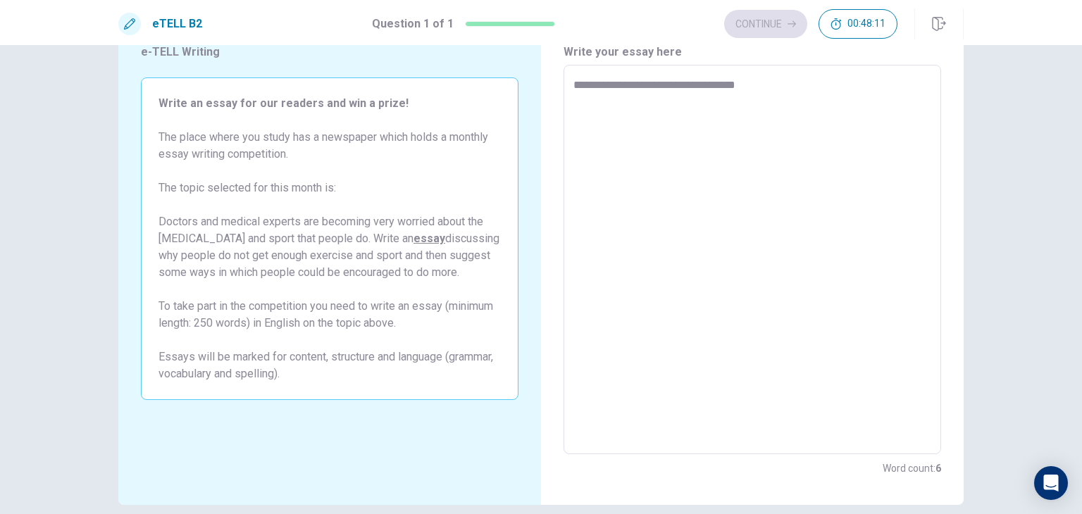
type textarea "*"
type textarea "**********"
type textarea "*"
type textarea "**********"
type textarea "*"
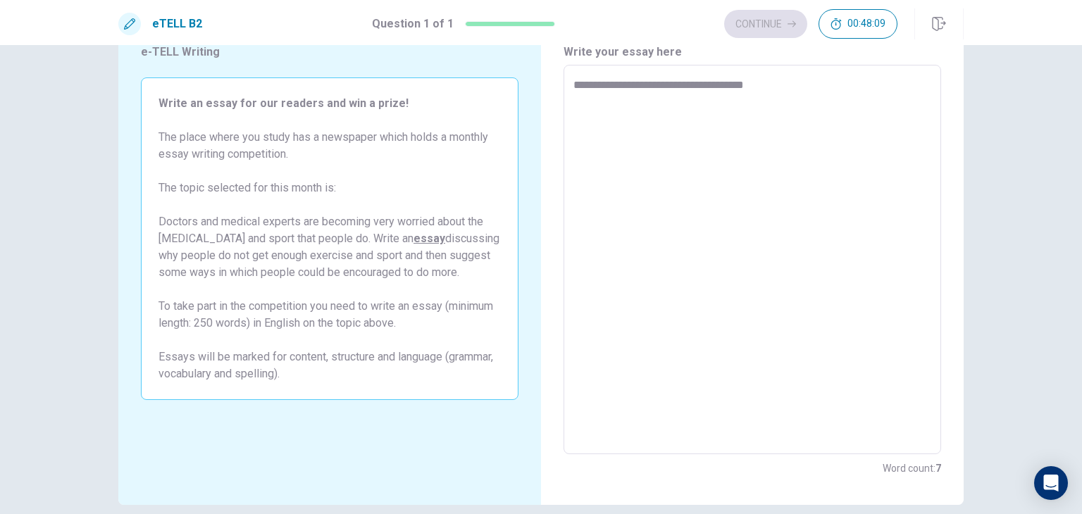
type textarea "**********"
type textarea "*"
type textarea "**********"
type textarea "*"
type textarea "**********"
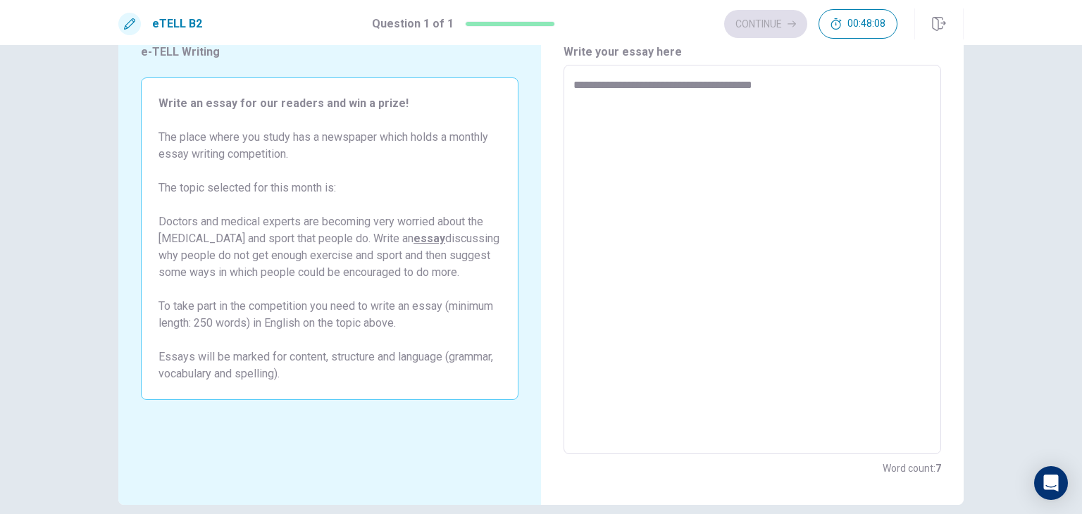
type textarea "*"
type textarea "**********"
type textarea "*"
type textarea "**********"
type textarea "*"
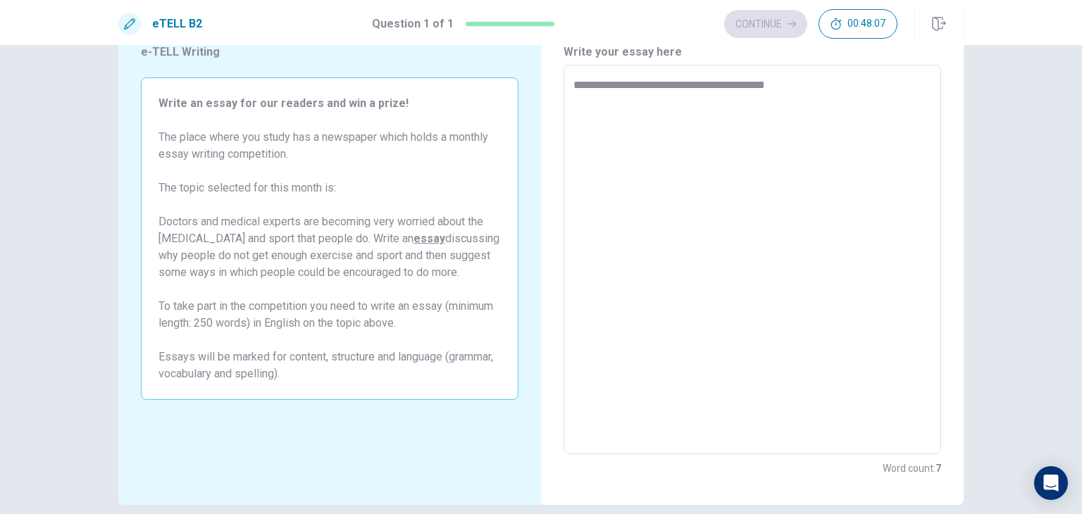
type textarea "**********"
type textarea "*"
type textarea "**********"
type textarea "*"
type textarea "**********"
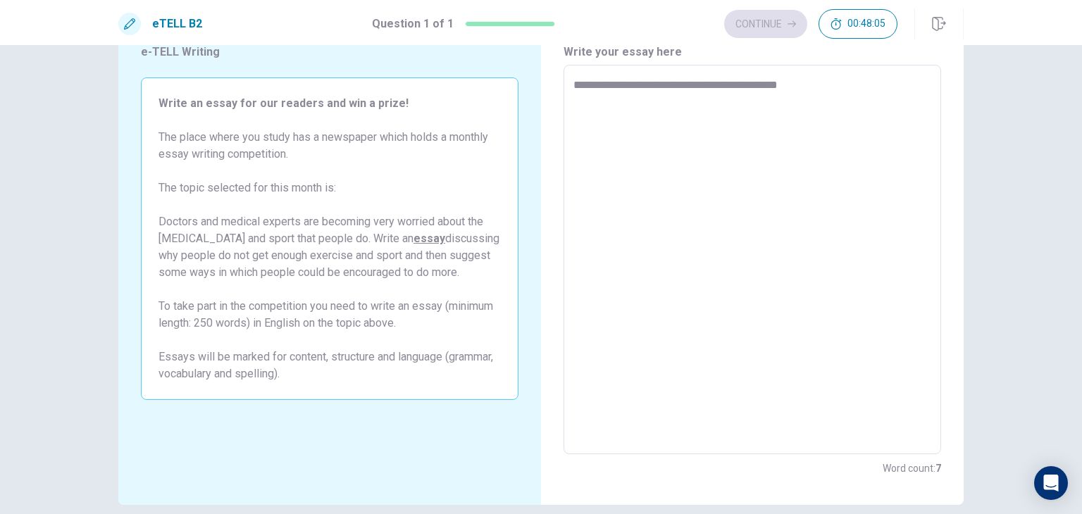
type textarea "*"
type textarea "**********"
type textarea "*"
type textarea "**********"
type textarea "*"
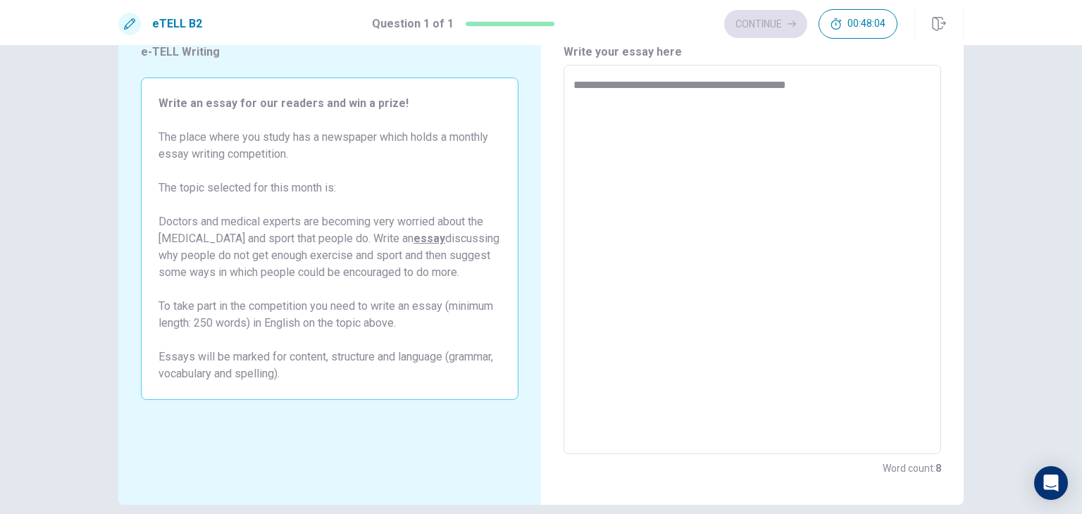
type textarea "**********"
type textarea "*"
type textarea "**********"
type textarea "*"
type textarea "**********"
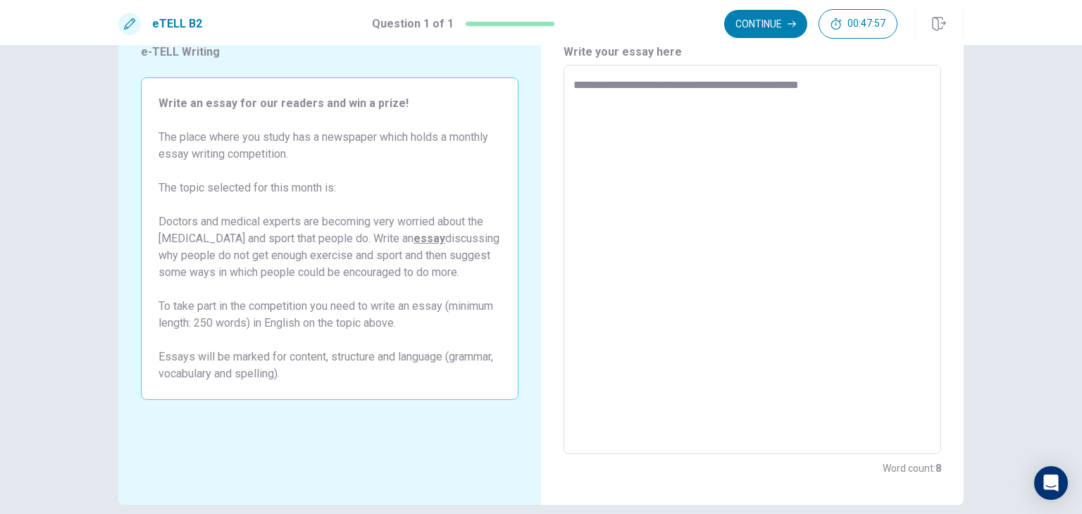
type textarea "*"
type textarea "**********"
type textarea "*"
type textarea "**********"
type textarea "*"
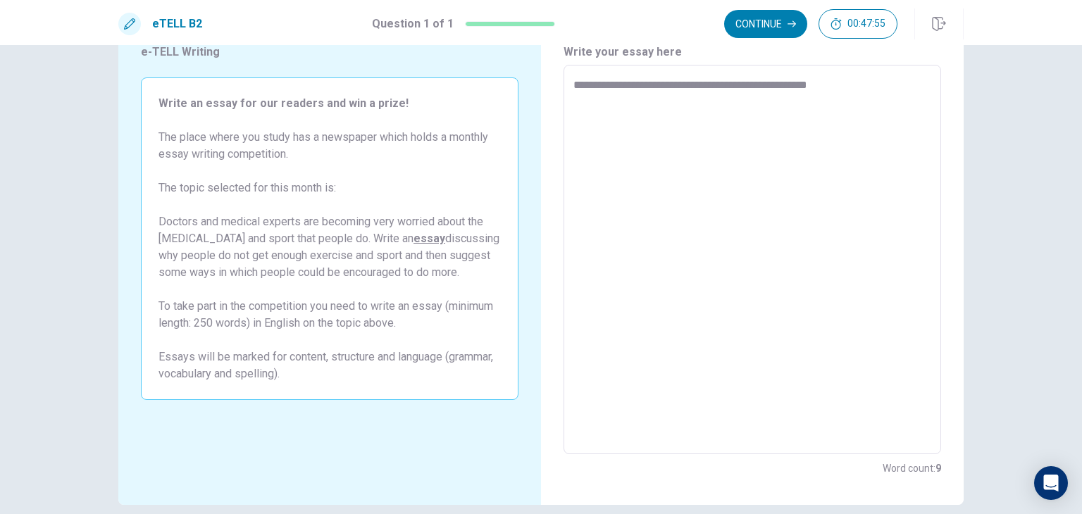
type textarea "**********"
type textarea "*"
type textarea "**********"
type textarea "*"
type textarea "**********"
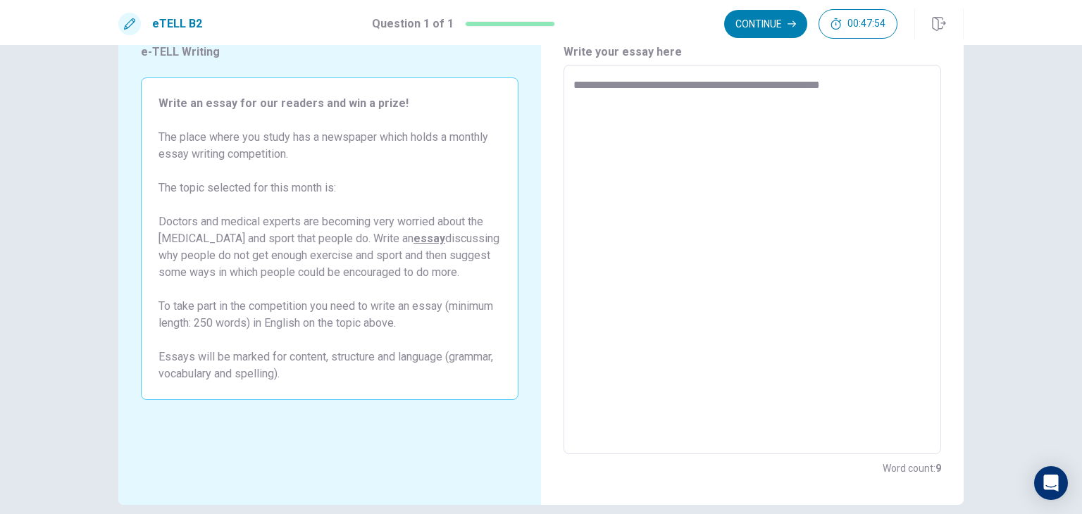
type textarea "*"
type textarea "**********"
type textarea "*"
type textarea "**********"
type textarea "*"
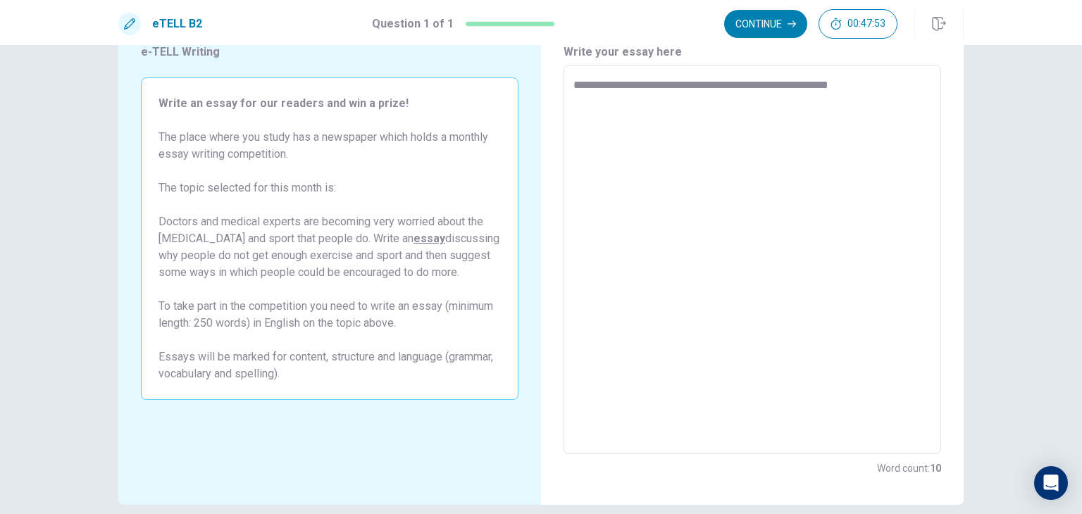
type textarea "**********"
type textarea "*"
type textarea "**********"
type textarea "*"
type textarea "**********"
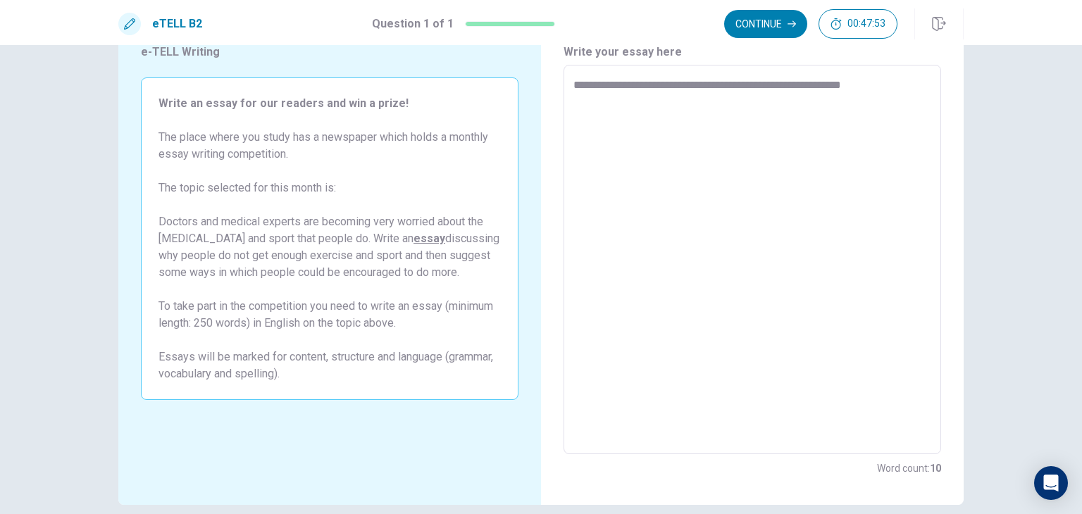
type textarea "*"
type textarea "**********"
type textarea "*"
type textarea "**********"
type textarea "*"
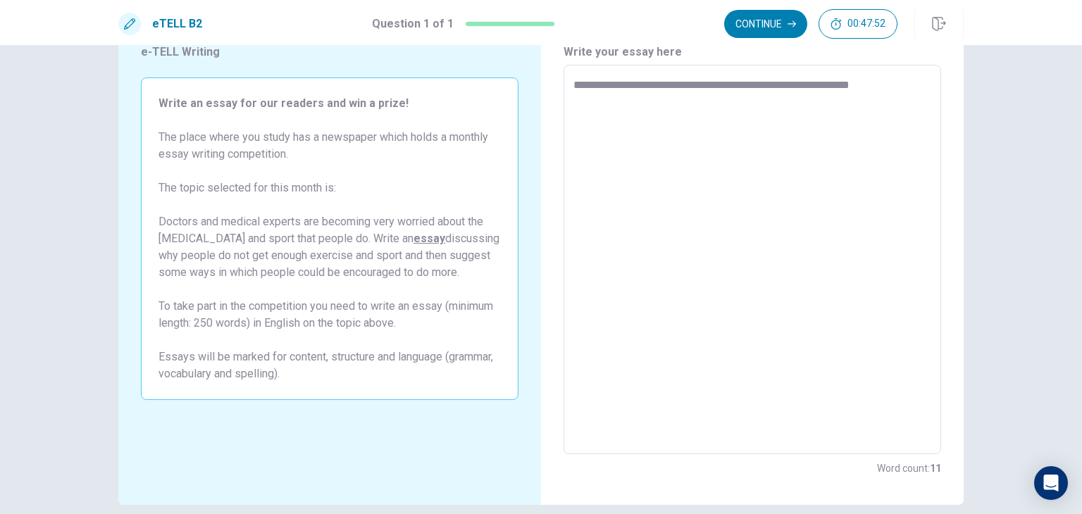
type textarea "**********"
type textarea "*"
type textarea "**********"
type textarea "*"
type textarea "**********"
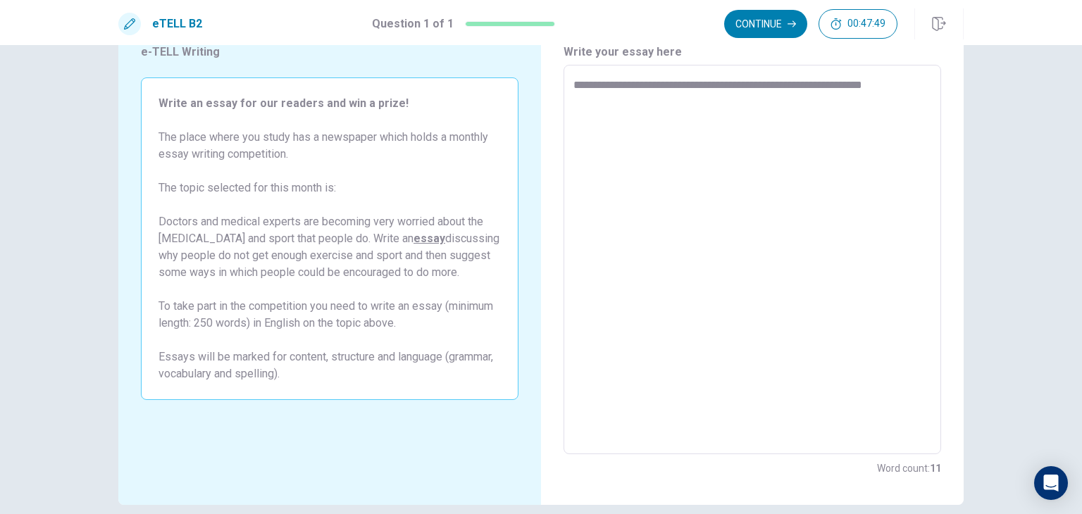
type textarea "*"
type textarea "**********"
type textarea "*"
type textarea "**********"
type textarea "*"
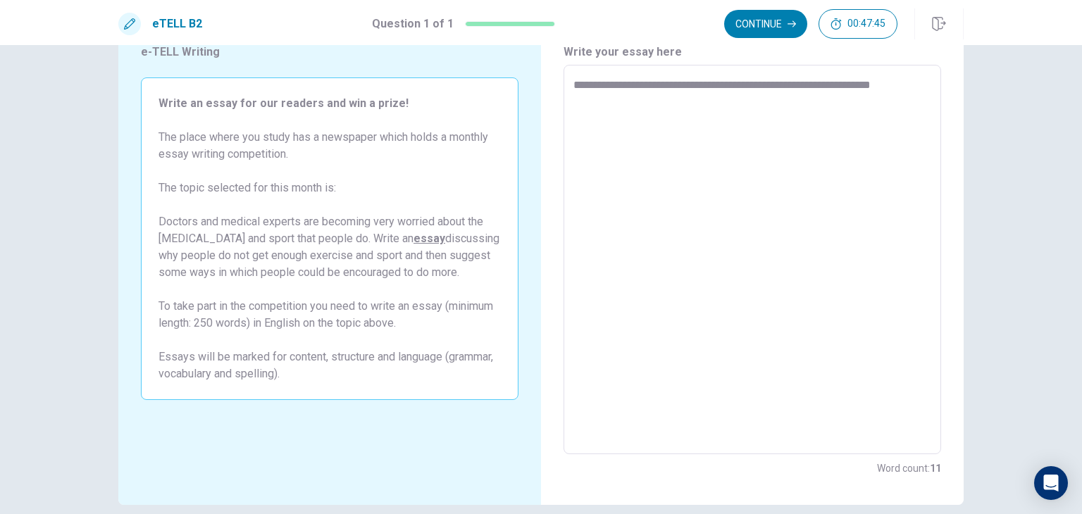
type textarea "**********"
type textarea "*"
type textarea "**********"
type textarea "*"
type textarea "**********"
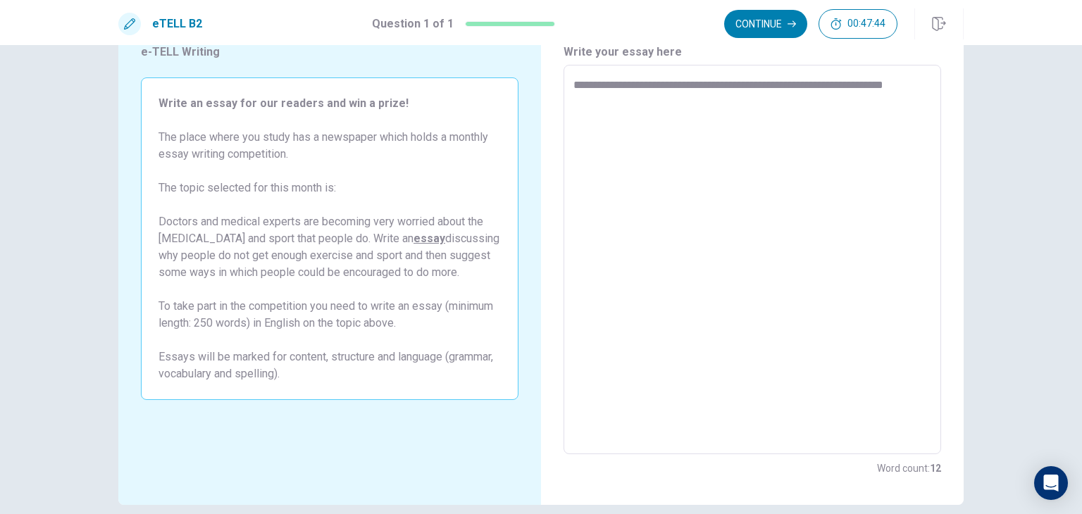
type textarea "*"
type textarea "**********"
type textarea "*"
type textarea "**********"
type textarea "*"
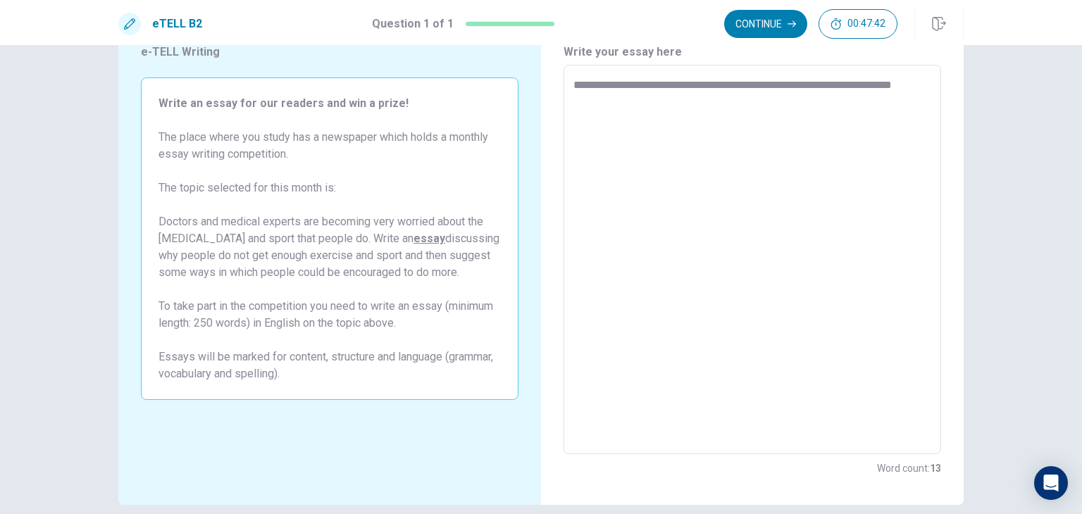
type textarea "**********"
type textarea "*"
type textarea "**********"
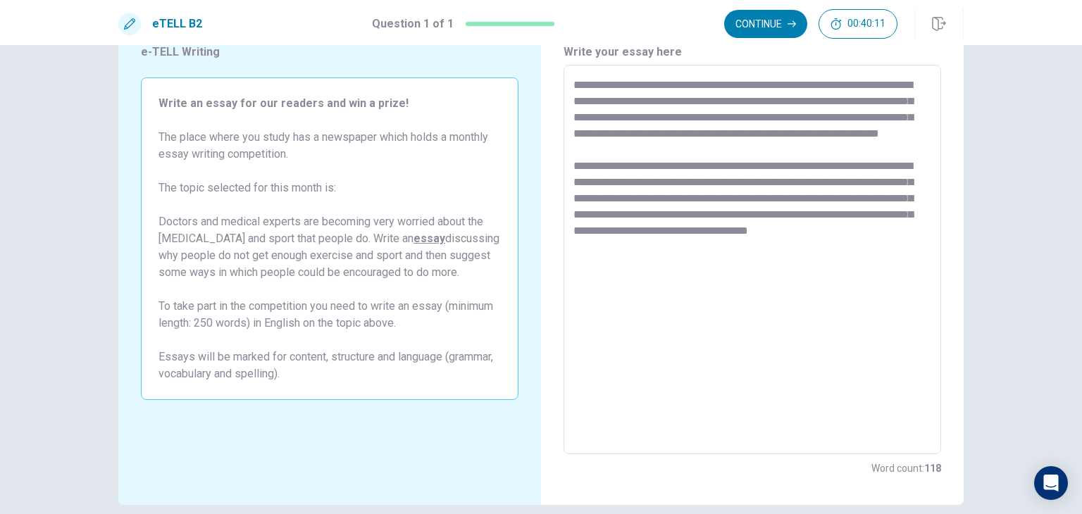
click at [587, 78] on textarea "**********" at bounding box center [753, 260] width 358 height 366
click at [651, 264] on textarea "**********" at bounding box center [753, 260] width 358 height 366
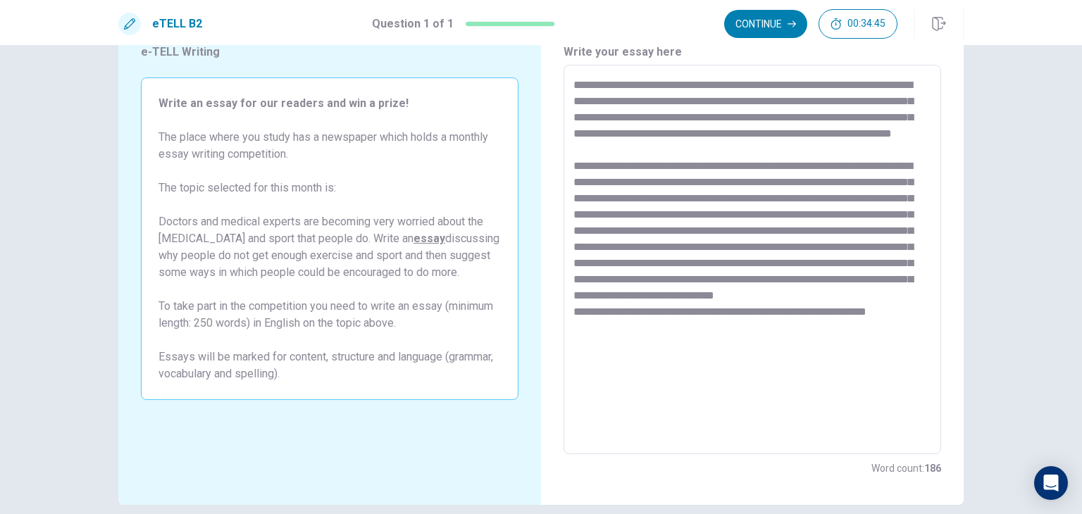
click at [839, 116] on textarea at bounding box center [753, 260] width 358 height 366
click at [863, 376] on textarea at bounding box center [753, 260] width 358 height 366
click at [830, 343] on textarea at bounding box center [753, 260] width 358 height 366
click at [831, 344] on textarea at bounding box center [753, 260] width 358 height 366
click at [774, 421] on textarea at bounding box center [753, 260] width 358 height 366
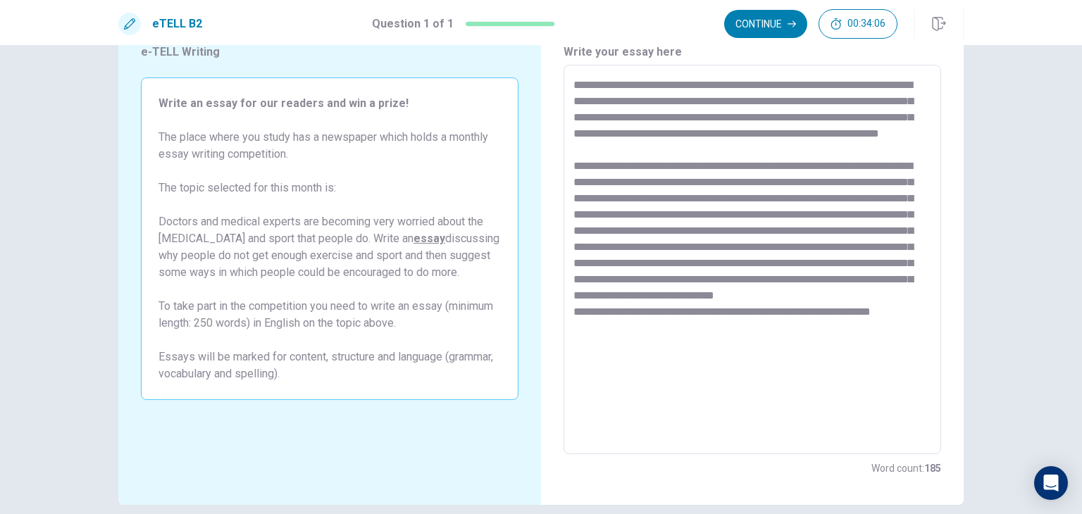
click at [578, 364] on textarea at bounding box center [753, 260] width 358 height 366
click at [922, 345] on textarea at bounding box center [753, 260] width 358 height 366
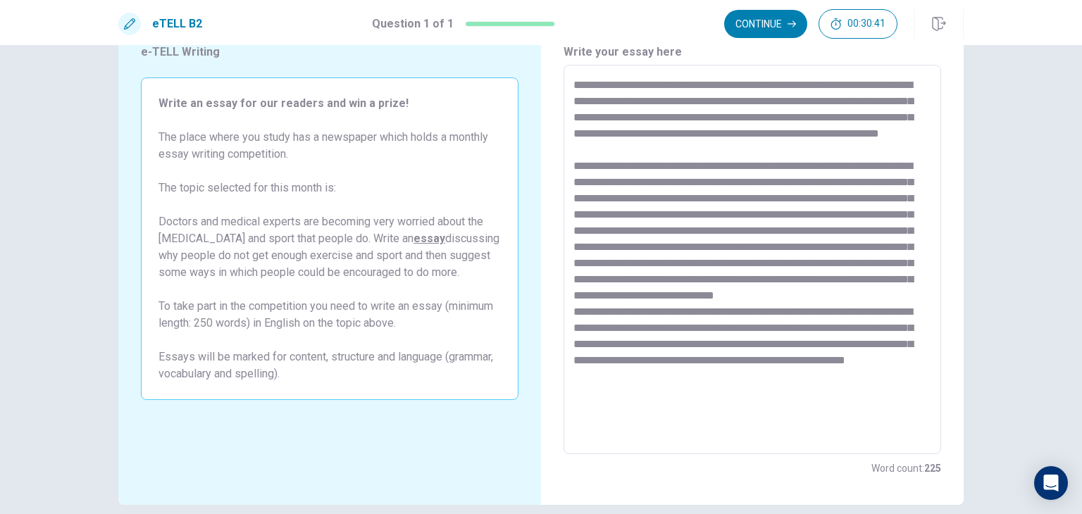
scroll to position [6, 0]
click at [798, 435] on textarea at bounding box center [753, 260] width 358 height 366
click at [904, 435] on textarea at bounding box center [753, 260] width 358 height 366
click at [890, 437] on textarea at bounding box center [753, 260] width 358 height 366
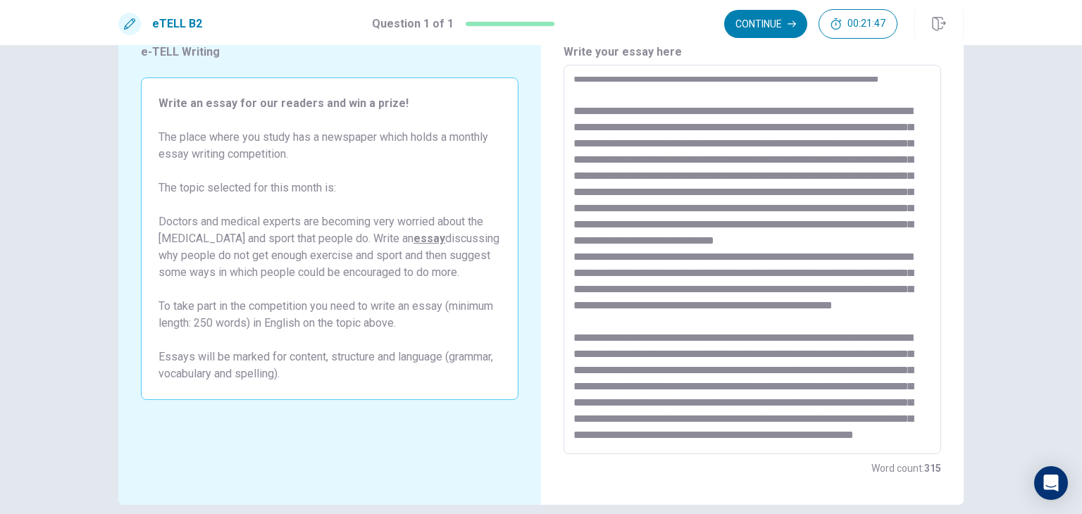
scroll to position [167, 0]
click at [748, 403] on textarea at bounding box center [753, 260] width 358 height 366
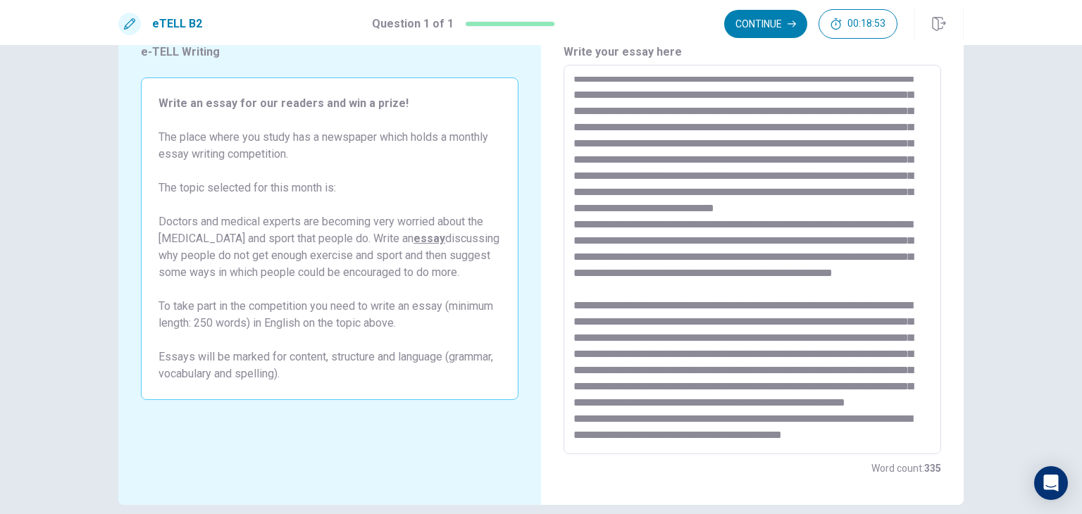
click at [719, 463] on div "Word count : 335" at bounding box center [753, 468] width 378 height 17
click at [696, 452] on div "* ​" at bounding box center [753, 260] width 378 height 390
click at [748, 434] on textarea at bounding box center [753, 260] width 358 height 366
click at [891, 412] on textarea at bounding box center [753, 260] width 358 height 366
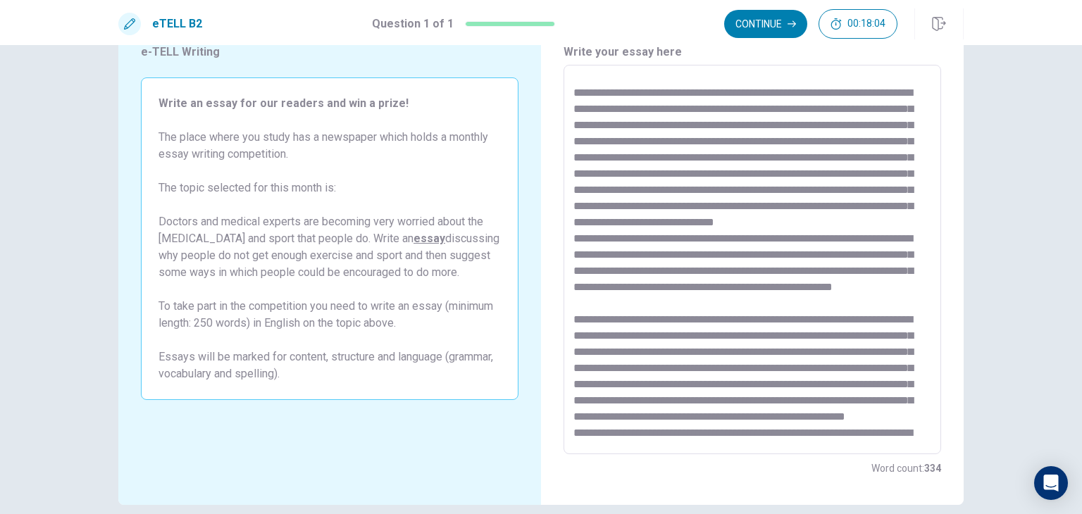
scroll to position [0, 0]
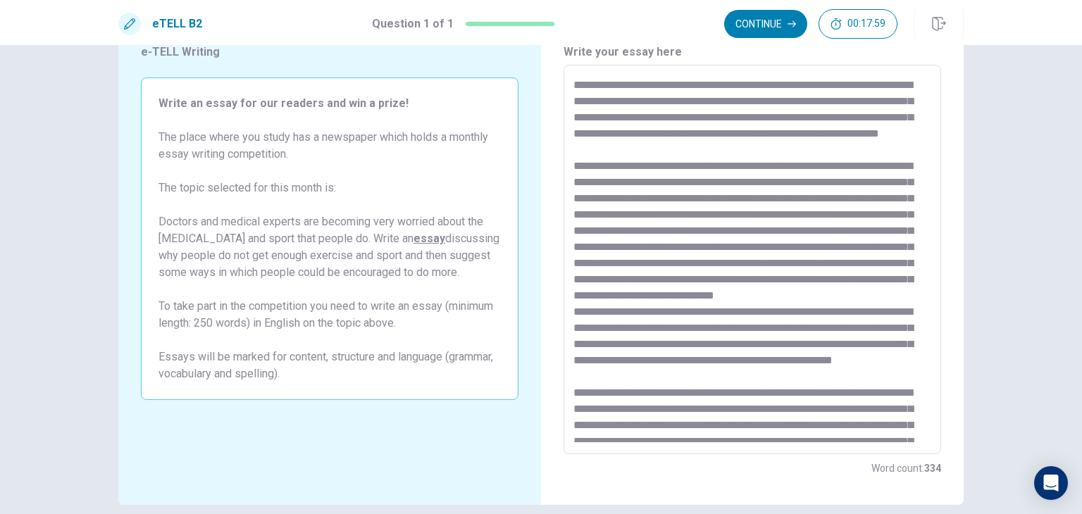
click at [608, 85] on textarea at bounding box center [753, 260] width 358 height 366
click at [772, 88] on textarea at bounding box center [753, 260] width 358 height 366
click at [684, 116] on textarea at bounding box center [753, 260] width 358 height 366
click at [855, 161] on textarea at bounding box center [753, 260] width 358 height 366
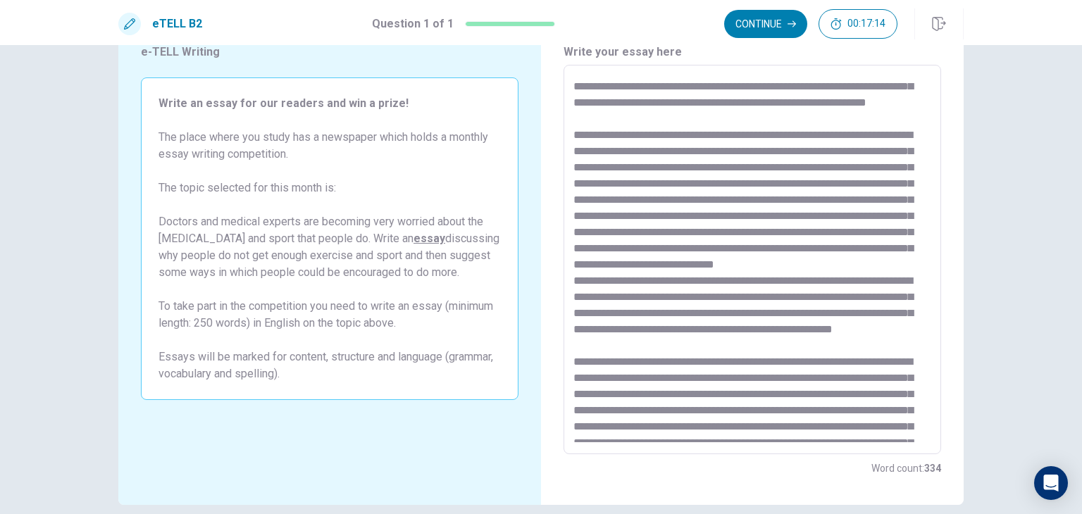
scroll to position [39, 0]
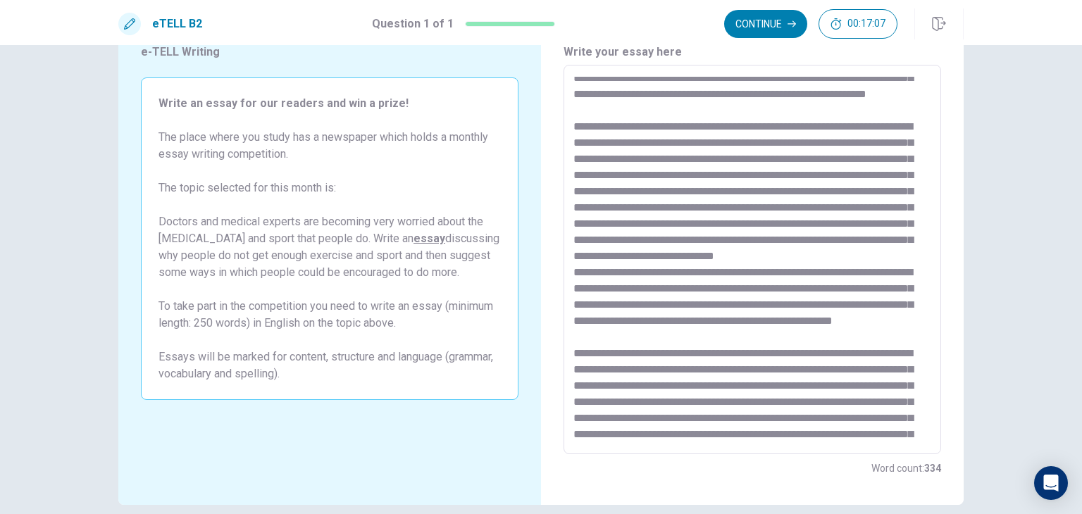
click at [805, 141] on textarea at bounding box center [753, 260] width 358 height 366
drag, startPoint x: 871, startPoint y: 225, endPoint x: 806, endPoint y: 367, distance: 156.4
click at [806, 367] on textarea at bounding box center [753, 260] width 358 height 366
click at [894, 384] on textarea at bounding box center [753, 260] width 358 height 366
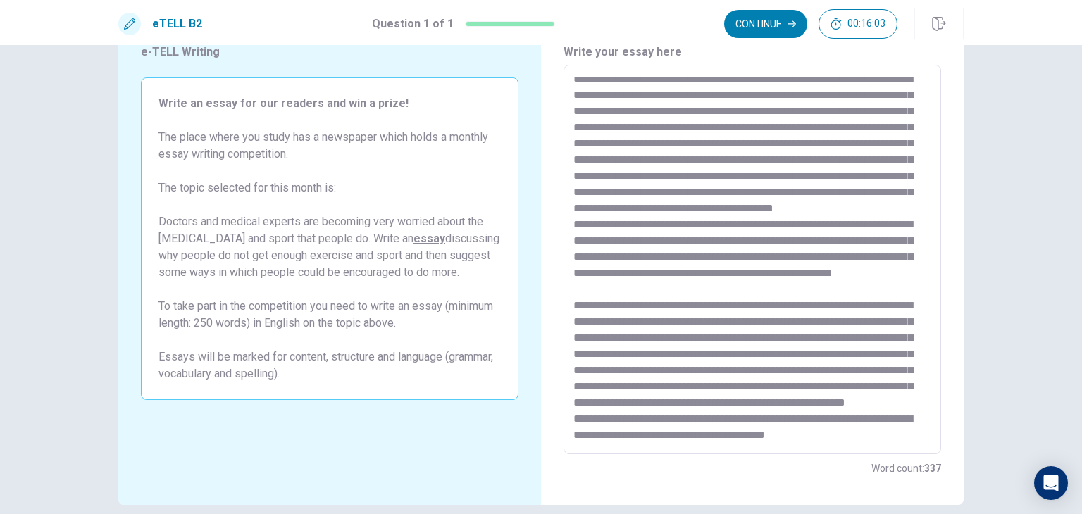
scroll to position [132, 0]
click at [575, 229] on textarea at bounding box center [753, 260] width 358 height 366
click at [690, 276] on textarea at bounding box center [753, 260] width 358 height 366
click at [912, 260] on textarea at bounding box center [753, 260] width 358 height 366
click at [598, 276] on textarea at bounding box center [753, 260] width 358 height 366
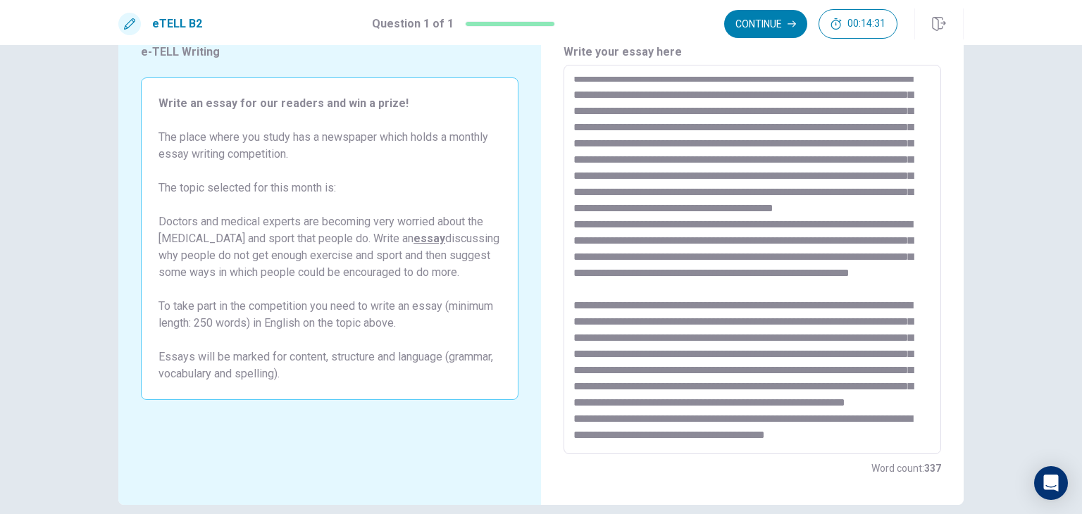
click at [736, 307] on textarea at bounding box center [753, 260] width 358 height 366
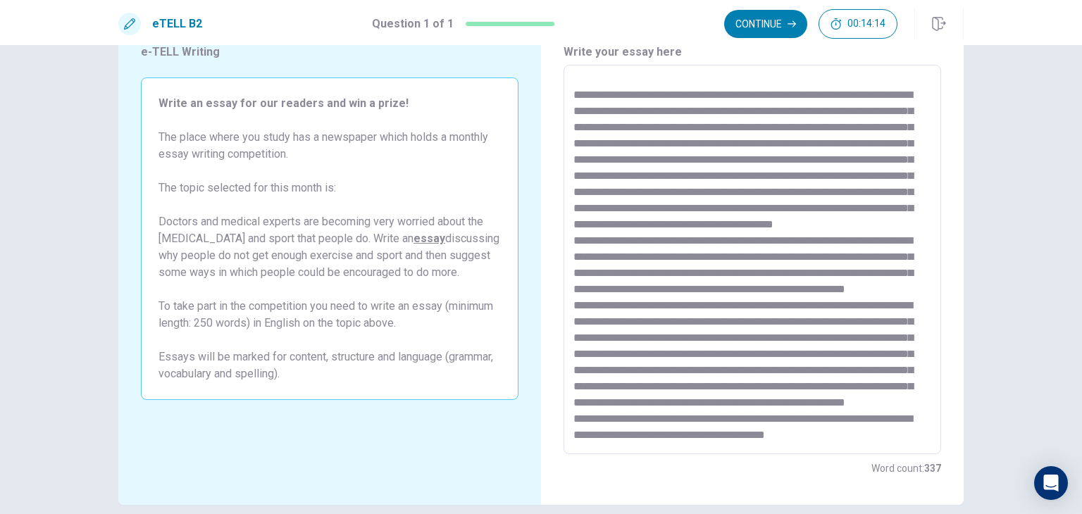
click at [708, 277] on textarea at bounding box center [753, 260] width 358 height 366
click at [870, 299] on textarea at bounding box center [753, 260] width 358 height 366
click at [870, 285] on textarea at bounding box center [753, 260] width 358 height 366
drag, startPoint x: 888, startPoint y: 358, endPoint x: 899, endPoint y: 443, distance: 86.0
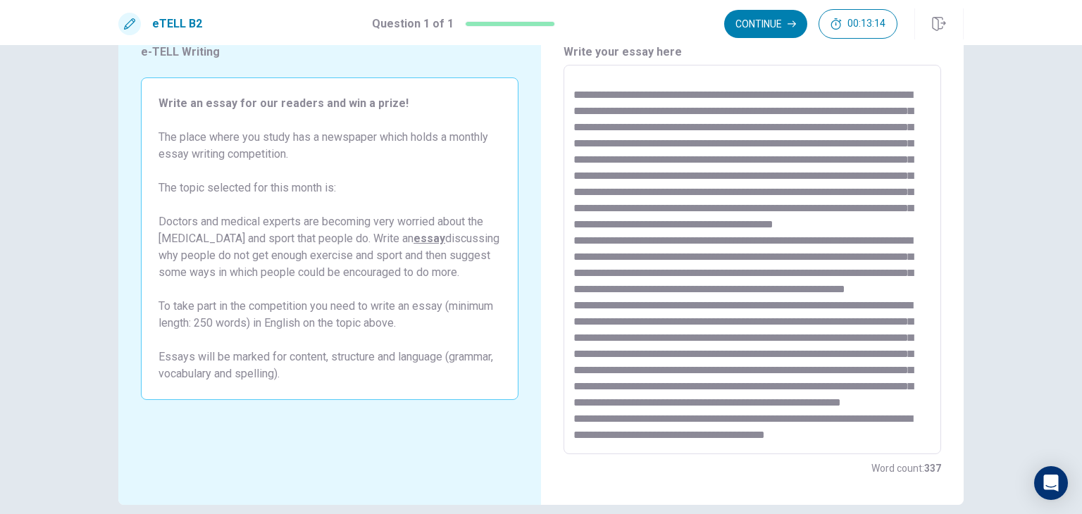
click at [899, 443] on div "* ​" at bounding box center [753, 260] width 378 height 390
click at [903, 448] on div "* ​" at bounding box center [753, 260] width 378 height 390
click at [905, 412] on textarea at bounding box center [753, 260] width 358 height 366
click at [597, 340] on textarea at bounding box center [753, 260] width 358 height 366
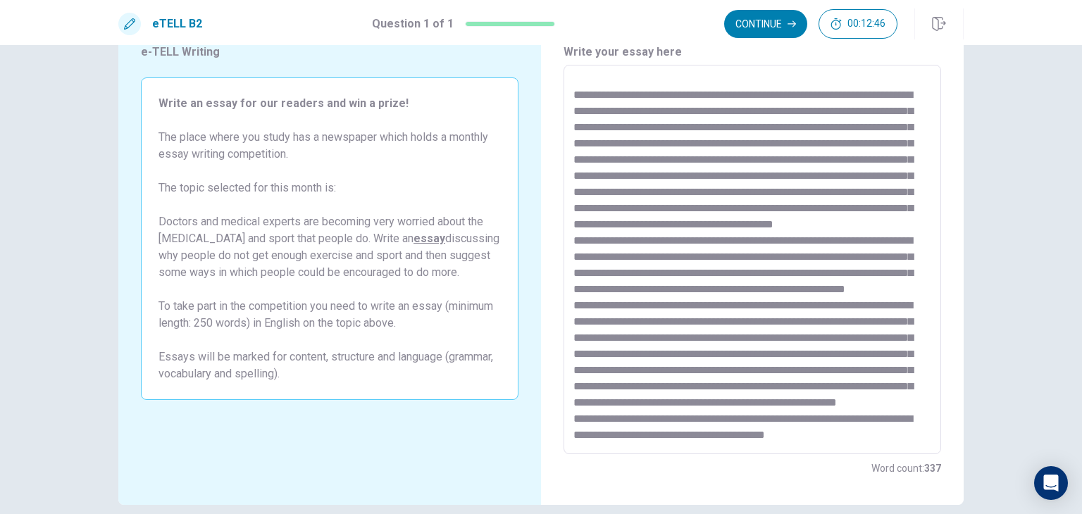
click at [645, 338] on textarea at bounding box center [753, 260] width 358 height 366
click at [655, 336] on textarea at bounding box center [753, 260] width 358 height 366
drag, startPoint x: 716, startPoint y: 375, endPoint x: 793, endPoint y: 431, distance: 95.4
click at [793, 431] on textarea at bounding box center [753, 260] width 358 height 366
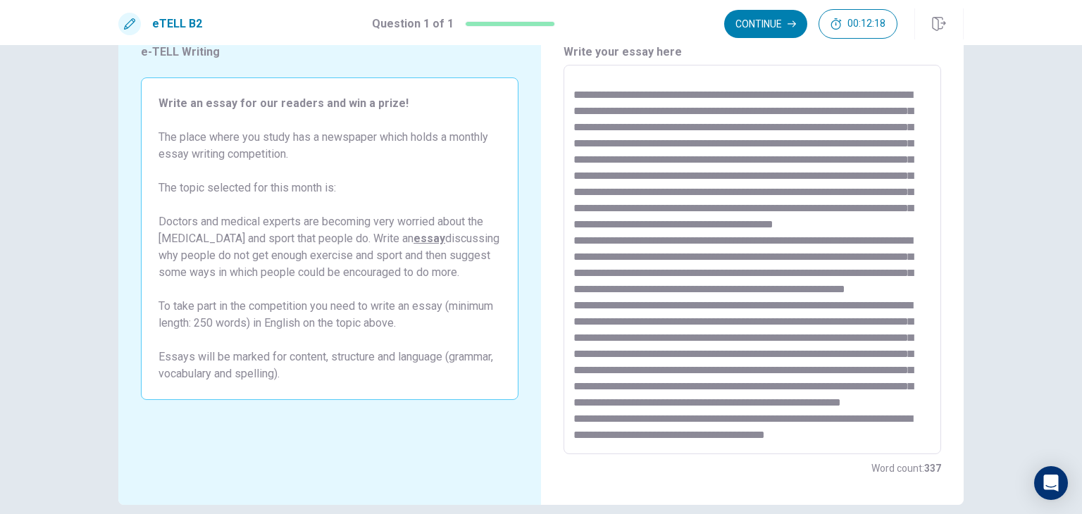
click at [650, 369] on textarea at bounding box center [753, 260] width 358 height 366
click at [651, 369] on textarea at bounding box center [753, 260] width 358 height 366
click at [694, 438] on textarea at bounding box center [753, 260] width 358 height 366
click at [642, 402] on textarea at bounding box center [753, 260] width 358 height 366
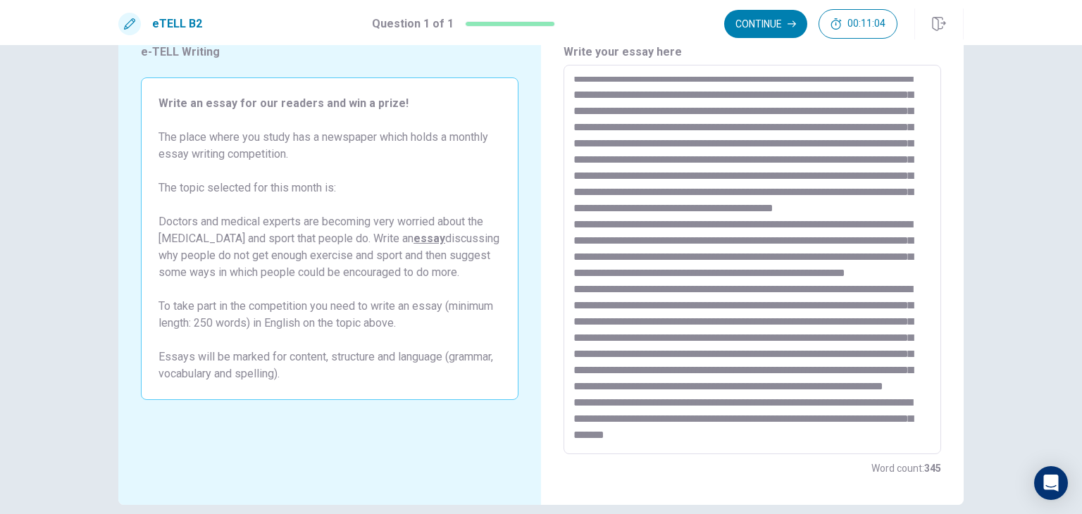
click at [788, 426] on textarea at bounding box center [753, 260] width 358 height 366
click at [851, 402] on textarea at bounding box center [753, 260] width 358 height 366
click at [885, 423] on textarea at bounding box center [753, 260] width 358 height 366
click at [605, 418] on textarea at bounding box center [753, 260] width 358 height 366
click at [807, 427] on textarea at bounding box center [753, 260] width 358 height 366
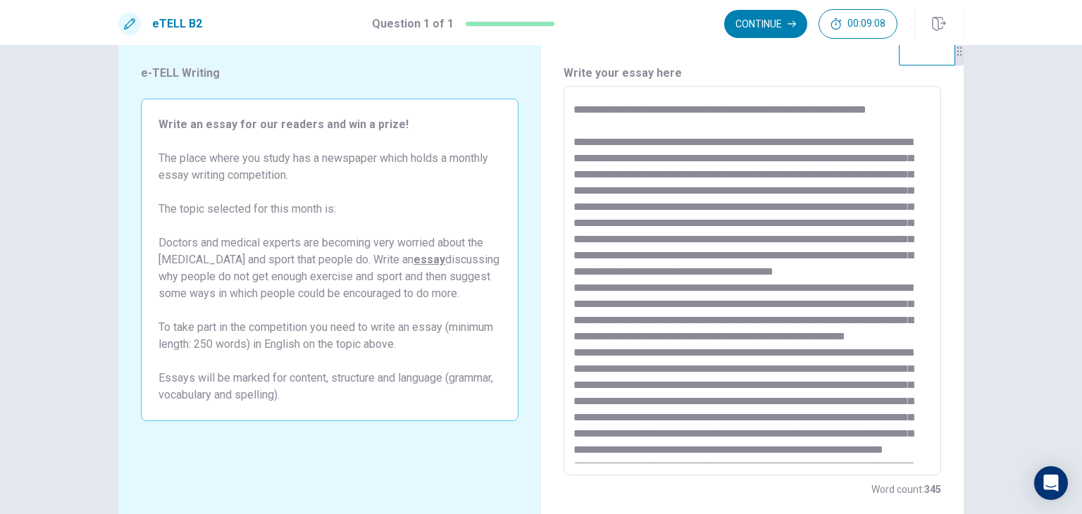
scroll to position [41, 0]
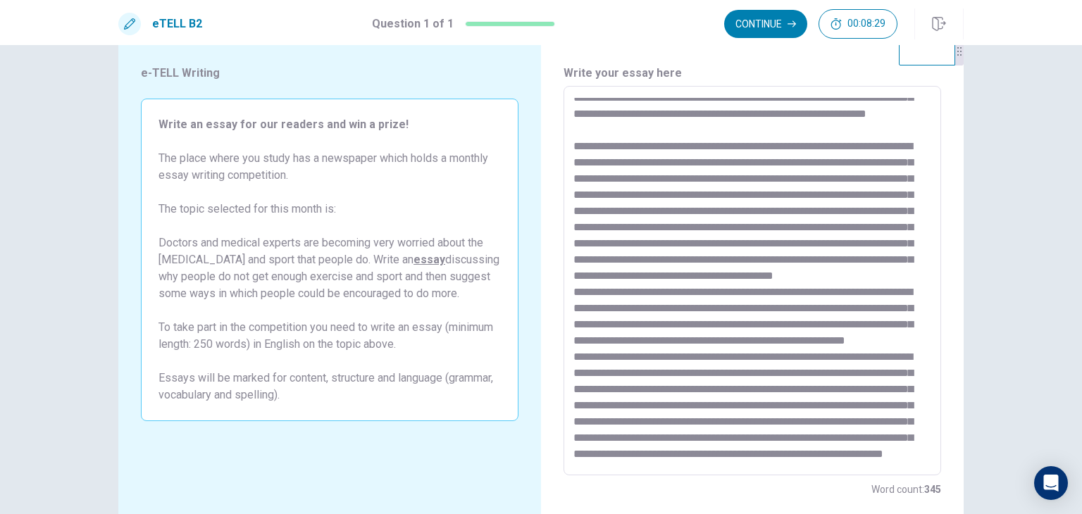
click at [720, 226] on textarea at bounding box center [753, 281] width 358 height 366
click at [805, 226] on textarea at bounding box center [753, 281] width 358 height 366
click at [910, 254] on textarea at bounding box center [753, 281] width 358 height 366
click at [791, 244] on textarea at bounding box center [753, 281] width 358 height 366
click at [861, 330] on textarea at bounding box center [753, 281] width 358 height 366
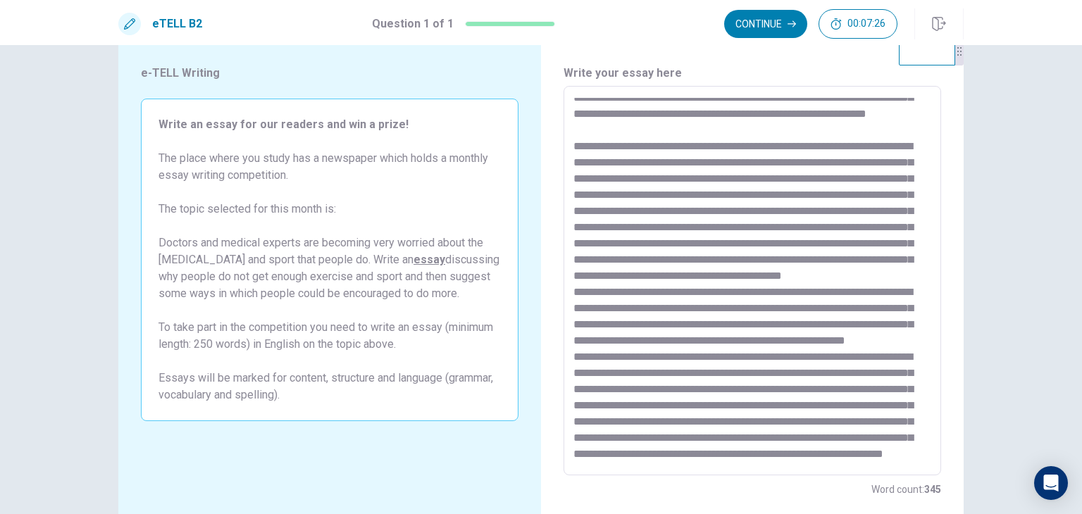
click at [743, 308] on textarea at bounding box center [753, 281] width 358 height 366
click at [609, 338] on textarea at bounding box center [753, 281] width 358 height 366
click at [906, 402] on textarea at bounding box center [753, 281] width 358 height 366
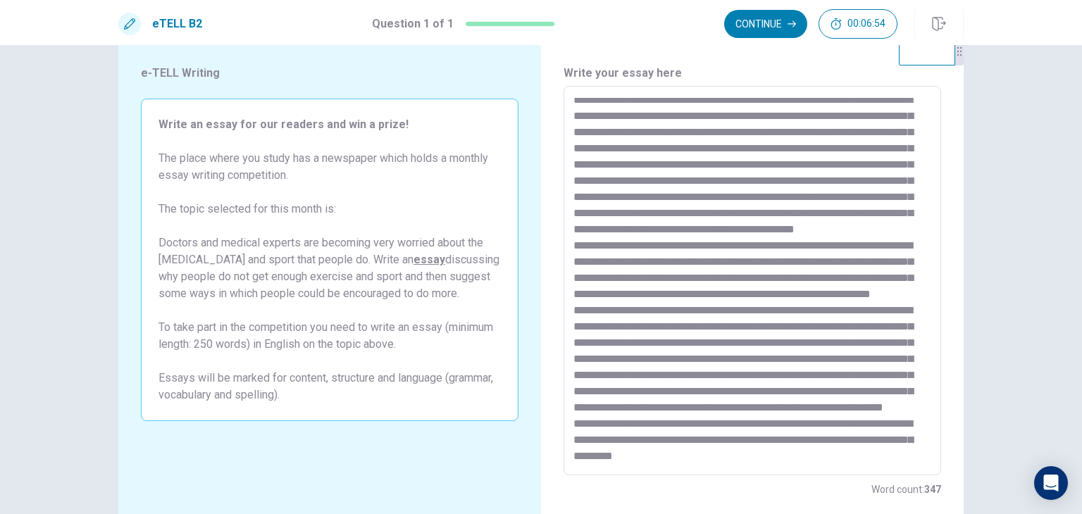
scroll to position [217, 0]
click at [832, 292] on textarea at bounding box center [753, 281] width 358 height 366
click at [865, 443] on textarea at bounding box center [753, 281] width 358 height 366
click at [908, 359] on textarea at bounding box center [753, 281] width 358 height 366
drag, startPoint x: 879, startPoint y: 388, endPoint x: 841, endPoint y: 391, distance: 37.5
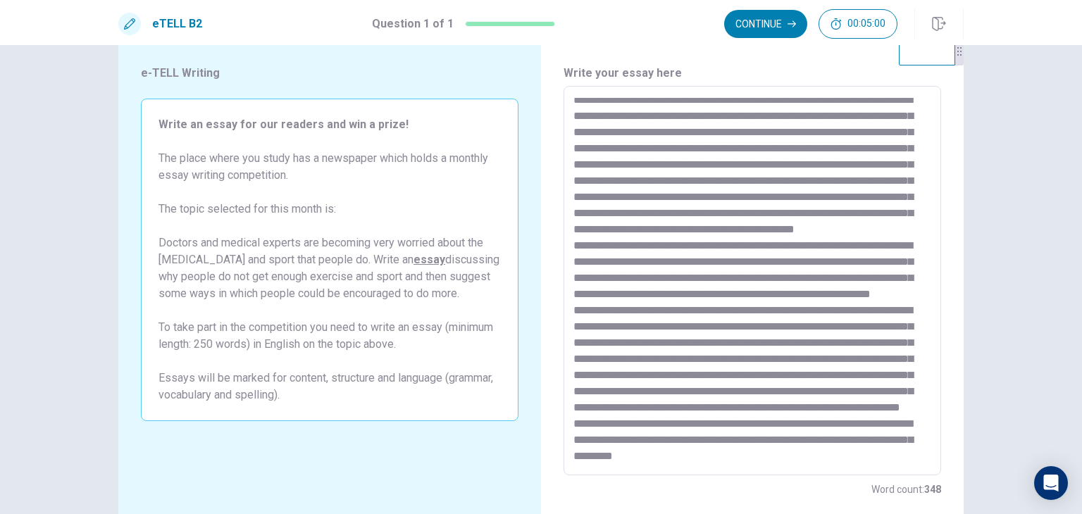
click at [841, 391] on textarea at bounding box center [753, 281] width 358 height 366
click at [879, 447] on textarea at bounding box center [753, 281] width 358 height 366
click at [625, 422] on textarea at bounding box center [753, 281] width 358 height 366
click at [788, 456] on textarea at bounding box center [753, 281] width 358 height 366
click at [823, 359] on textarea at bounding box center [753, 281] width 358 height 366
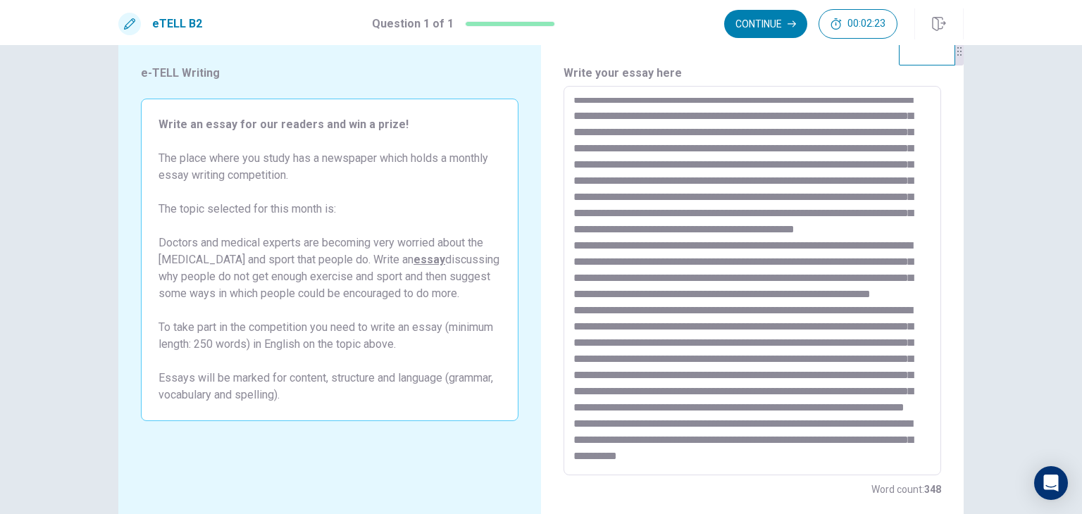
click at [814, 440] on textarea at bounding box center [753, 281] width 358 height 366
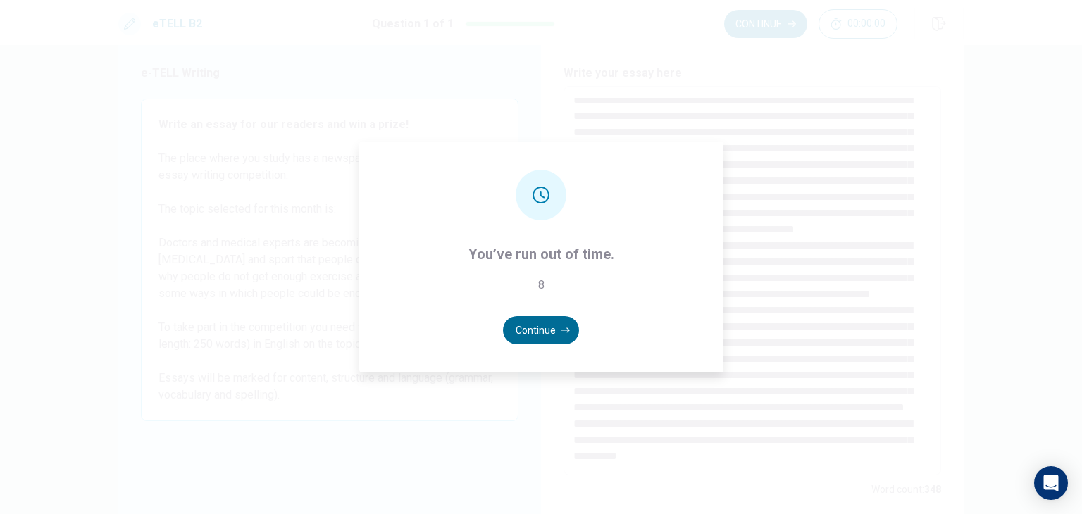
click at [557, 333] on button "Continue" at bounding box center [541, 330] width 76 height 28
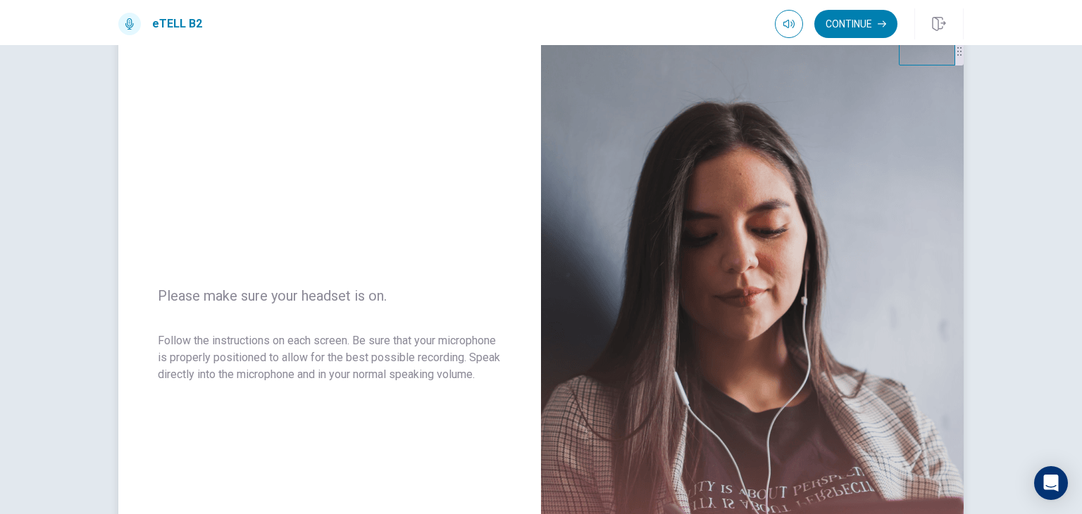
click at [648, 319] on img at bounding box center [752, 344] width 423 height 614
drag, startPoint x: 648, startPoint y: 319, endPoint x: 732, endPoint y: 296, distance: 87.7
click at [732, 296] on img at bounding box center [752, 344] width 423 height 614
click at [848, 20] on button "Continue" at bounding box center [856, 24] width 83 height 28
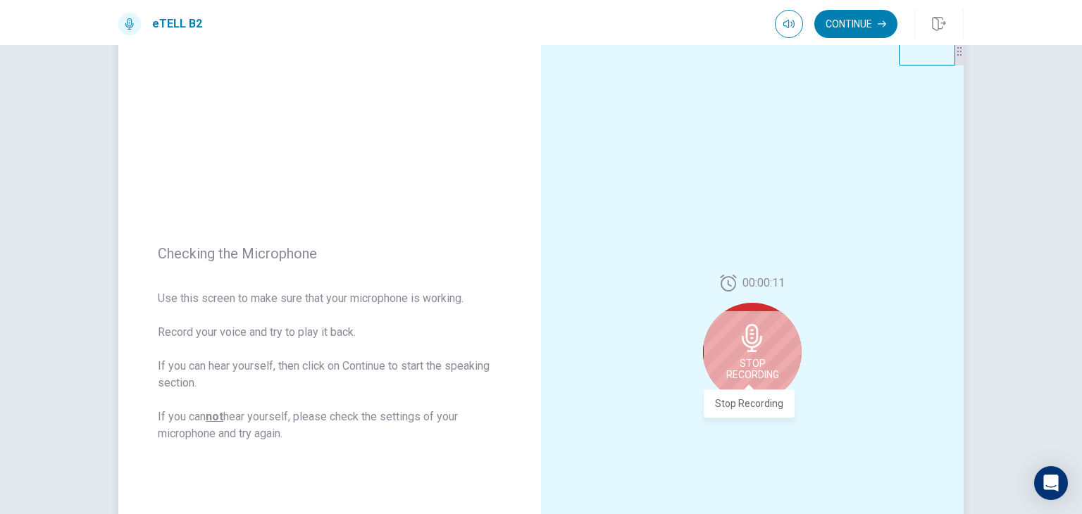
click at [748, 358] on span "Stop Recording" at bounding box center [753, 369] width 53 height 23
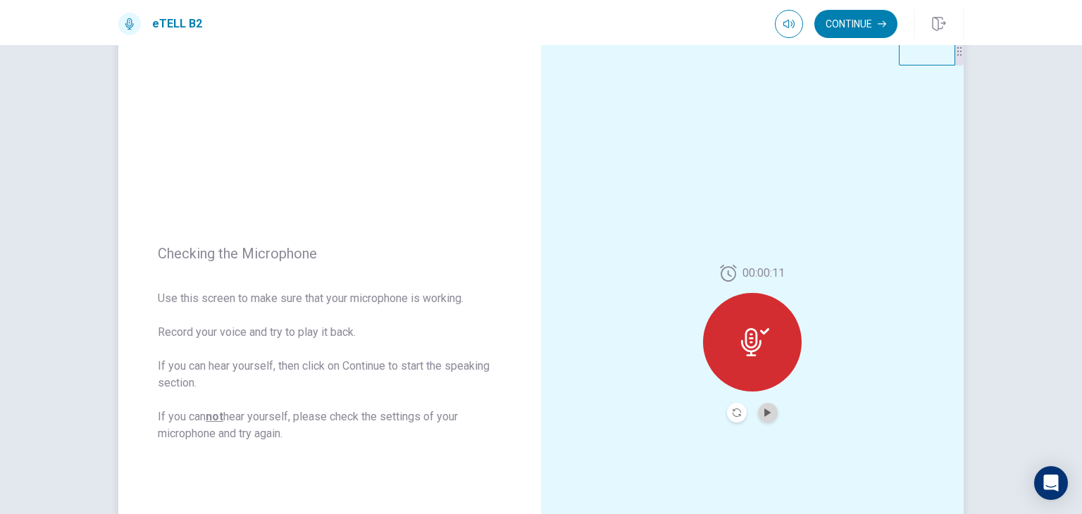
click at [761, 407] on button "Play Audio" at bounding box center [768, 413] width 20 height 20
click at [761, 407] on button "Pause Audio" at bounding box center [768, 413] width 20 height 20
click at [742, 353] on icon at bounding box center [755, 342] width 28 height 28
click at [744, 345] on icon at bounding box center [751, 342] width 20 height 28
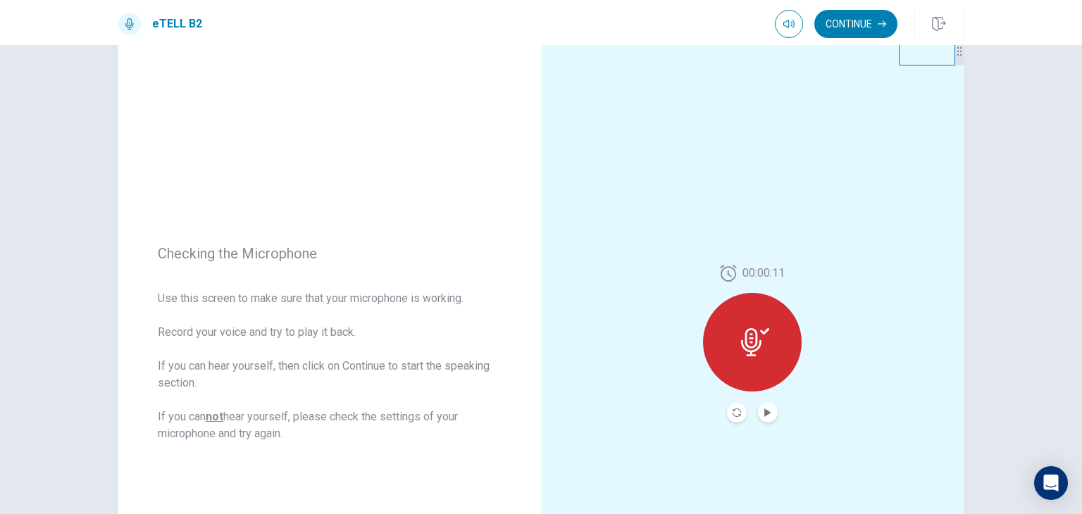
click at [744, 345] on icon at bounding box center [751, 342] width 20 height 28
click at [767, 412] on icon "Play Audio" at bounding box center [768, 413] width 6 height 8
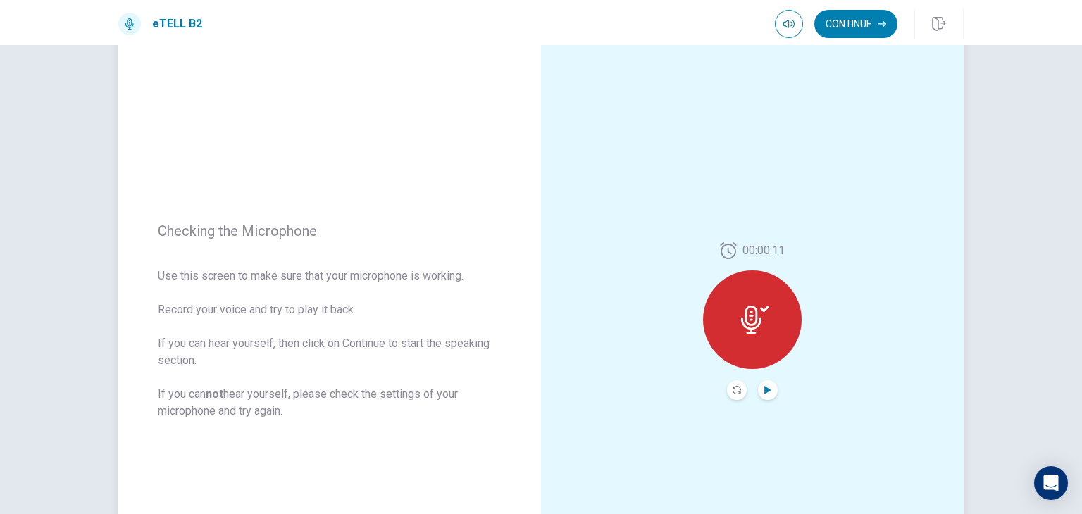
scroll to position [47, 0]
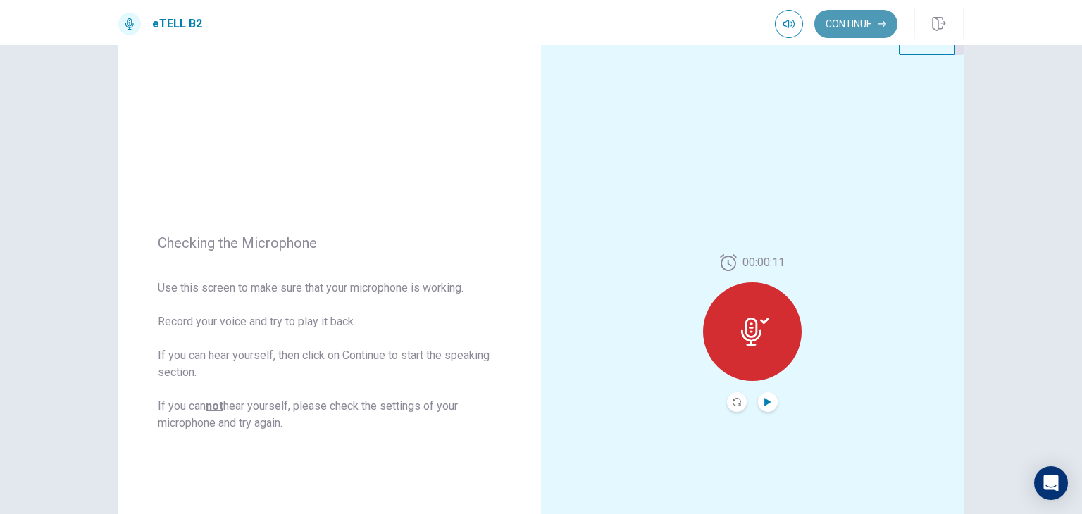
click at [877, 18] on button "Continue" at bounding box center [856, 24] width 83 height 28
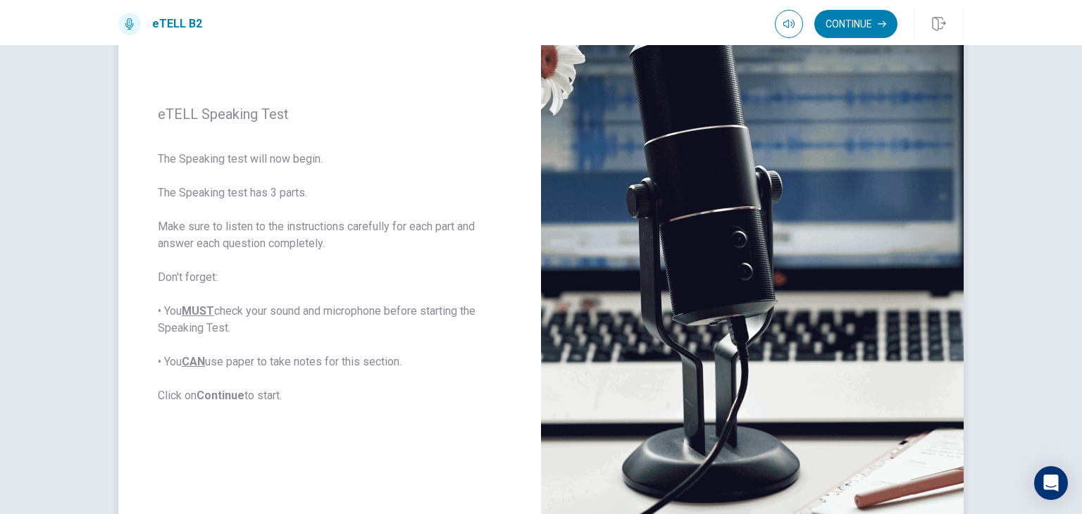
scroll to position [126, 0]
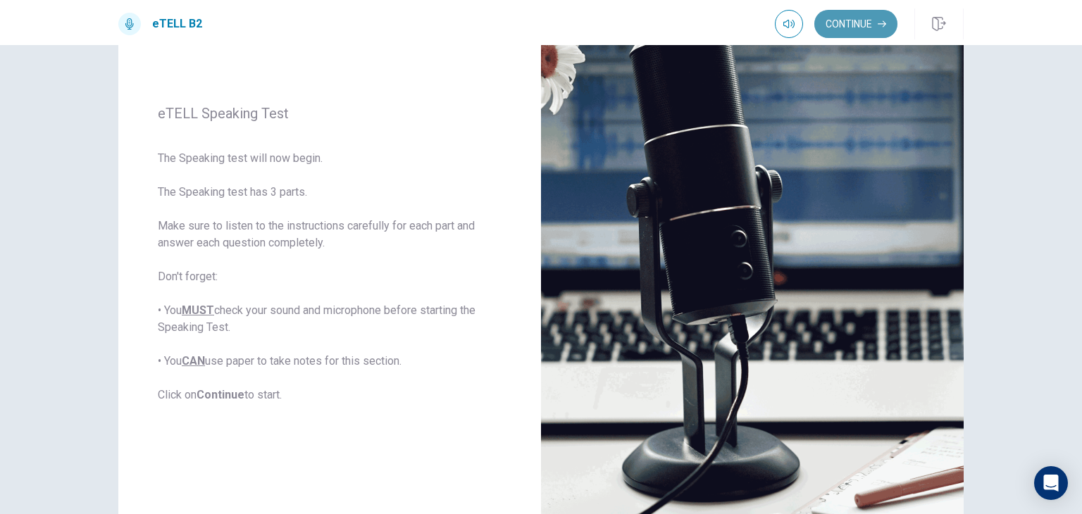
click at [844, 25] on button "Continue" at bounding box center [856, 24] width 83 height 28
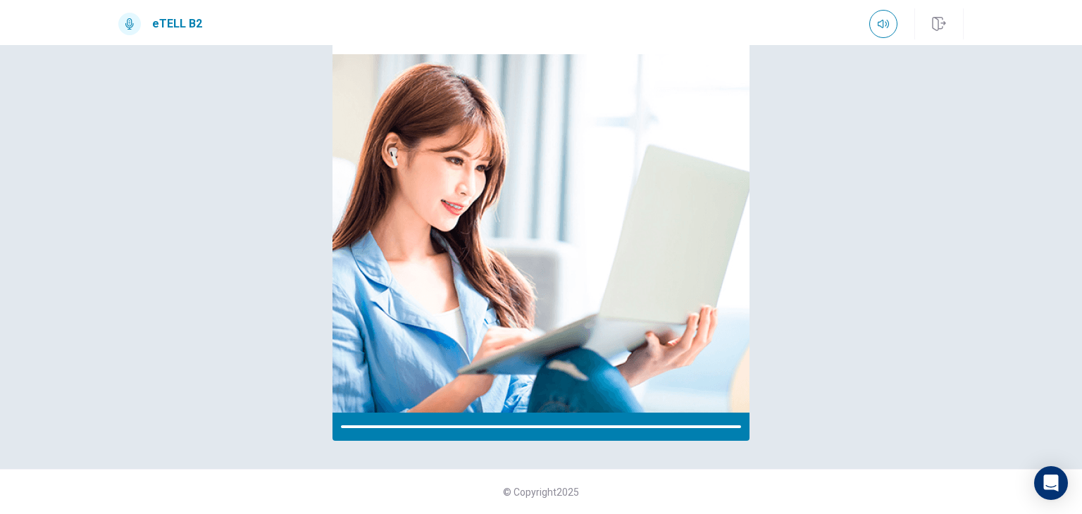
scroll to position [104, 0]
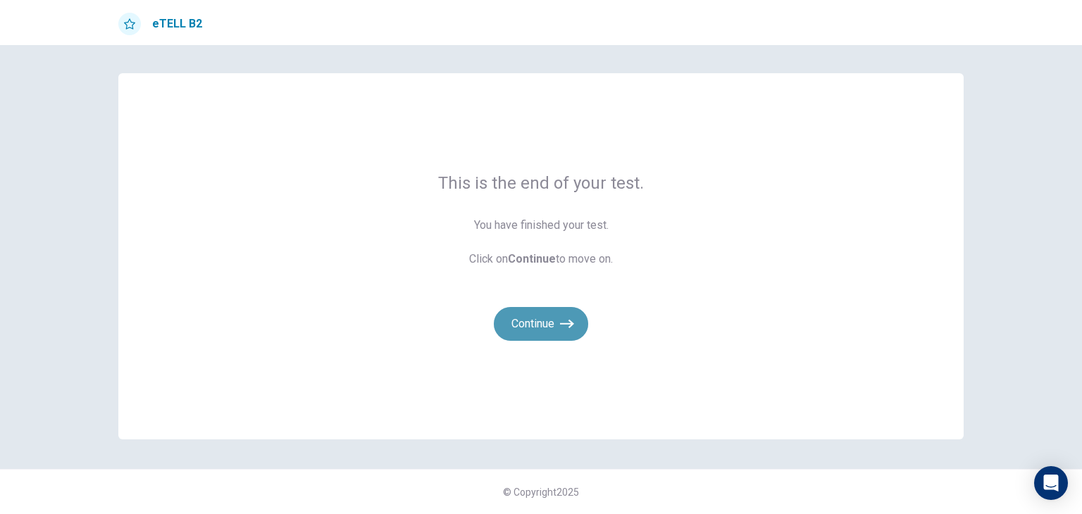
click at [552, 328] on button "Continue" at bounding box center [541, 324] width 94 height 34
